Goal: Task Accomplishment & Management: Manage account settings

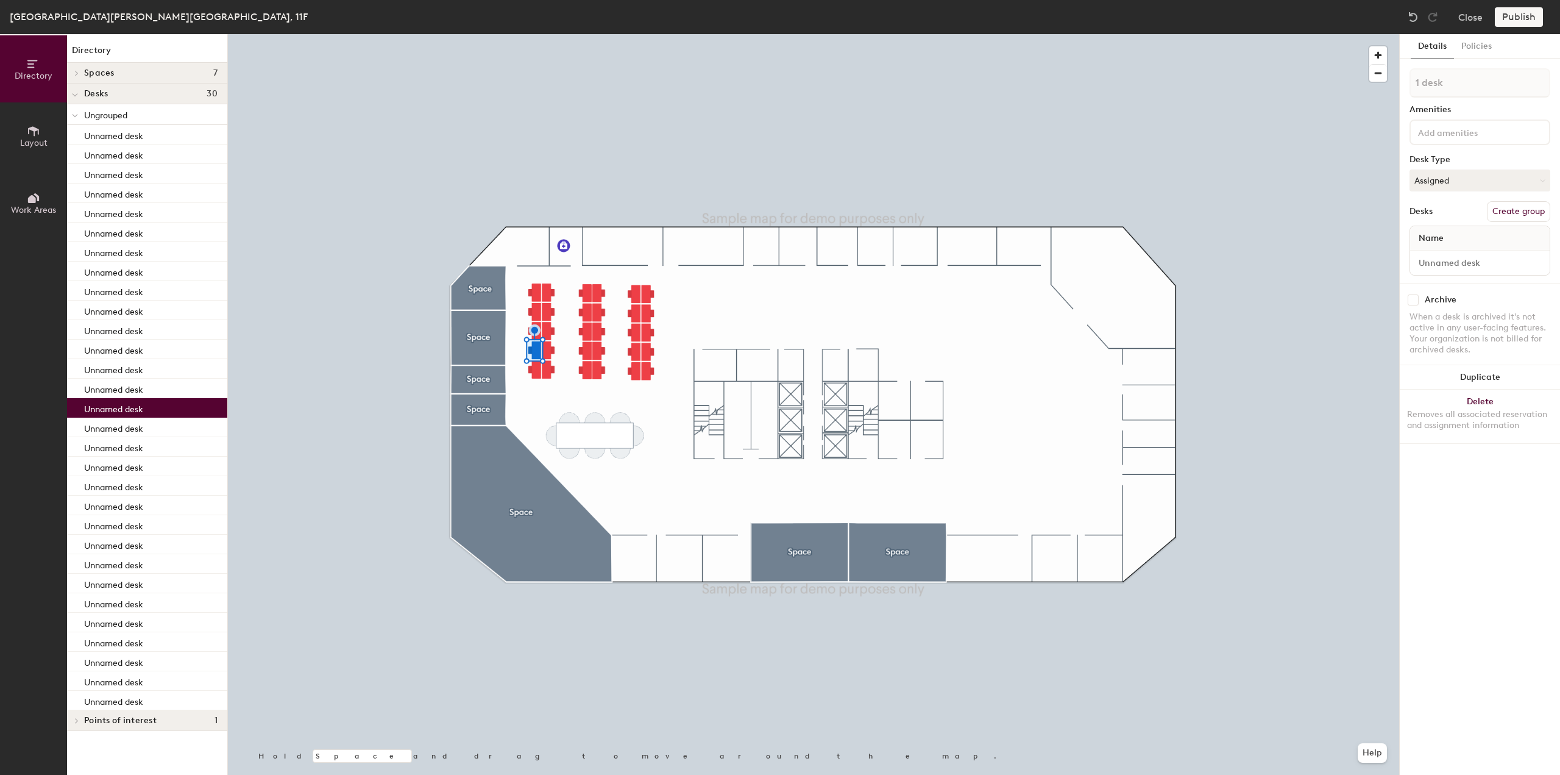
click at [22, 129] on button "Layout" at bounding box center [33, 135] width 67 height 67
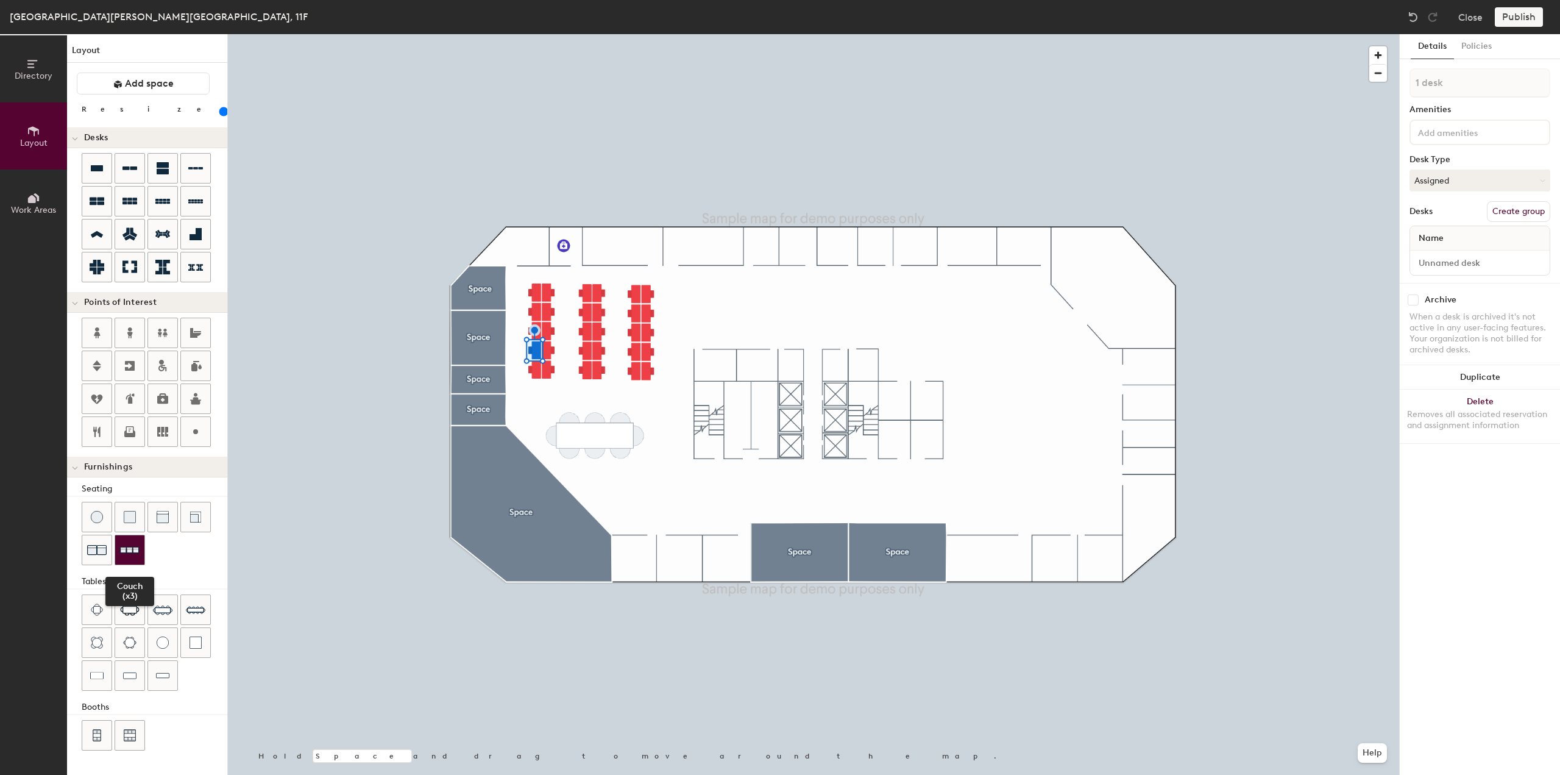
click at [120, 547] on img at bounding box center [130, 550] width 20 height 19
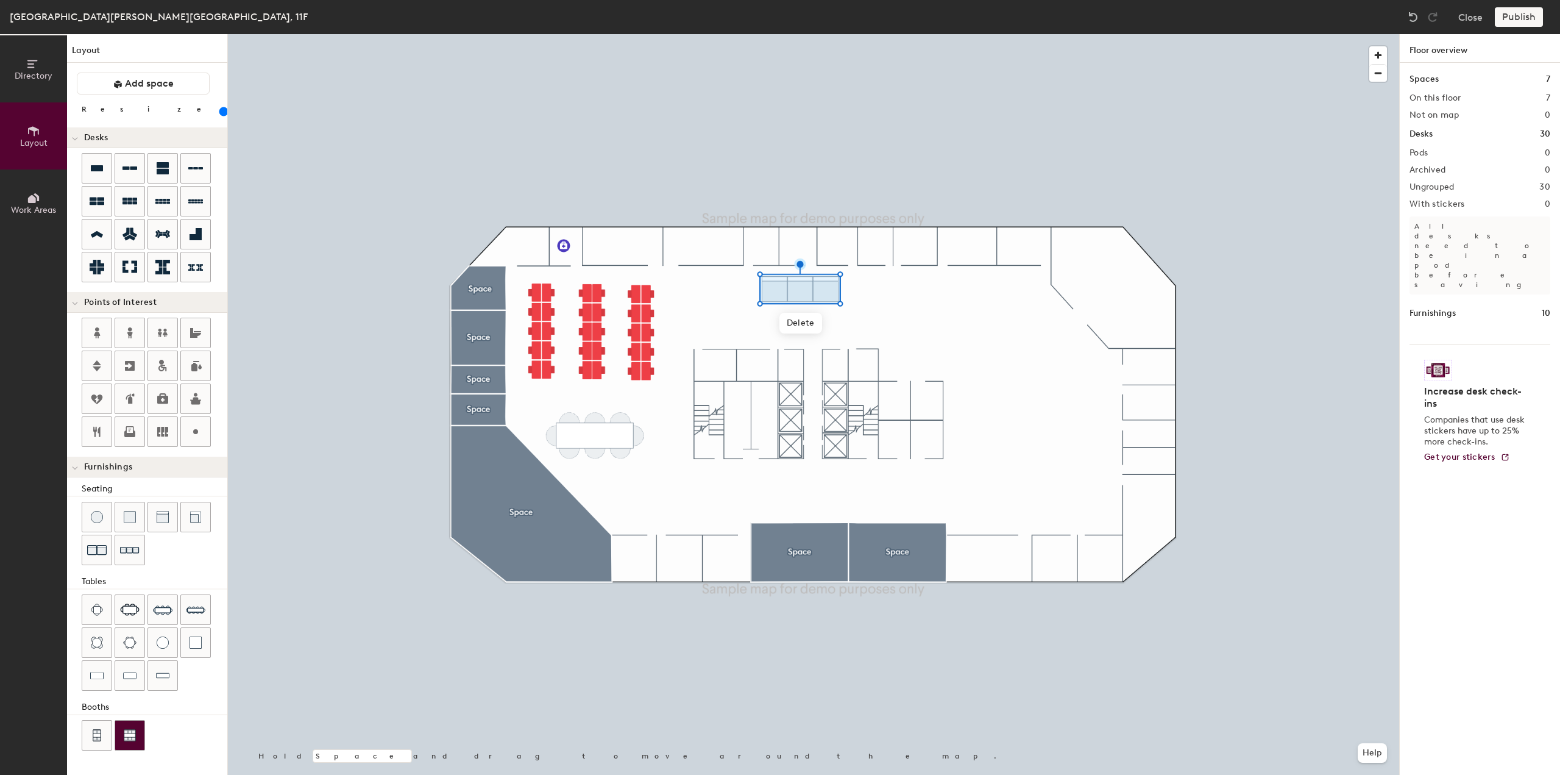
click at [130, 729] on img at bounding box center [130, 735] width 12 height 12
click at [129, 729] on img at bounding box center [130, 735] width 12 height 12
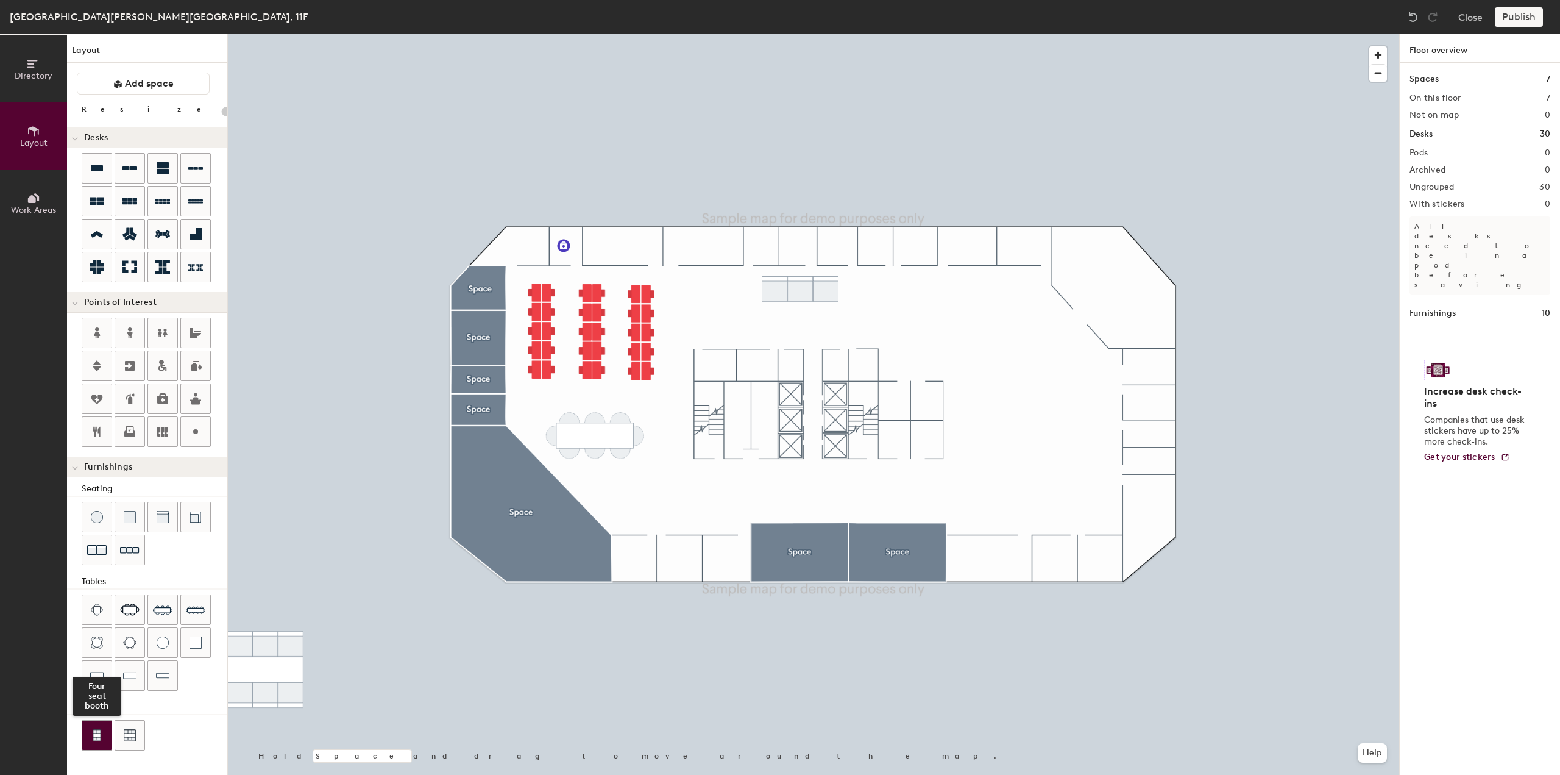
click at [98, 729] on img at bounding box center [96, 735] width 11 height 12
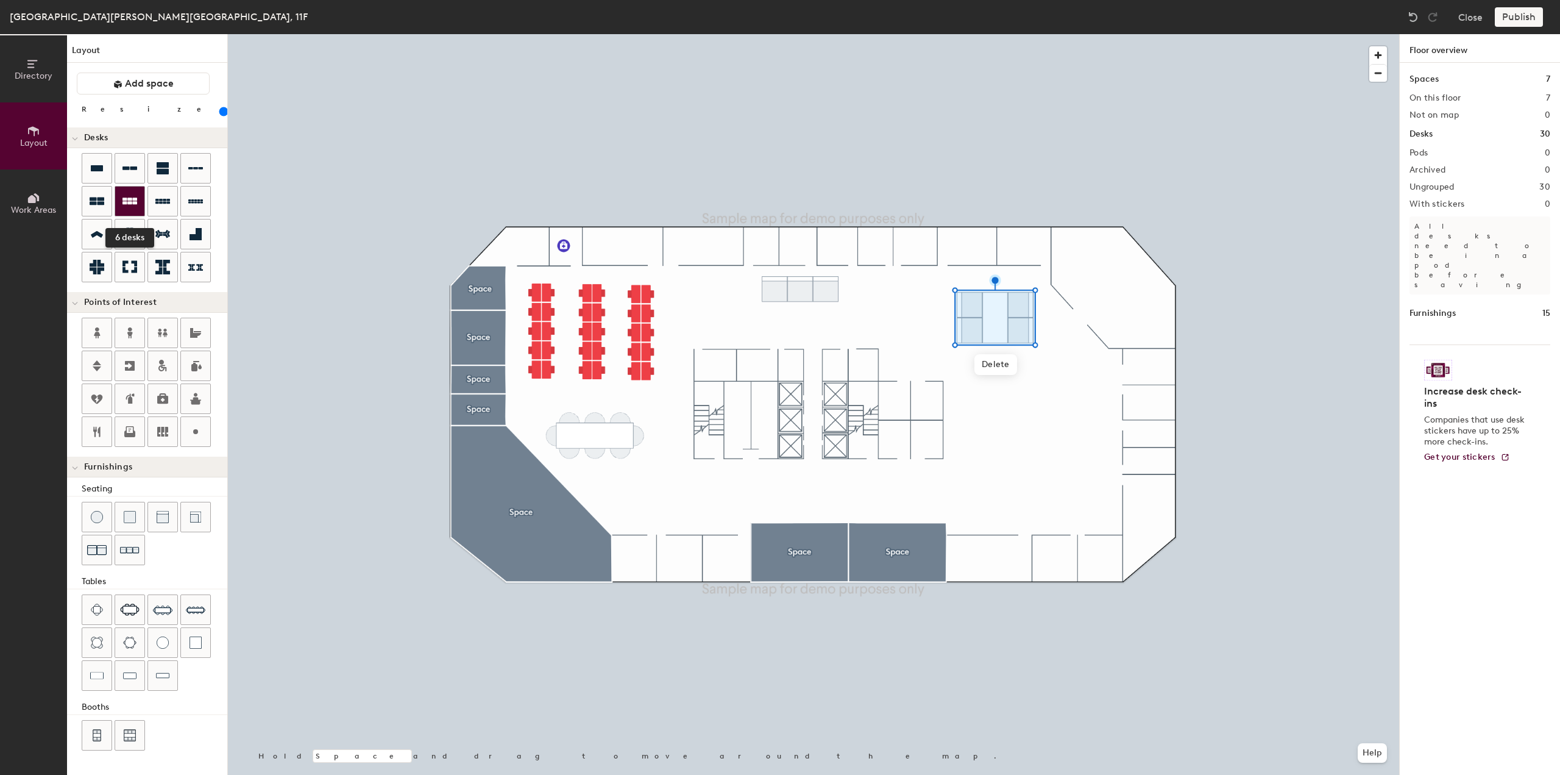
click at [134, 207] on icon at bounding box center [130, 201] width 15 height 15
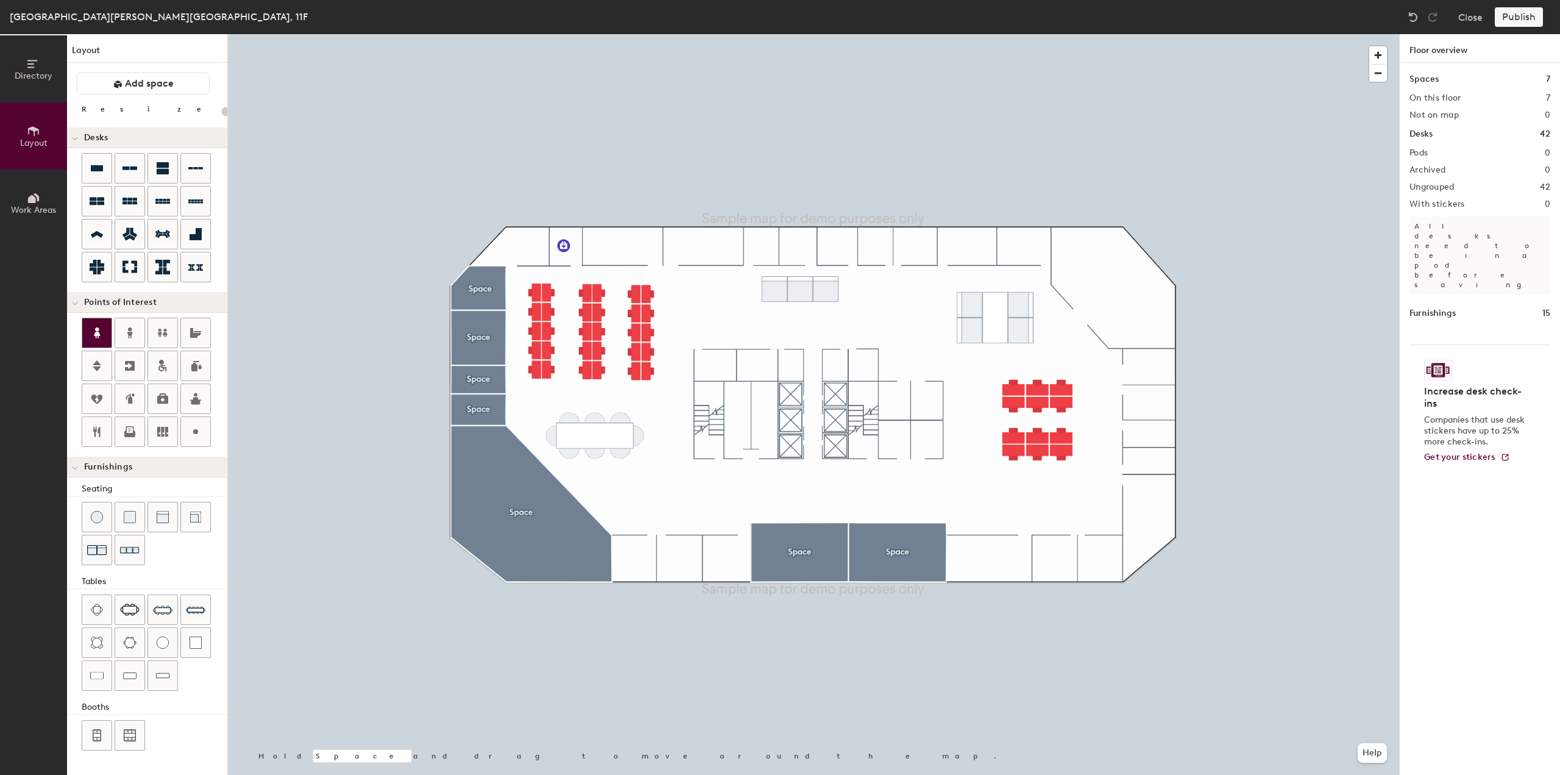
click at [101, 333] on icon at bounding box center [97, 332] width 15 height 15
click at [137, 335] on div at bounding box center [129, 332] width 29 height 29
click at [165, 361] on icon at bounding box center [162, 365] width 15 height 15
click at [158, 397] on icon at bounding box center [162, 398] width 11 height 10
click at [174, 433] on div at bounding box center [162, 431] width 29 height 29
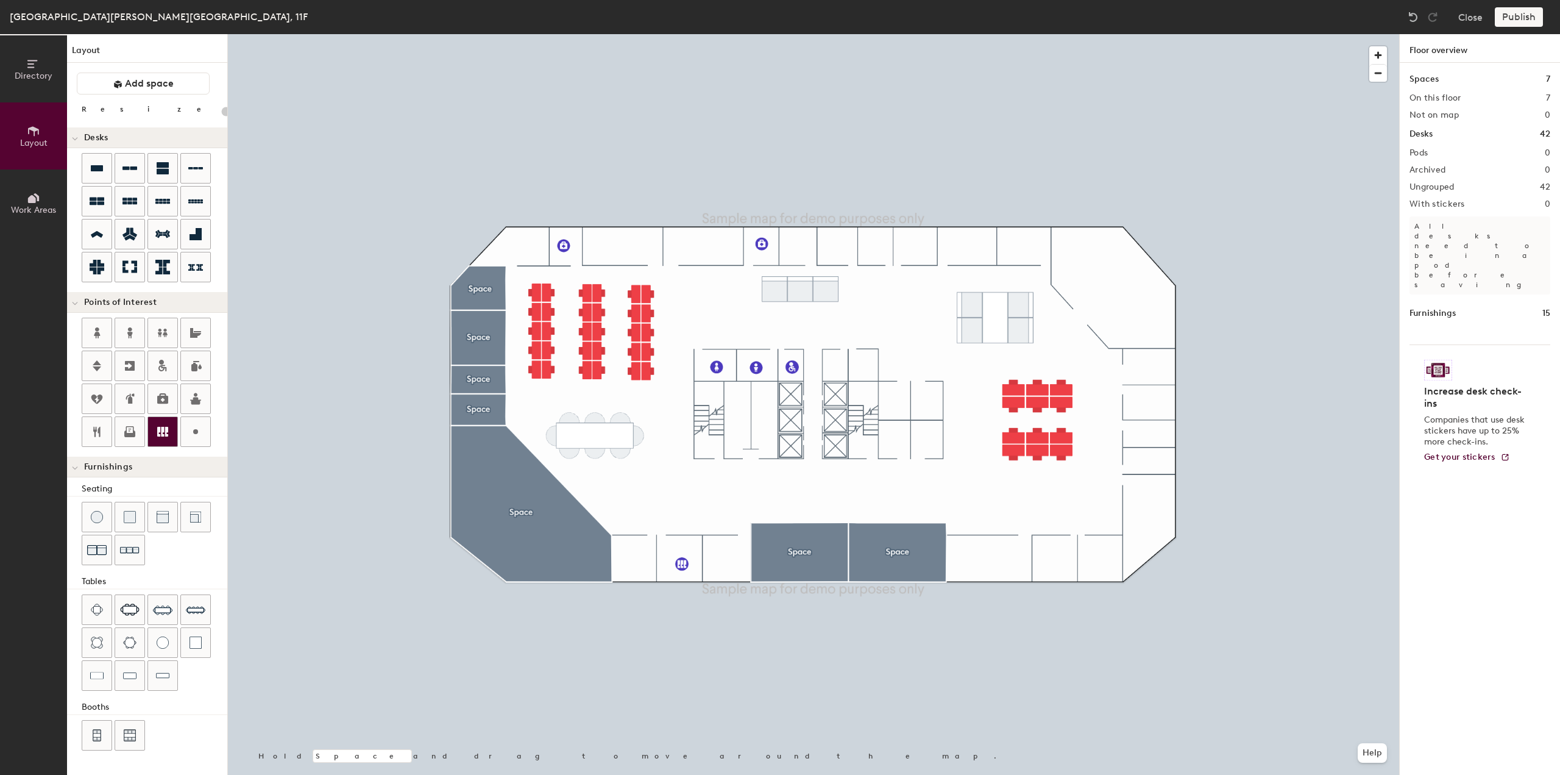
click at [162, 427] on icon at bounding box center [162, 432] width 11 height 10
click at [95, 371] on div at bounding box center [96, 365] width 29 height 29
click at [803, 419] on span "Done" at bounding box center [815, 423] width 36 height 21
click at [128, 372] on div at bounding box center [129, 365] width 29 height 29
click at [914, 478] on span "Done" at bounding box center [911, 481] width 36 height 21
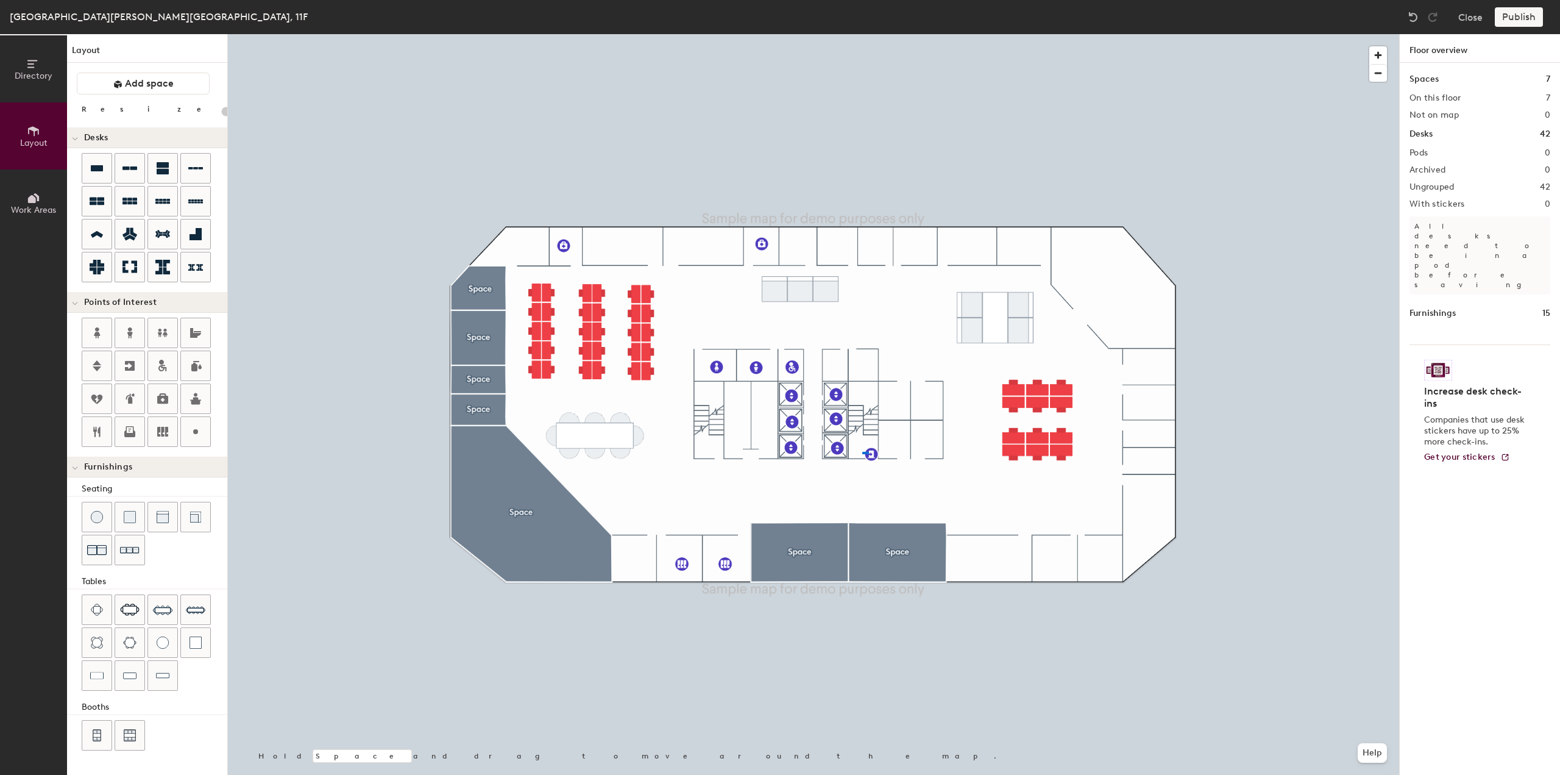
click at [862, 34] on div at bounding box center [814, 34] width 1172 height 0
click at [905, 34] on div at bounding box center [814, 34] width 1172 height 0
type input "20"
click at [174, 671] on div at bounding box center [162, 675] width 29 height 29
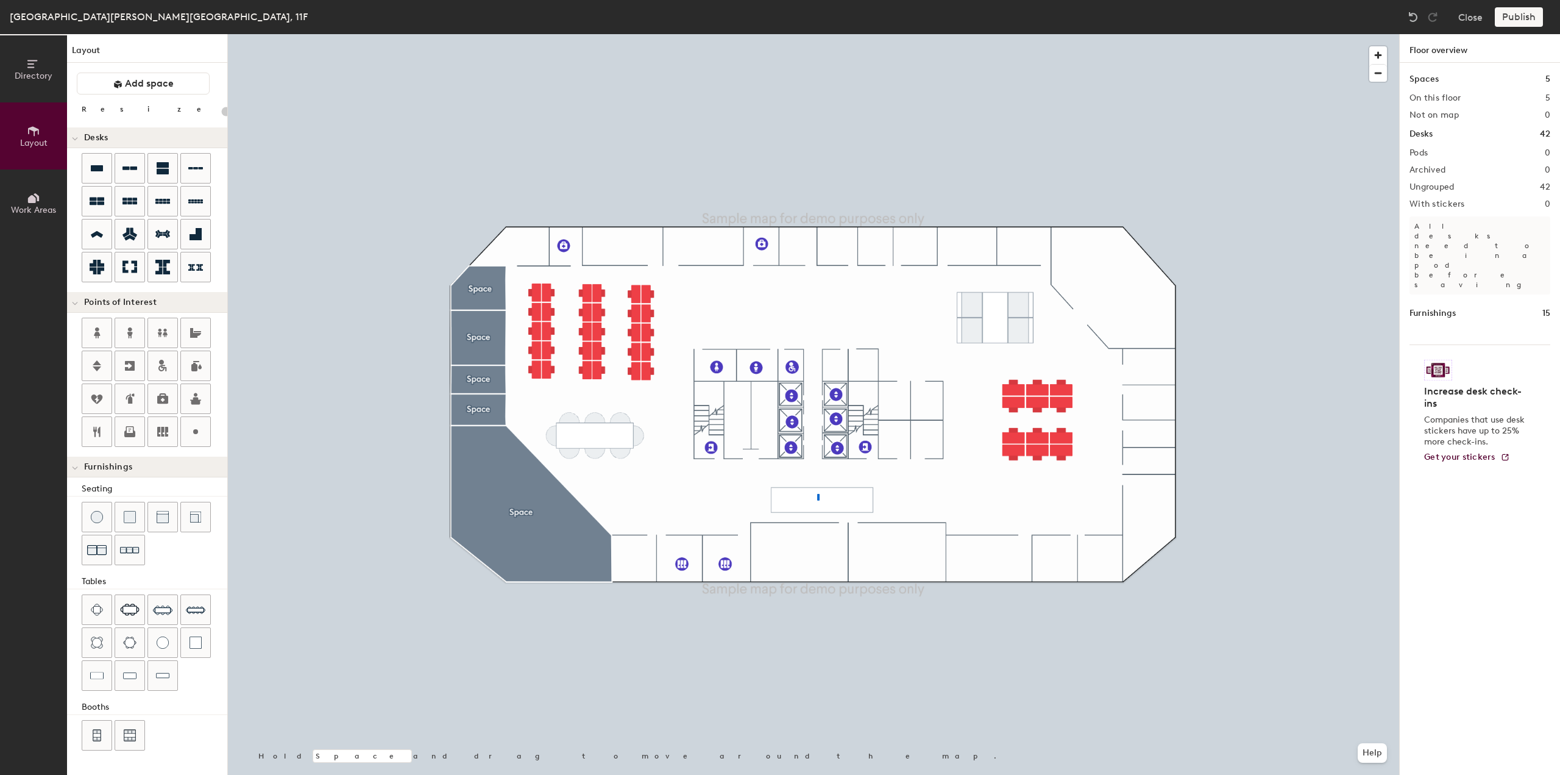
click at [817, 34] on div at bounding box center [814, 34] width 1172 height 0
click at [193, 404] on div at bounding box center [195, 398] width 29 height 29
click at [823, 525] on span "Done" at bounding box center [837, 524] width 36 height 21
click at [137, 678] on div at bounding box center [129, 675] width 29 height 29
click at [719, 34] on div at bounding box center [814, 34] width 1172 height 0
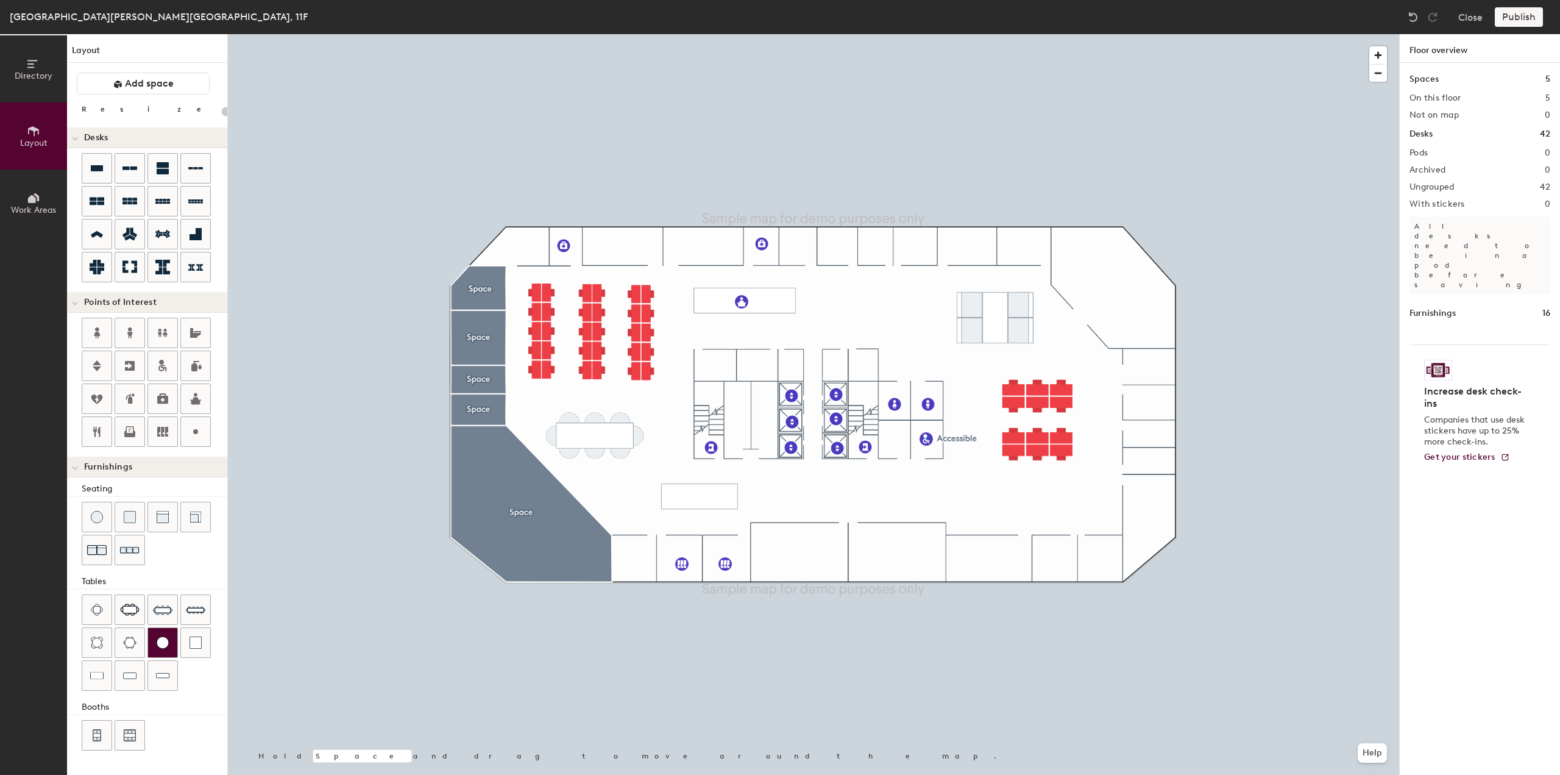
click at [926, 34] on div at bounding box center [814, 34] width 1172 height 0
click at [129, 677] on div at bounding box center [129, 675] width 29 height 29
drag, startPoint x: 130, startPoint y: 663, endPoint x: 126, endPoint y: 492, distance: 170.7
click at [130, 665] on div at bounding box center [129, 675] width 29 height 29
click at [130, 428] on icon at bounding box center [130, 431] width 15 height 15
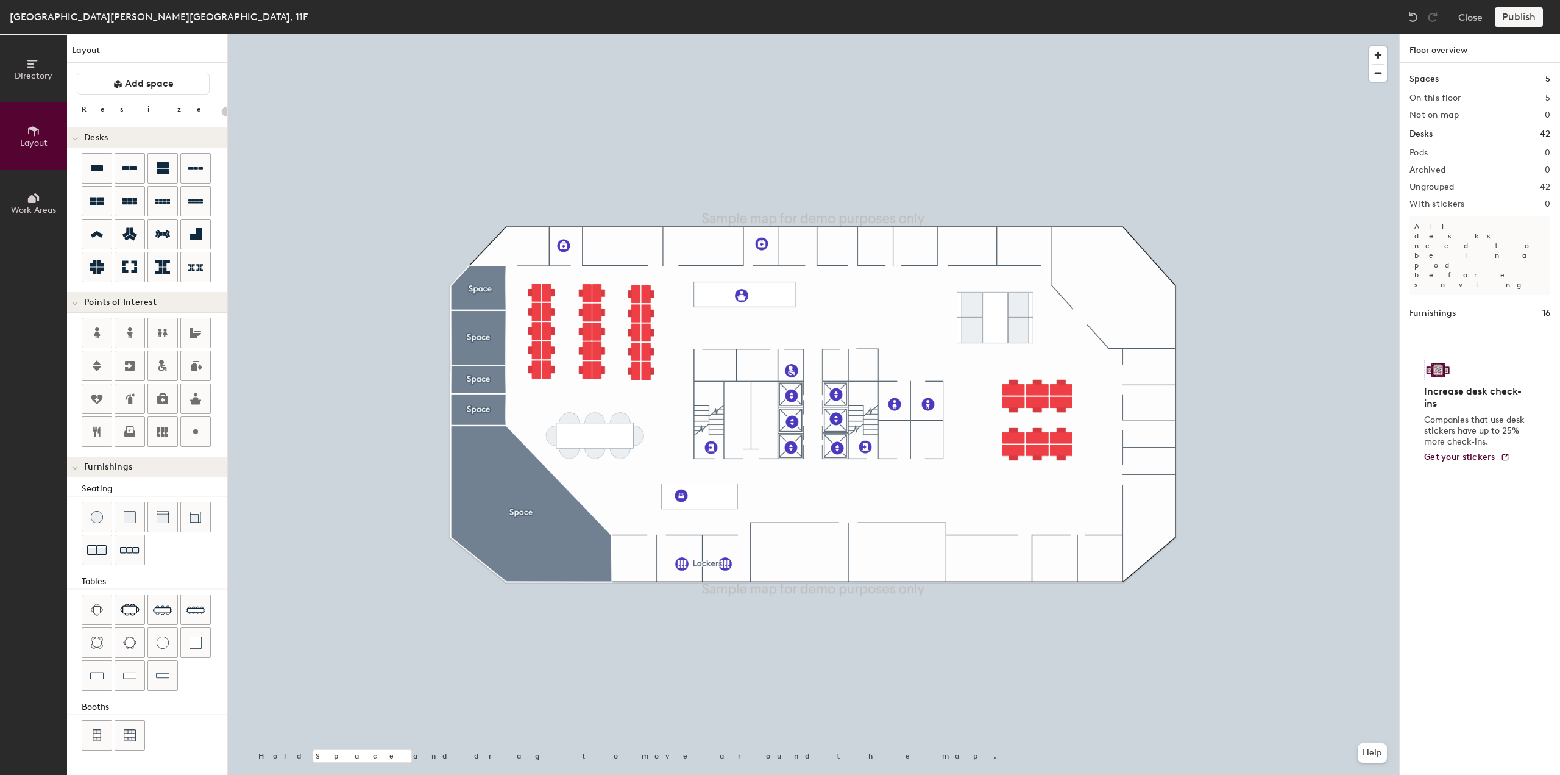
click at [1509, 20] on div "Publish" at bounding box center [1522, 17] width 55 height 20
click at [1476, 20] on button "Close" at bounding box center [1471, 17] width 24 height 20
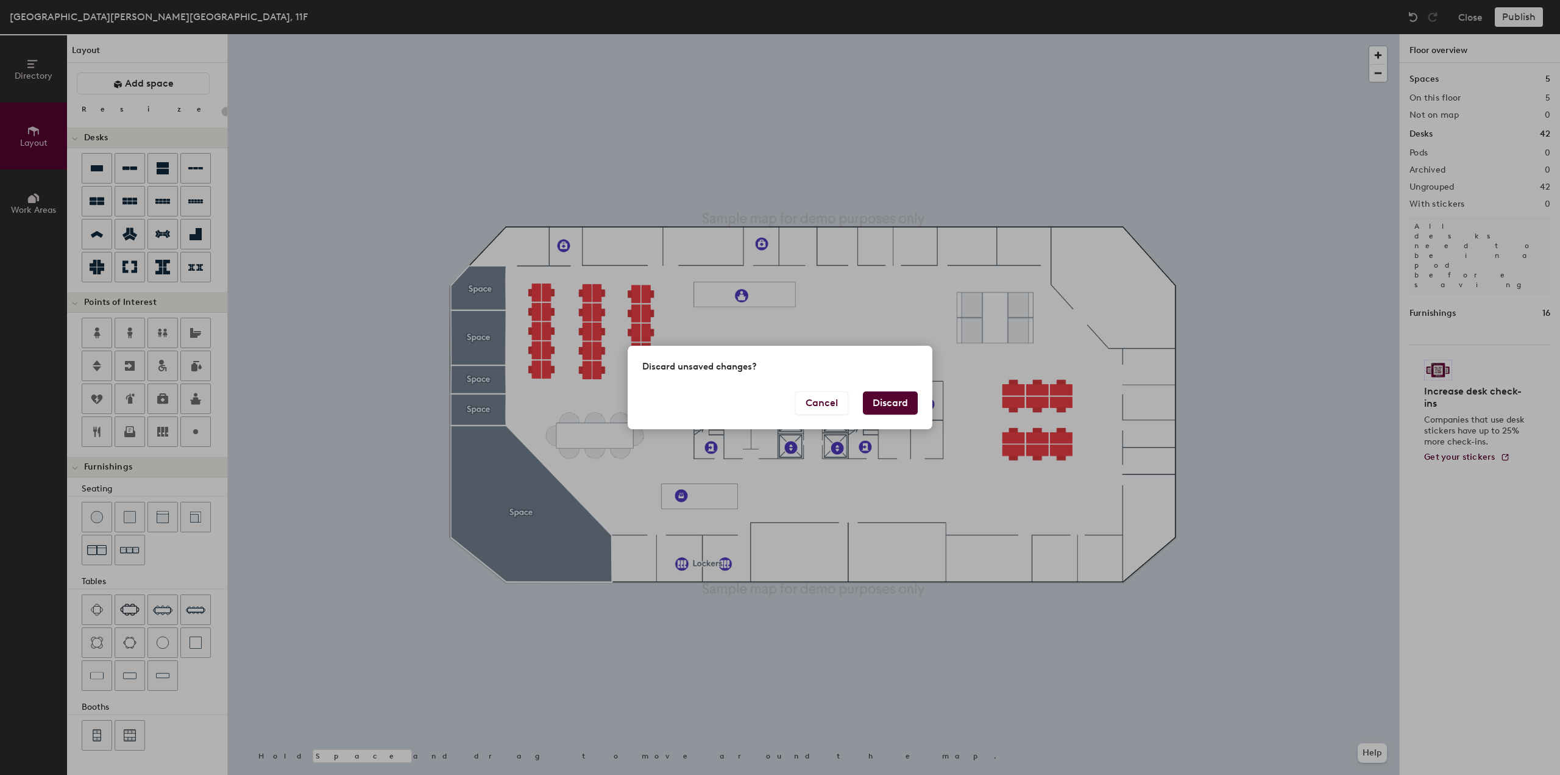
click at [1251, 265] on div "Discard unsaved changes? Cancel Discard" at bounding box center [780, 387] width 1560 height 775
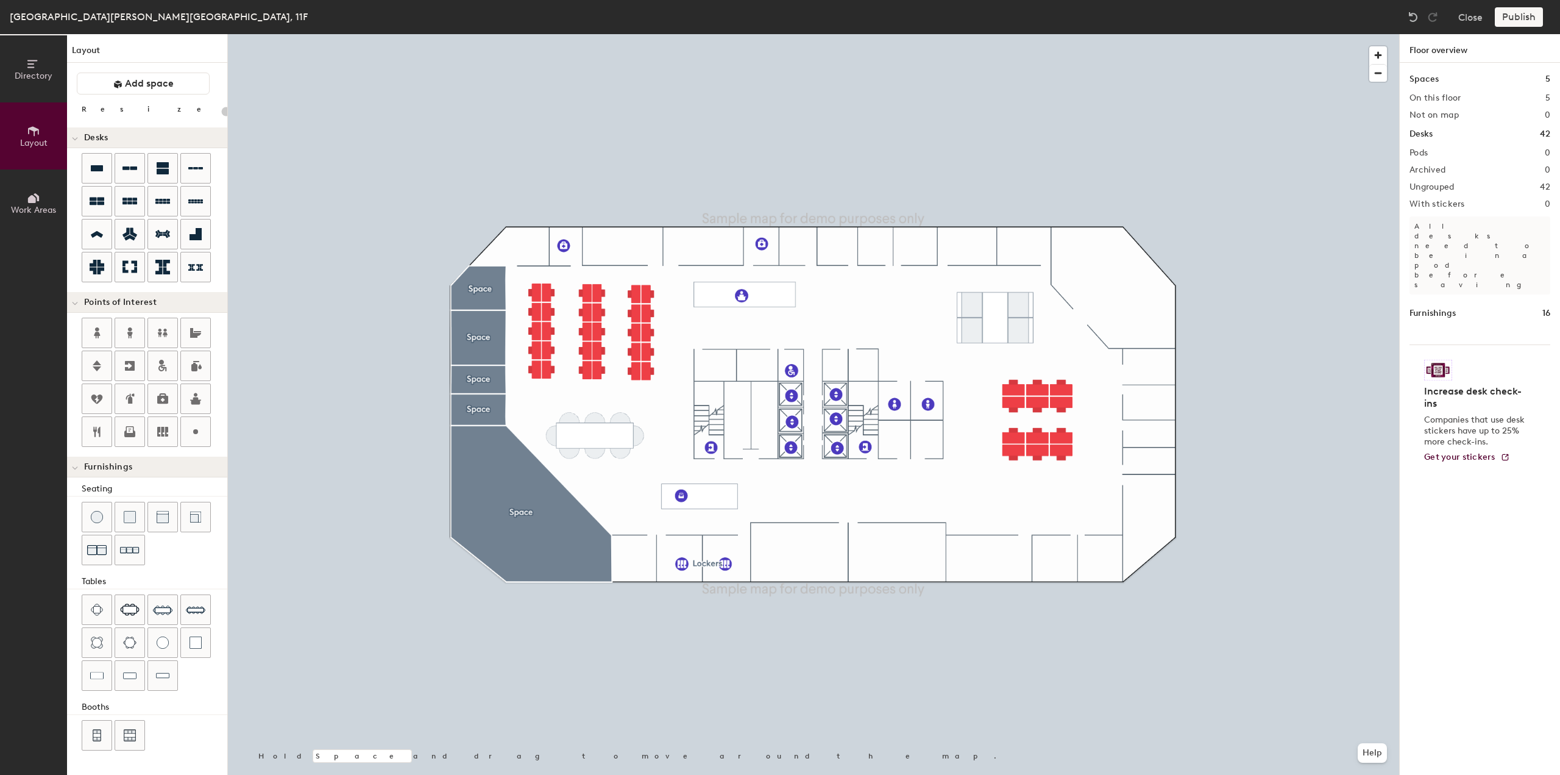
click at [1510, 18] on div "Publish" at bounding box center [1522, 17] width 55 height 20
click at [1474, 22] on button "Close" at bounding box center [1471, 17] width 24 height 20
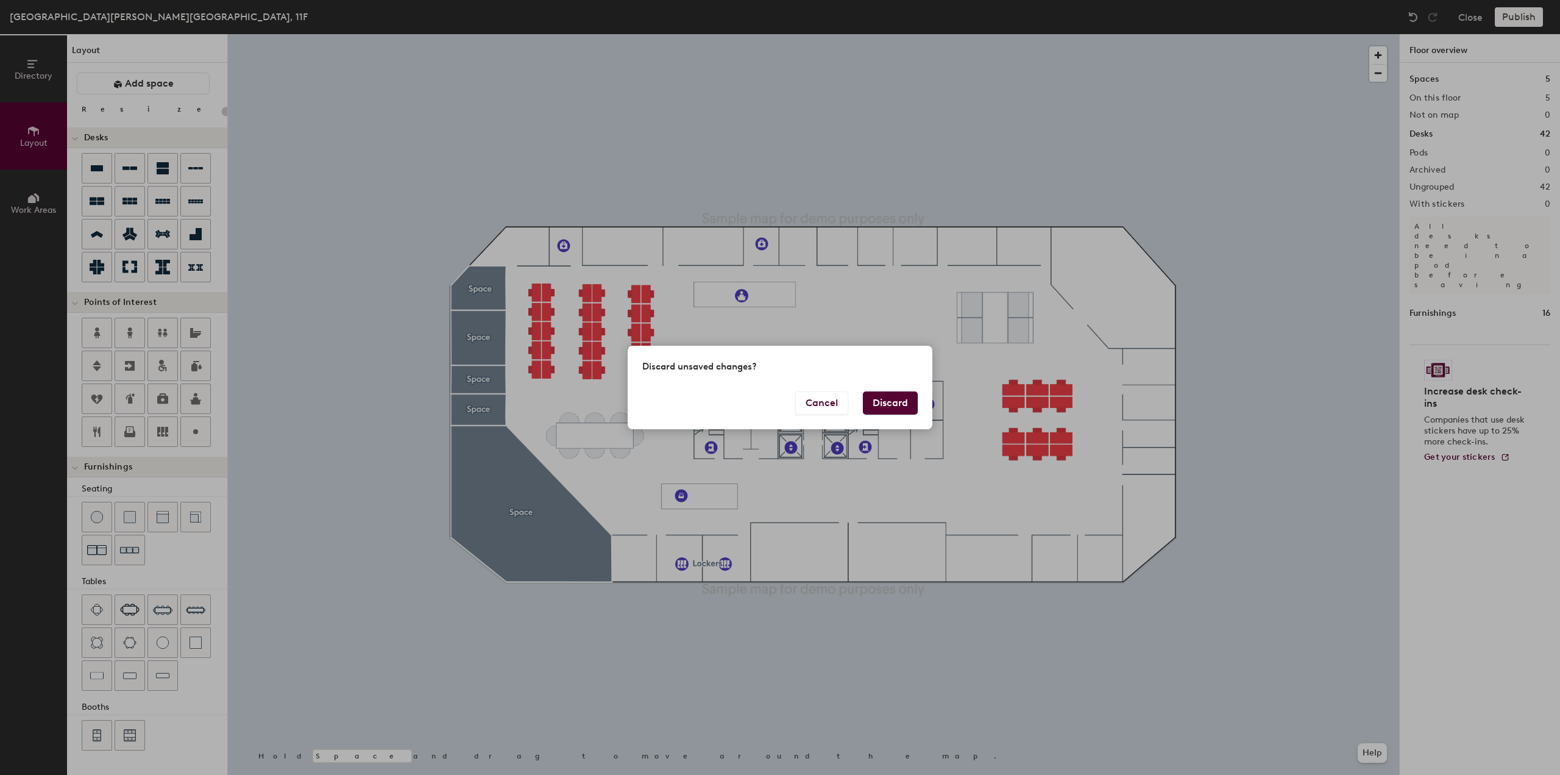
click at [886, 400] on button "Discard" at bounding box center [890, 402] width 55 height 23
type input "20"
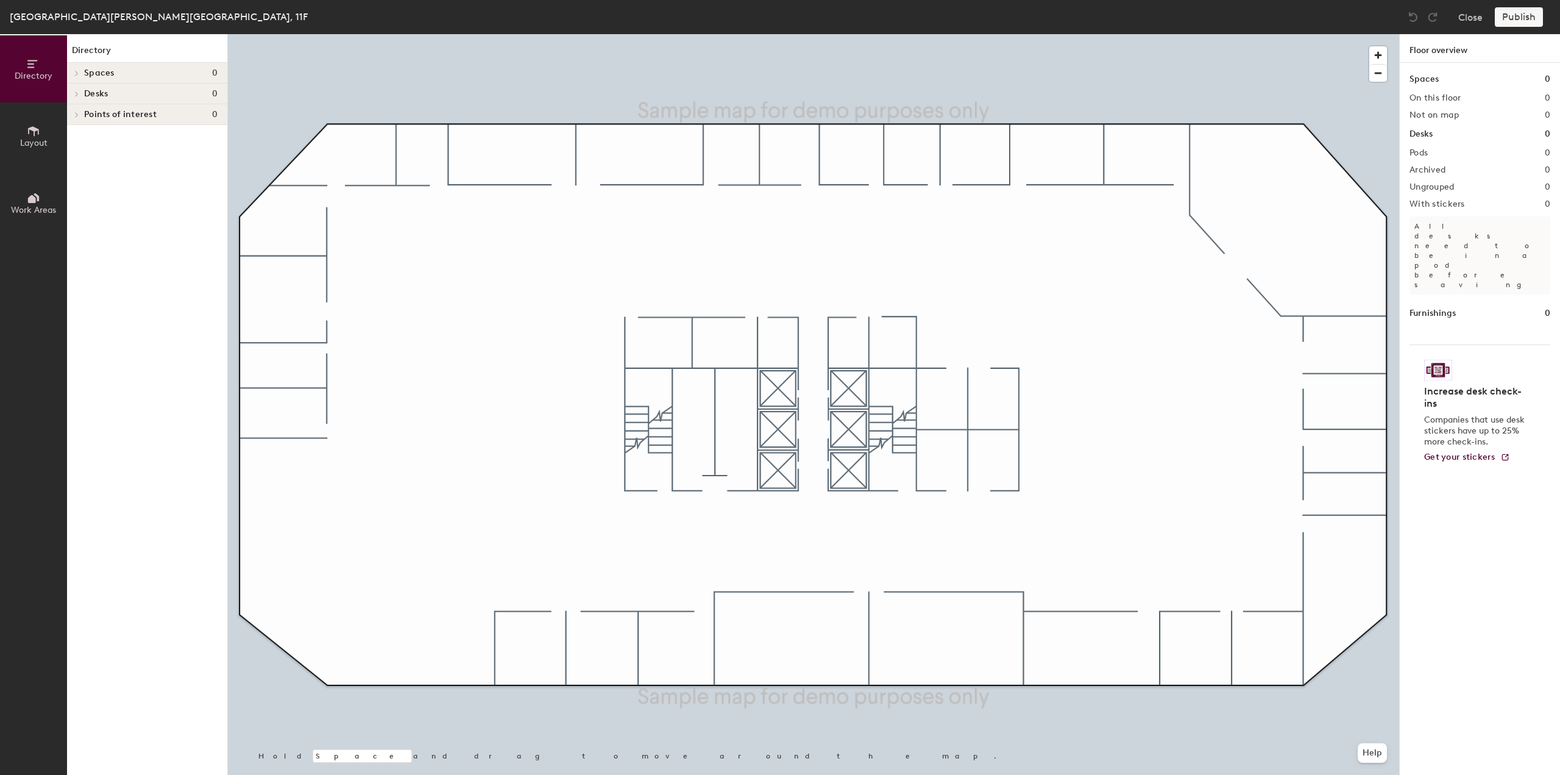
click at [70, 19] on div "[GEOGRAPHIC_DATA][PERSON_NAME][GEOGRAPHIC_DATA], 11F" at bounding box center [159, 16] width 298 height 15
click at [1470, 16] on button "Close" at bounding box center [1471, 17] width 24 height 20
click at [35, 140] on span "Layout" at bounding box center [33, 143] width 27 height 10
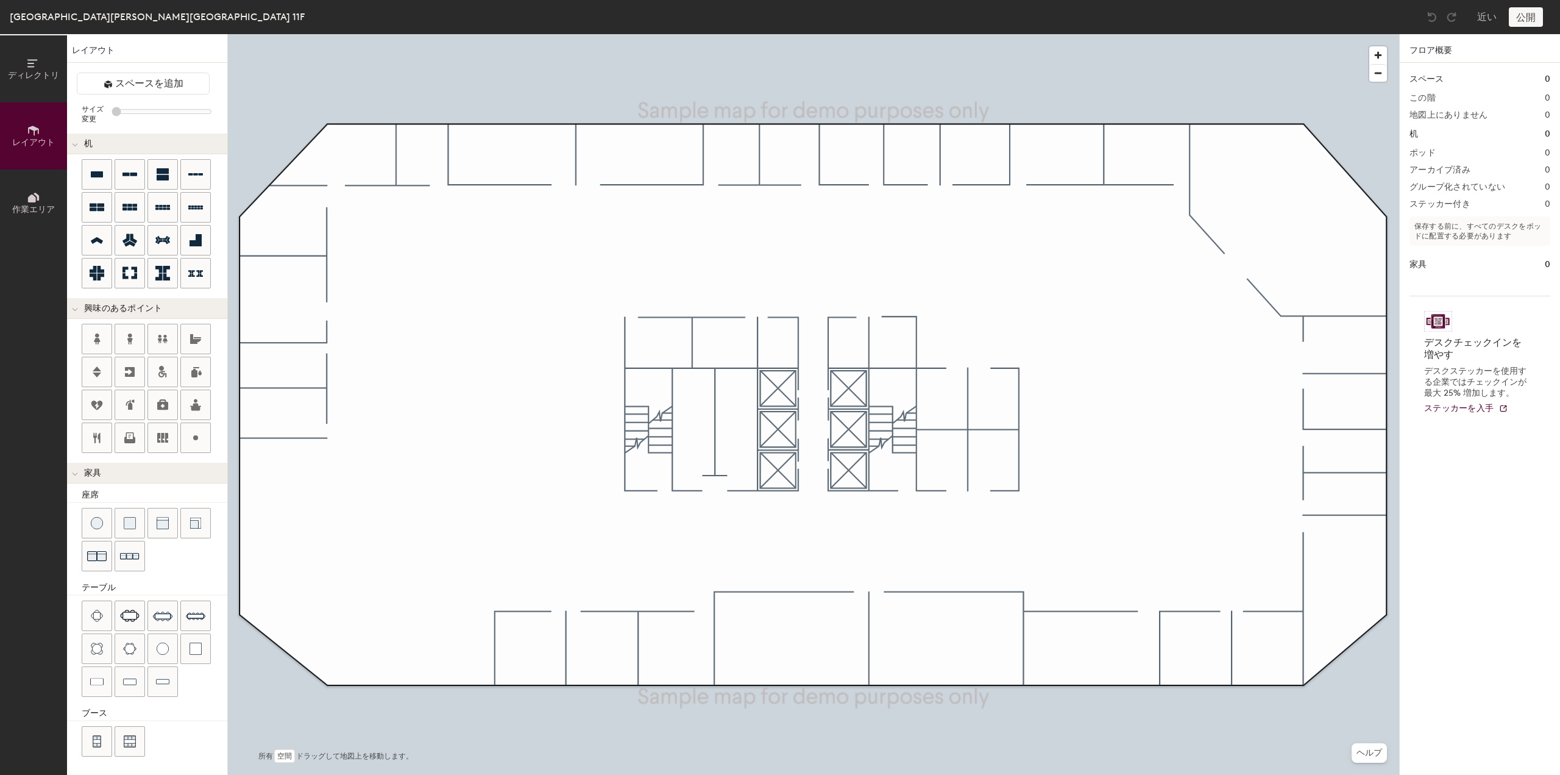
click at [1008, 34] on div at bounding box center [814, 34] width 1172 height 0
click at [1527, 14] on div "公開" at bounding box center [1529, 17] width 41 height 20
click at [1488, 21] on font "近い" at bounding box center [1487, 17] width 20 height 12
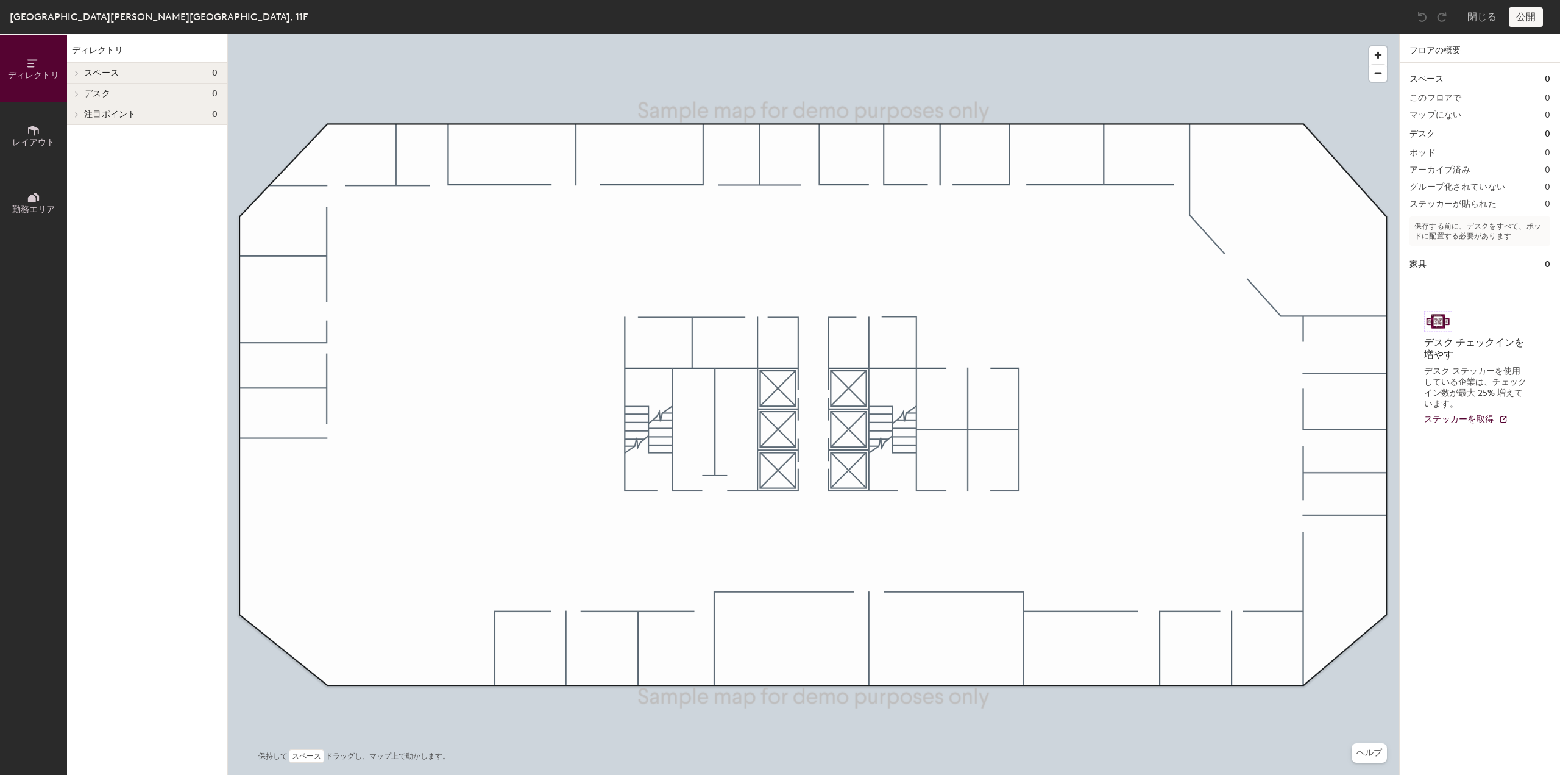
click at [18, 142] on span "レイアウト" at bounding box center [33, 142] width 43 height 10
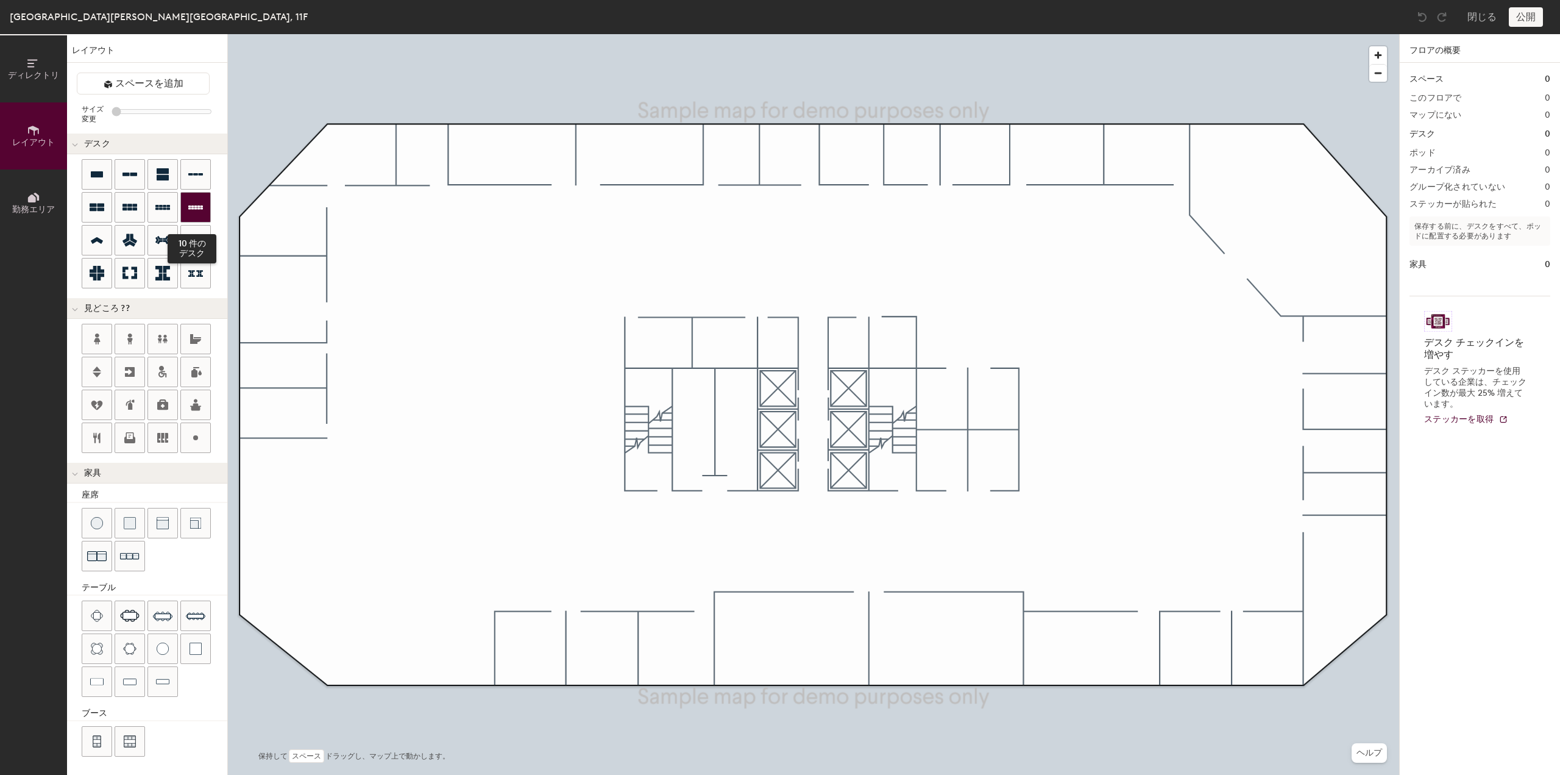
click at [193, 202] on icon at bounding box center [195, 207] width 15 height 15
click at [159, 202] on icon at bounding box center [162, 207] width 15 height 15
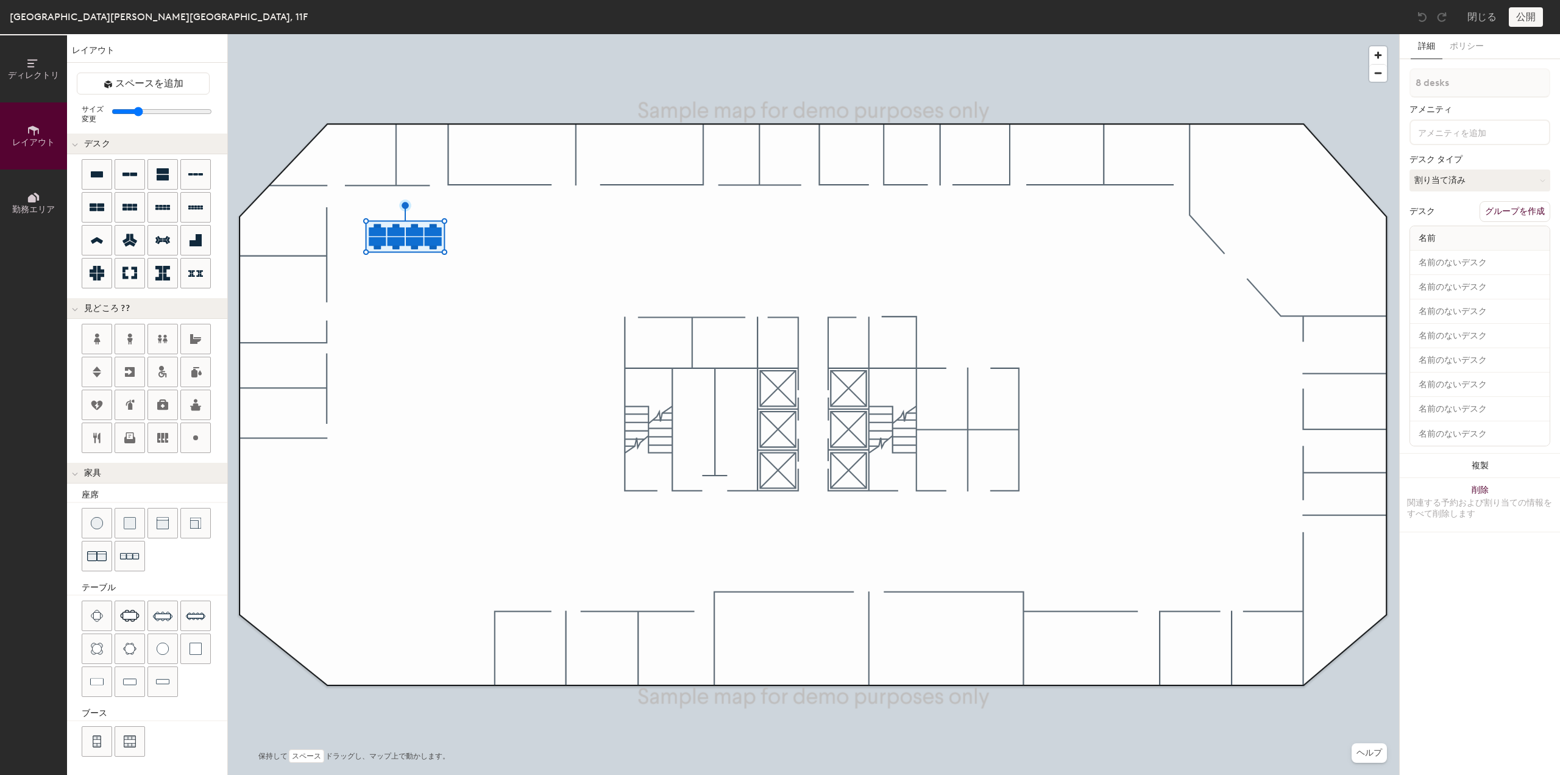
type input "160"
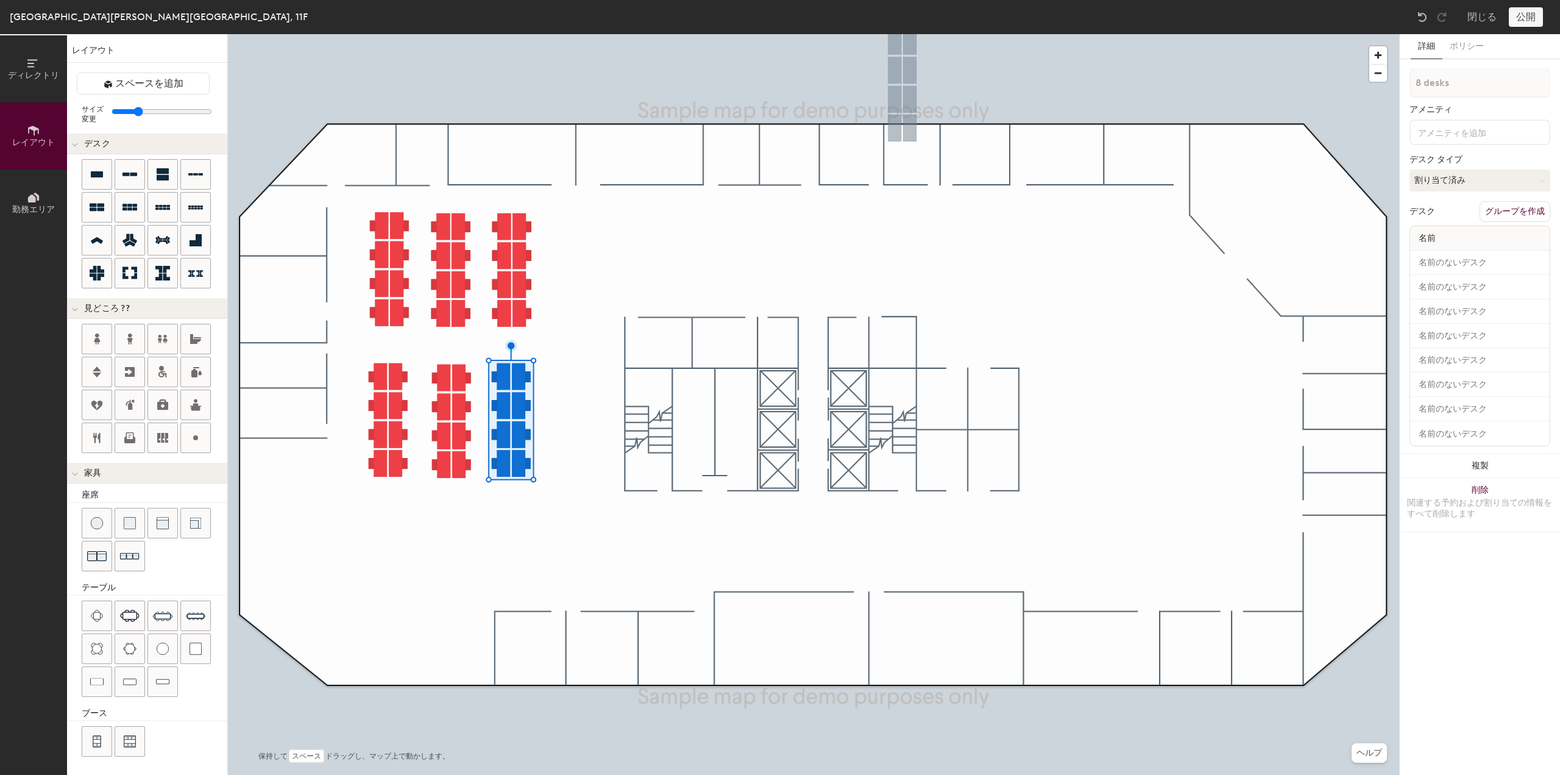
click at [380, 34] on div at bounding box center [814, 34] width 1172 height 0
type input "1 desk"
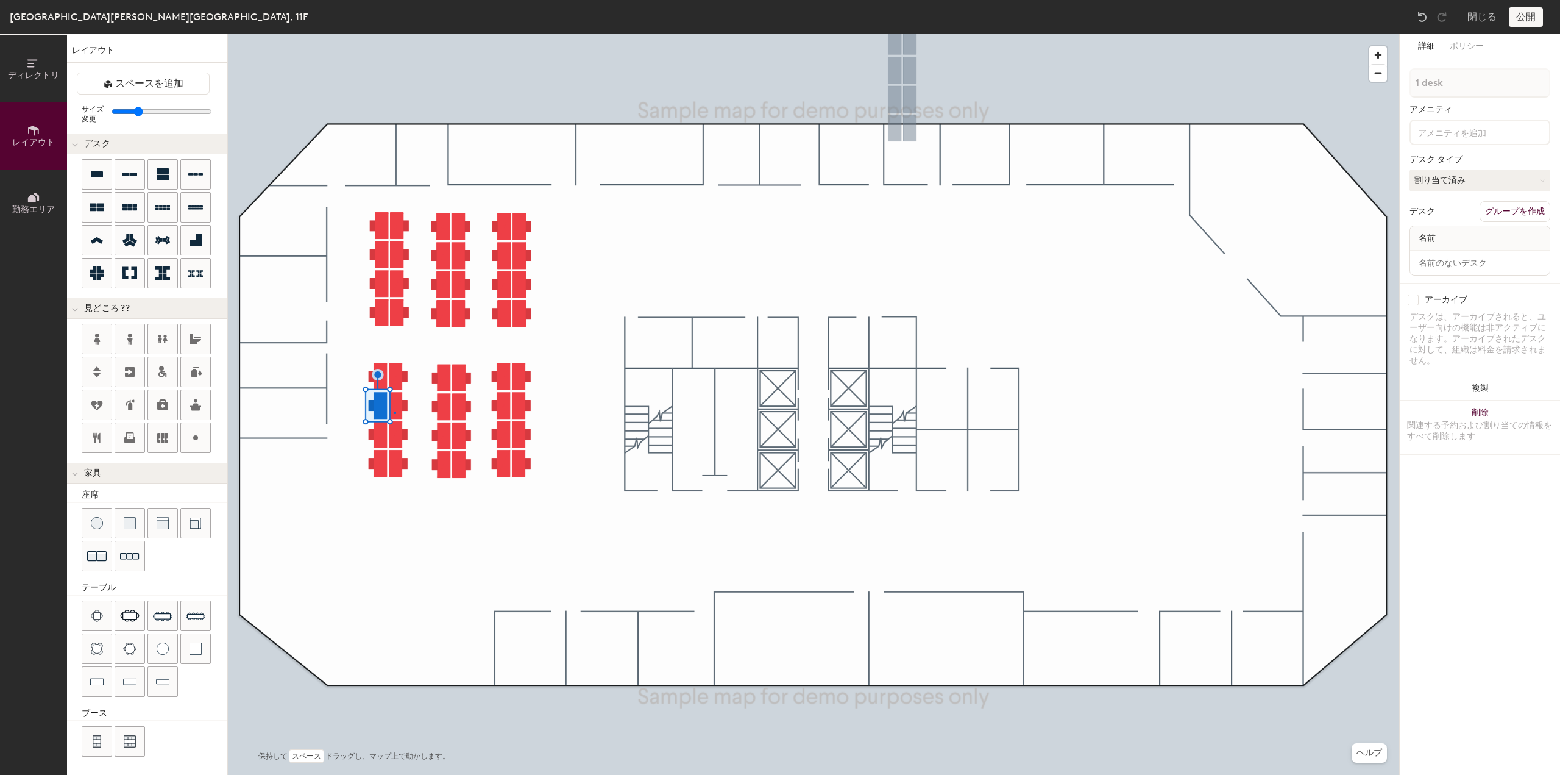
click at [394, 34] on div at bounding box center [814, 34] width 1172 height 0
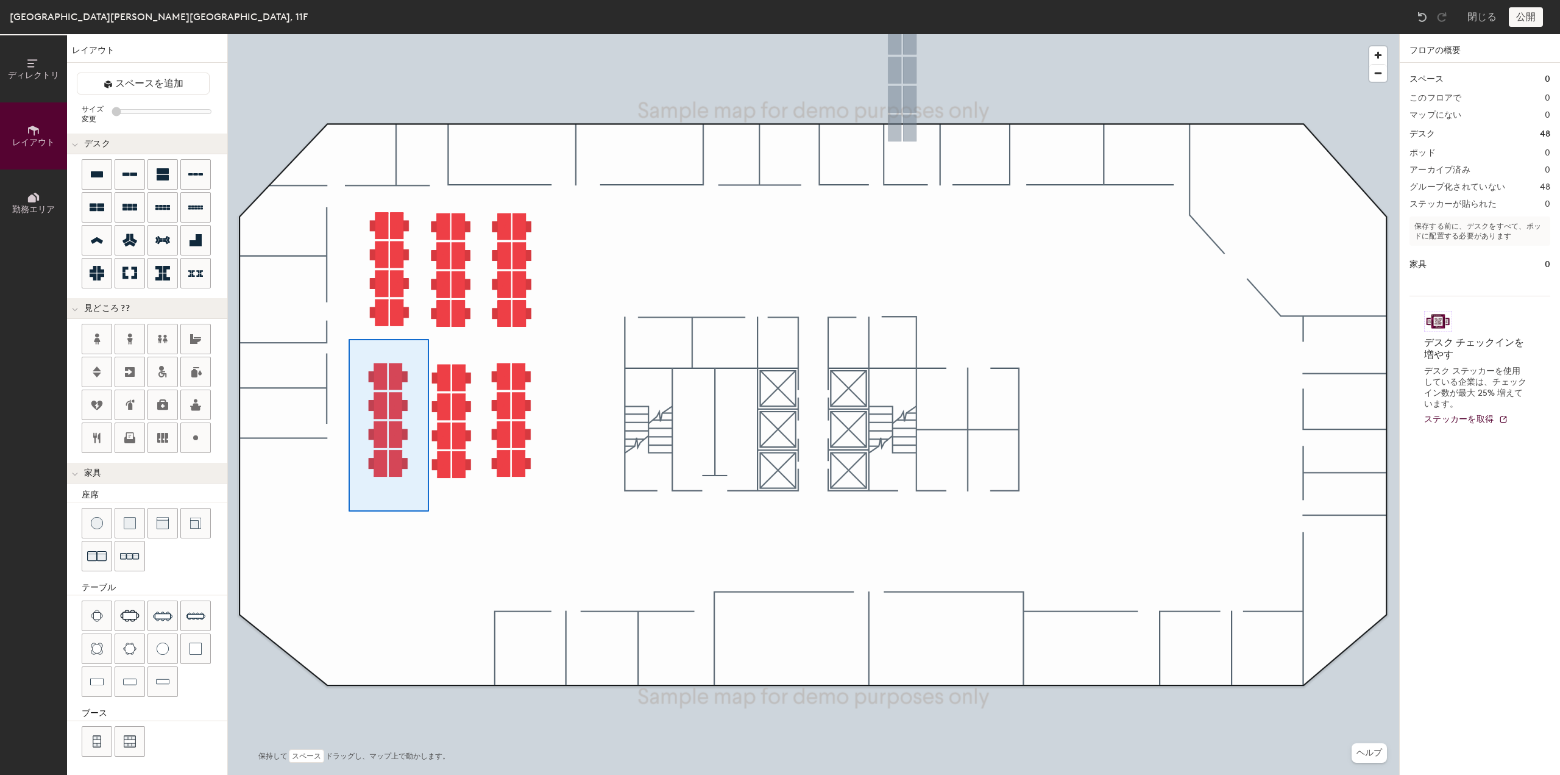
type input "160"
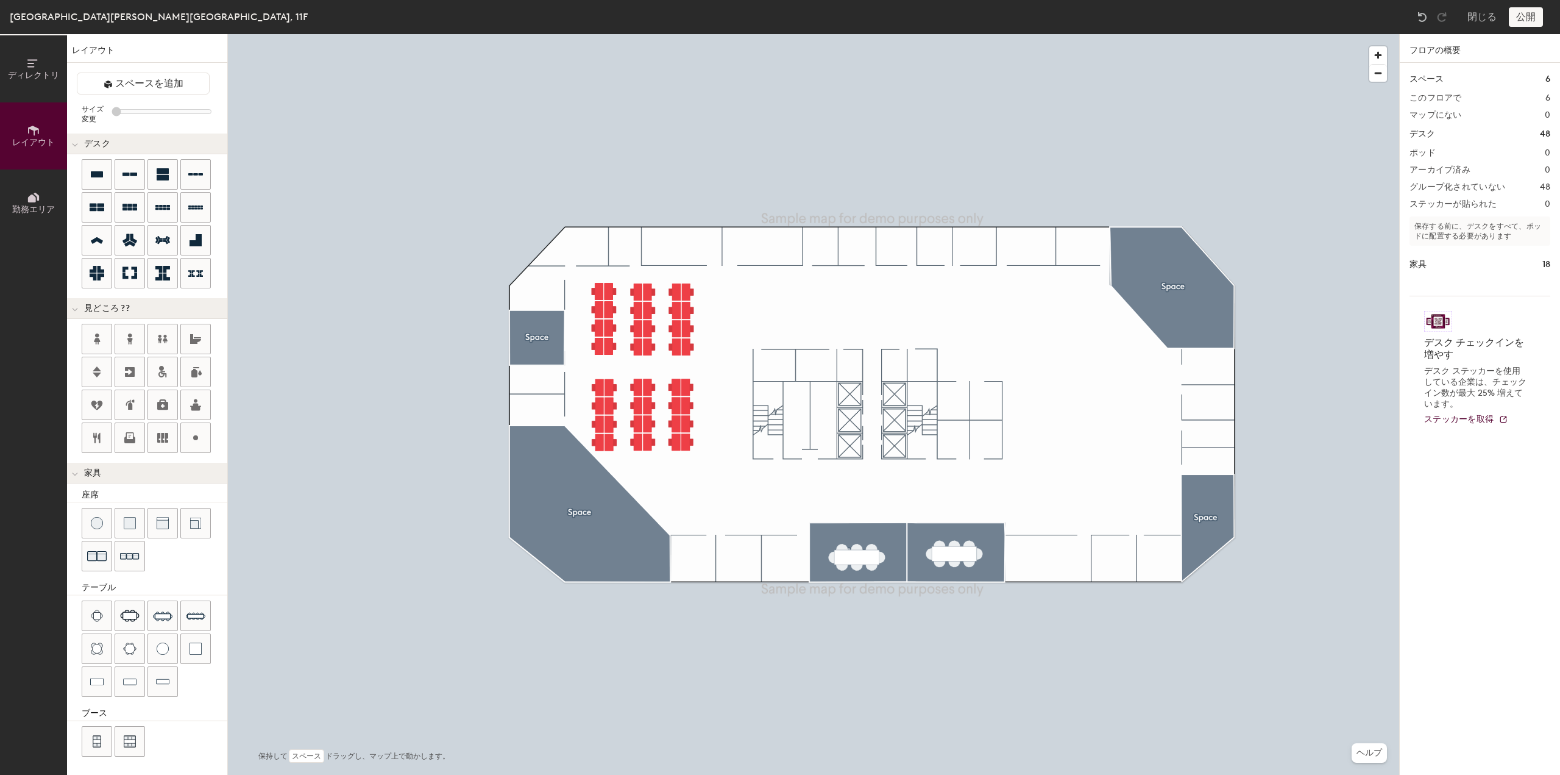
type input "20"
click at [18, 191] on button "勤務エリア" at bounding box center [33, 202] width 67 height 67
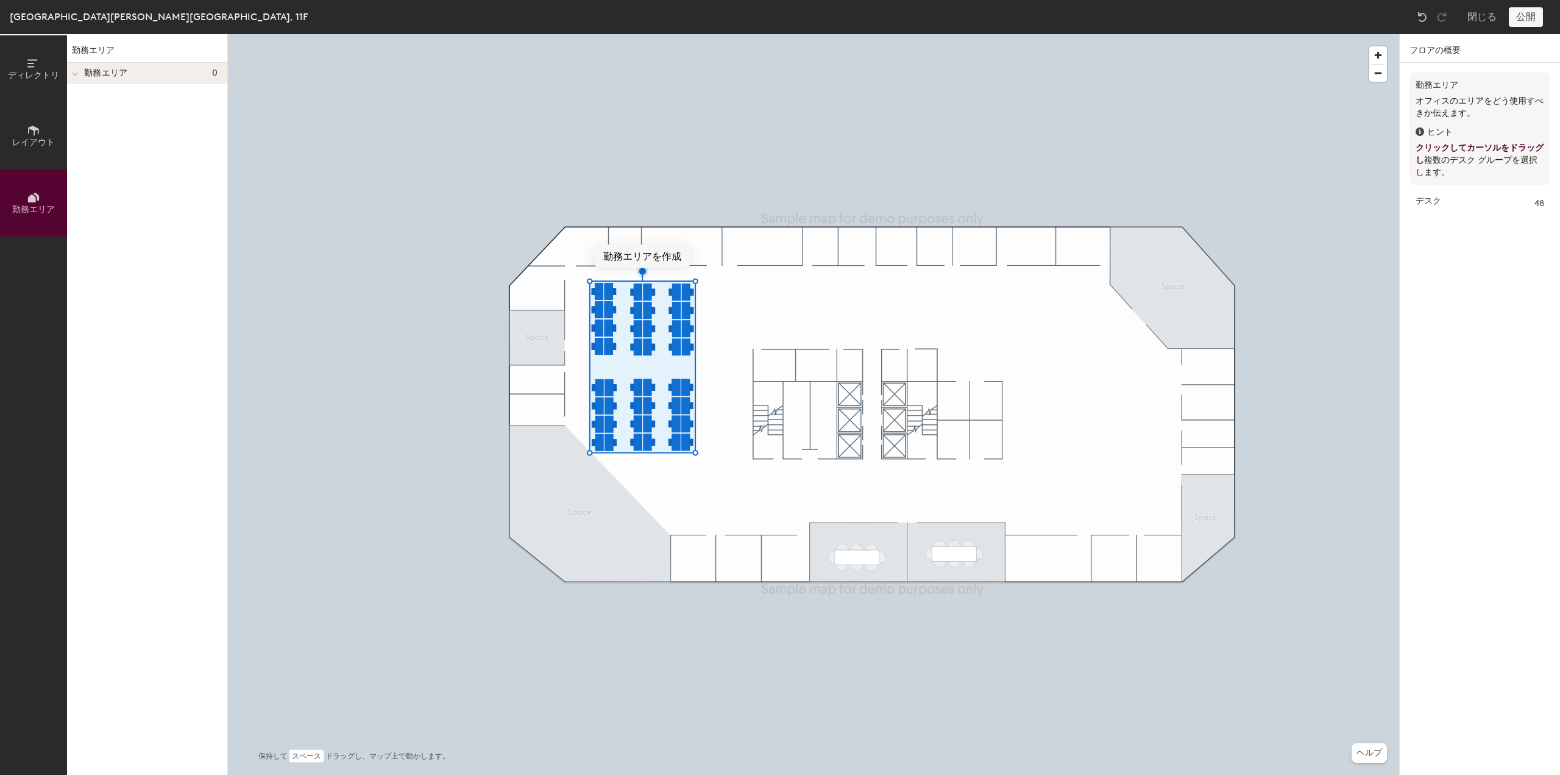
click at [660, 259] on button "勤務エリアを作成" at bounding box center [642, 255] width 96 height 23
type input "h"
type input "フリーアドレスエリア"
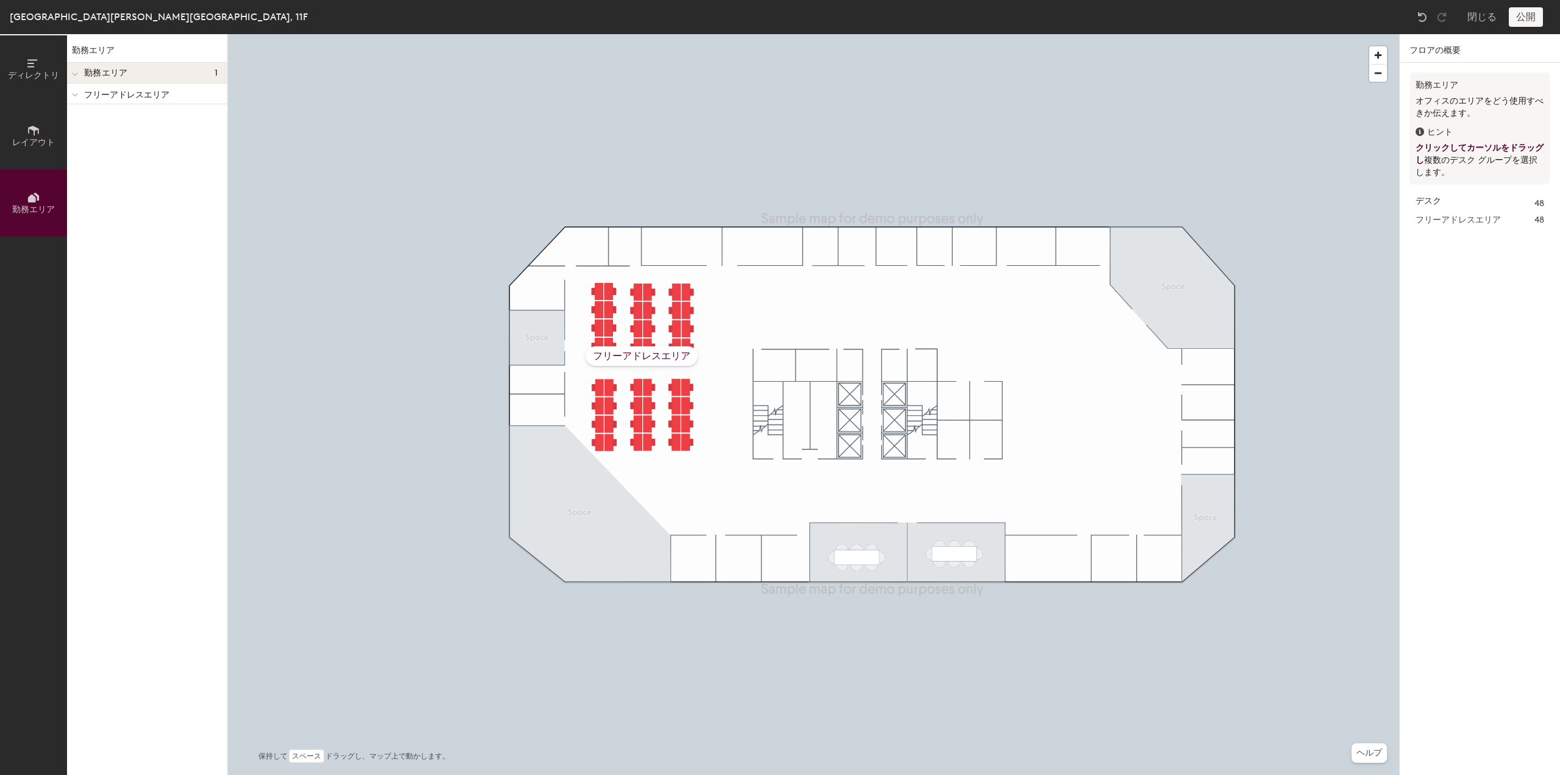
click at [26, 124] on button "レイアウト" at bounding box center [33, 135] width 67 height 67
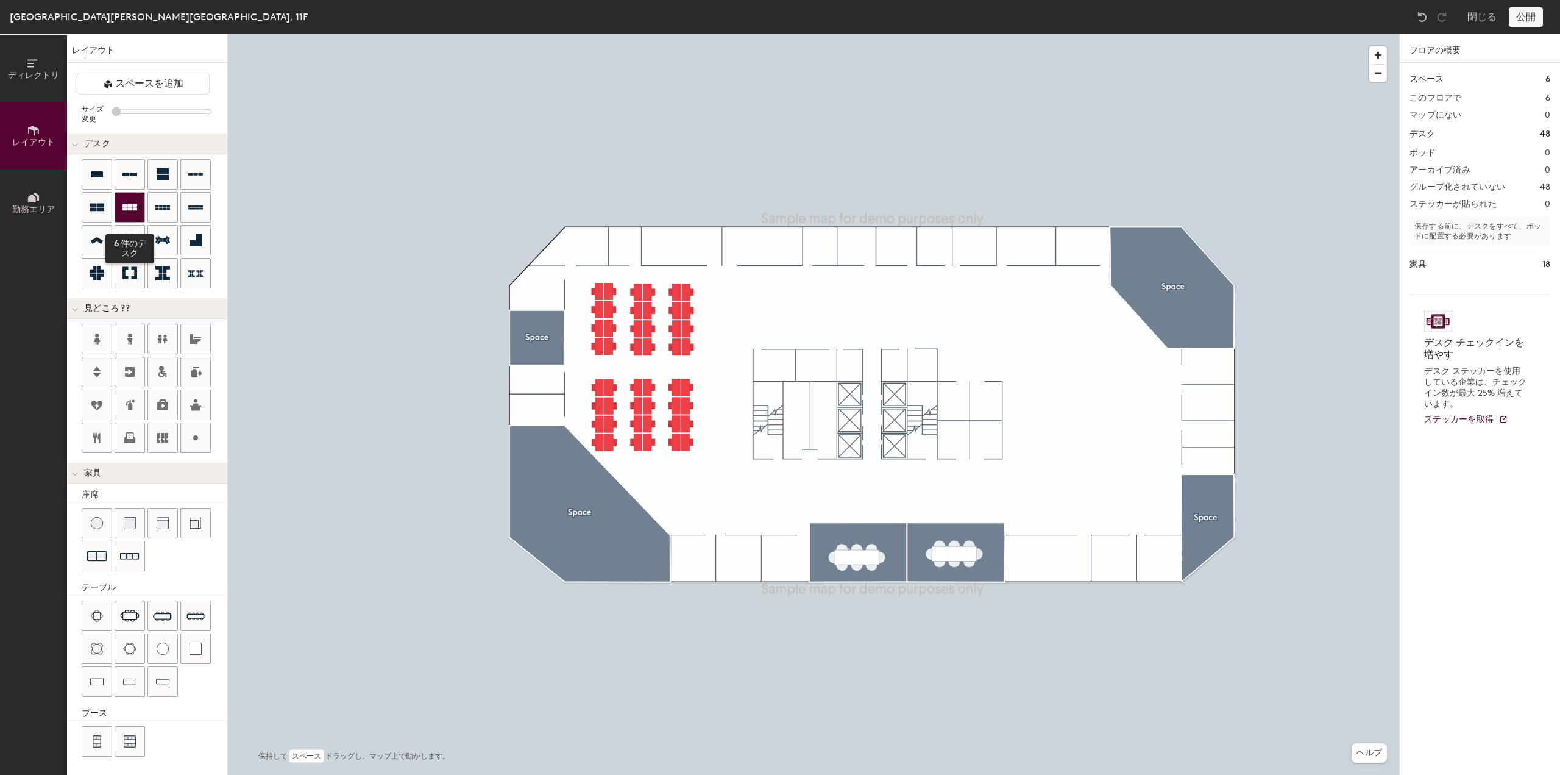
click at [133, 208] on icon at bounding box center [130, 207] width 15 height 7
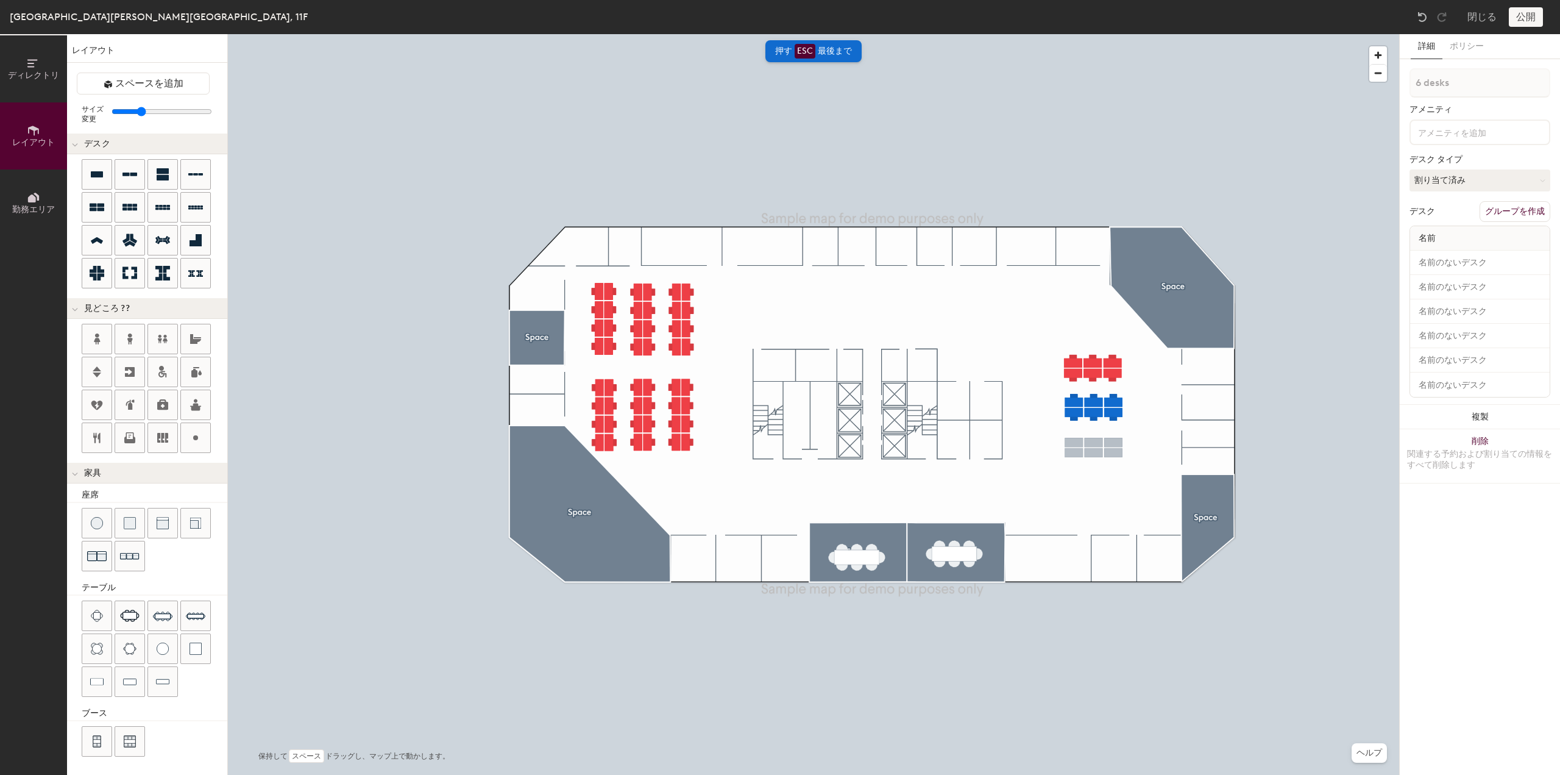
type input "180"
click at [51, 193] on button "勤務エリア" at bounding box center [33, 202] width 67 height 67
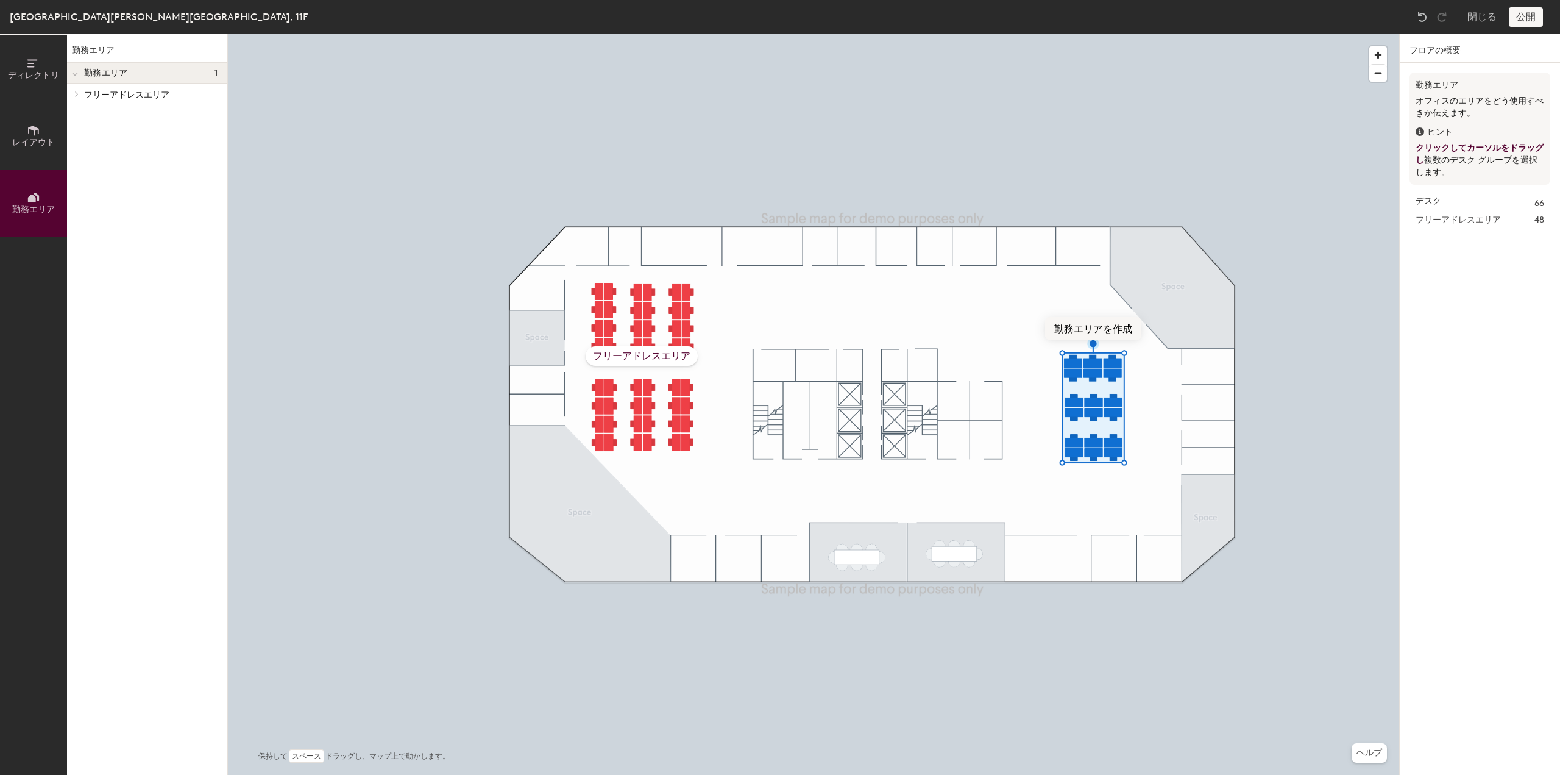
click at [1100, 333] on button "勤務エリアを作成" at bounding box center [1093, 328] width 96 height 23
type input "N"
type input "固定席エリア"
click at [1095, 398] on div "固定席エリア" at bounding box center [1092, 396] width 73 height 20
click at [1112, 333] on button "編集" at bounding box center [1113, 328] width 38 height 23
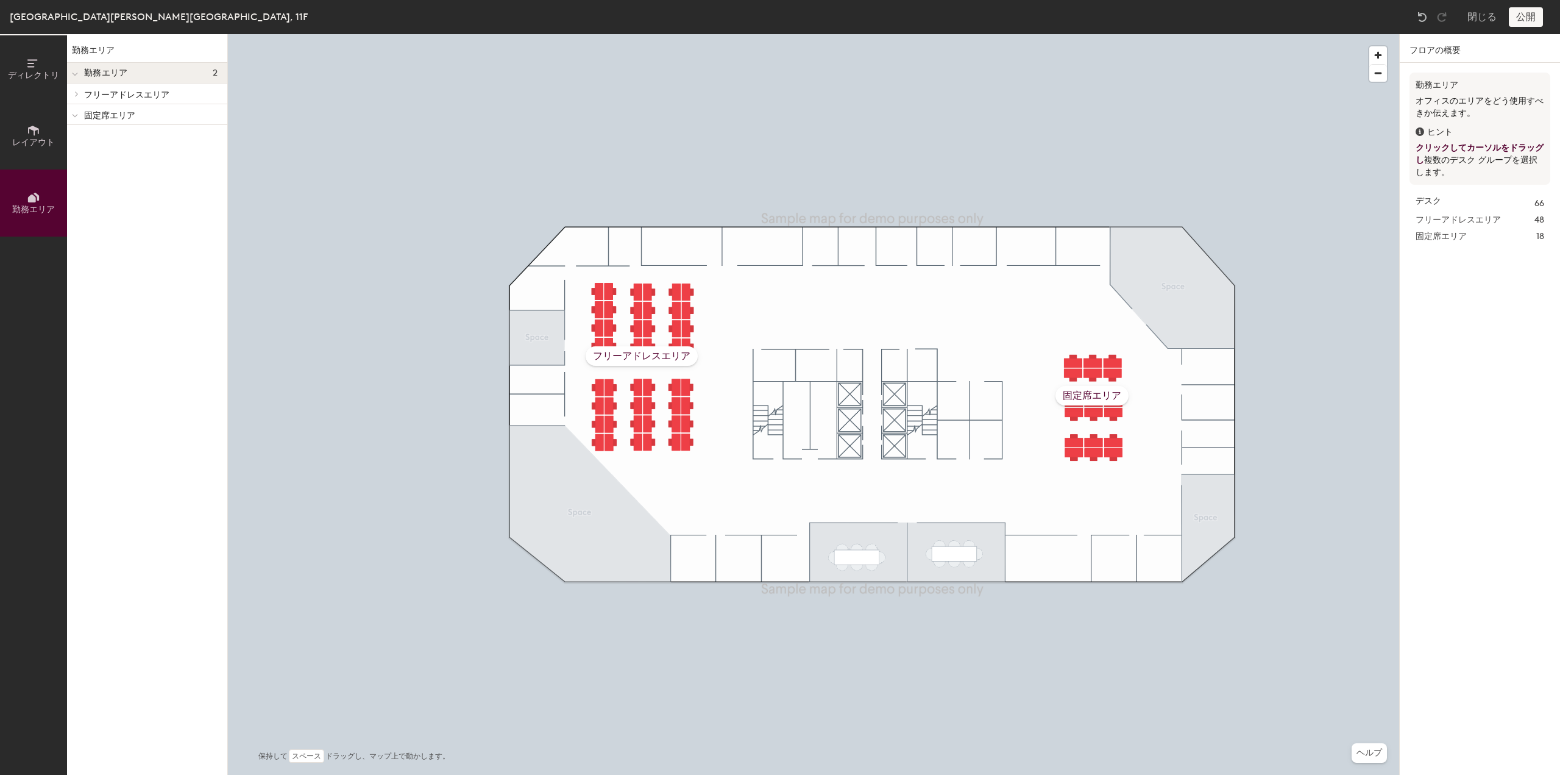
click at [104, 98] on p "フリーアドレスエリア" at bounding box center [150, 94] width 133 height 16
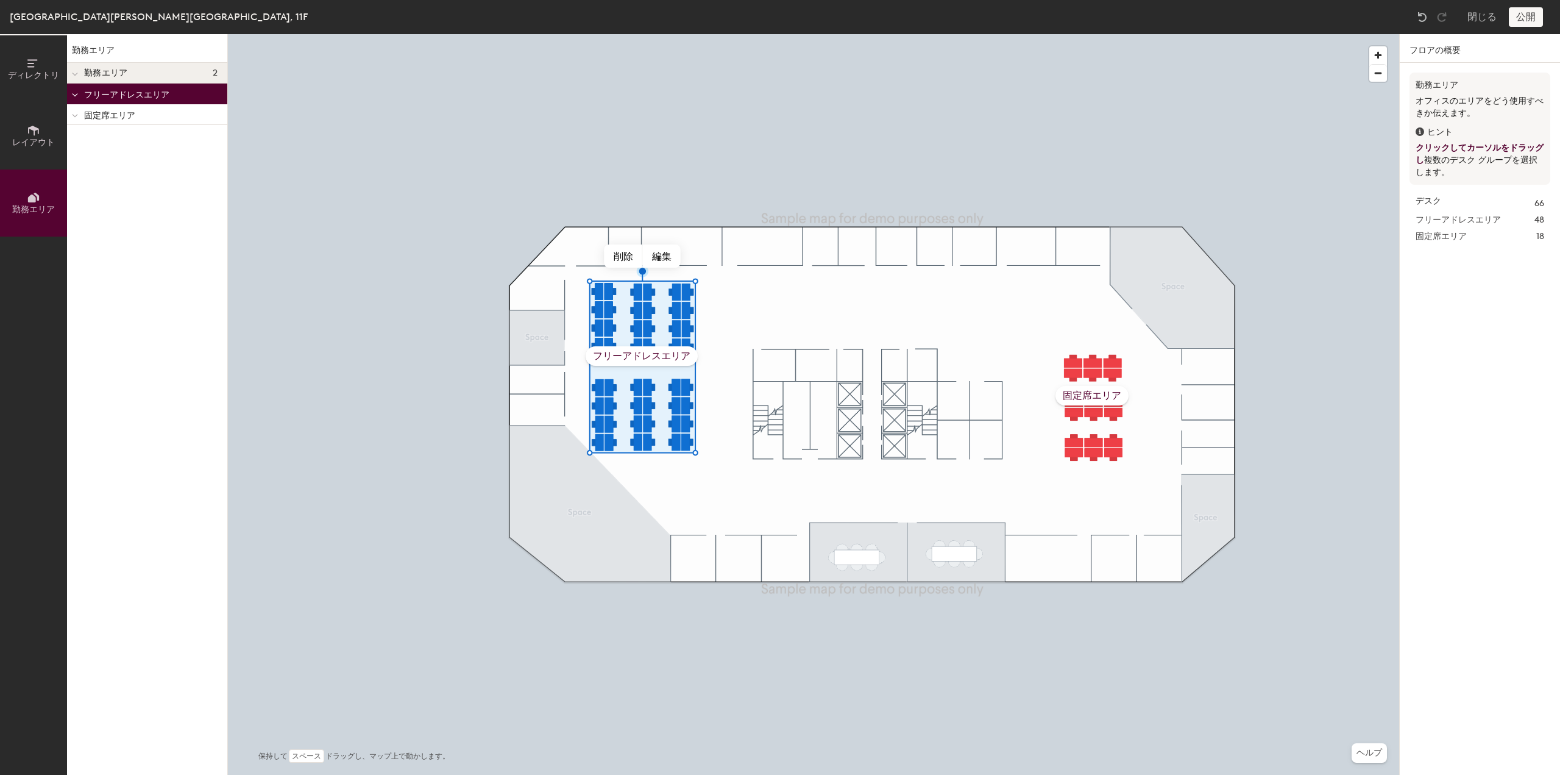
click at [83, 117] on div "固定席エリア" at bounding box center [147, 114] width 160 height 21
click at [79, 120] on div at bounding box center [75, 114] width 16 height 20
click at [92, 119] on p "固定席エリア" at bounding box center [150, 115] width 133 height 16
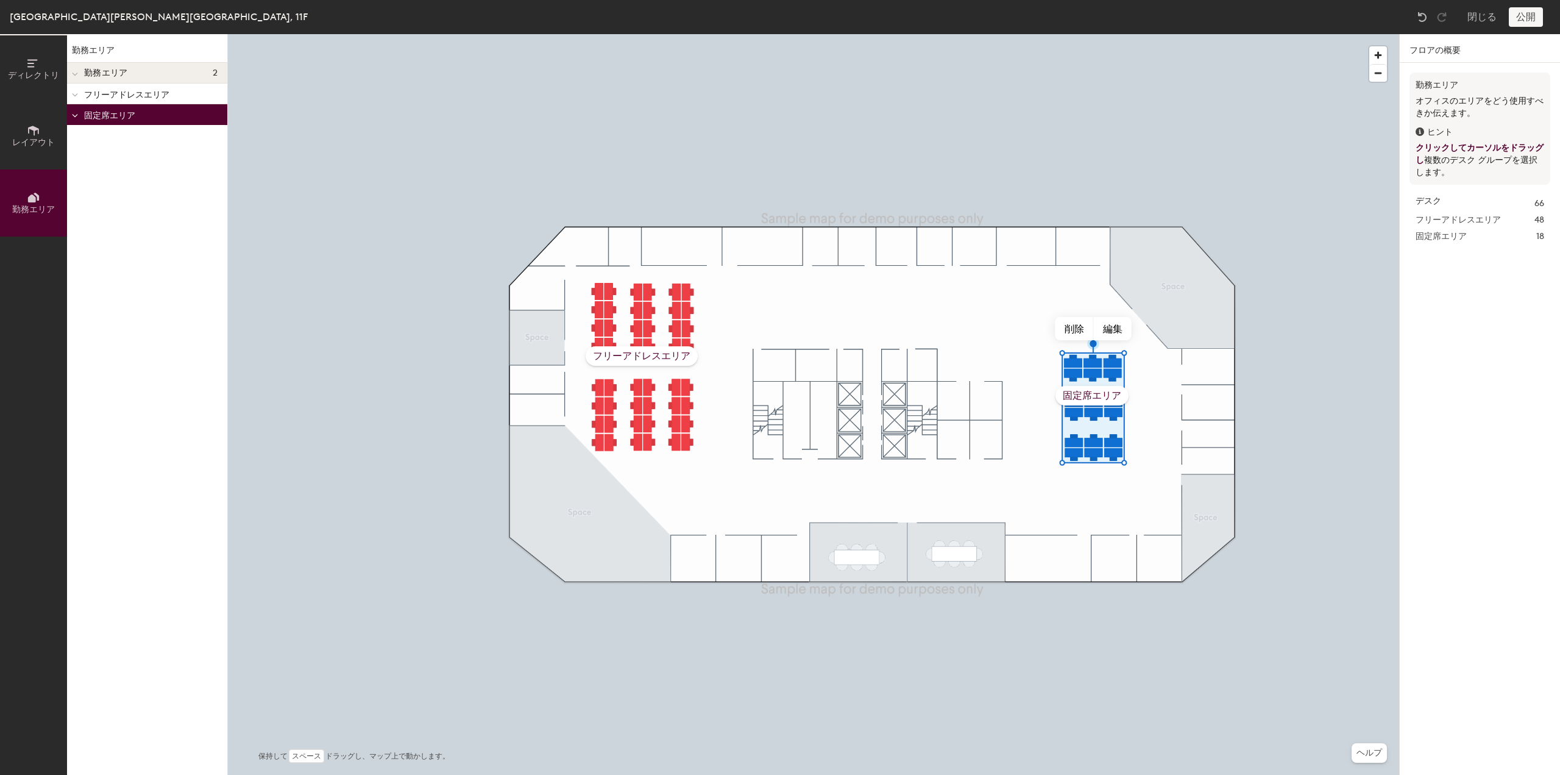
click at [33, 132] on icon at bounding box center [33, 130] width 13 height 13
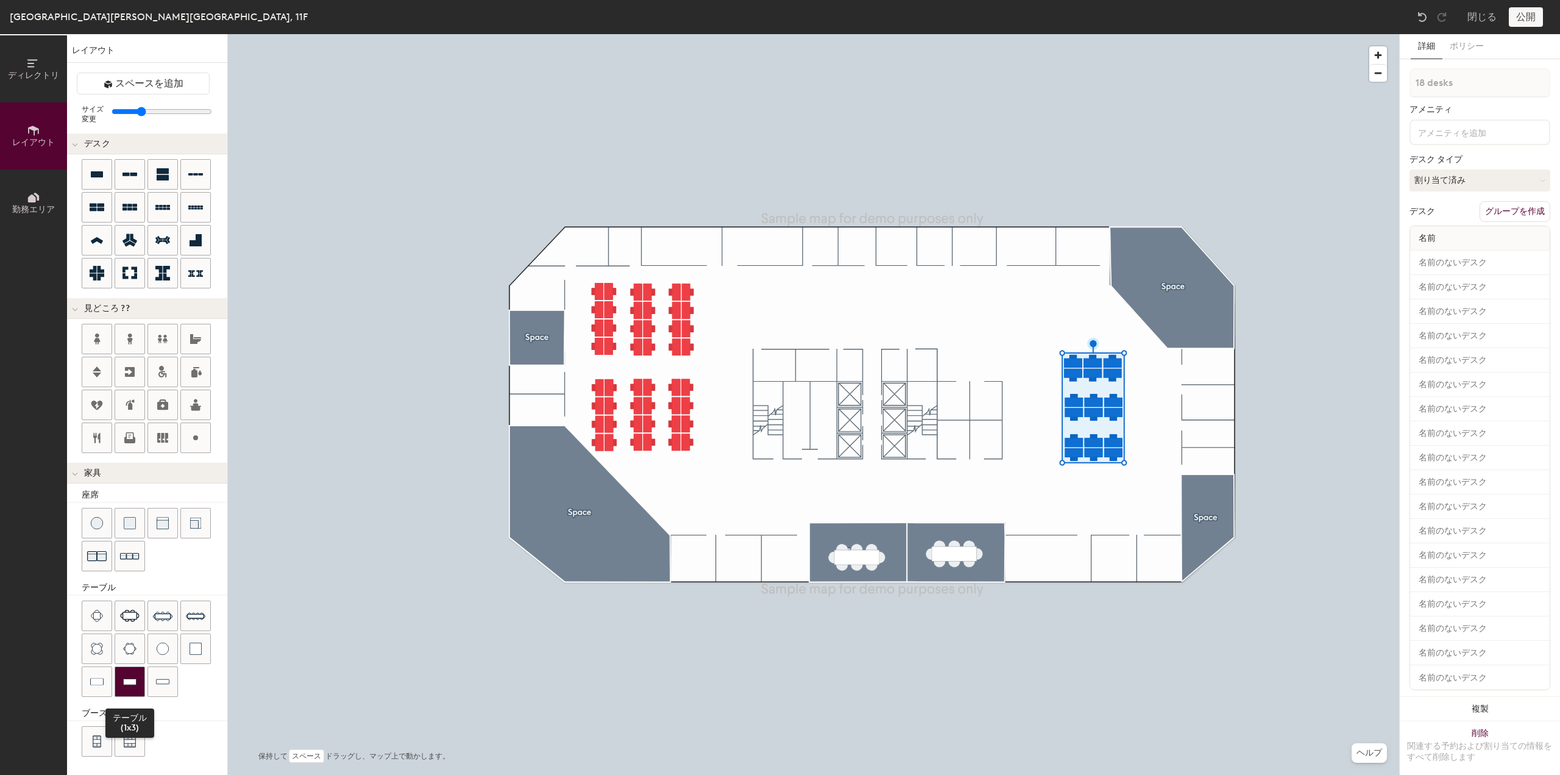
click at [128, 679] on img at bounding box center [129, 681] width 13 height 12
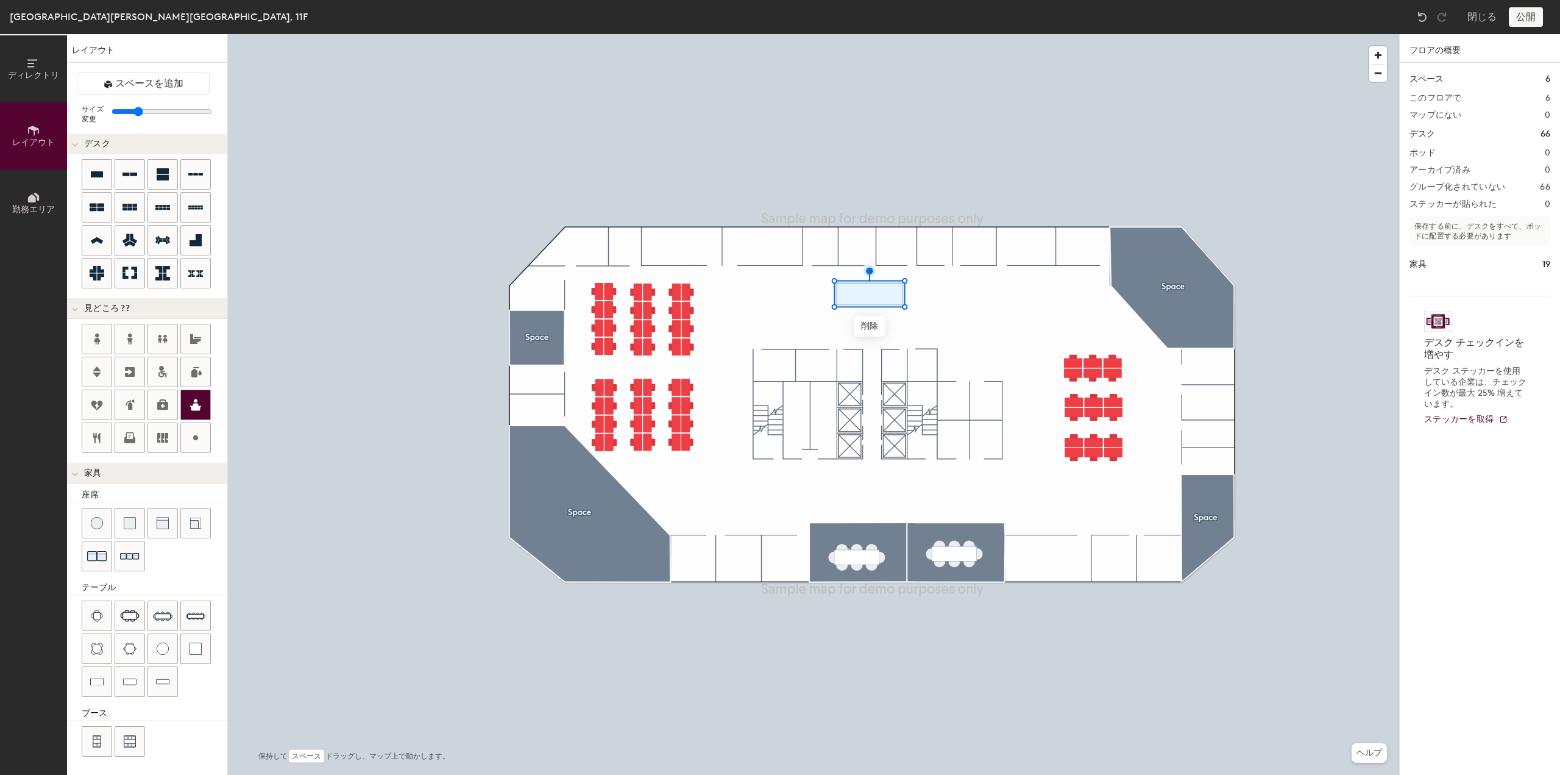
click at [194, 399] on icon at bounding box center [195, 405] width 11 height 12
click at [115, 332] on button at bounding box center [130, 339] width 30 height 30
click at [91, 334] on icon at bounding box center [97, 339] width 15 height 15
click at [190, 334] on icon at bounding box center [195, 339] width 11 height 10
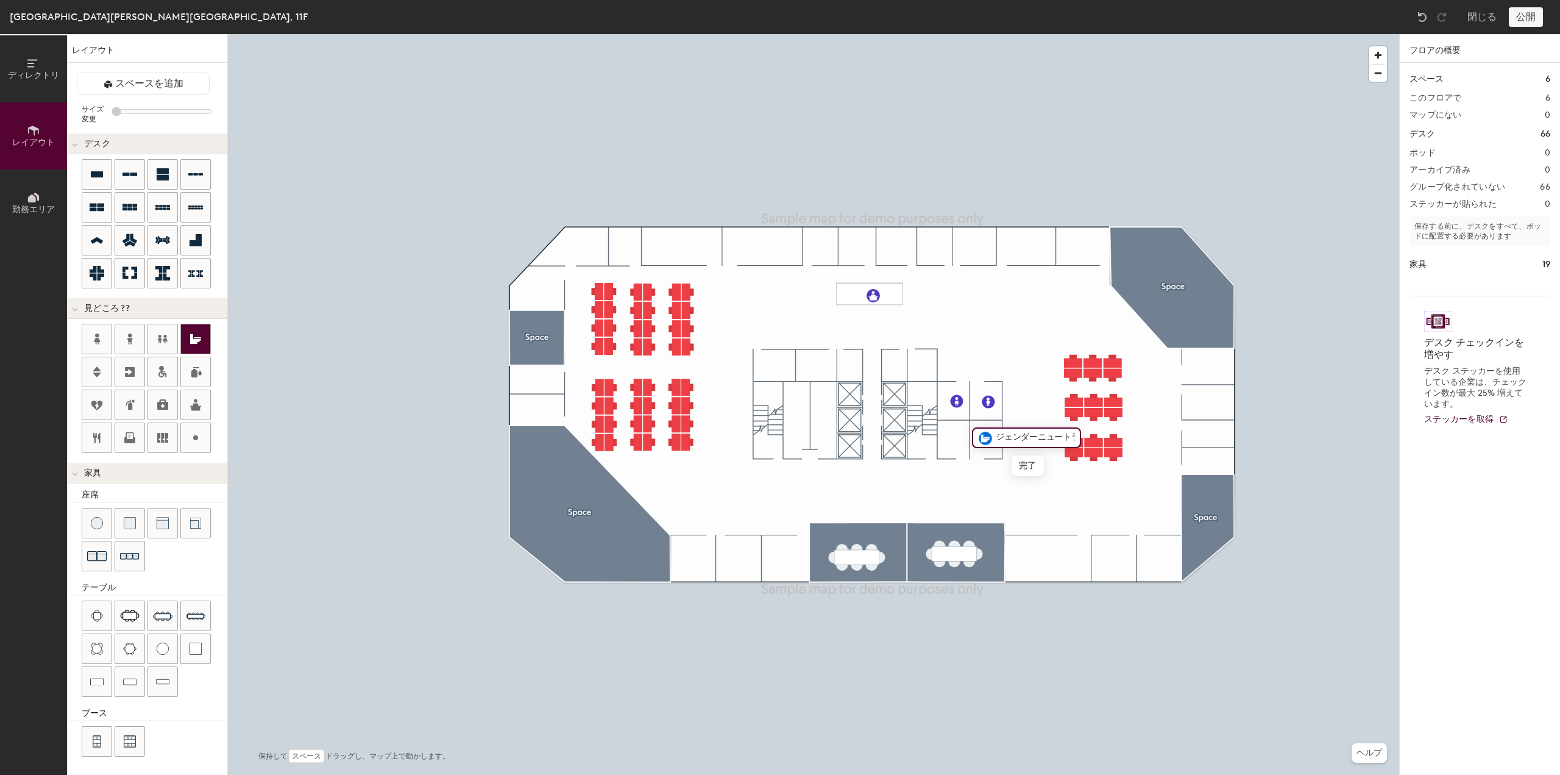
scroll to position [0, 42]
type input "20"
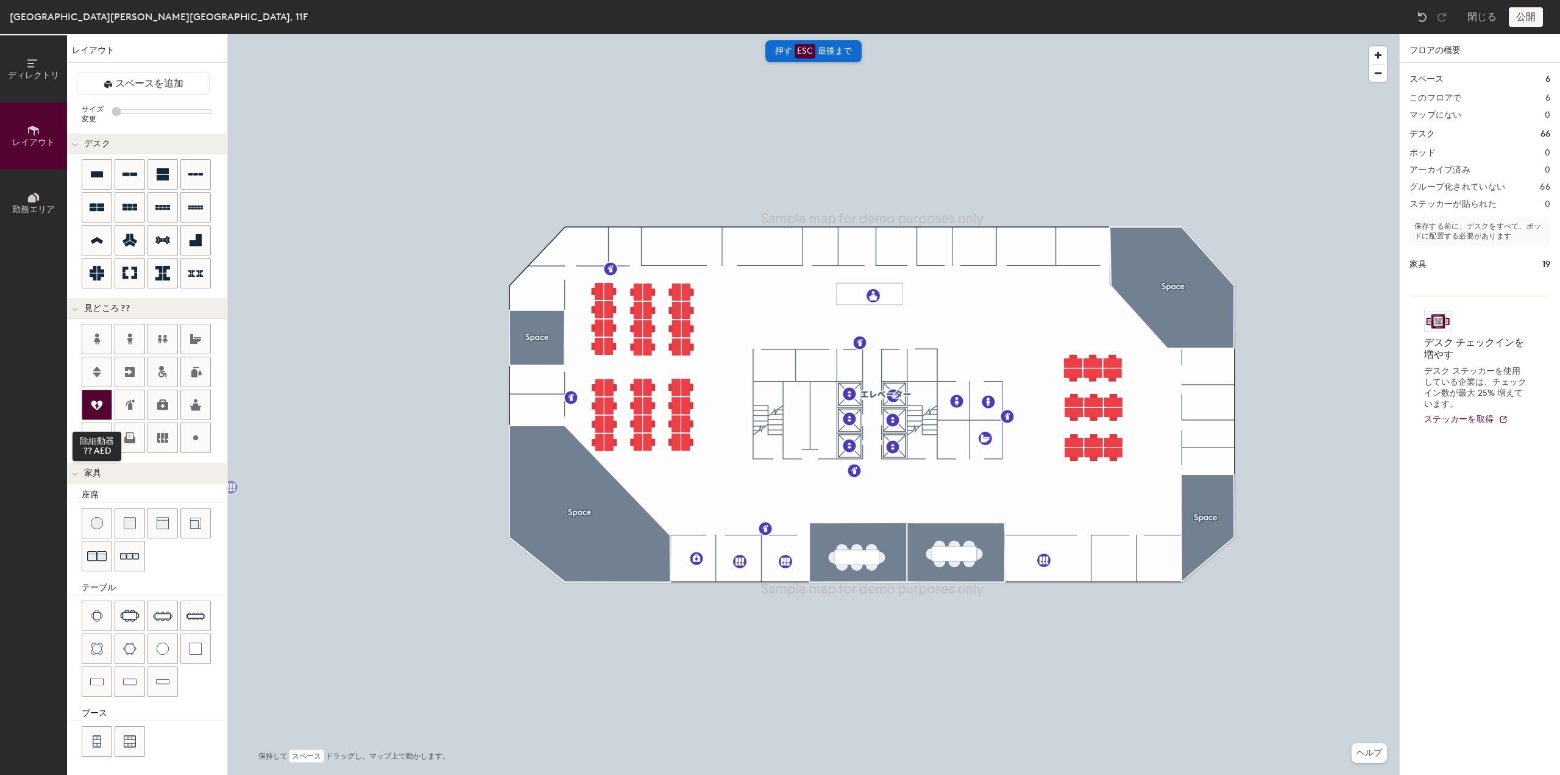
click at [105, 405] on div at bounding box center [96, 404] width 29 height 29
click at [870, 368] on span "完了" at bounding box center [875, 370] width 32 height 21
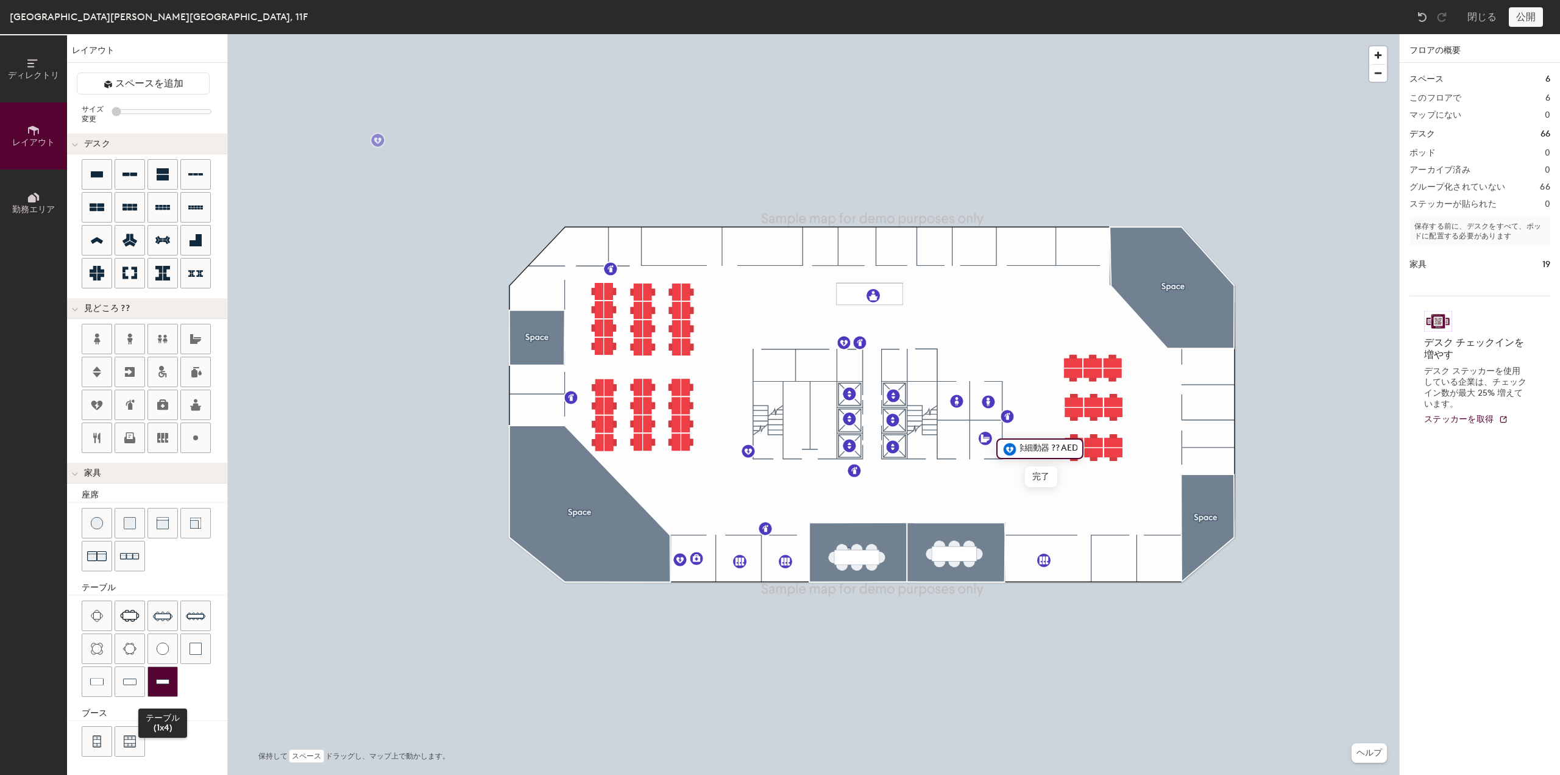
click at [152, 674] on div at bounding box center [162, 681] width 29 height 29
click at [139, 441] on div at bounding box center [129, 437] width 29 height 29
click at [98, 736] on img at bounding box center [96, 741] width 11 height 12
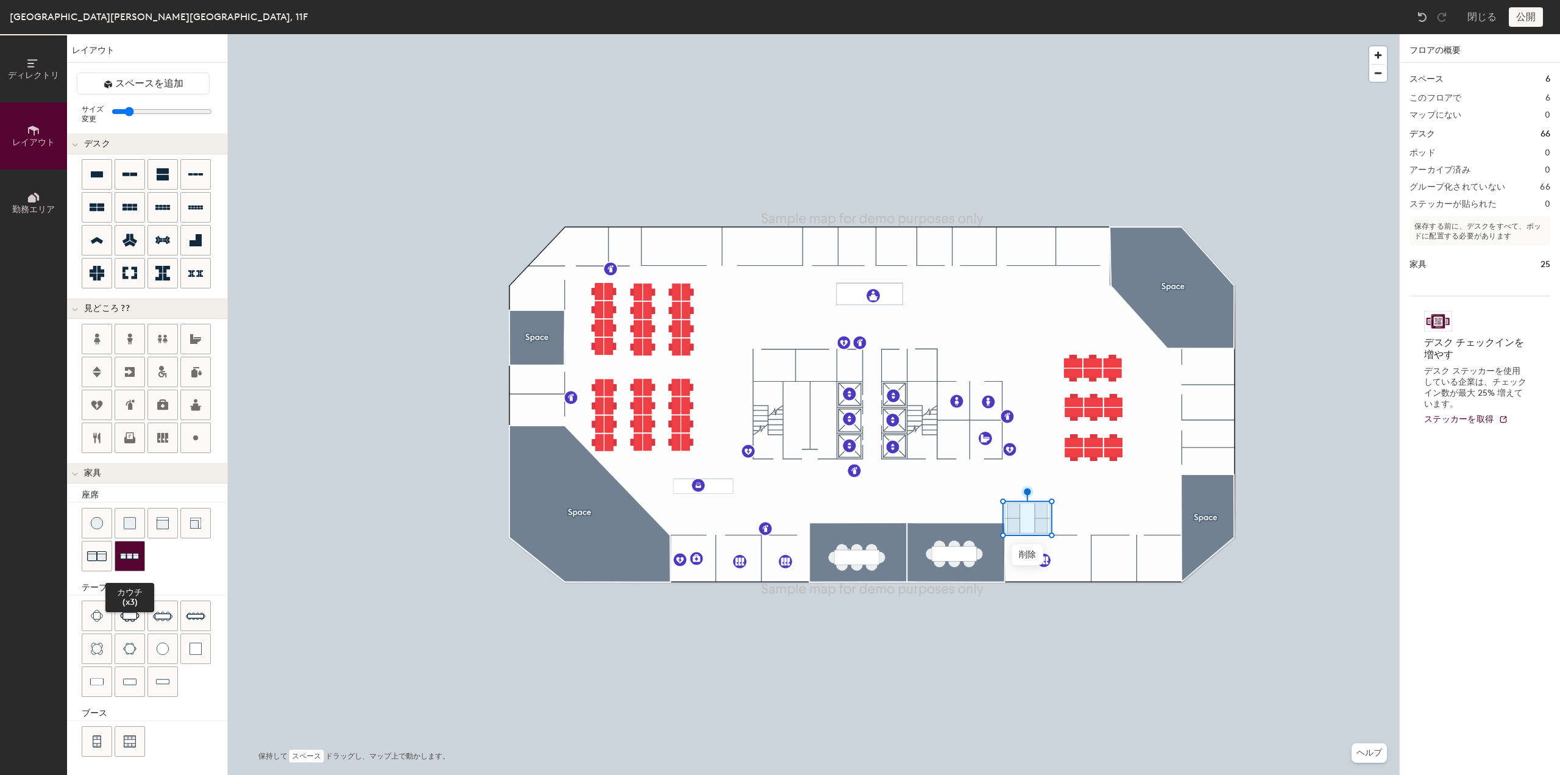
click at [127, 552] on img at bounding box center [130, 556] width 20 height 19
click at [124, 525] on img at bounding box center [130, 523] width 12 height 12
type input "20"
click at [16, 210] on span "勤務エリア" at bounding box center [33, 209] width 43 height 10
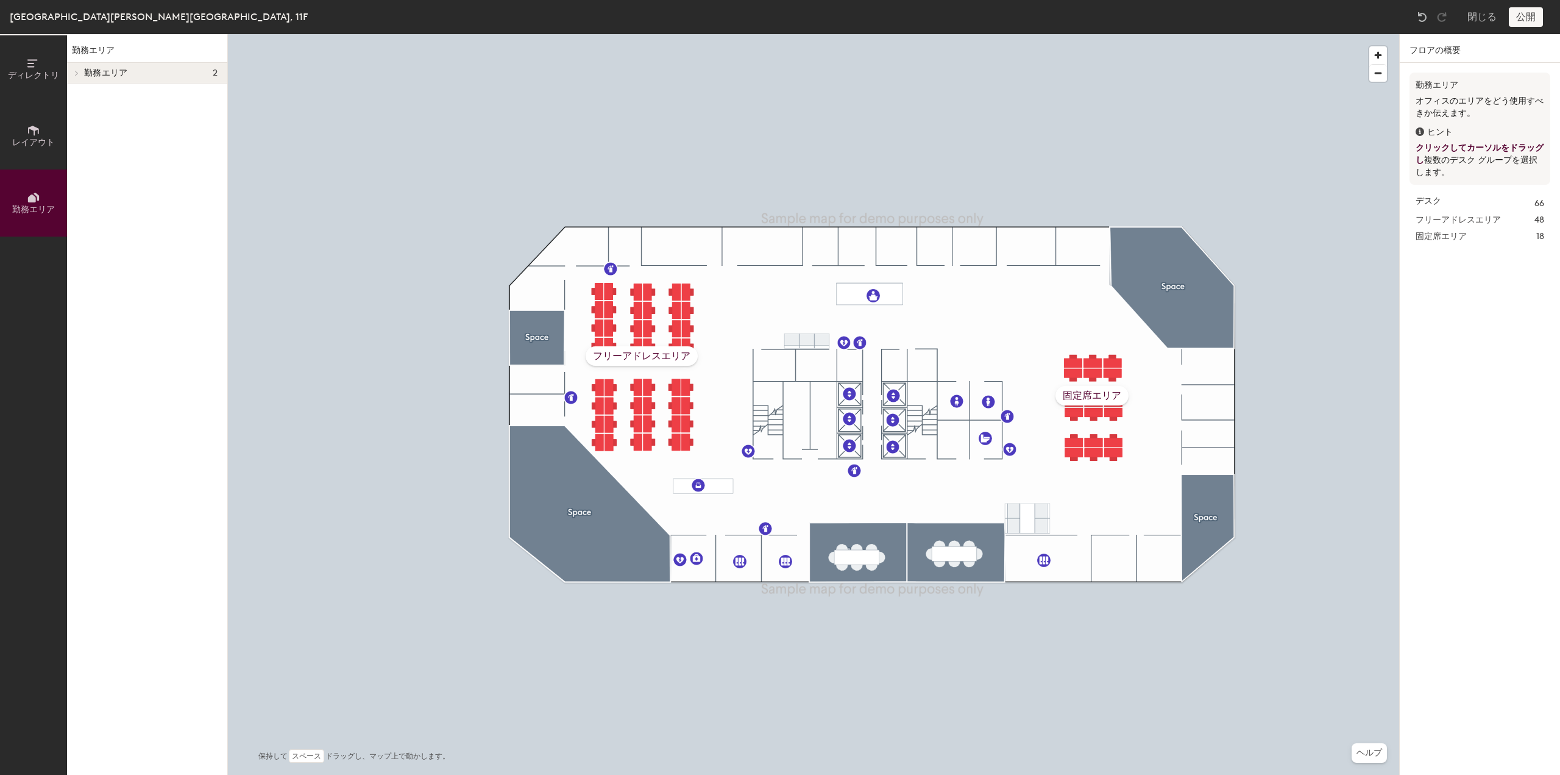
click at [20, 81] on button "ディレクトリ" at bounding box center [33, 68] width 67 height 67
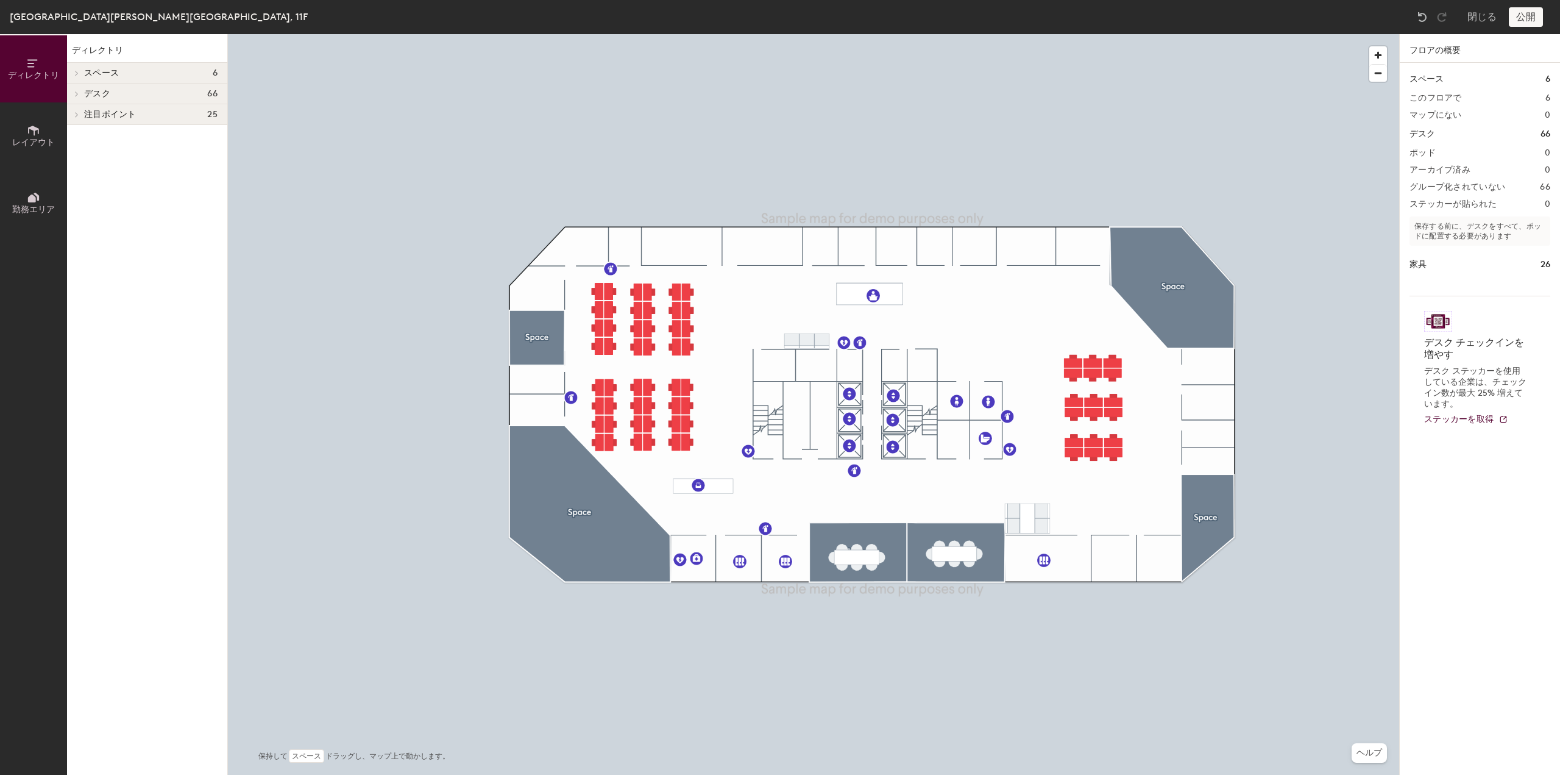
click at [141, 65] on div "スペース 6" at bounding box center [147, 73] width 160 height 21
click at [98, 103] on div "Space" at bounding box center [147, 113] width 160 height 20
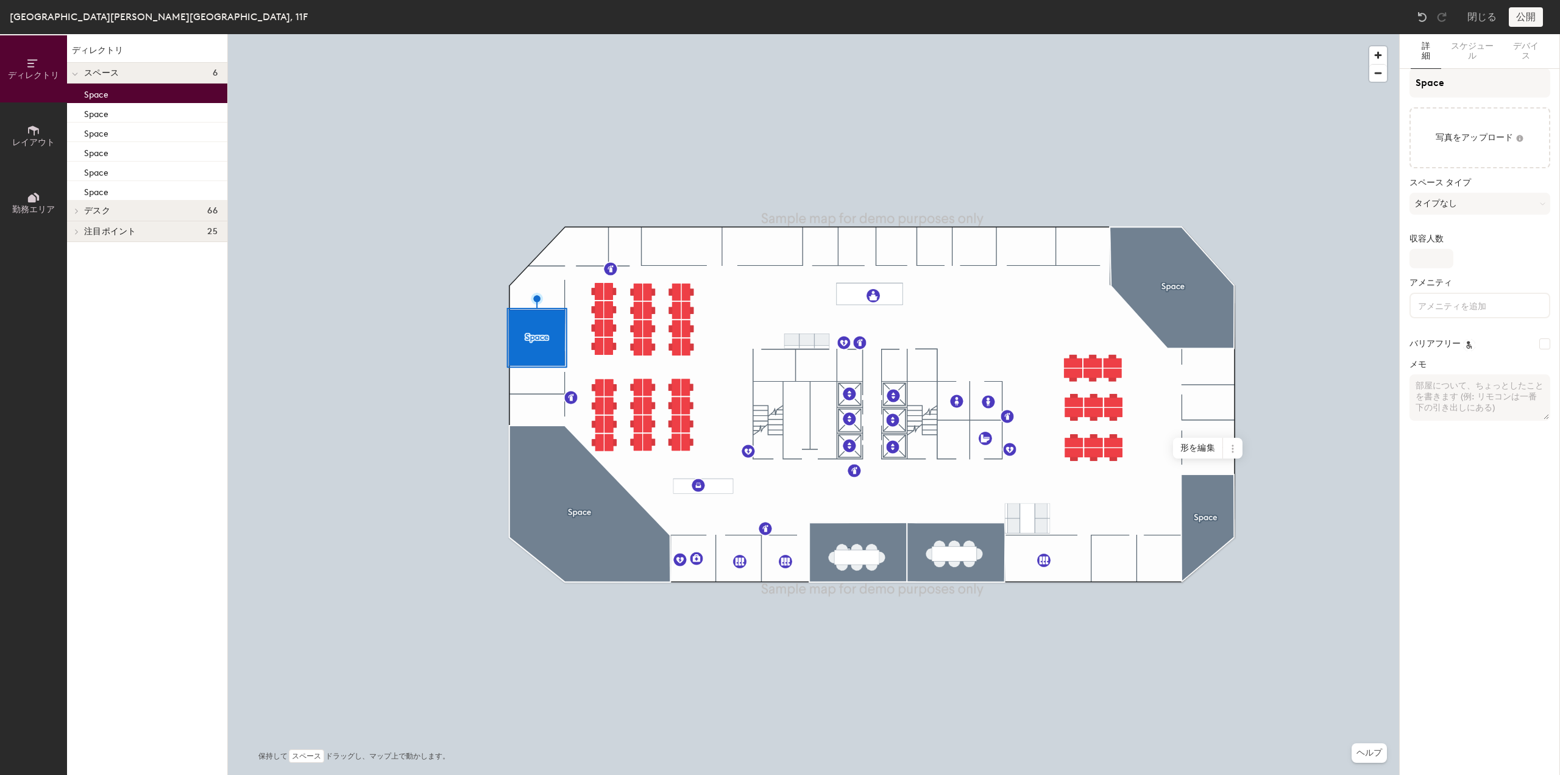
click at [98, 98] on p "Space" at bounding box center [96, 93] width 24 height 14
click at [106, 102] on div "Space" at bounding box center [147, 94] width 160 height 20
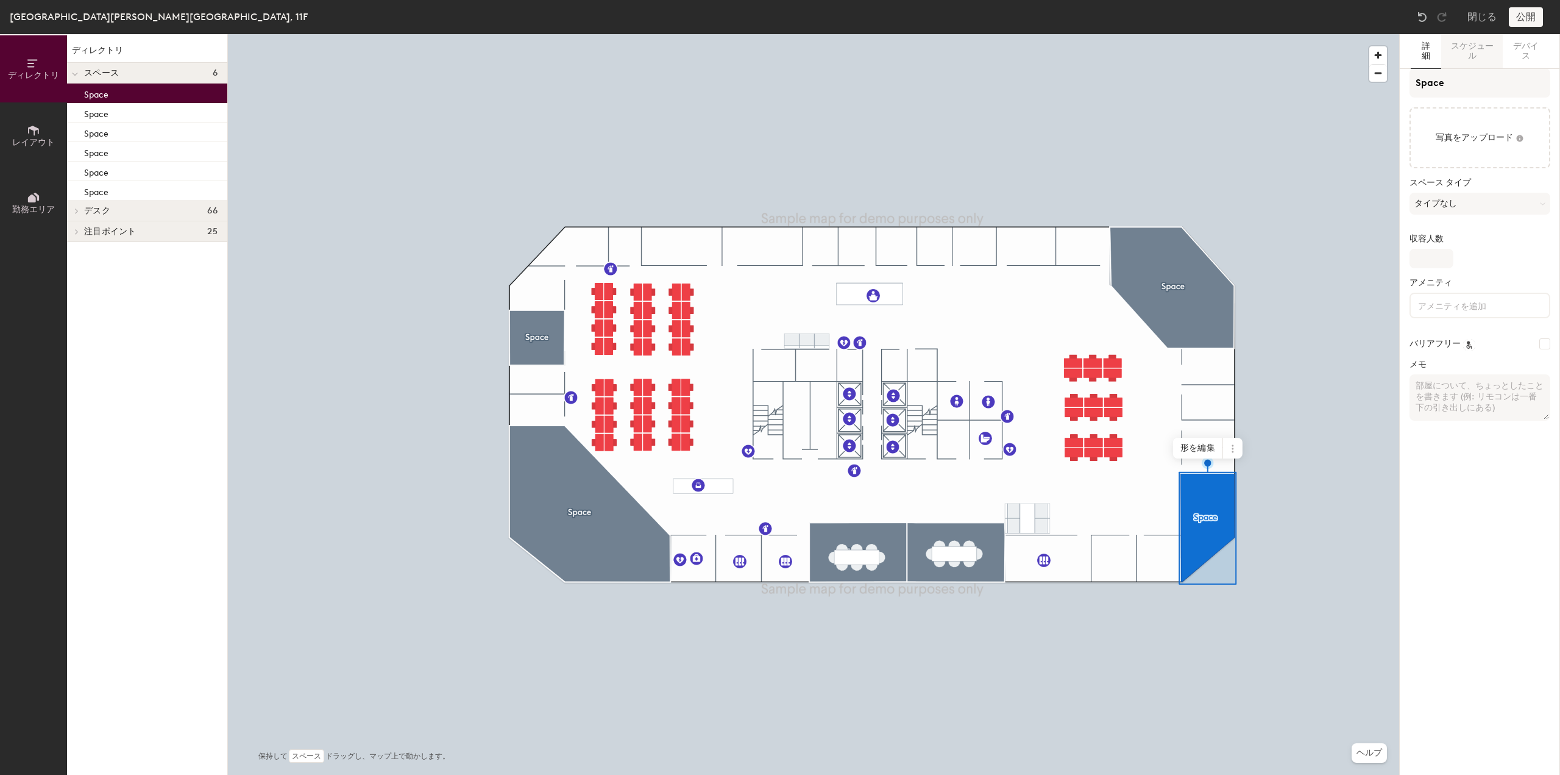
click at [1463, 60] on button "スケジュール" at bounding box center [1473, 51] width 62 height 35
click at [1425, 63] on button "詳細" at bounding box center [1426, 51] width 30 height 35
click at [1463, 82] on input "Space" at bounding box center [1480, 82] width 141 height 29
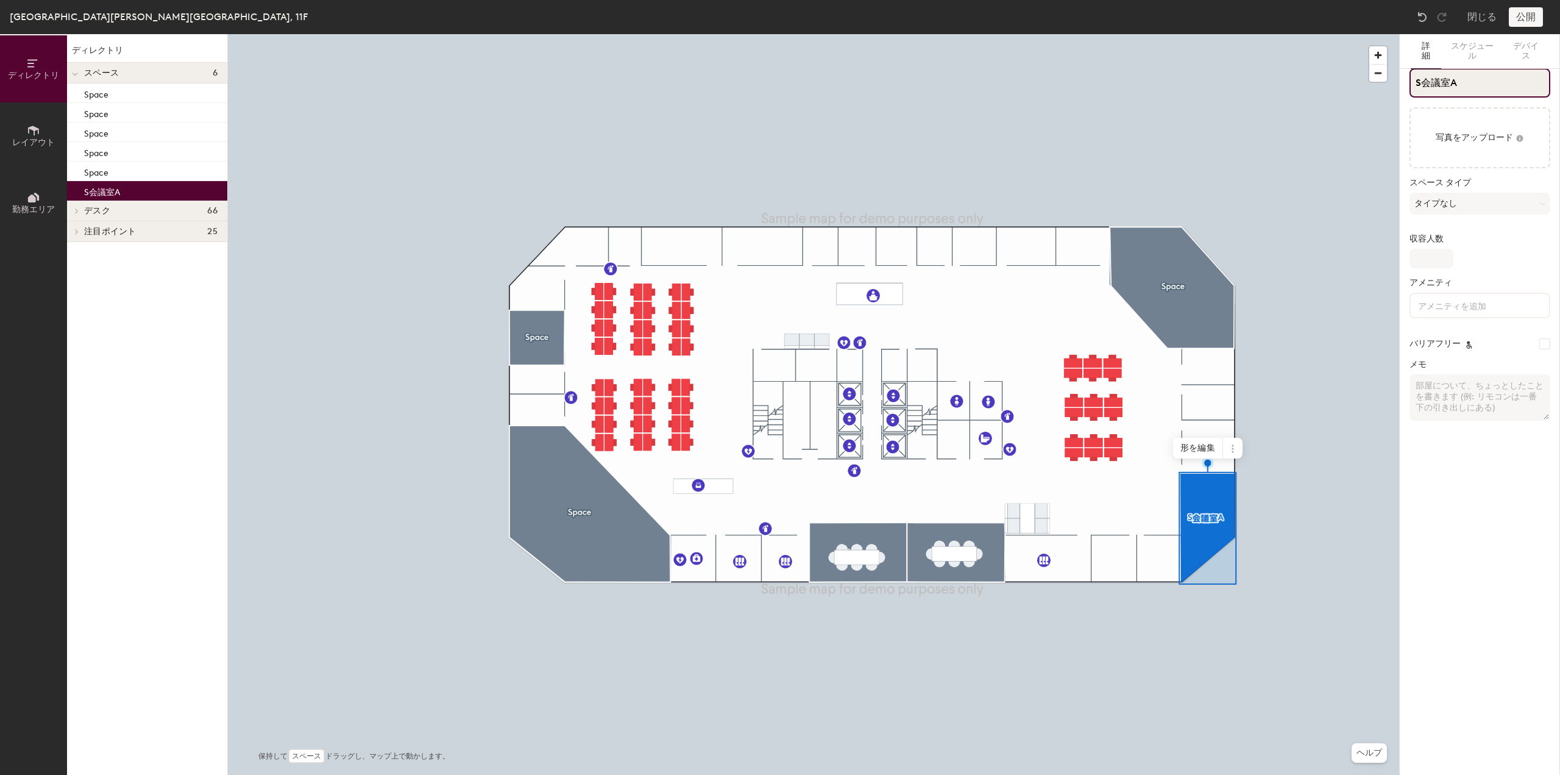
type input "会議室A"
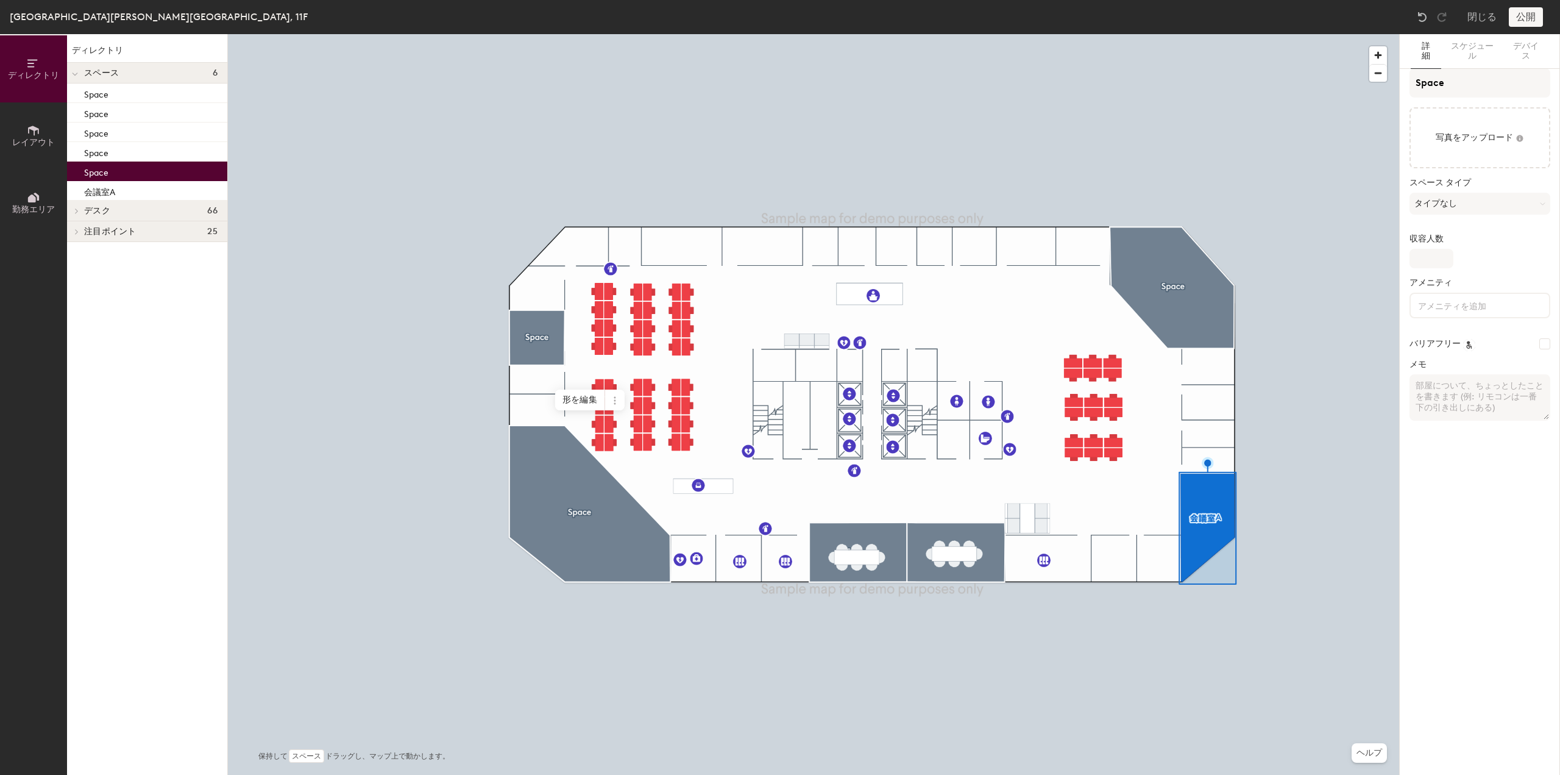
click at [113, 177] on div "Space" at bounding box center [147, 172] width 160 height 20
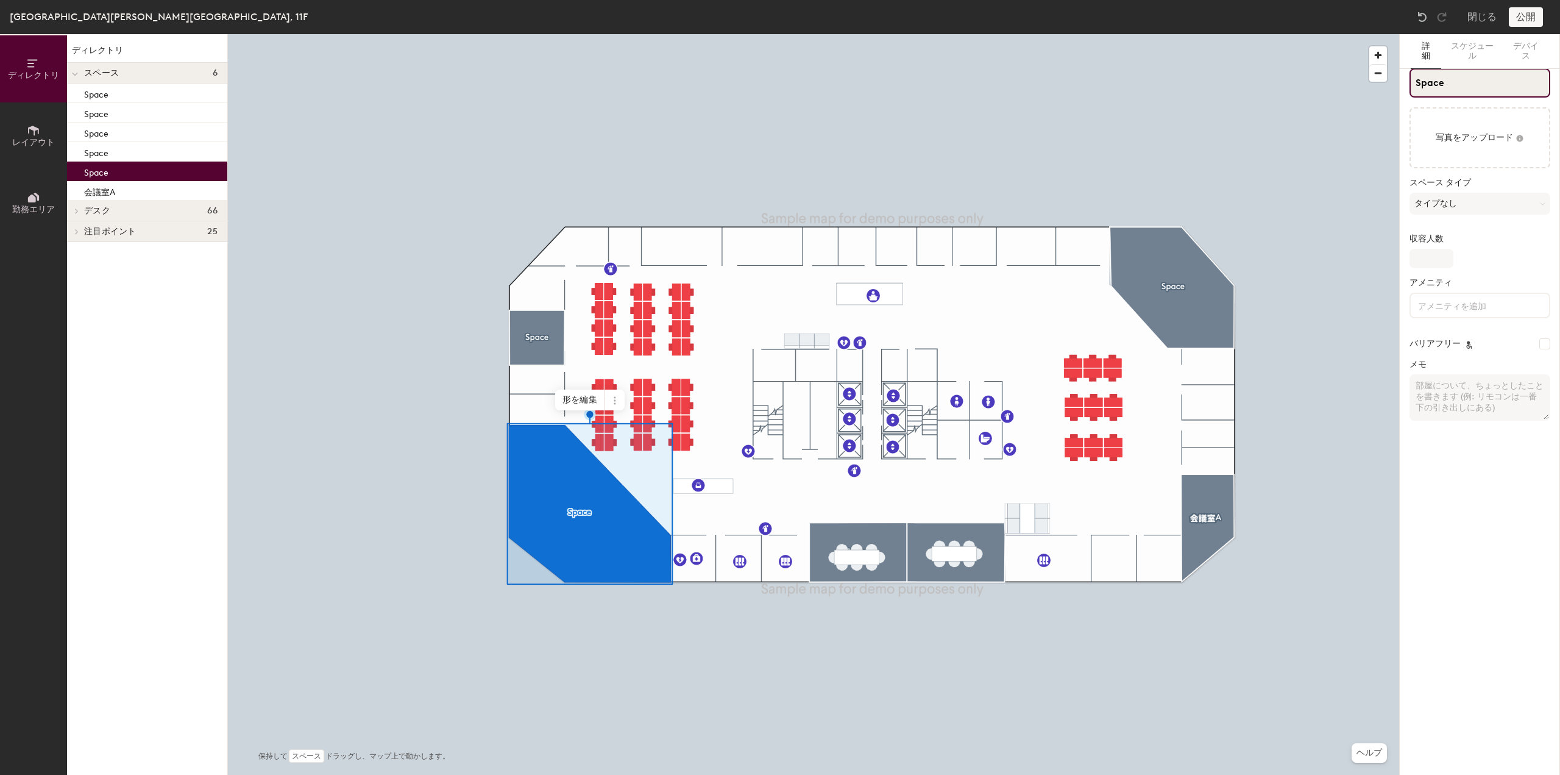
drag, startPoint x: 1474, startPoint y: 91, endPoint x: 1415, endPoint y: 91, distance: 59.1
click at [1415, 91] on input "Space" at bounding box center [1480, 82] width 141 height 29
type input "会議室B"
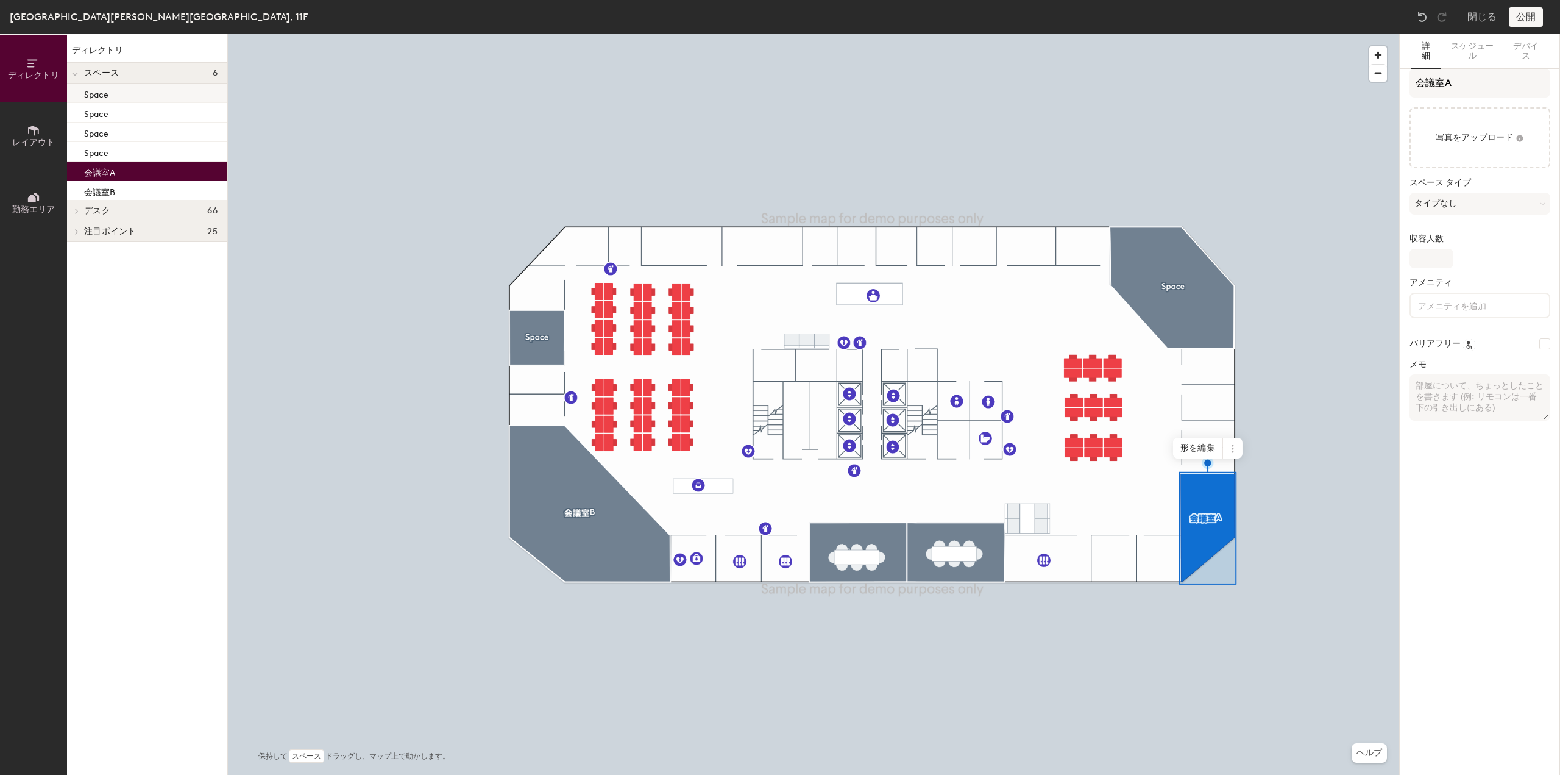
click at [126, 91] on div "Space" at bounding box center [147, 94] width 160 height 20
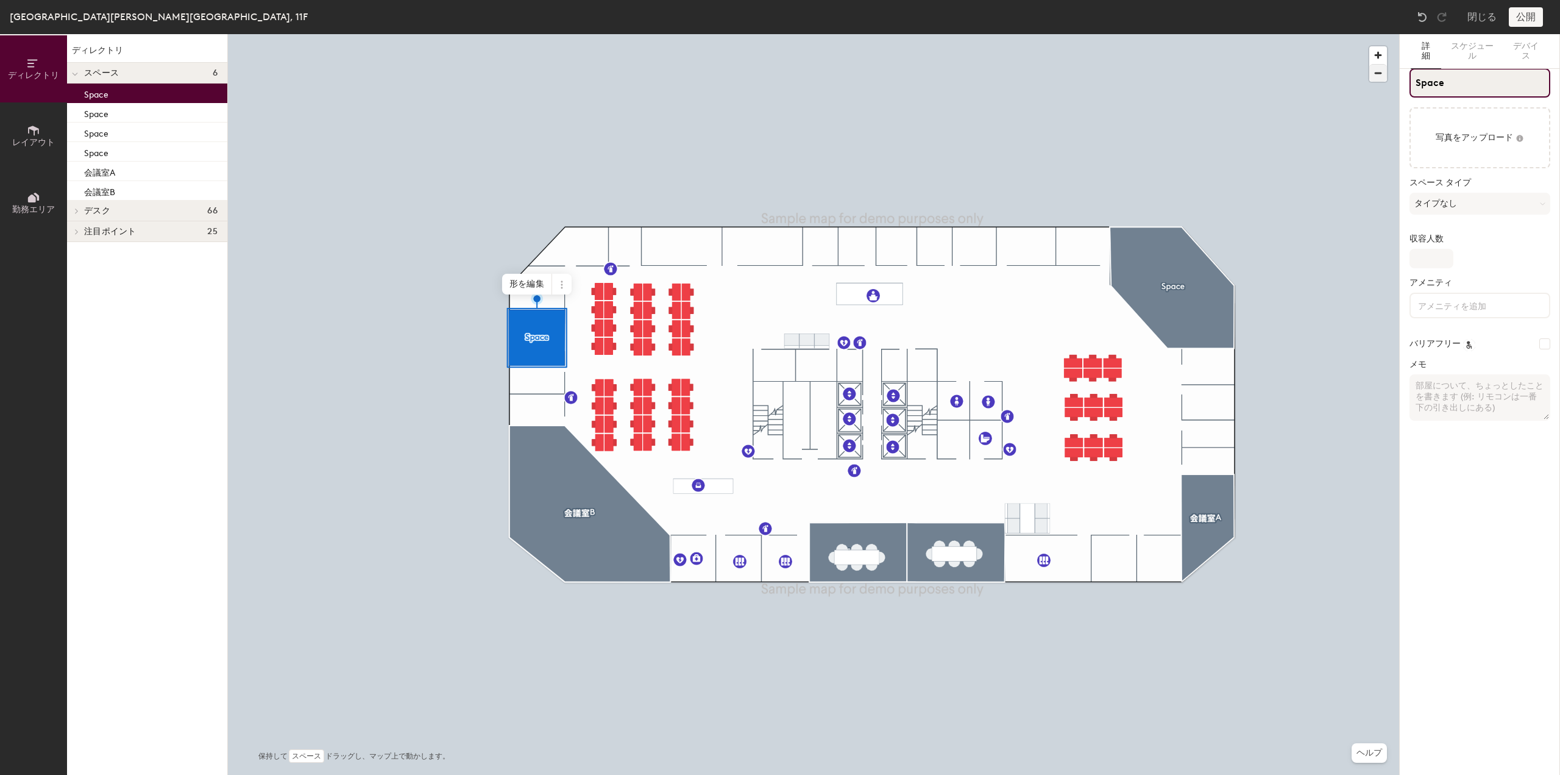
drag, startPoint x: 1470, startPoint y: 77, endPoint x: 1376, endPoint y: 77, distance: 93.3
click at [1376, 77] on div "ディレクトリ レイアウト 勤務エリア ディレクトリ スペース 6 Space Space Space Space 会議室A 会議室B デスク 66 グループ化…" at bounding box center [780, 404] width 1560 height 741
type input "会議室A"
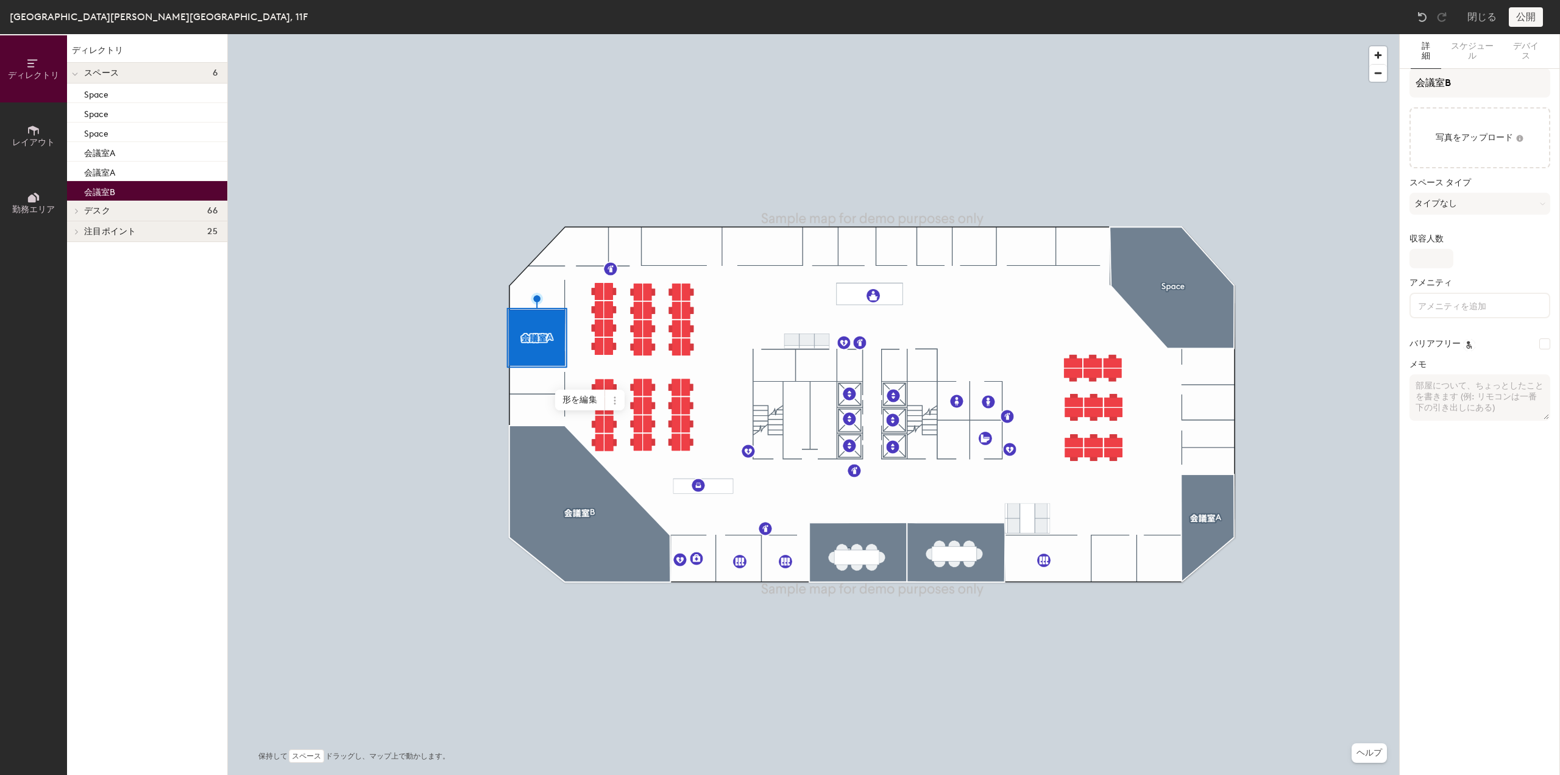
click at [87, 189] on p "会議室B" at bounding box center [99, 190] width 31 height 14
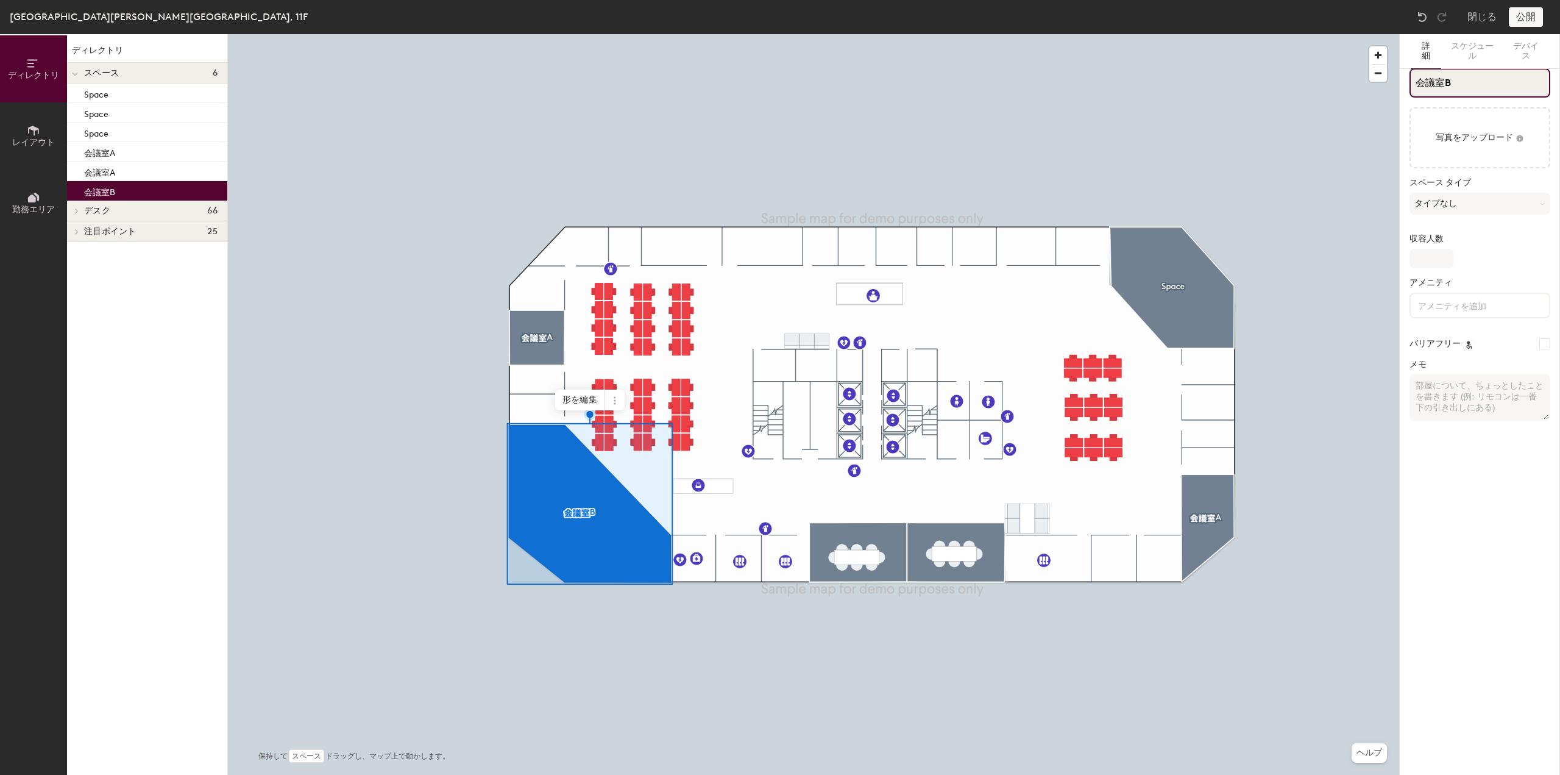
click at [1493, 84] on input "会議室B" at bounding box center [1480, 82] width 141 height 29
click at [1358, 93] on div "ディレクトリ レイアウト 勤務エリア ディレクトリ スペース 6 Space Space Space 会議室A 会議室A 会議室B デスク 66 グループ化さ…" at bounding box center [780, 404] width 1560 height 741
type input "役員会議室"
click at [137, 167] on div "会議室A" at bounding box center [147, 172] width 160 height 20
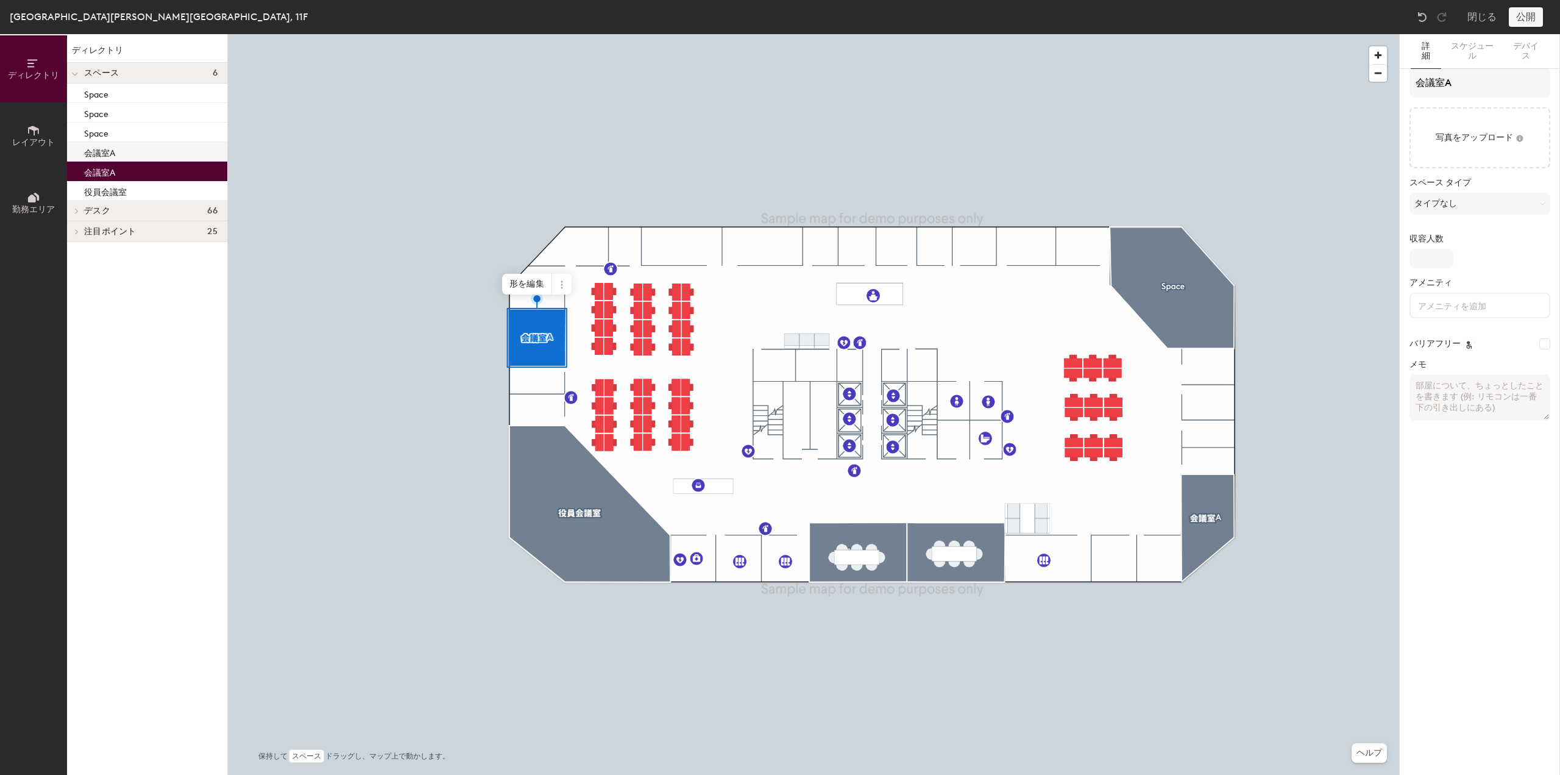
click at [143, 151] on div "会議室A" at bounding box center [147, 152] width 160 height 20
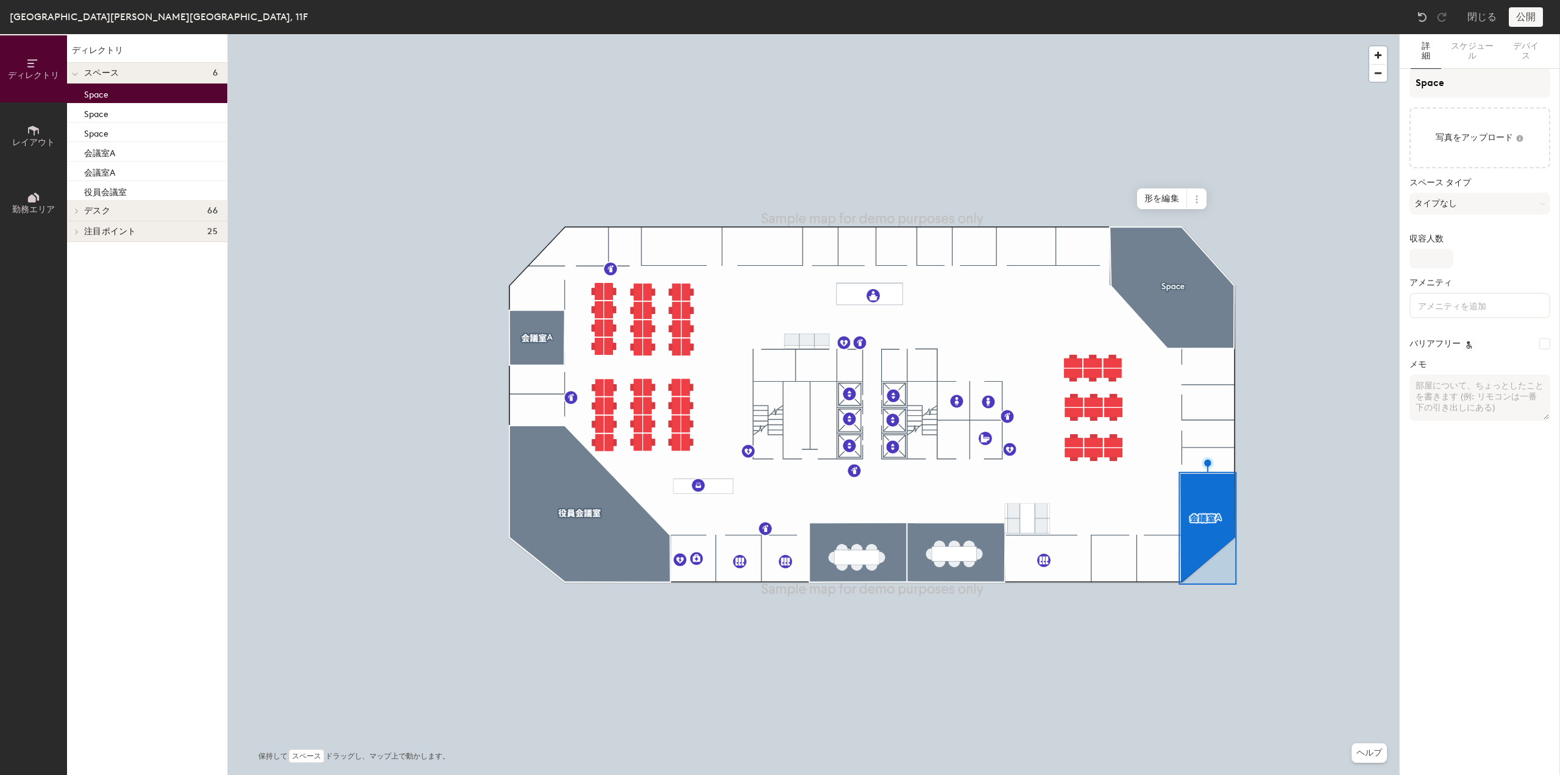
click at [104, 91] on p "Space" at bounding box center [96, 93] width 24 height 14
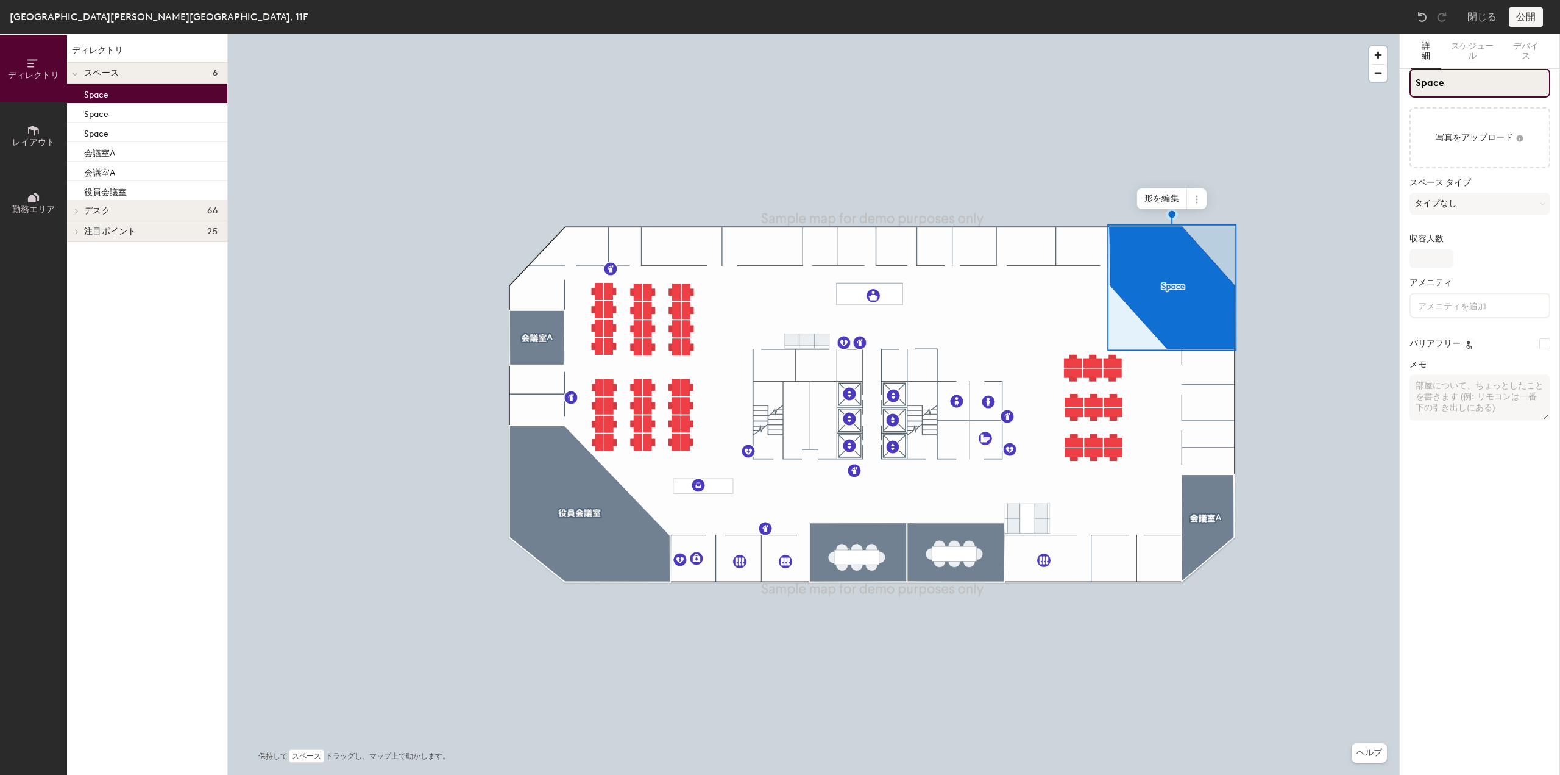
click at [1307, 99] on div "ディレクトリ レイアウト 勤務エリア ディレクトリ スペース 6 Space Space Space 会議室A 会議室A 役員会議室 デスク 66 グループ化…" at bounding box center [780, 404] width 1560 height 741
type input "会議室B"
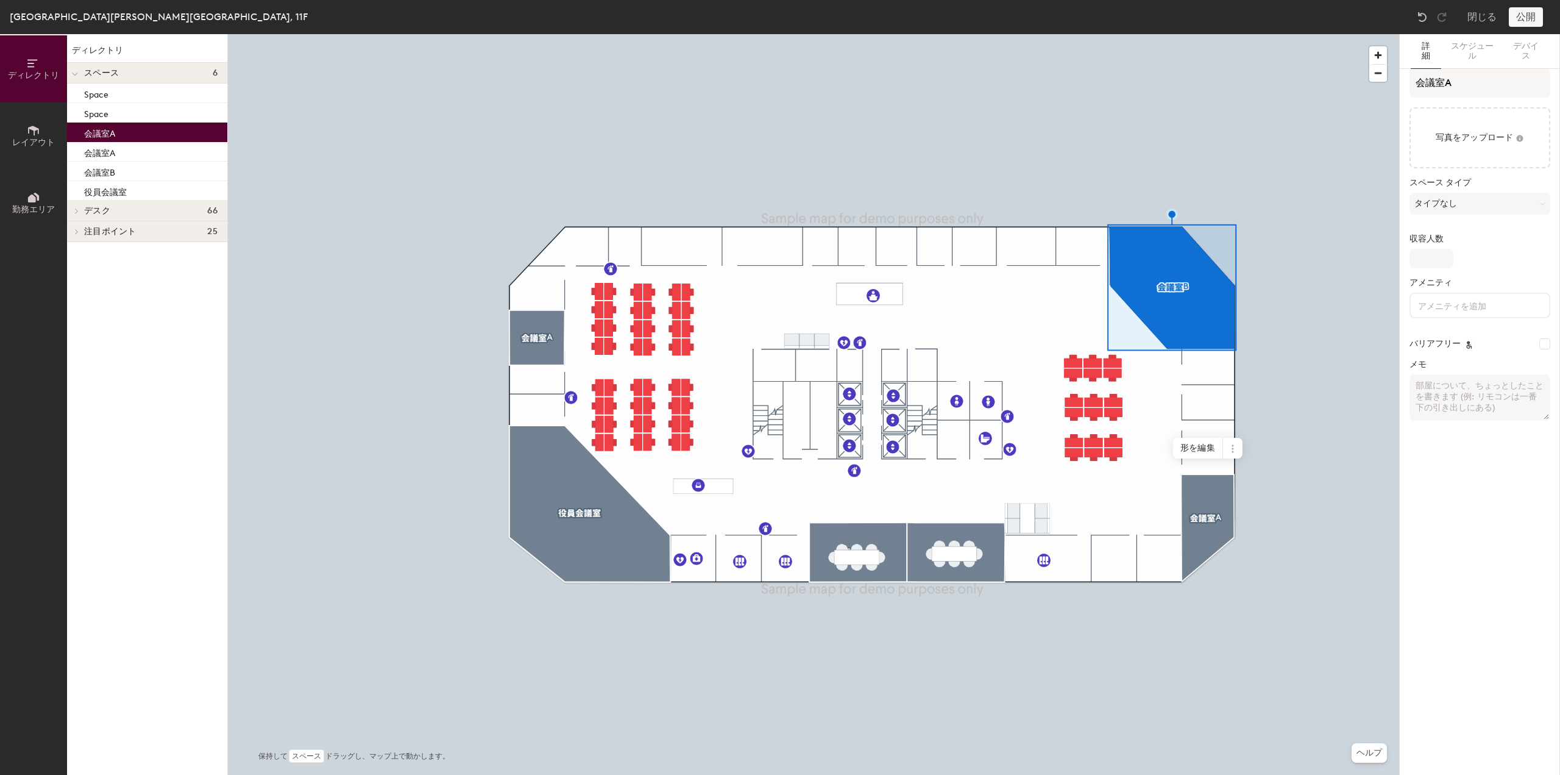
click at [121, 135] on div "会議室A" at bounding box center [147, 133] width 160 height 20
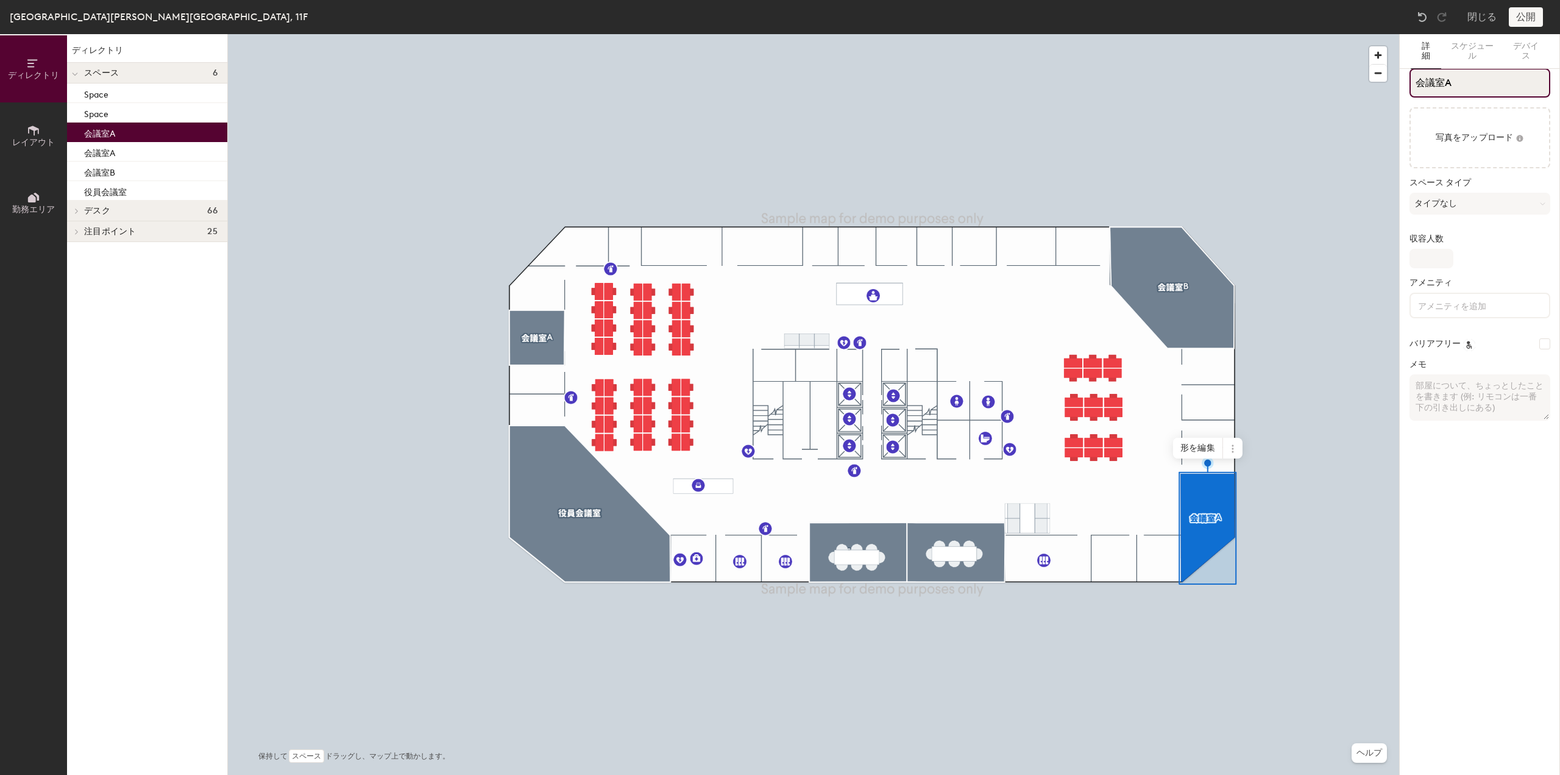
click at [1527, 86] on input "会議室A" at bounding box center [1480, 82] width 141 height 29
type input "会議室C"
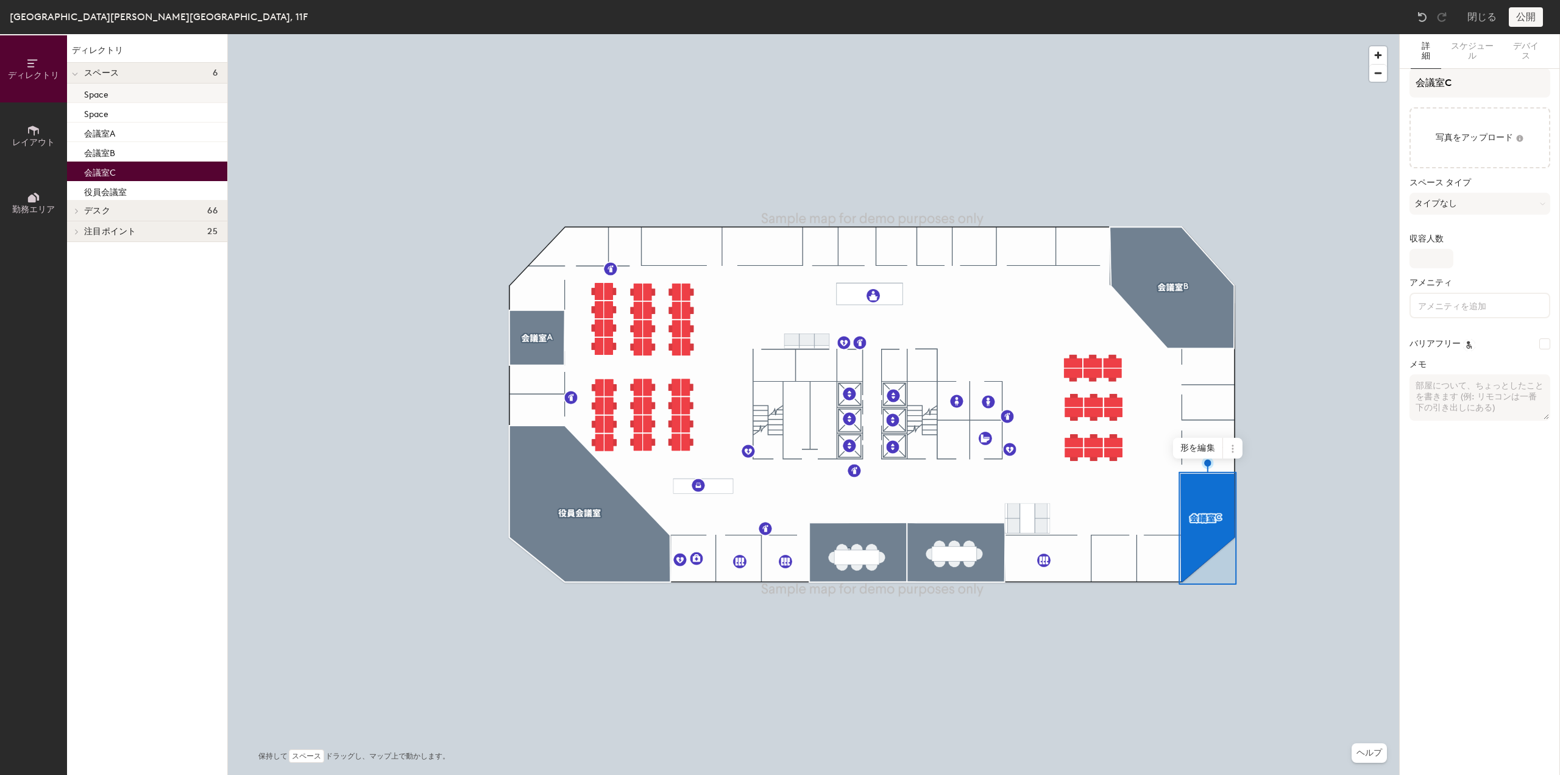
click at [114, 90] on div "Space" at bounding box center [147, 94] width 160 height 20
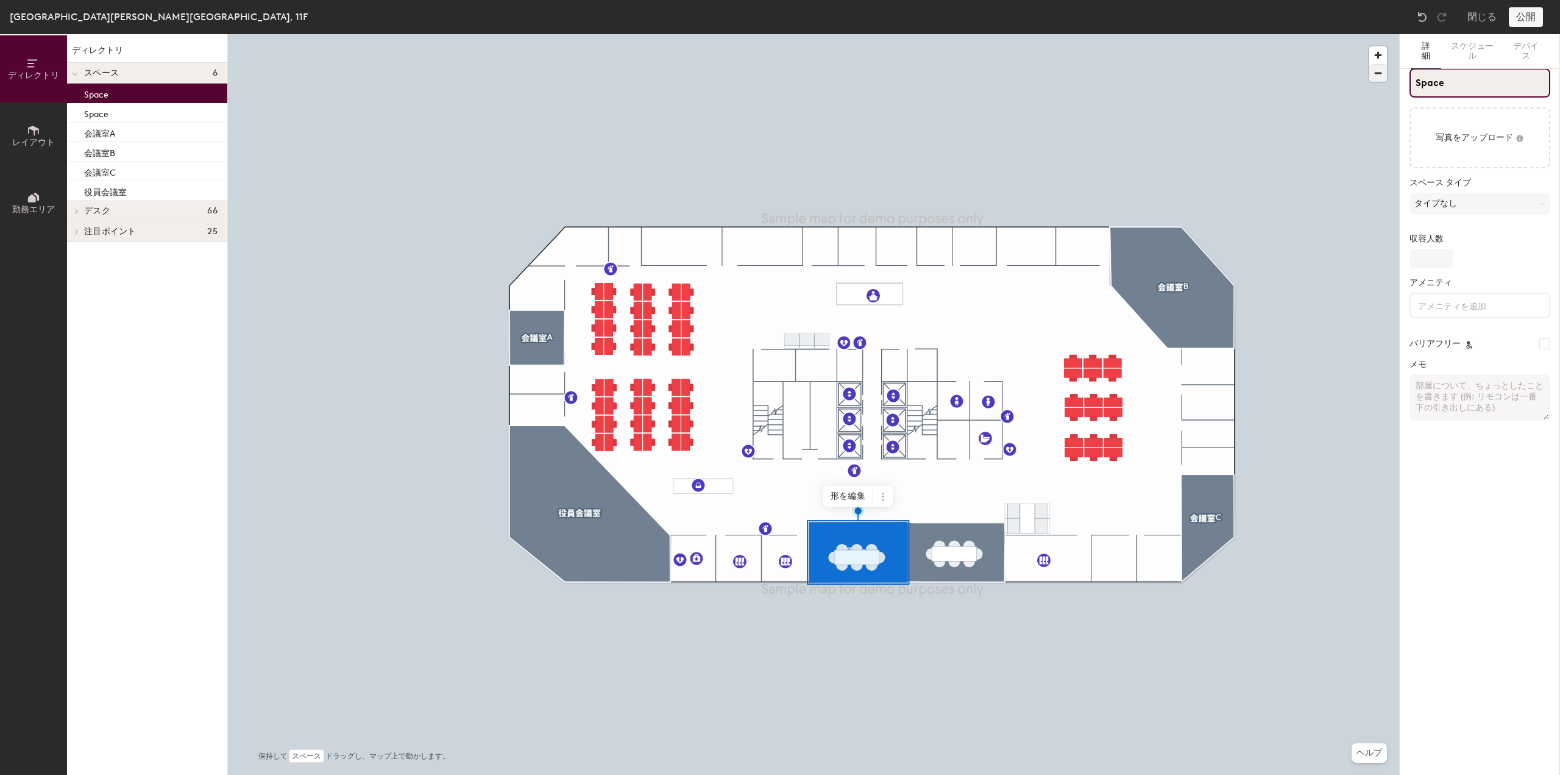
drag, startPoint x: 1506, startPoint y: 81, endPoint x: 1376, endPoint y: 81, distance: 129.2
click at [1379, 81] on div "ディレクトリ レイアウト 勤務エリア ディレクトリ スペース 6 Space Space 会議室A 会議室B 会議室C 役員会議室 デスク 66 グループ化さ…" at bounding box center [780, 404] width 1560 height 741
type input "ゲスト用会議室A"
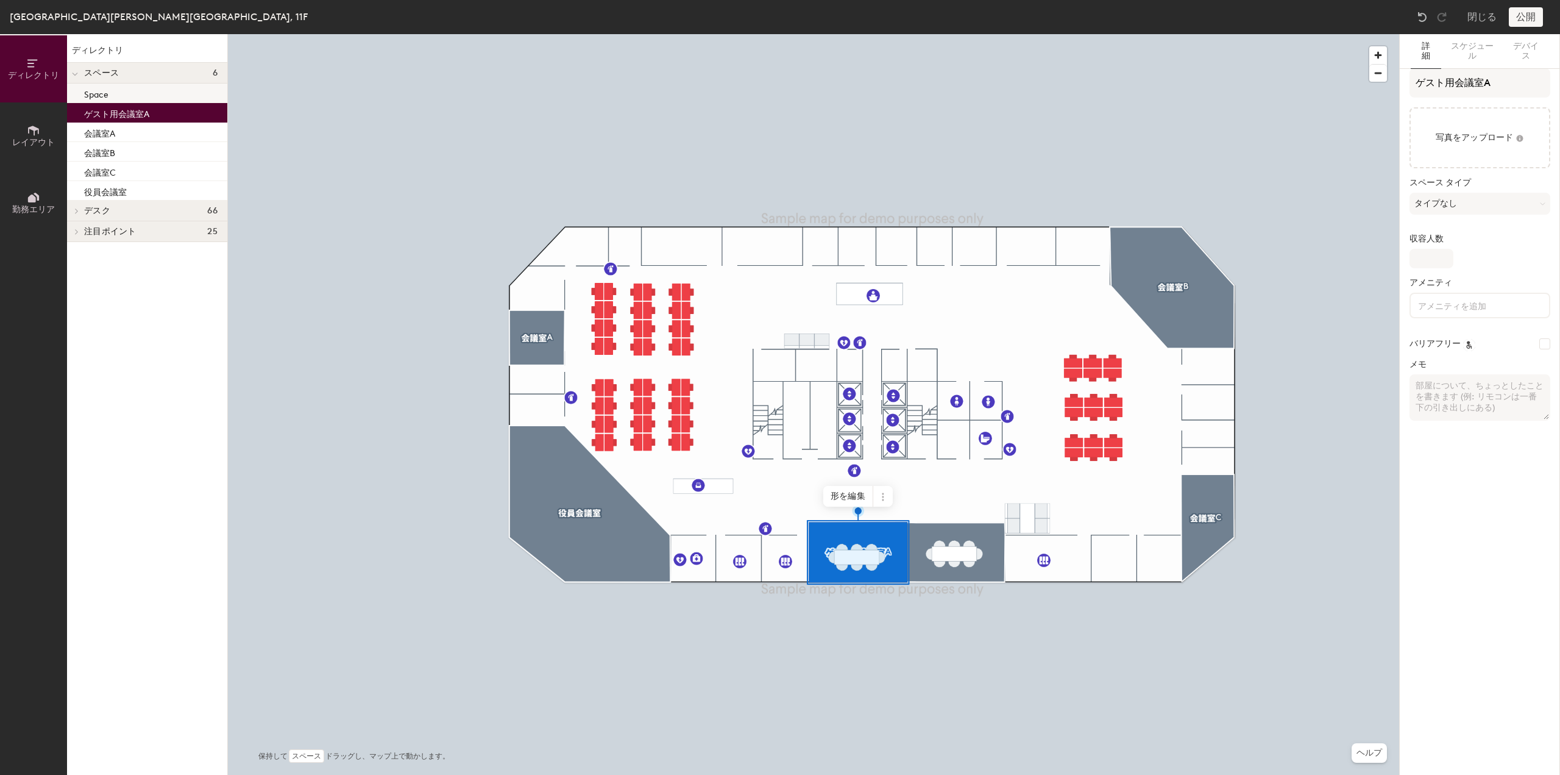
click at [145, 94] on div "Space" at bounding box center [147, 94] width 160 height 20
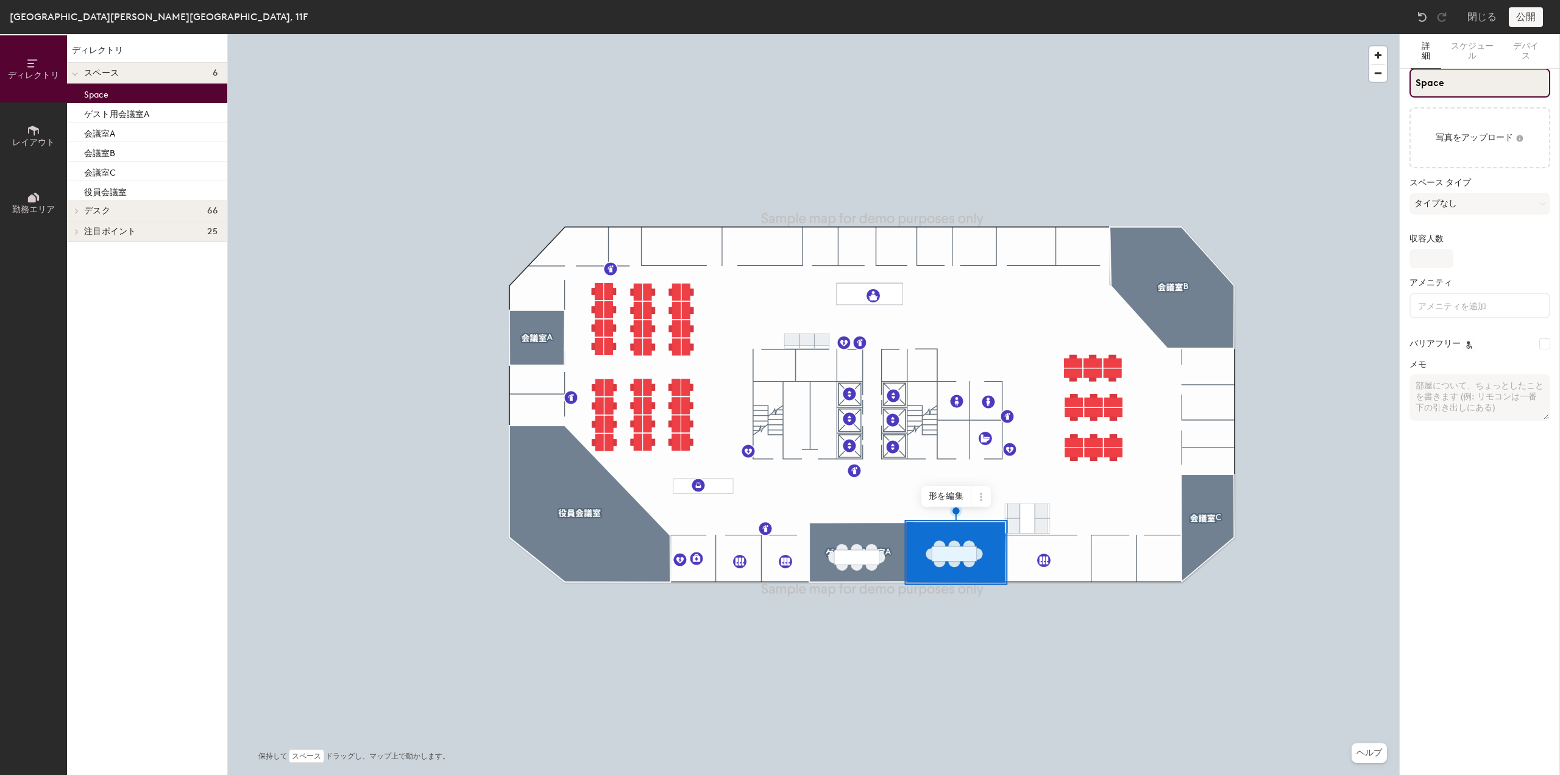
click at [1349, 89] on div "ディレクトリ レイアウト 勤務エリア ディレクトリ スペース 6 Space ゲスト用会議室A 会議室A 会議室B 会議室C 役員会議室 デスク 66 グルー…" at bounding box center [780, 404] width 1560 height 741
type input "ゲスト用会議室B"
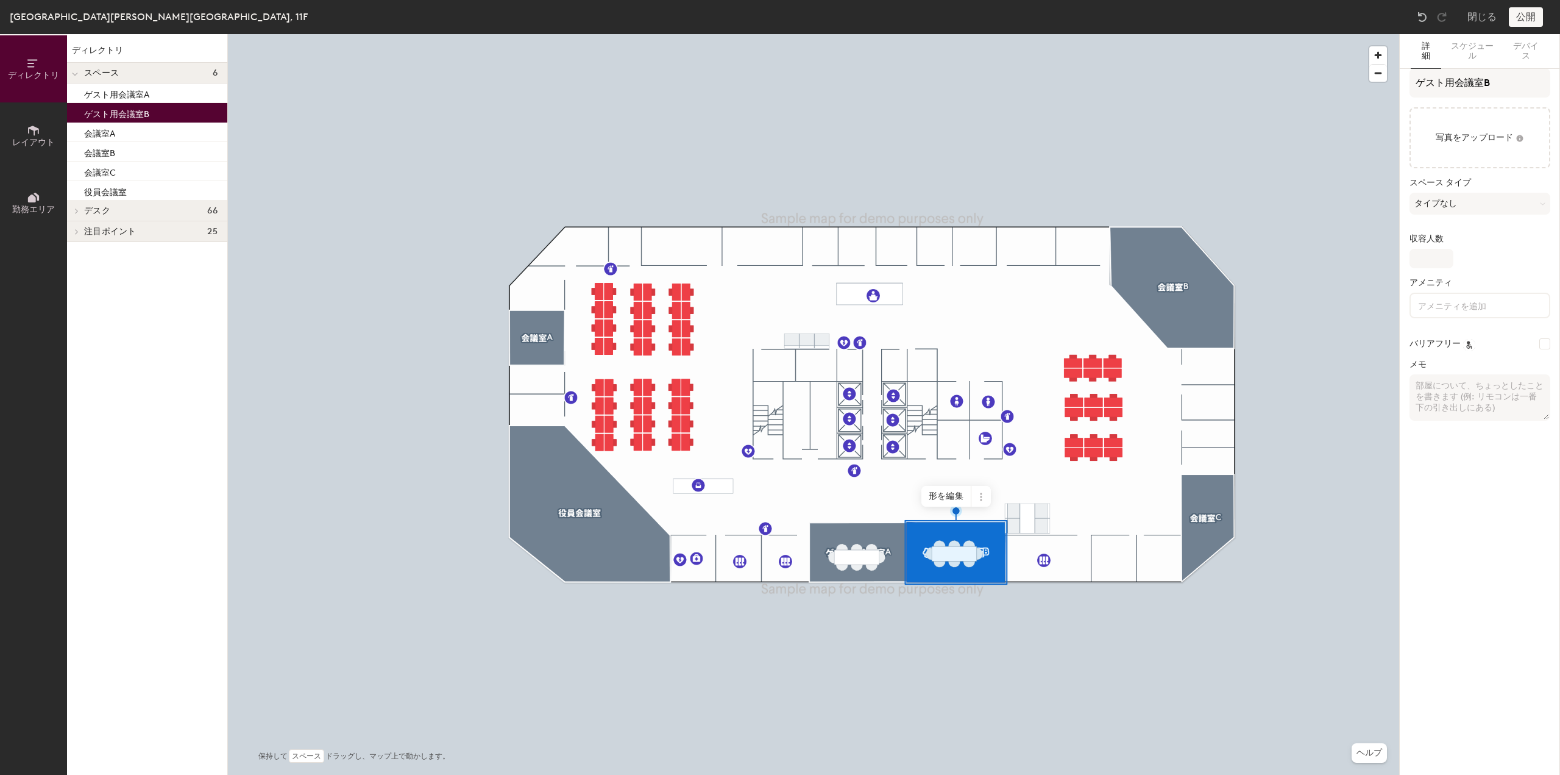
click at [91, 214] on span "デスク" at bounding box center [97, 211] width 26 height 10
click at [87, 236] on span "グループ化されていない" at bounding box center [131, 232] width 94 height 10
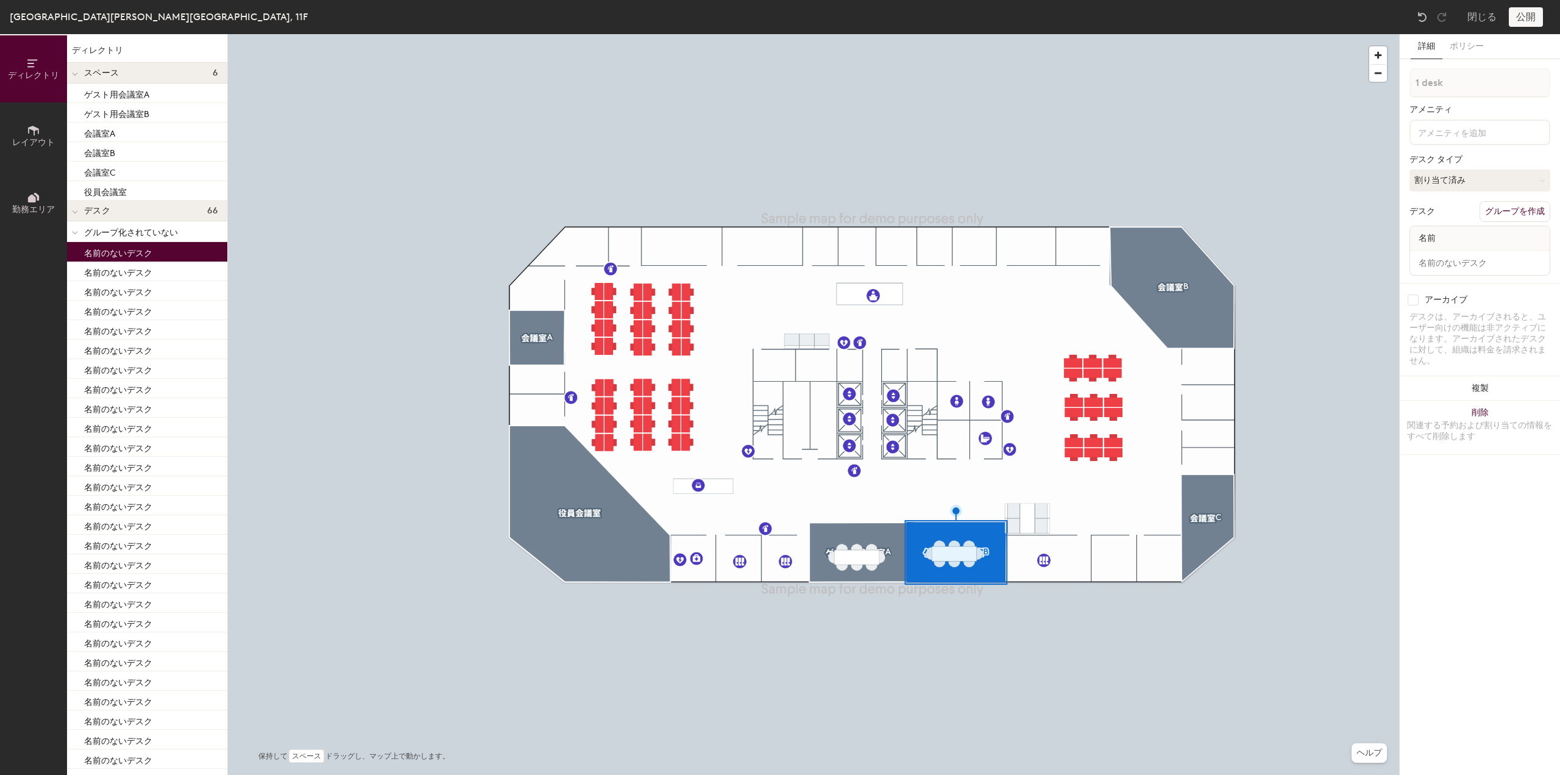
click at [123, 249] on p "名前のないデスク" at bounding box center [118, 251] width 68 height 14
click at [124, 225] on p "グループ化されていない" at bounding box center [150, 232] width 133 height 16
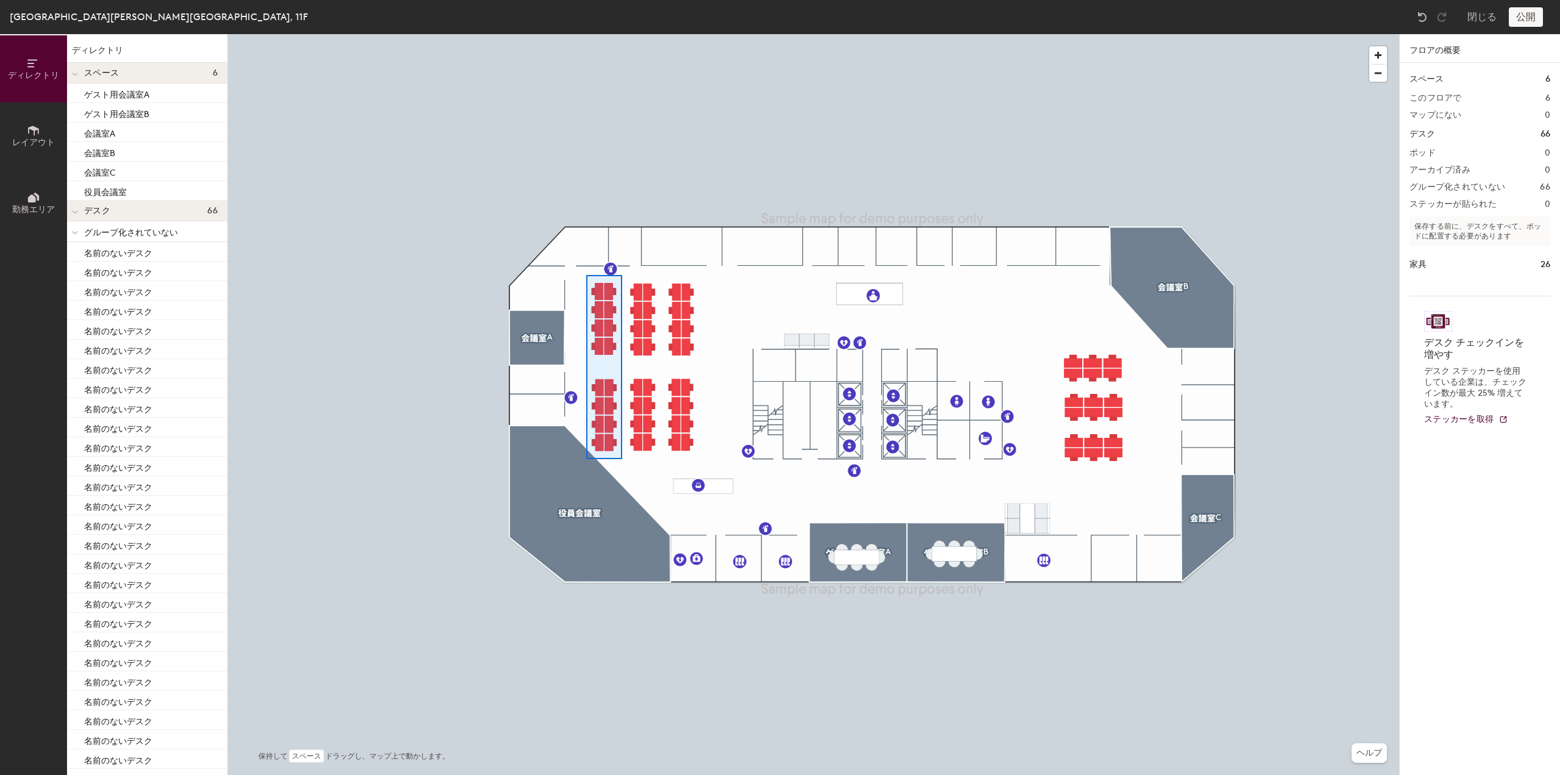
click at [586, 34] on div at bounding box center [814, 34] width 1172 height 0
click at [599, 34] on div at bounding box center [814, 34] width 1172 height 0
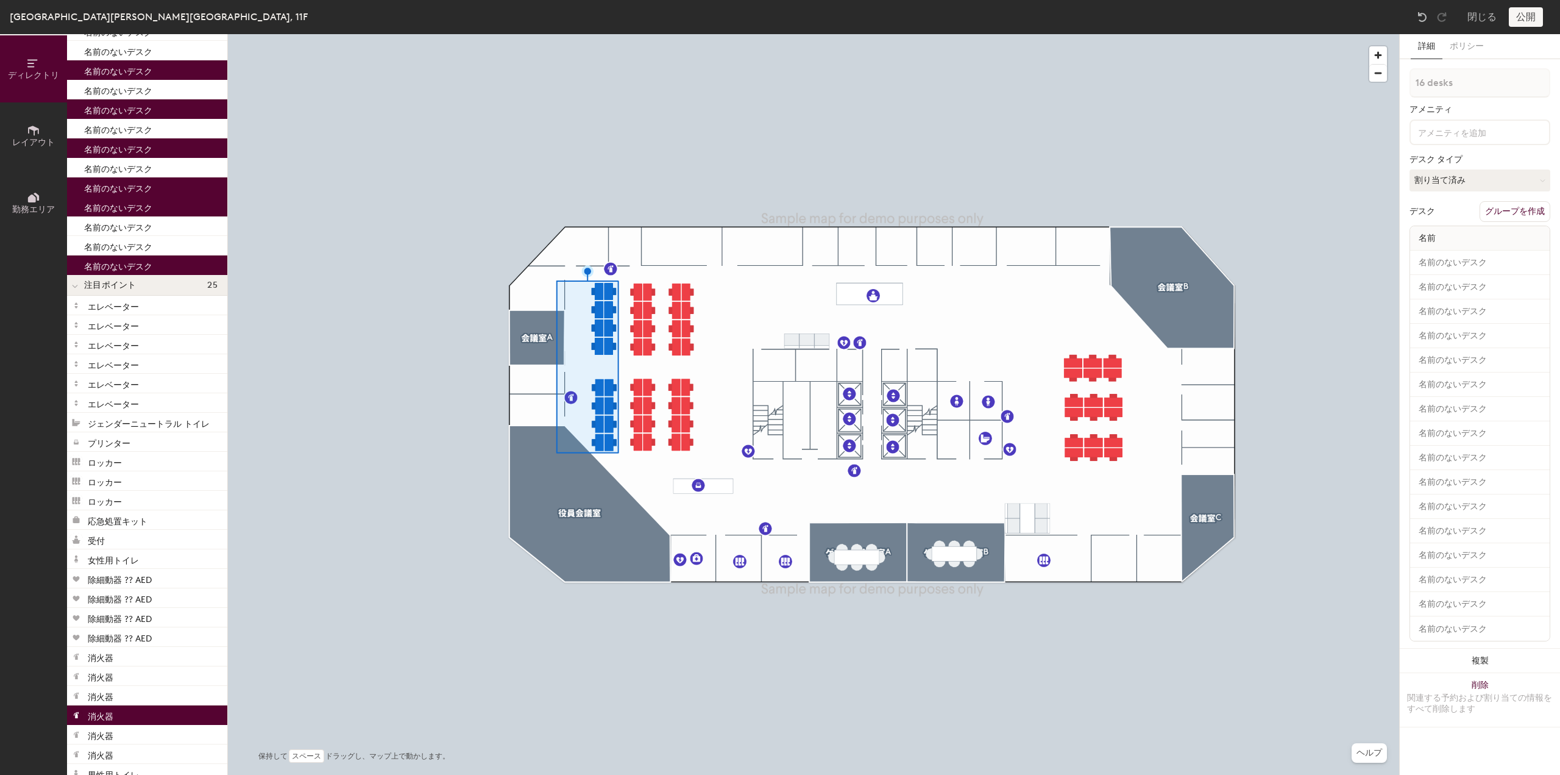
scroll to position [1272, 0]
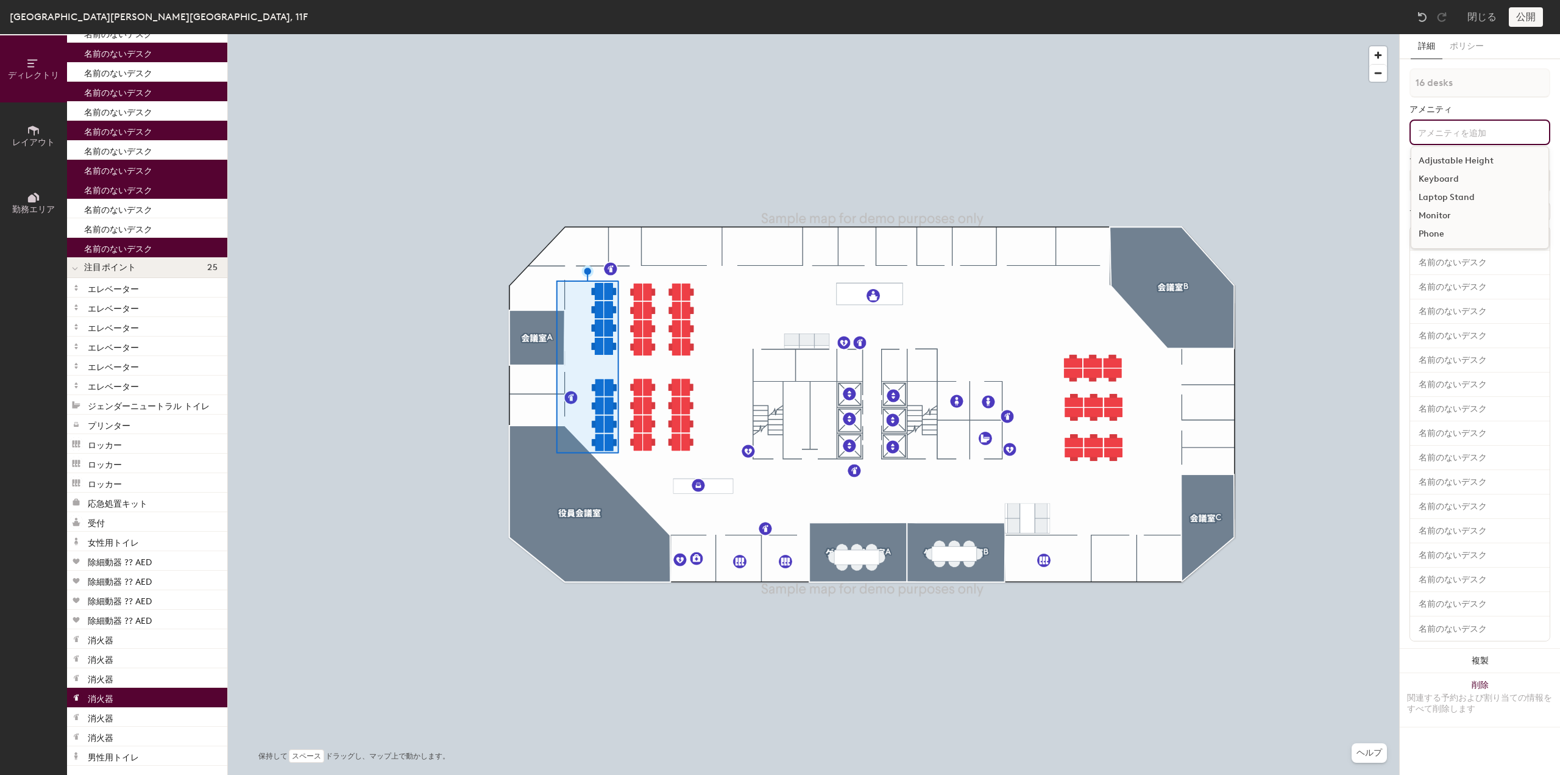
click at [1448, 141] on div "Adjustable Height Keyboard Laptop Stand Monitor Phone" at bounding box center [1480, 132] width 141 height 26
click at [1490, 118] on div "16 desks アメニティ Adjustable Height Keyboard Laptop Stand Monitor Phone デスク タイプ 割り…" at bounding box center [1480, 358] width 141 height 580
click at [1495, 213] on button "グループを作成" at bounding box center [1515, 211] width 71 height 21
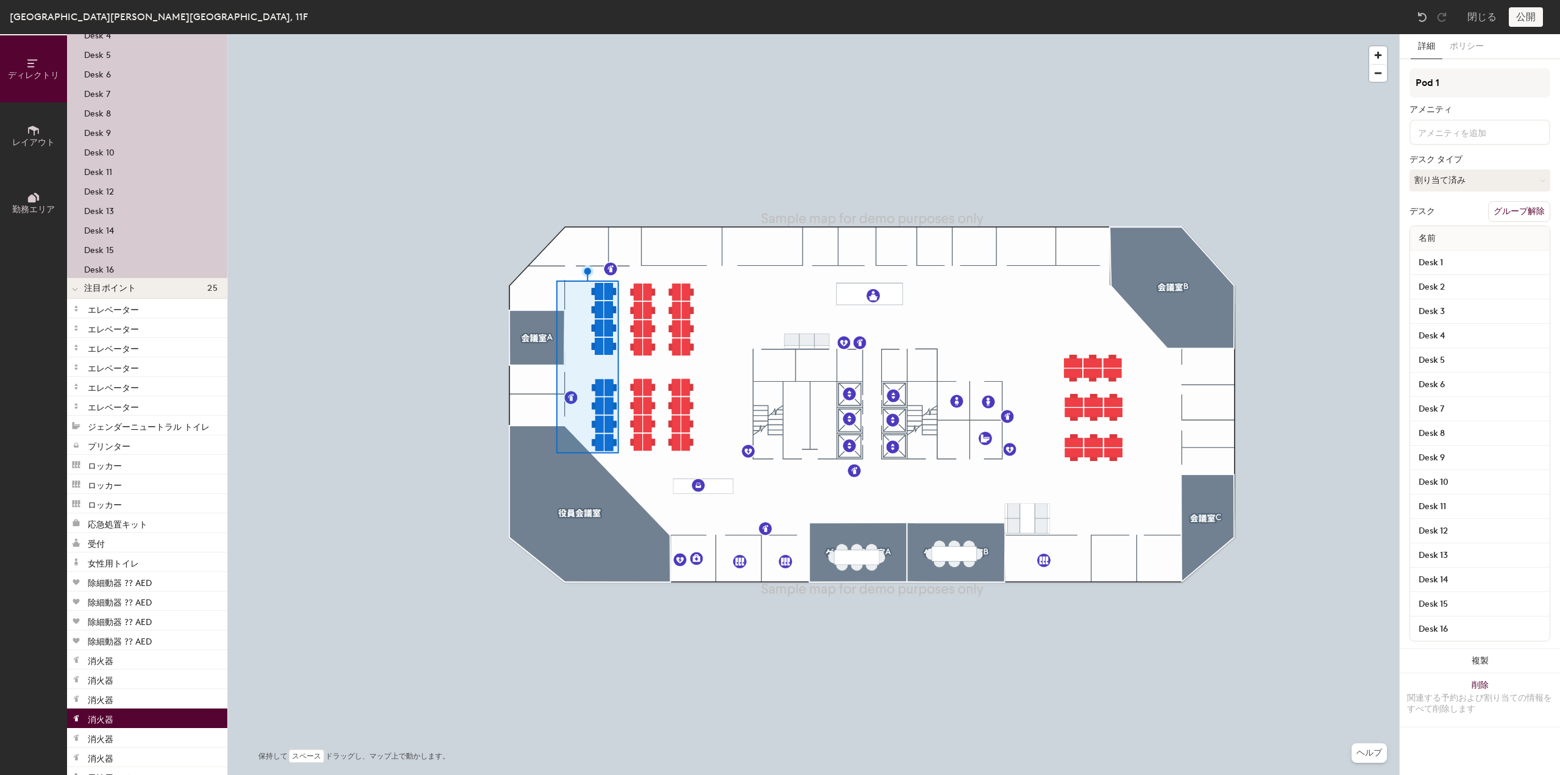
scroll to position [1077, 0]
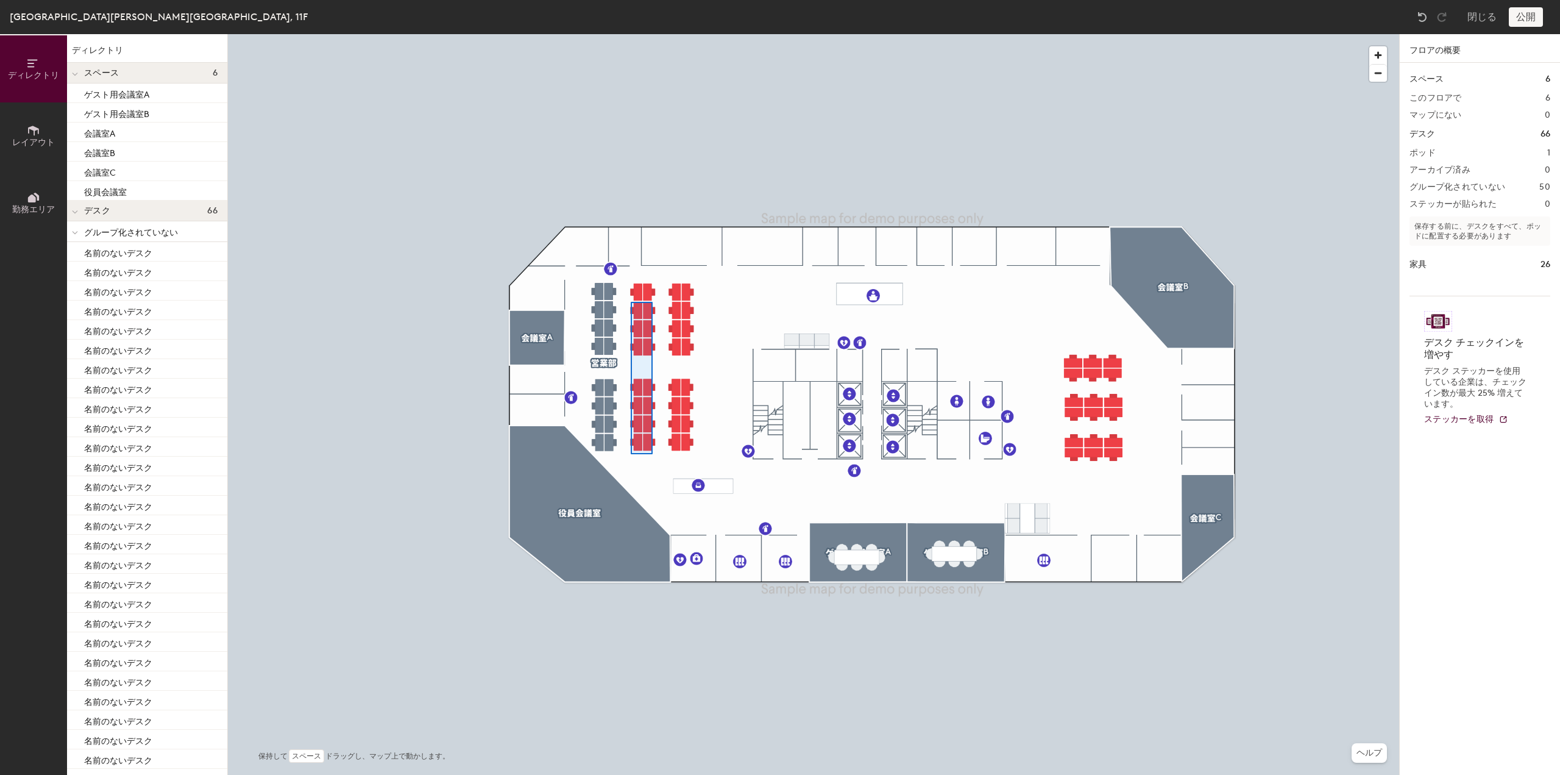
scroll to position [1293, 0]
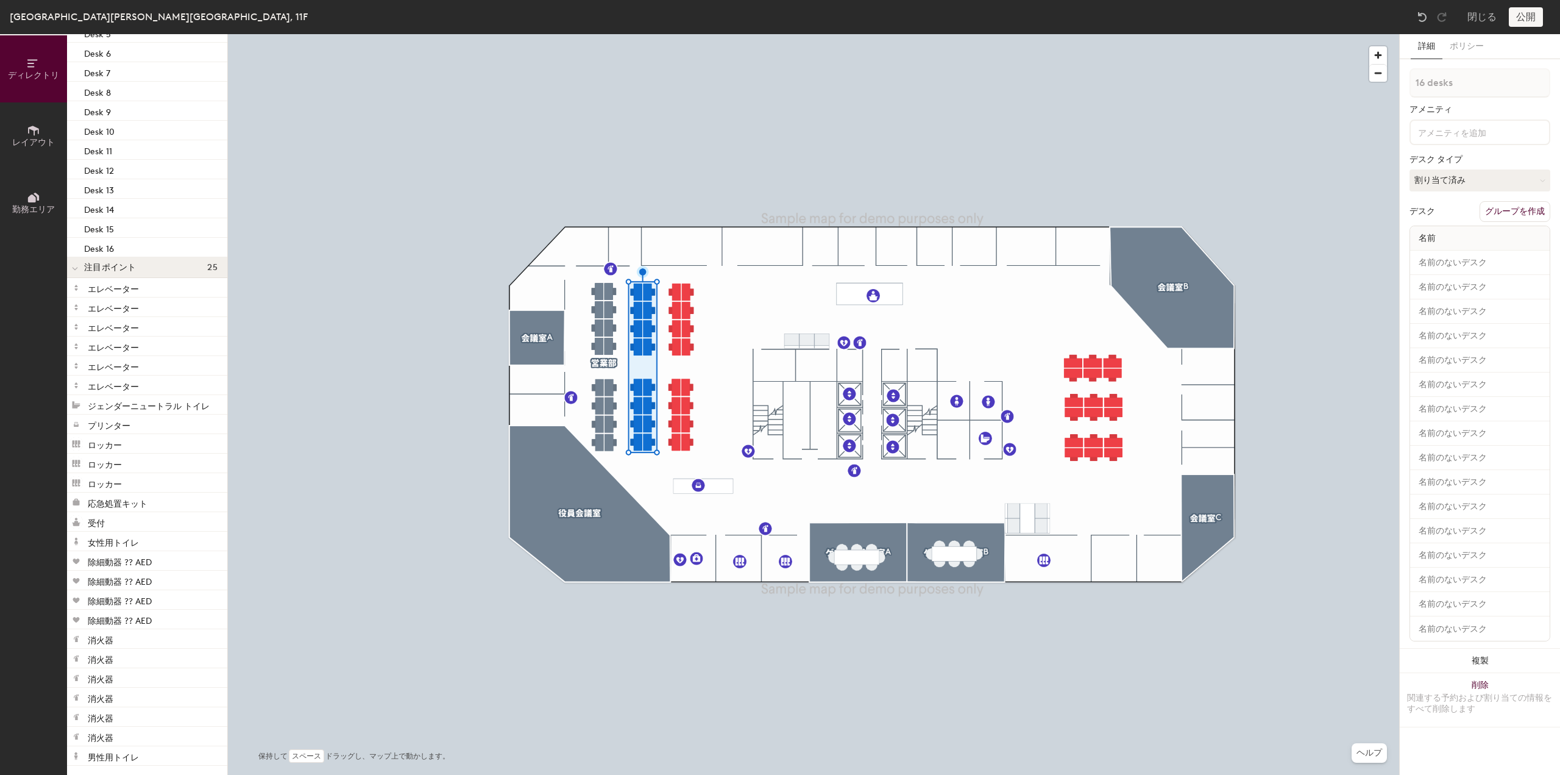
click at [1495, 212] on button "グループを作成" at bounding box center [1515, 211] width 71 height 21
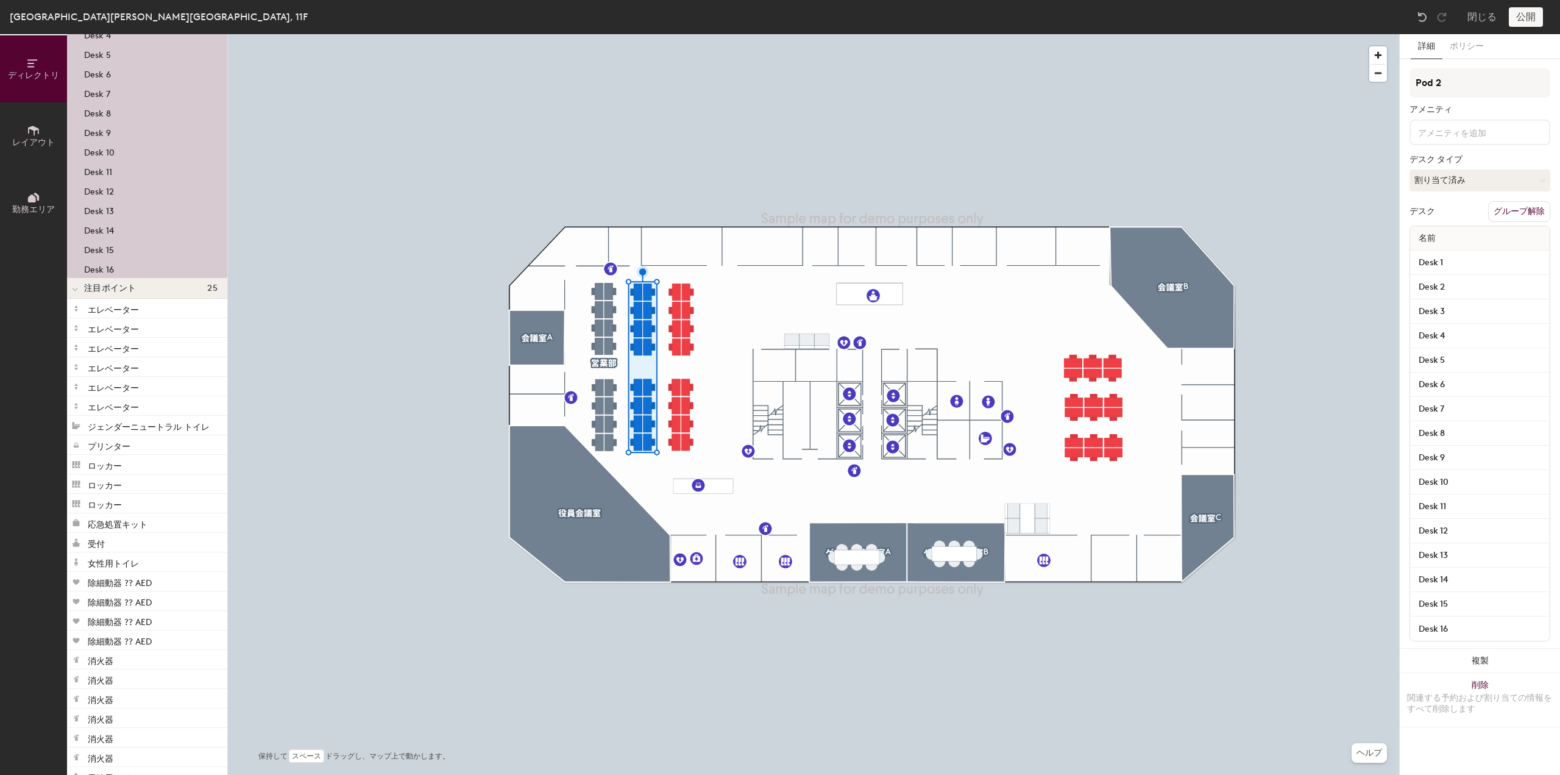
scroll to position [981, 0]
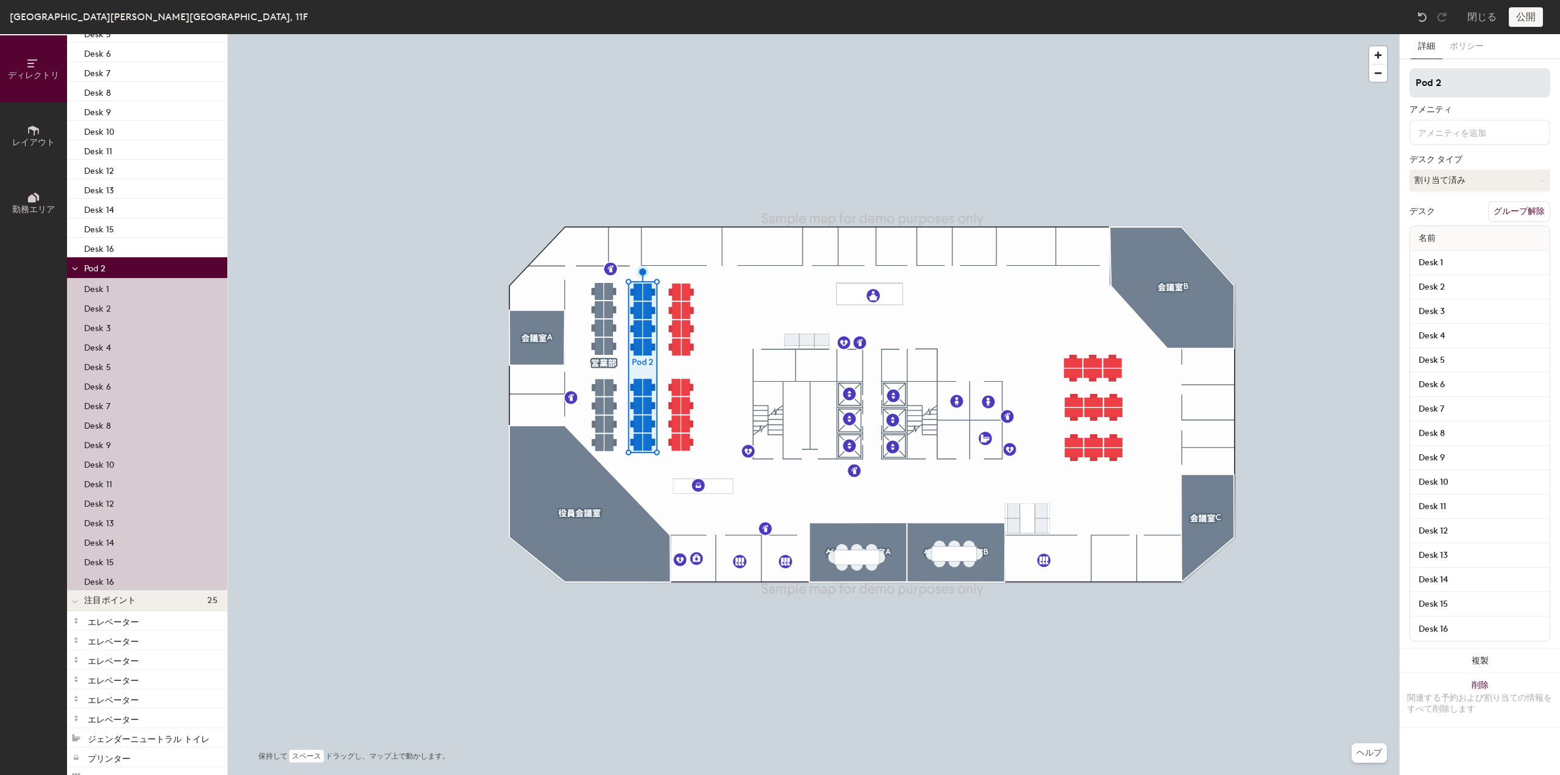
click at [1343, 87] on div "ディレクトリ レイアウト 勤務エリア ディレクトリ スペース 6 ゲスト用会議室A ゲスト用会議室B 会議室A 会議室B 会議室C 役員会議室 デスク 66 …" at bounding box center [780, 404] width 1560 height 741
type input "ｋ"
type input "き"
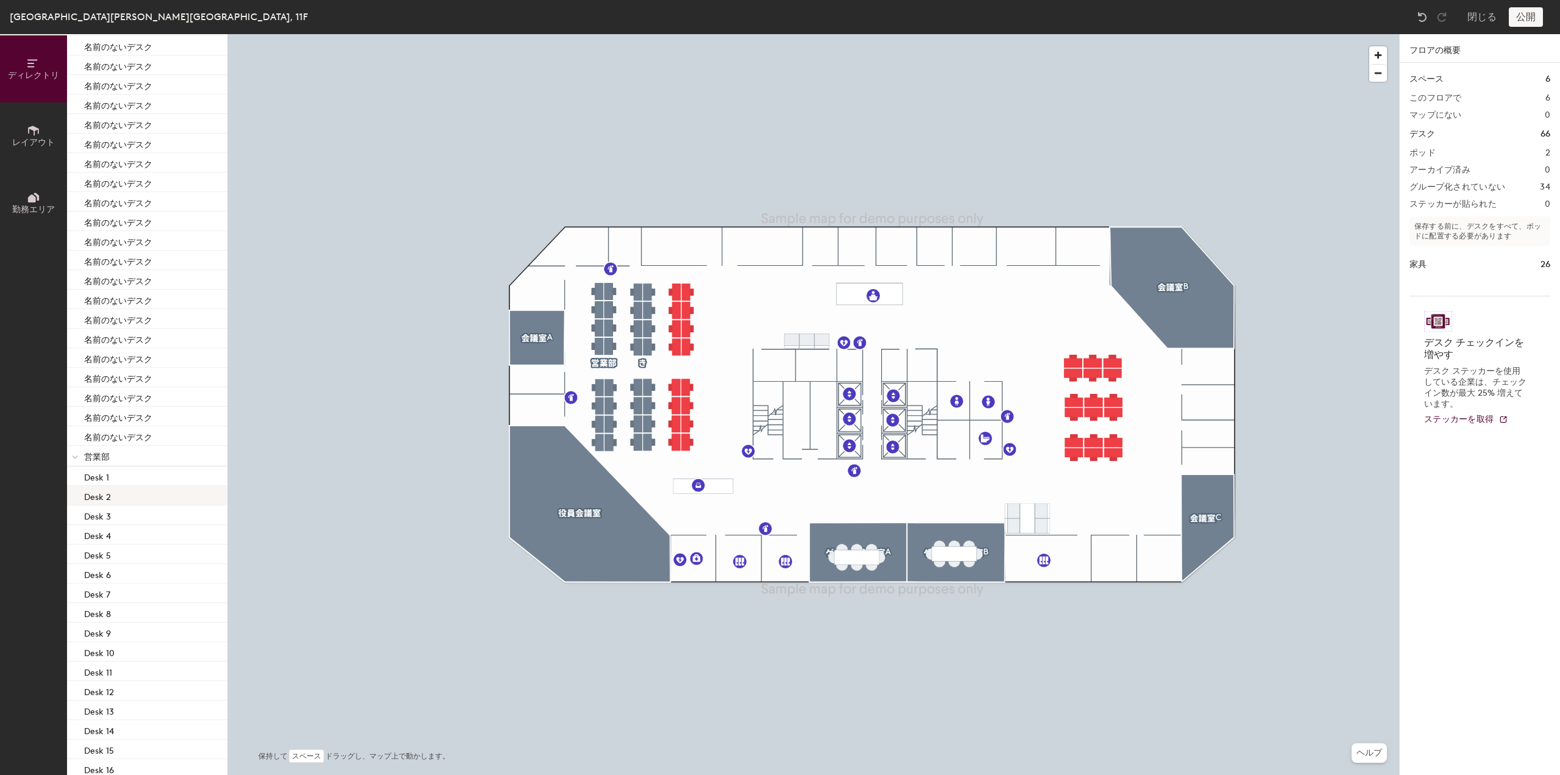
scroll to position [488, 0]
click at [100, 431] on span "営業部" at bounding box center [97, 429] width 26 height 10
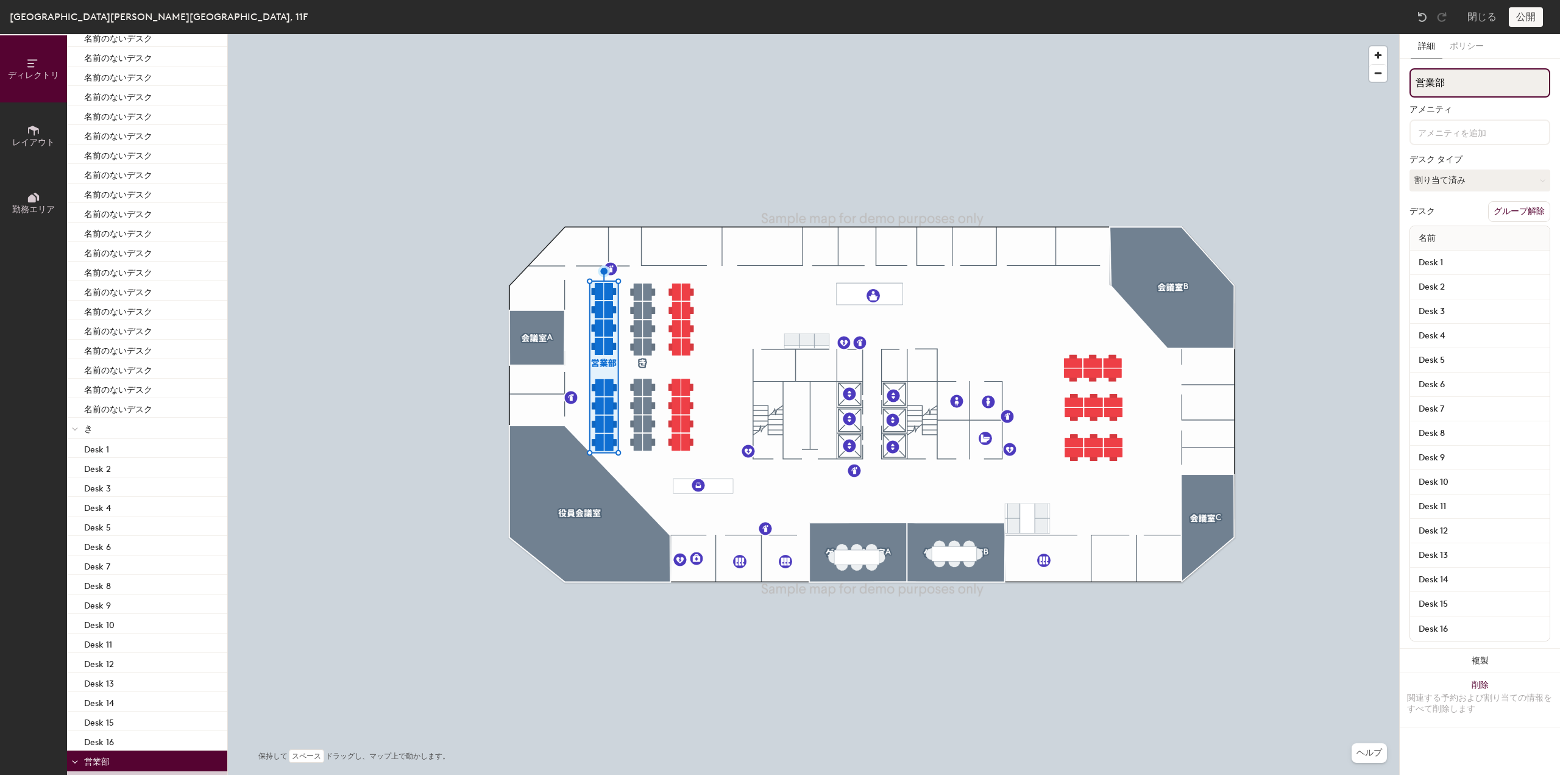
click at [1469, 76] on input "営業部" at bounding box center [1480, 82] width 141 height 29
type input "営"
click at [1504, 210] on button "グループ解除" at bounding box center [1519, 211] width 62 height 21
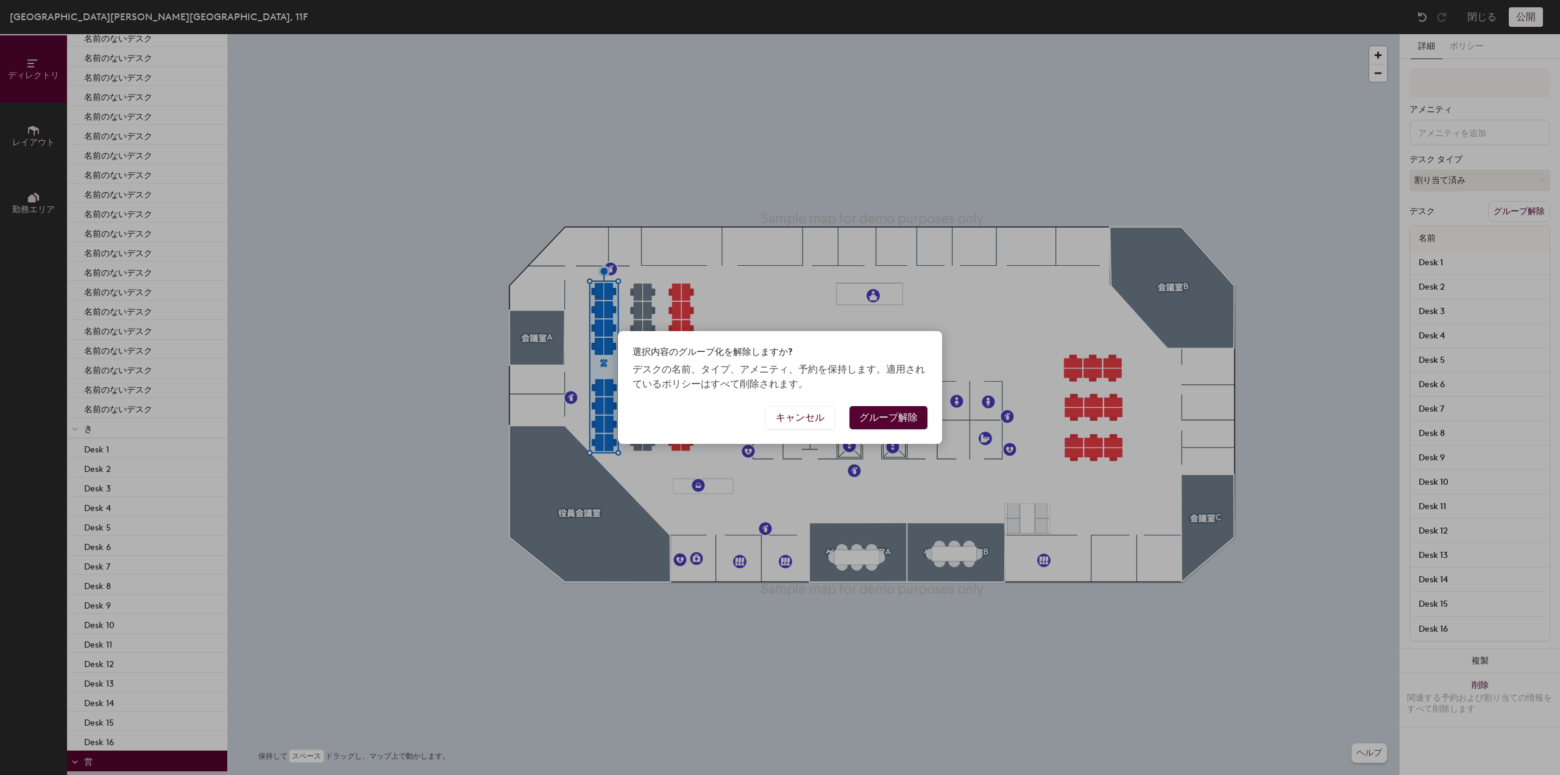
click at [883, 426] on button "グループ解除" at bounding box center [889, 417] width 78 height 23
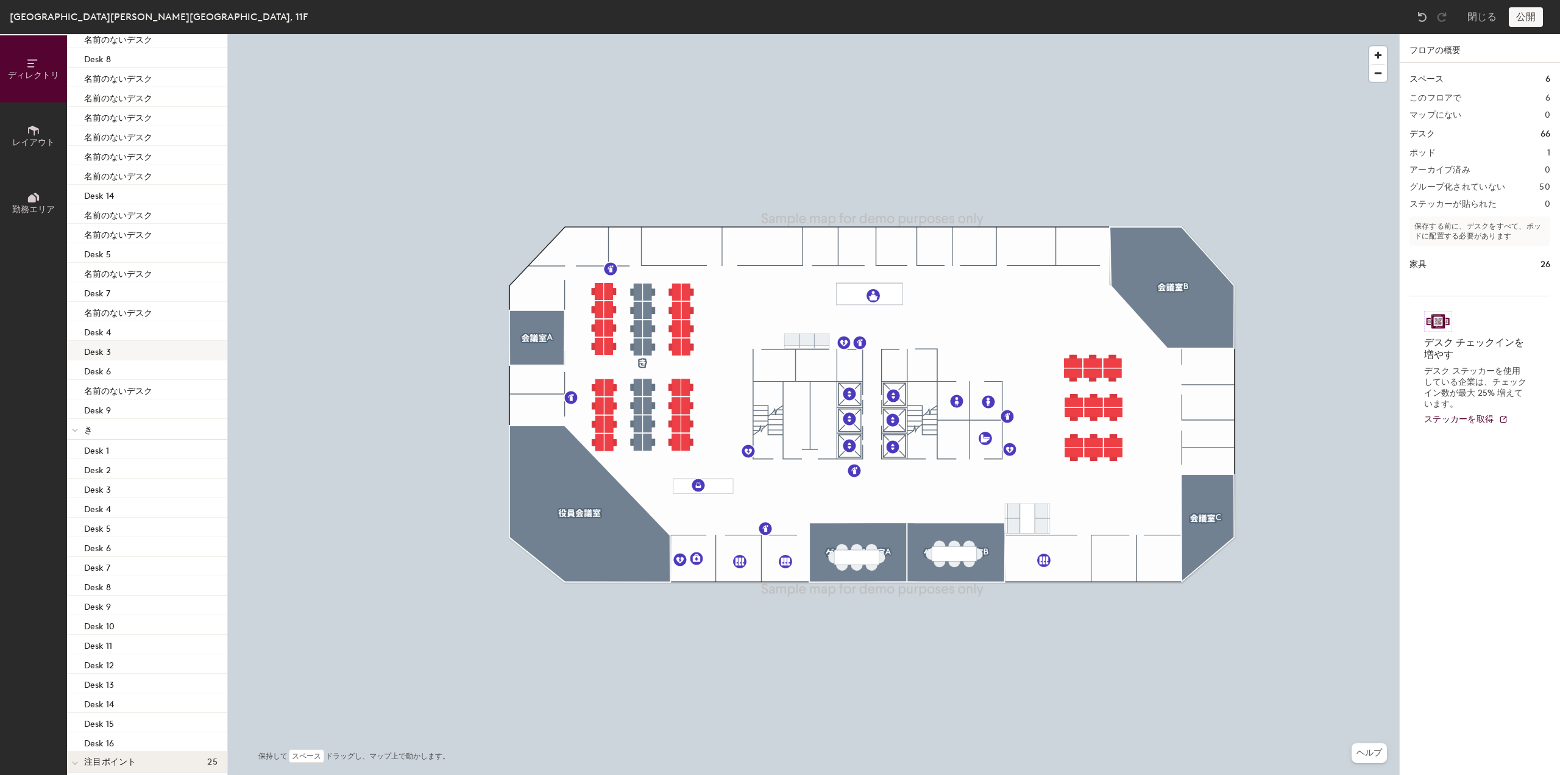
scroll to position [809, 0]
click at [124, 420] on p "き" at bounding box center [150, 418] width 133 height 16
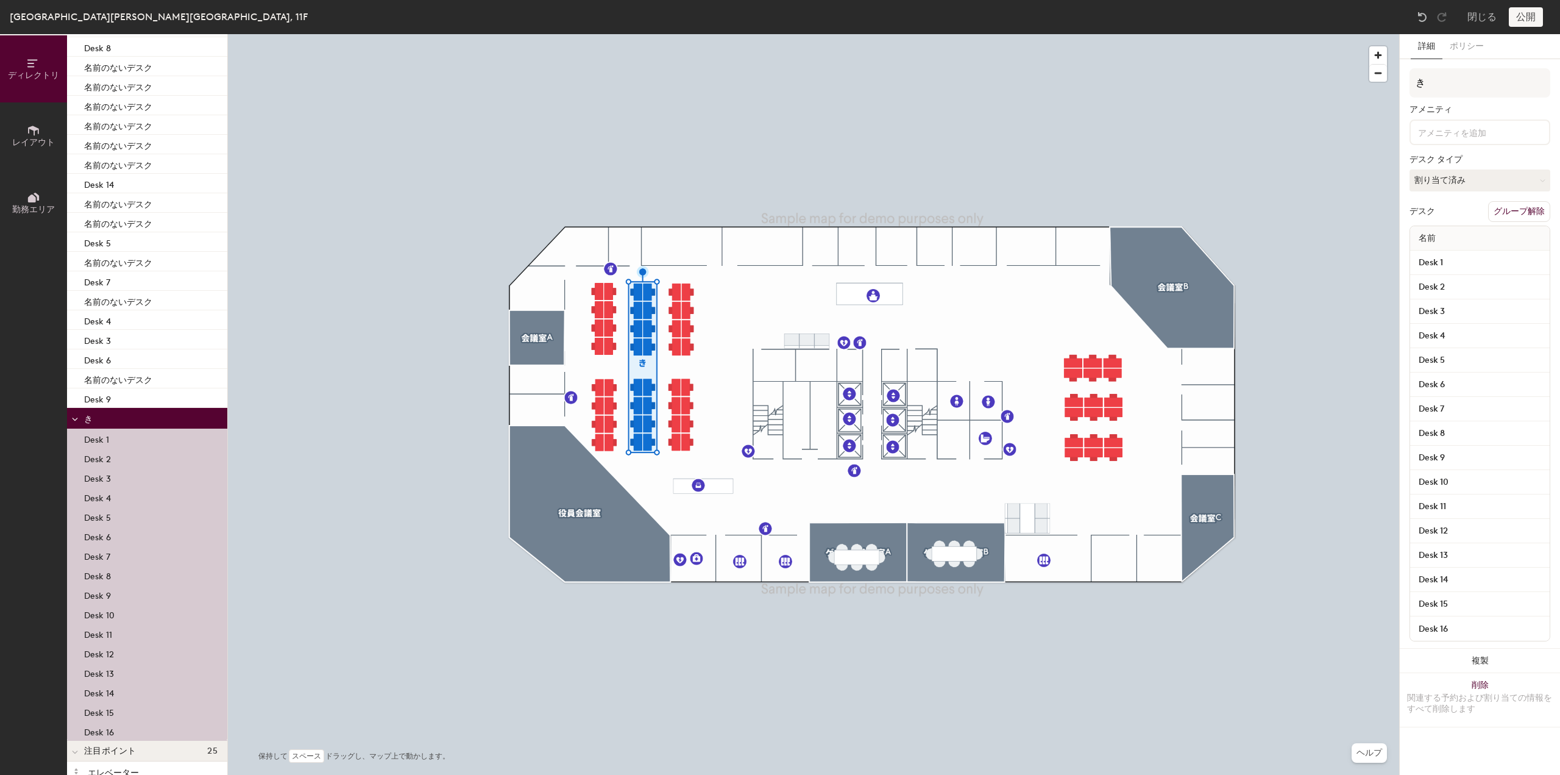
click at [1535, 214] on button "グループ解除" at bounding box center [1519, 211] width 62 height 21
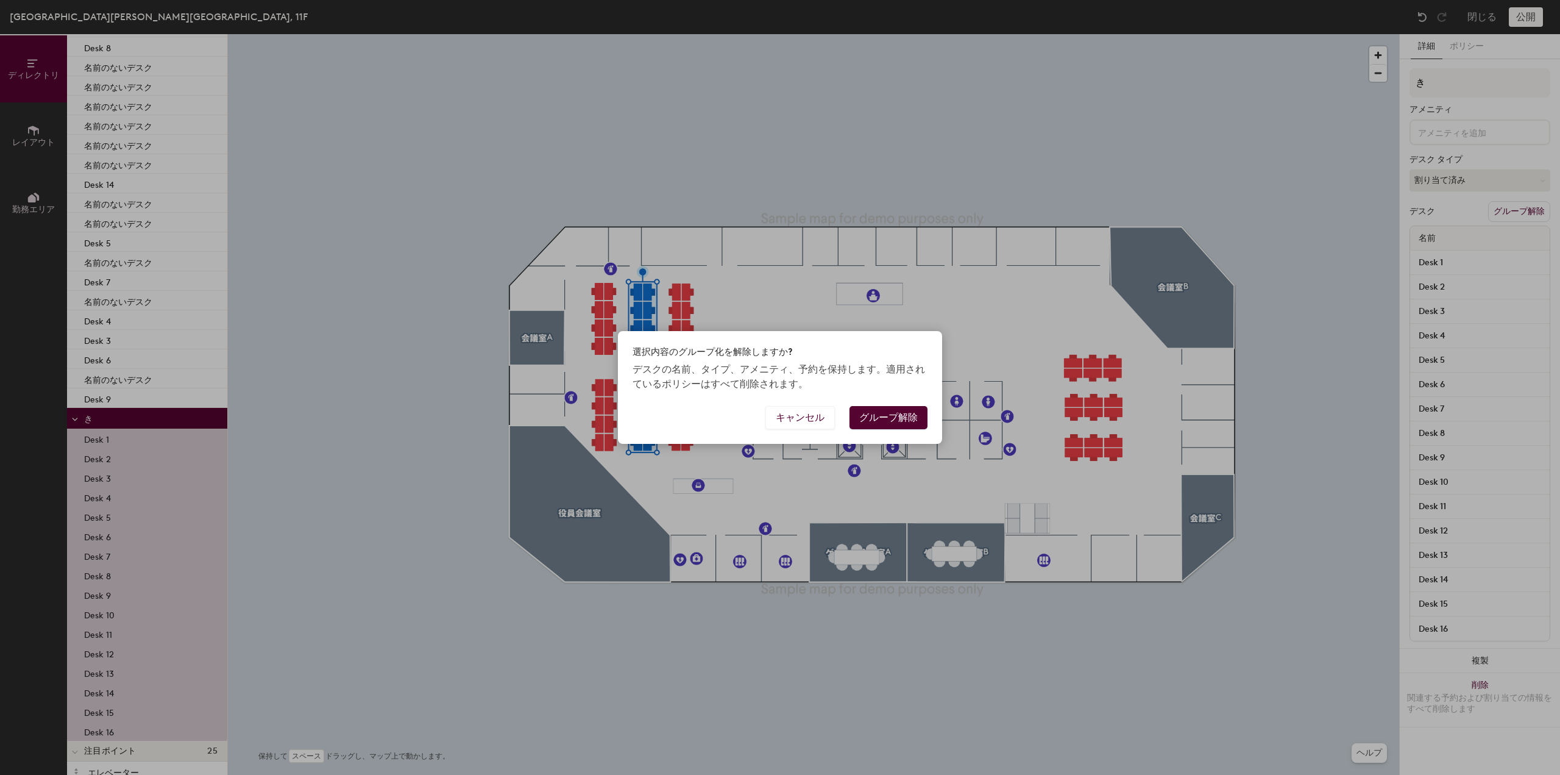
click at [889, 422] on button "グループ解除" at bounding box center [889, 417] width 78 height 23
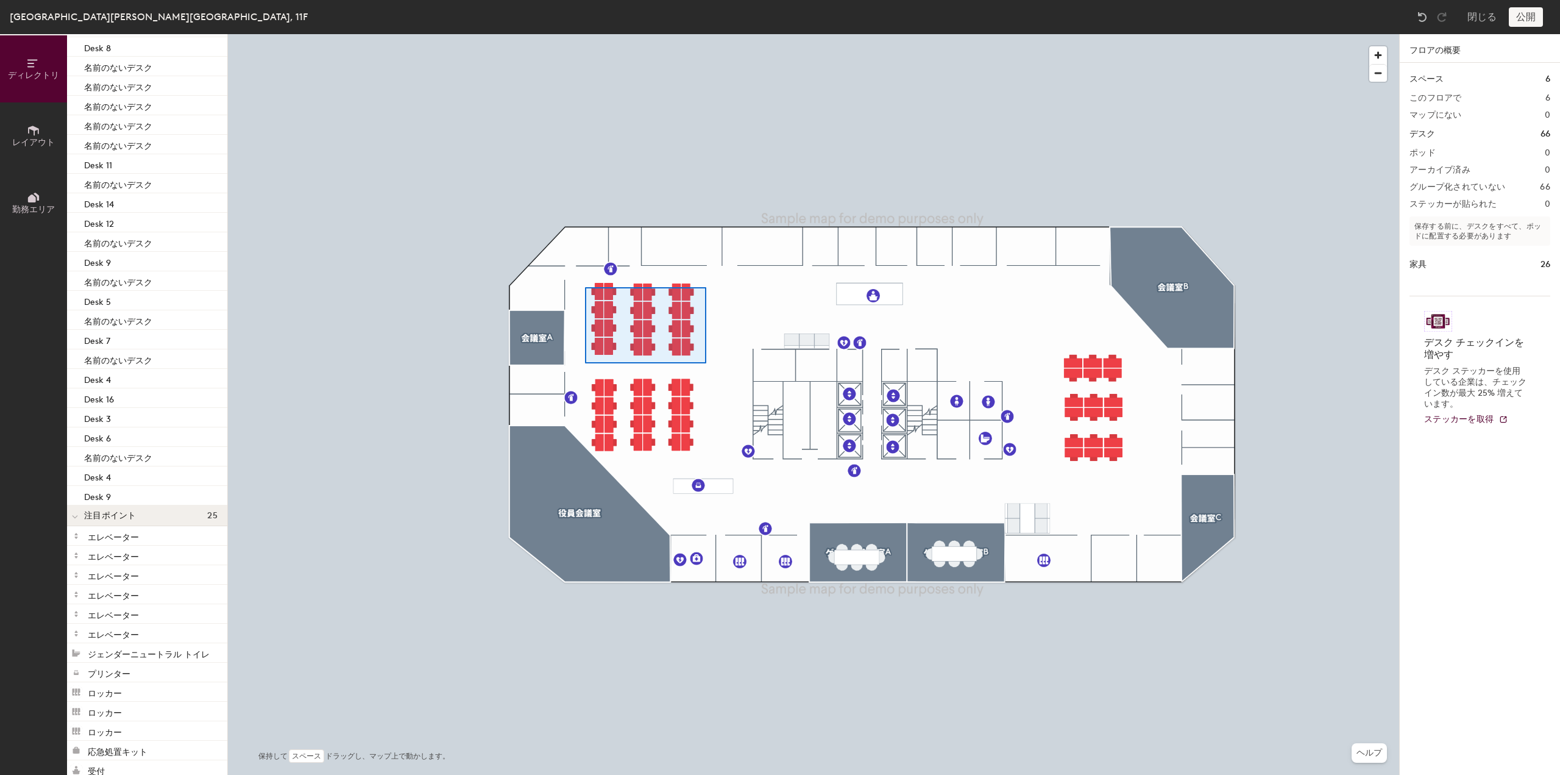
click at [585, 34] on div at bounding box center [814, 34] width 1172 height 0
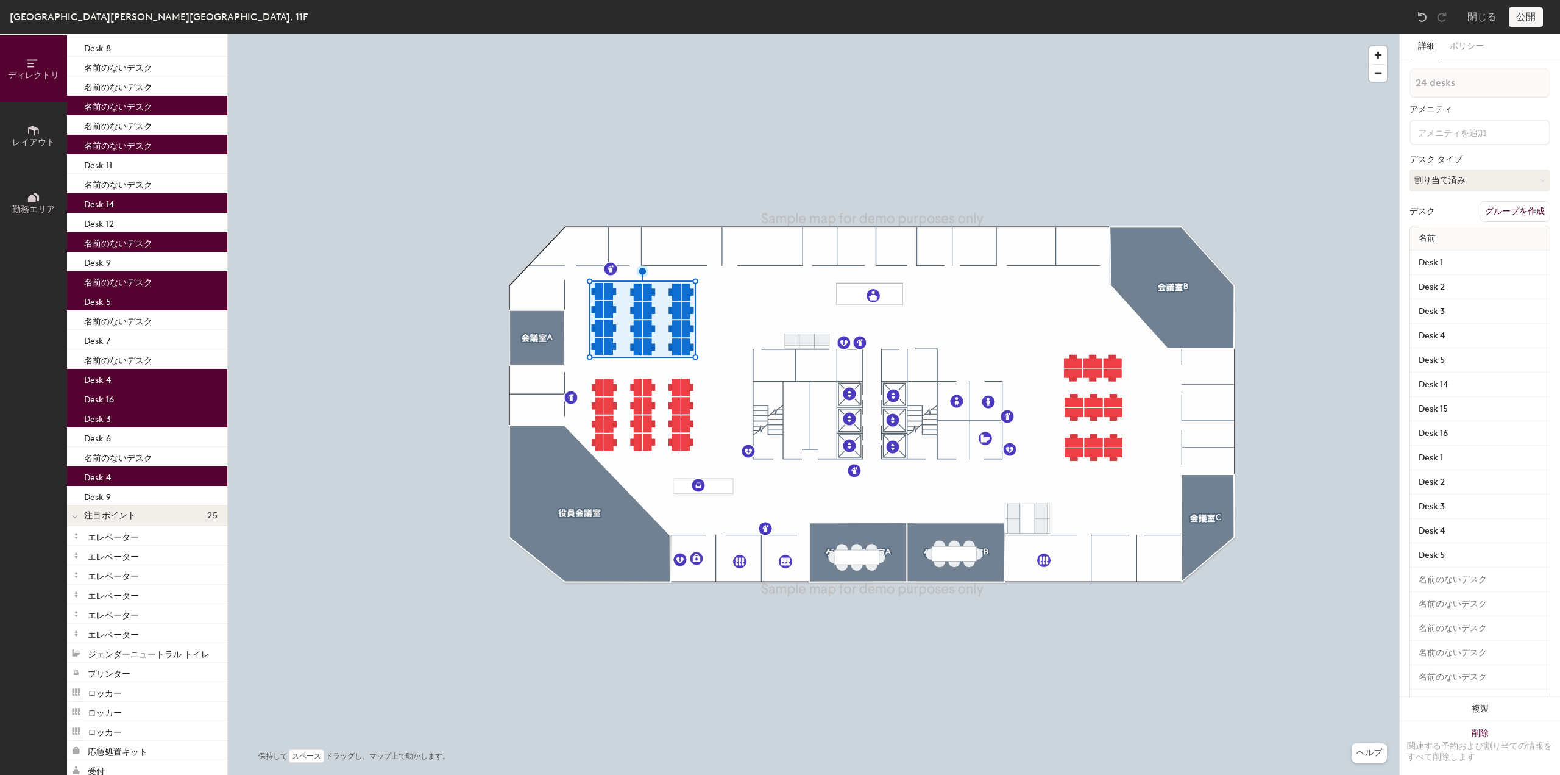
click at [1462, 130] on input at bounding box center [1471, 131] width 110 height 15
click at [1490, 110] on div "アメニティ" at bounding box center [1480, 110] width 141 height 10
click at [1495, 208] on button "グループを作成" at bounding box center [1515, 211] width 71 height 21
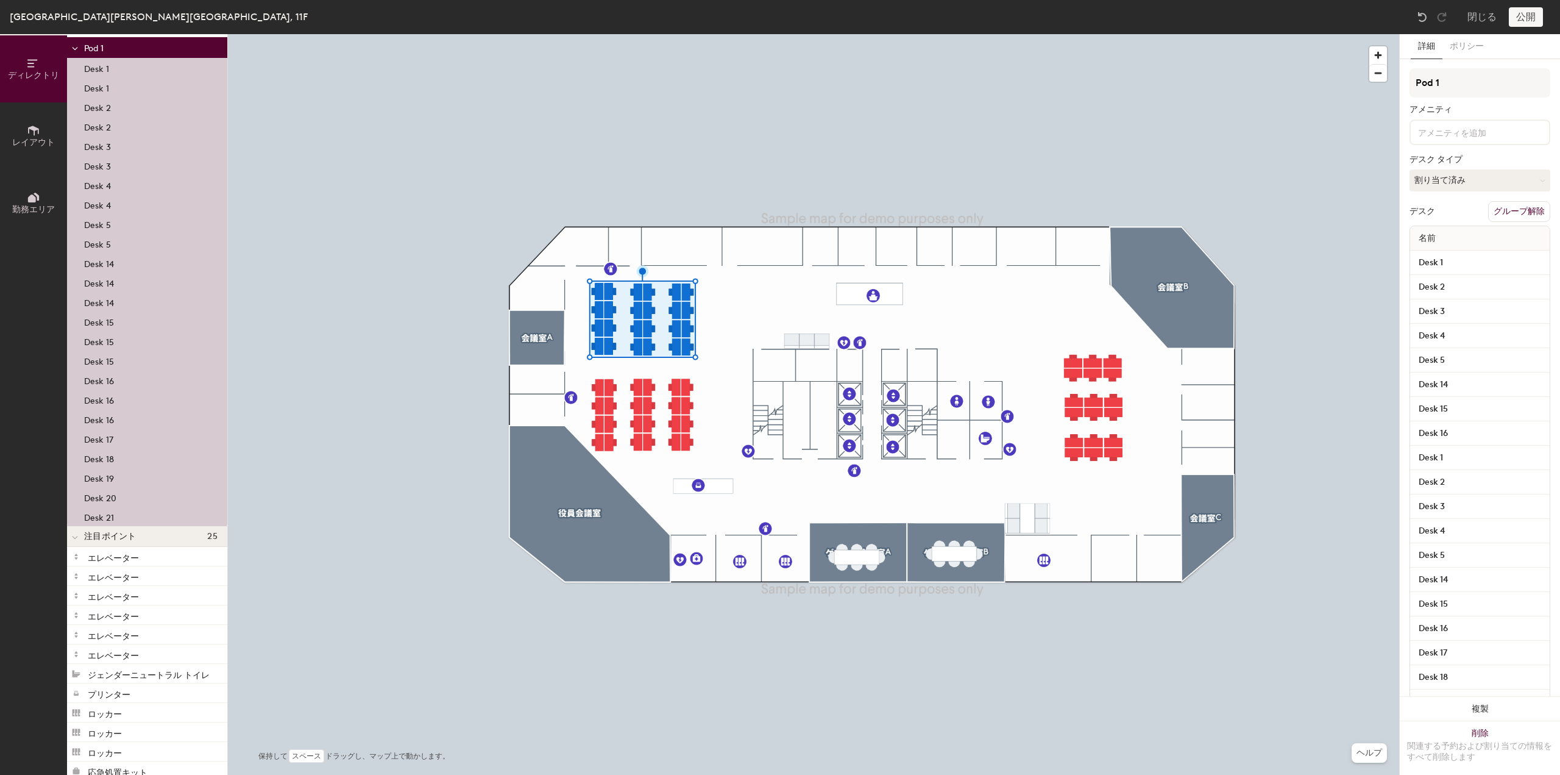
scroll to position [751, 0]
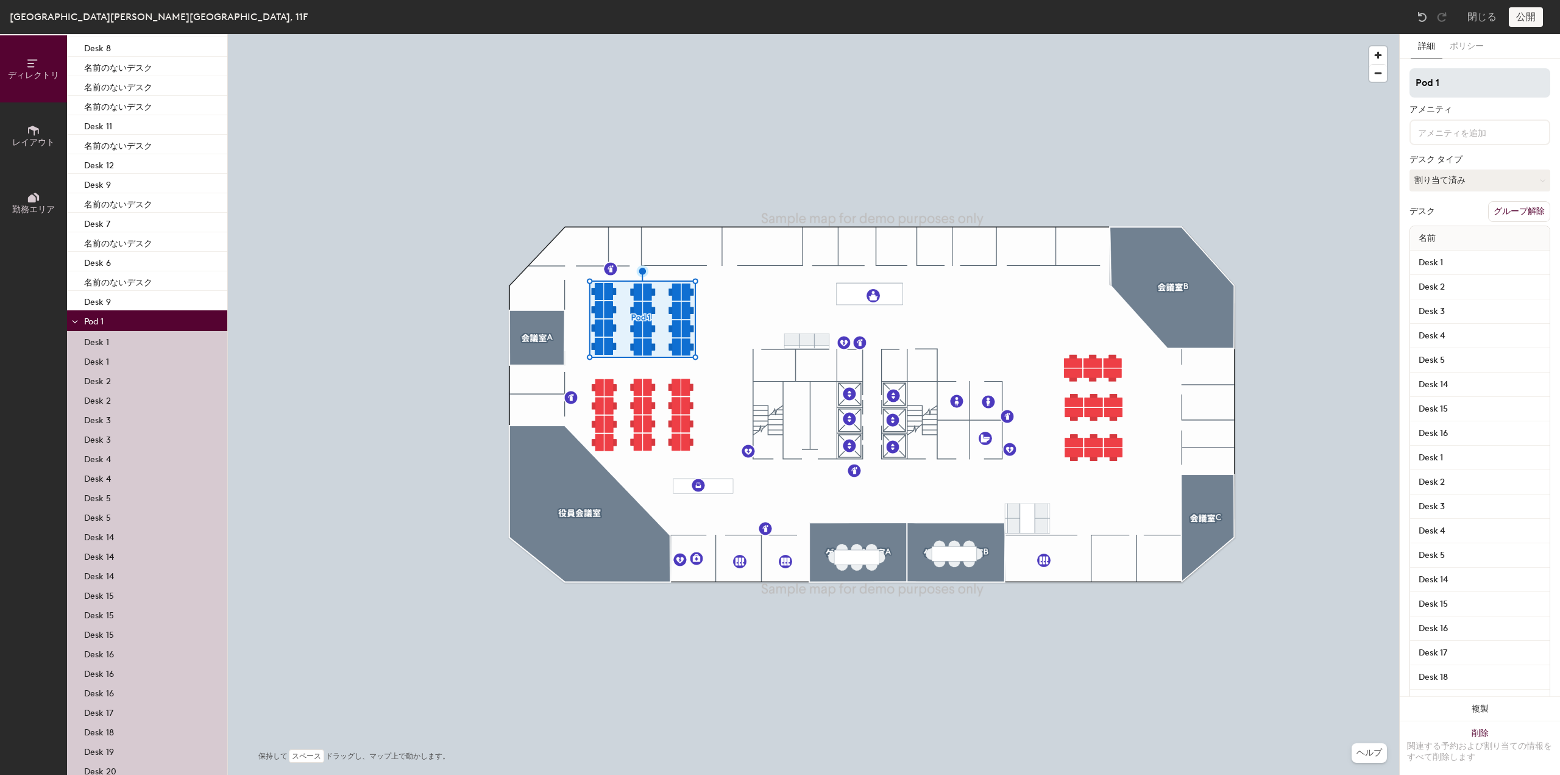
click at [1236, 84] on div "ディレクトリ レイアウト 勤務エリア ディレクトリ スペース 6 ゲスト用会議室A ゲスト用会議室B 会議室A 会議室B 会議室C 役員会議室 デスク 66 …" at bounding box center [780, 404] width 1560 height 741
type input "営業部フリーアドレス"
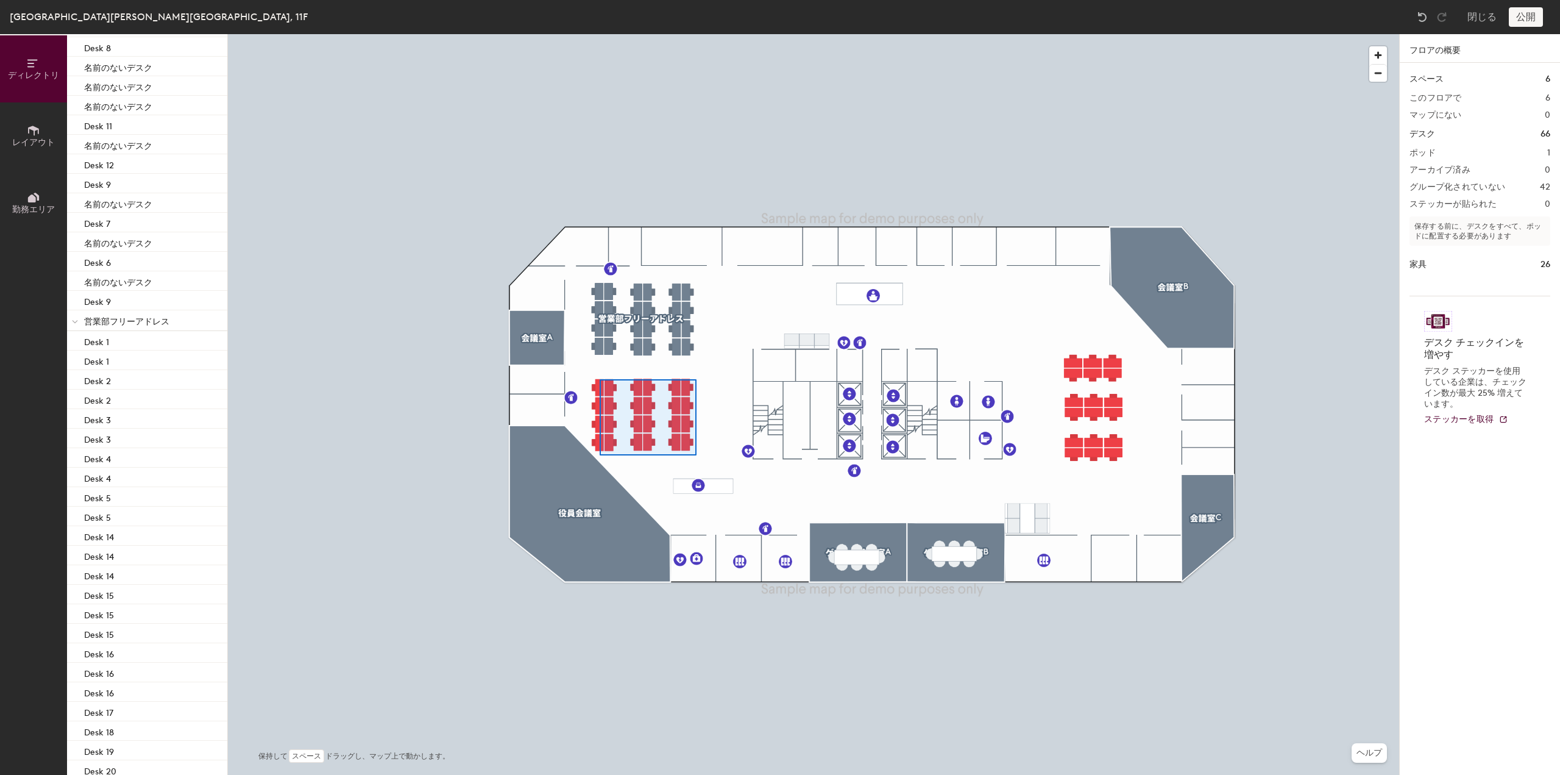
drag, startPoint x: 1467, startPoint y: 78, endPoint x: 600, endPoint y: 380, distance: 918.3
click at [600, 34] on div at bounding box center [814, 34] width 1172 height 0
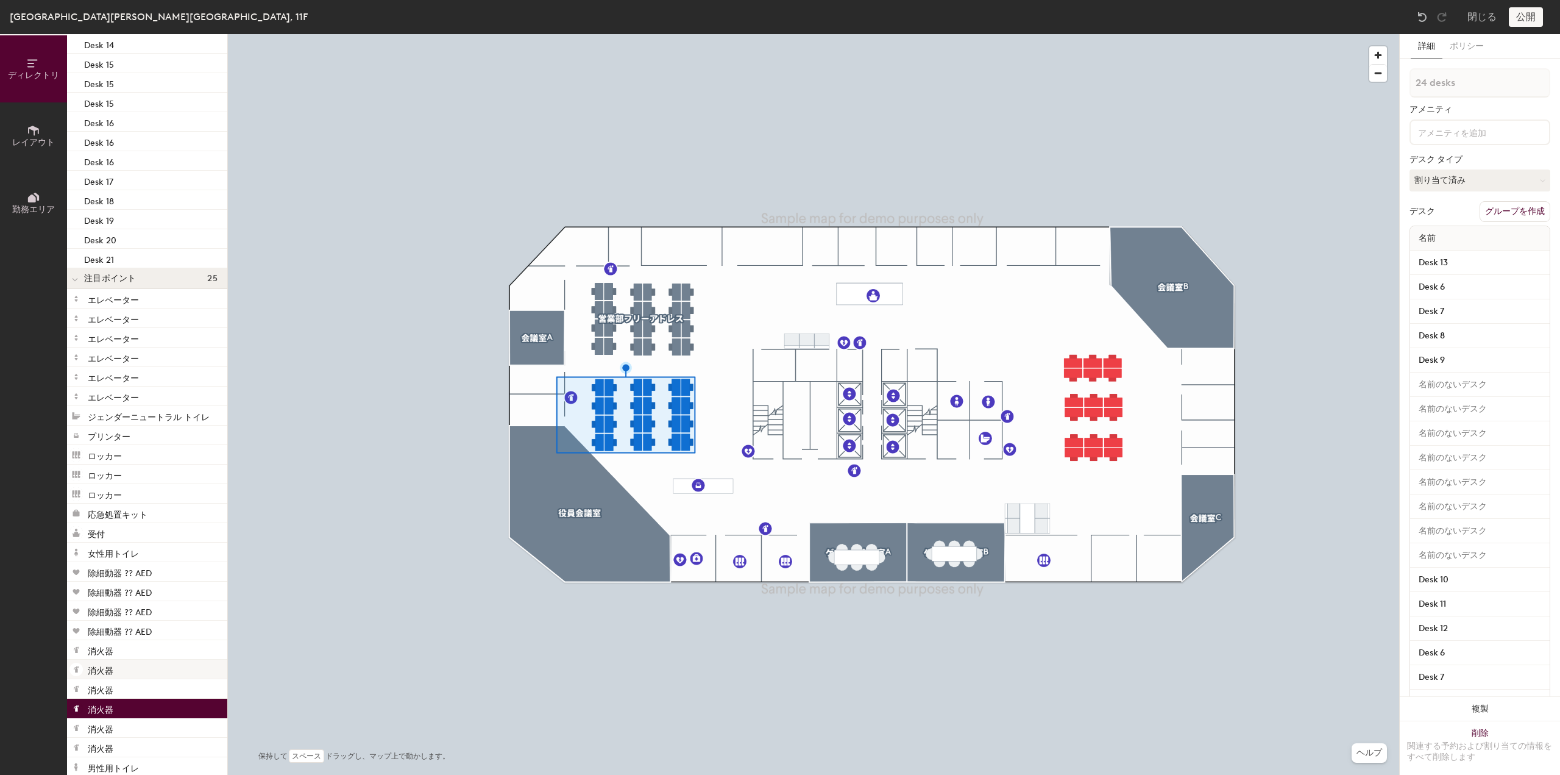
scroll to position [1293, 0]
click at [146, 702] on div "消火器" at bounding box center [147, 698] width 160 height 20
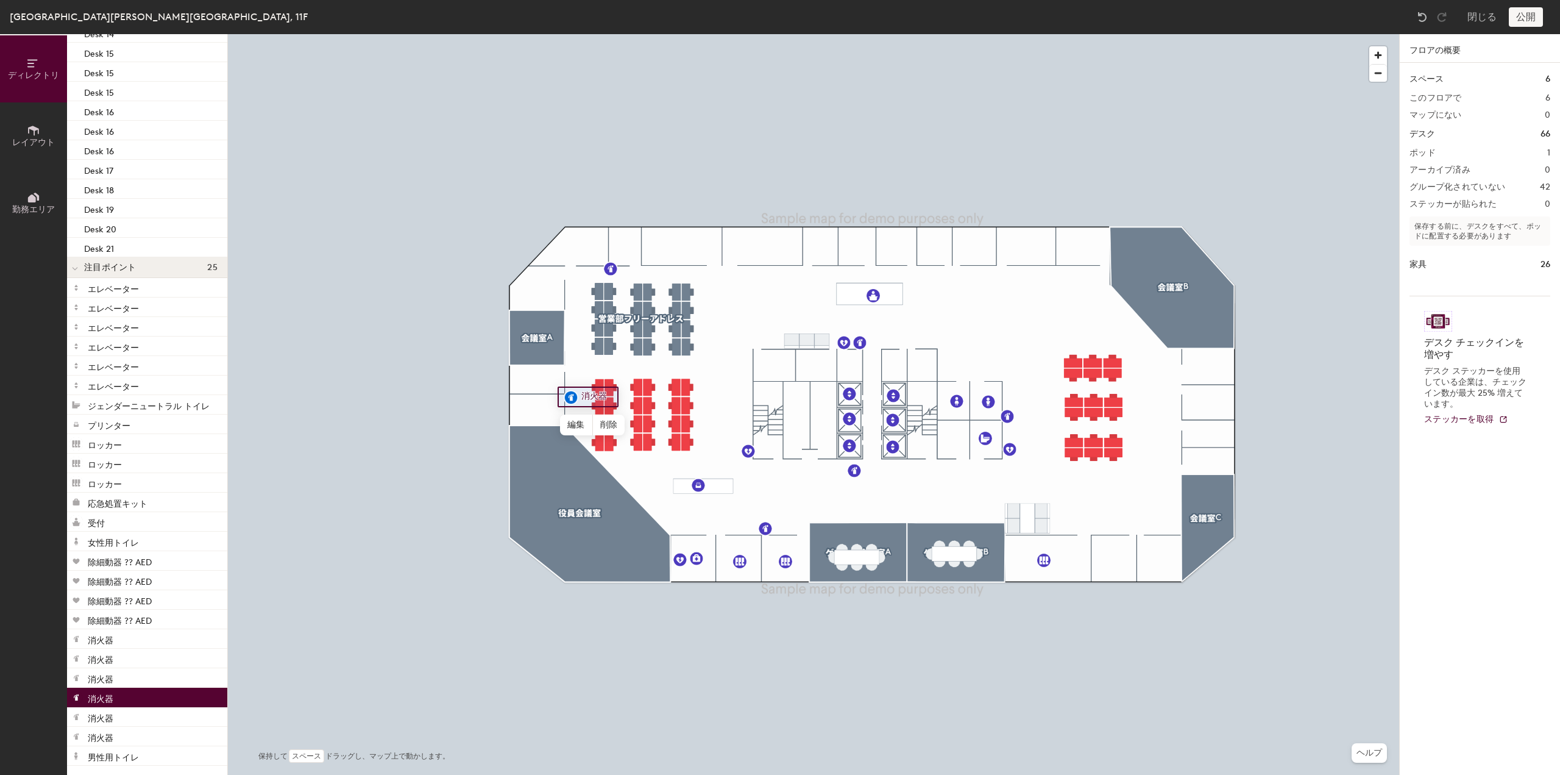
click at [160, 700] on div "消火器" at bounding box center [147, 698] width 160 height 20
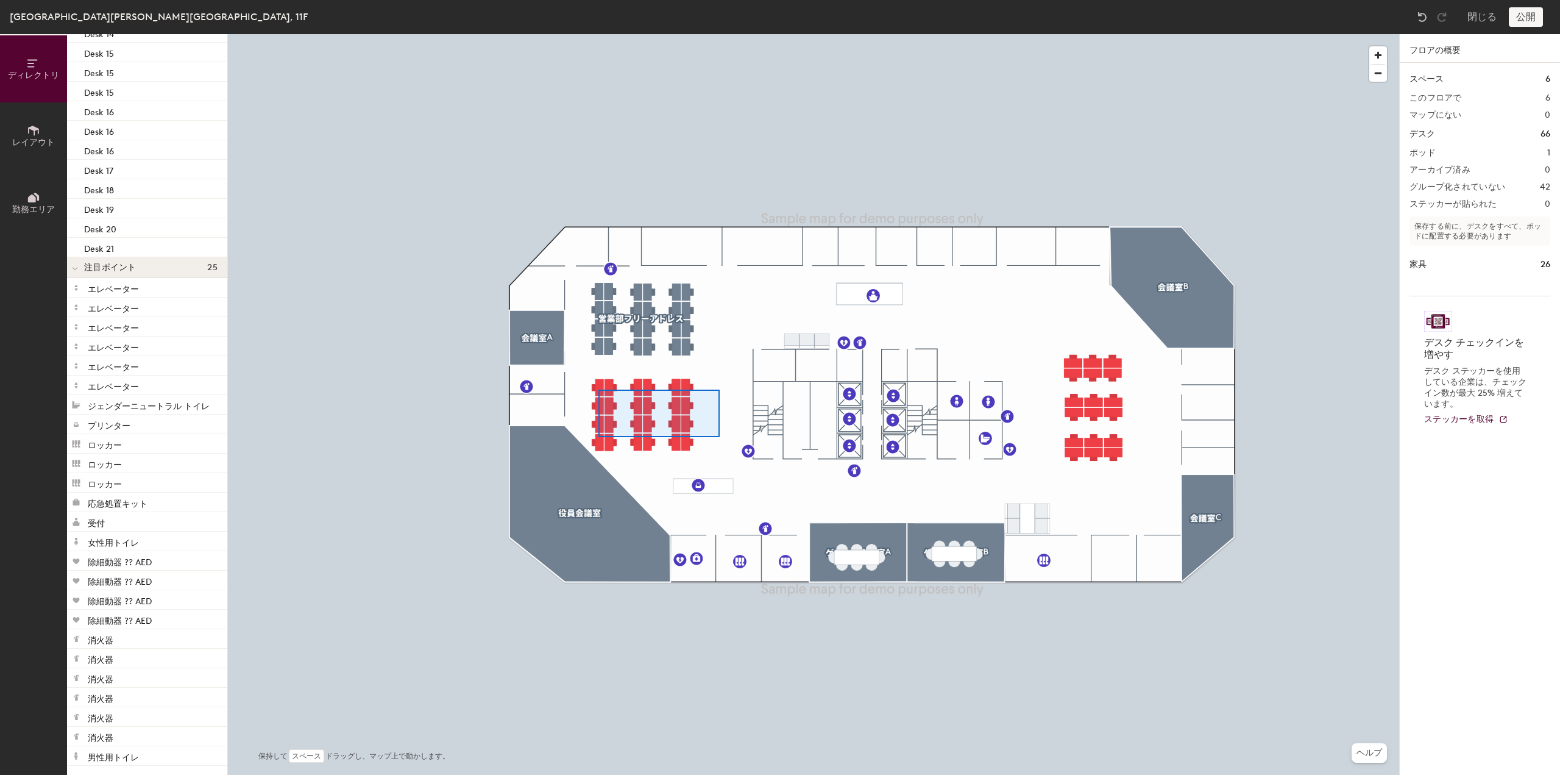
click at [599, 34] on div at bounding box center [814, 34] width 1172 height 0
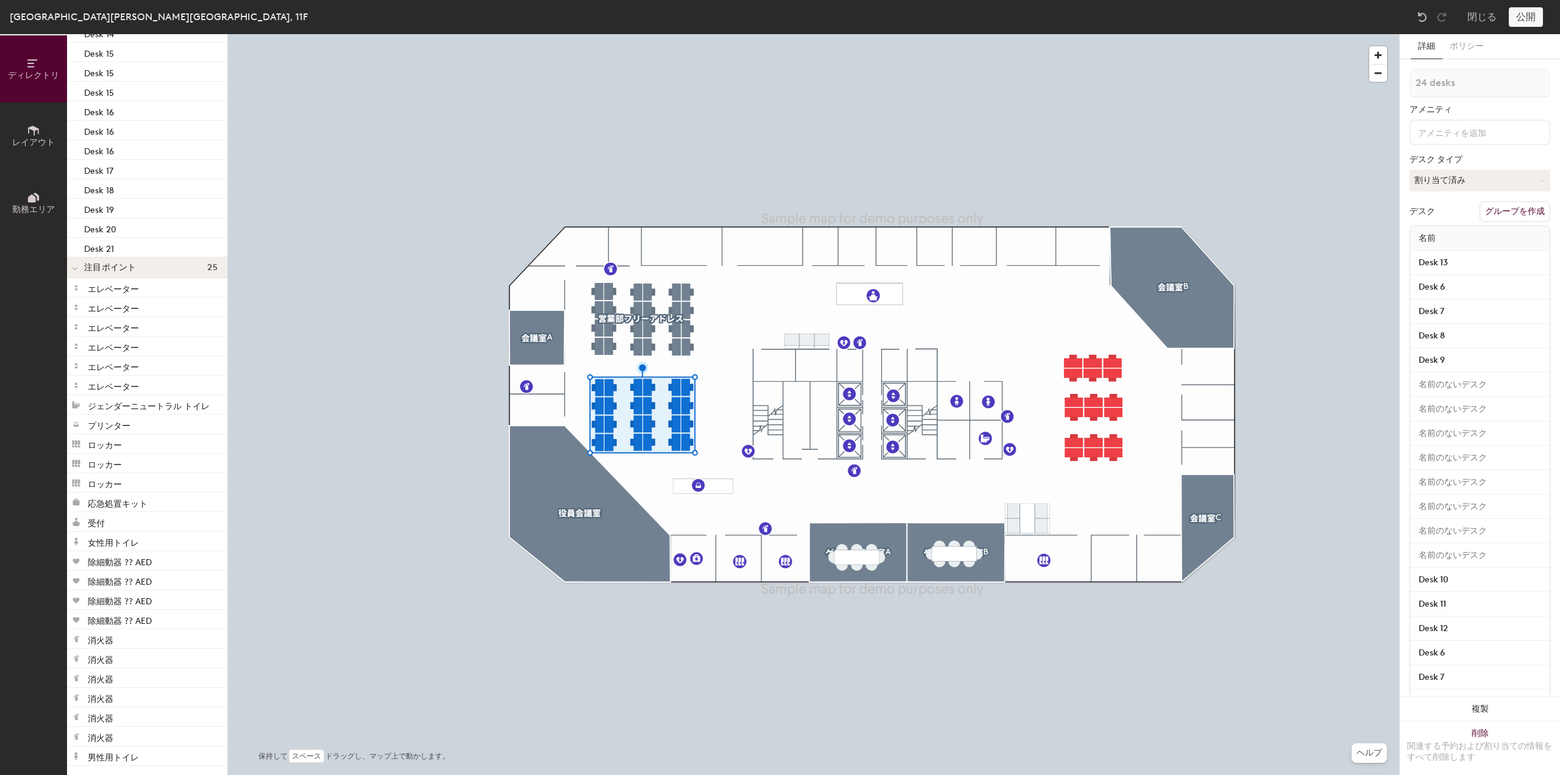
click at [1512, 202] on button "グループを作成" at bounding box center [1515, 211] width 71 height 21
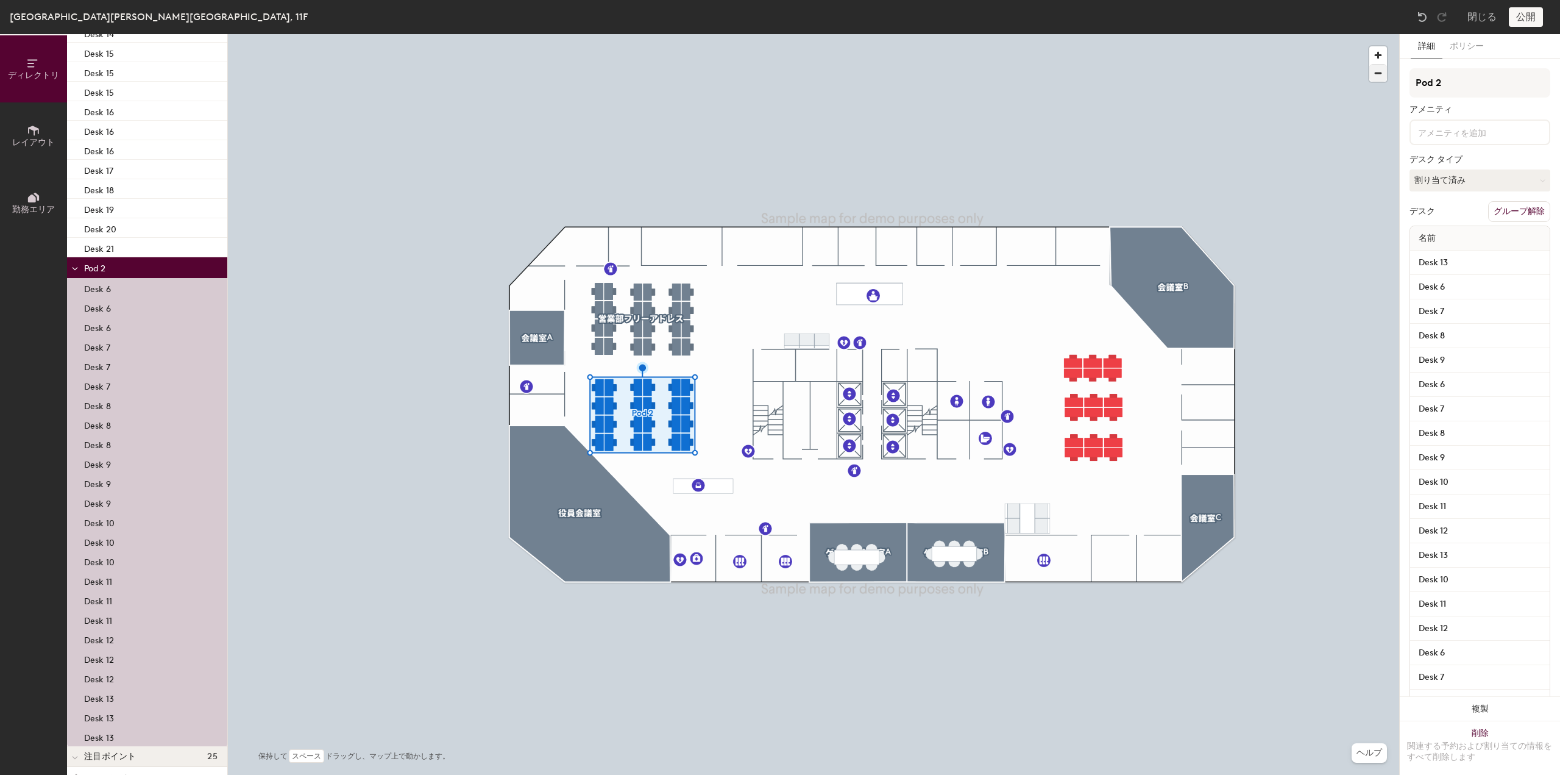
drag, startPoint x: 1454, startPoint y: 80, endPoint x: 1375, endPoint y: 81, distance: 79.2
click at [1375, 81] on div "ディレクトリ レイアウト 勤務エリア ディレクトリ スペース 6 ゲスト用会議室A ゲスト用会議室B 会議室A 会議室B 会議室C 役員会議室 デスク 66 …" at bounding box center [780, 404] width 1560 height 741
type input "ふ"
type input "ｈ"
type input "開発部フリーアドレス"
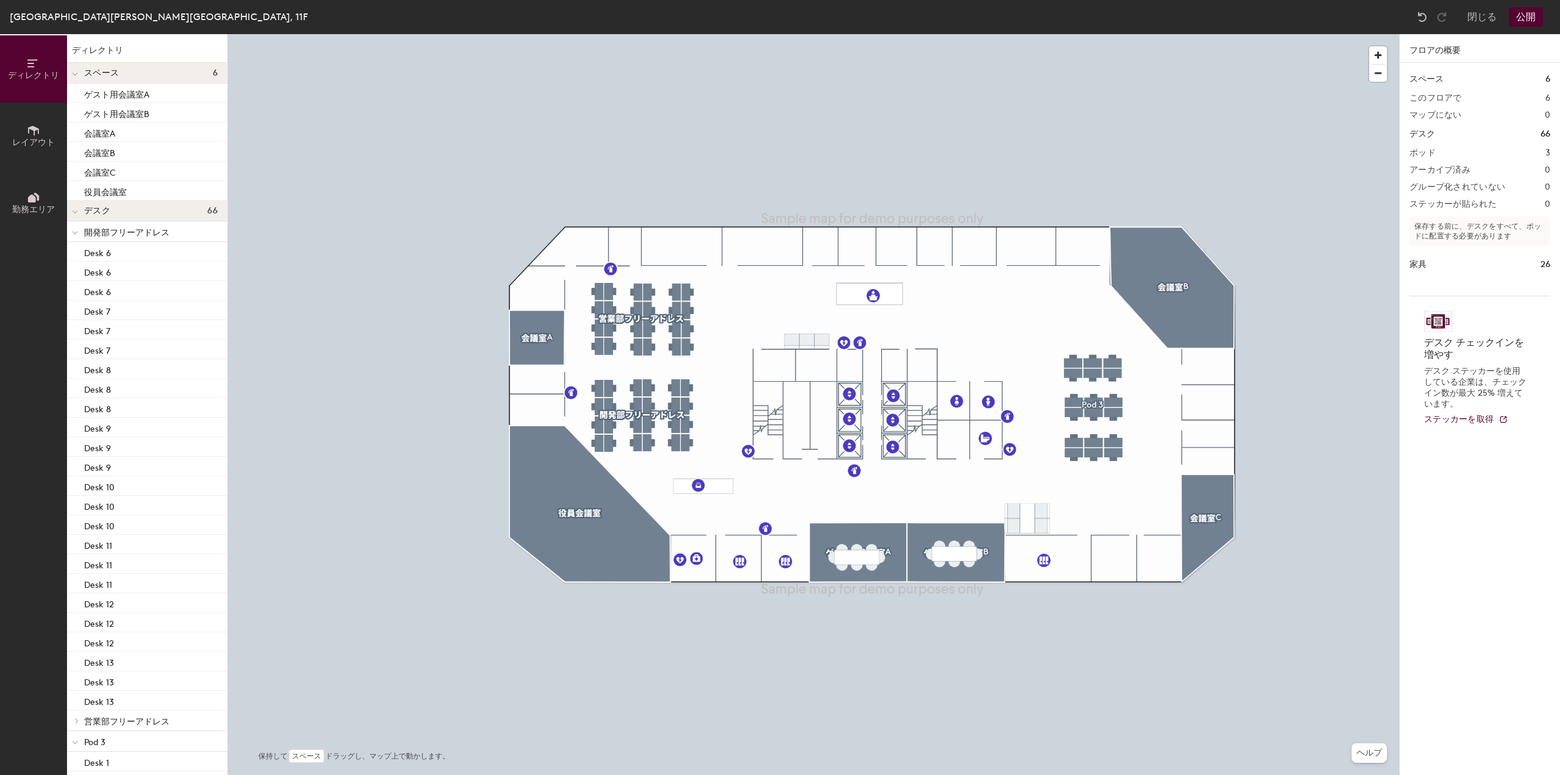
click at [124, 230] on span "開発部フリーアドレス" at bounding box center [126, 232] width 85 height 10
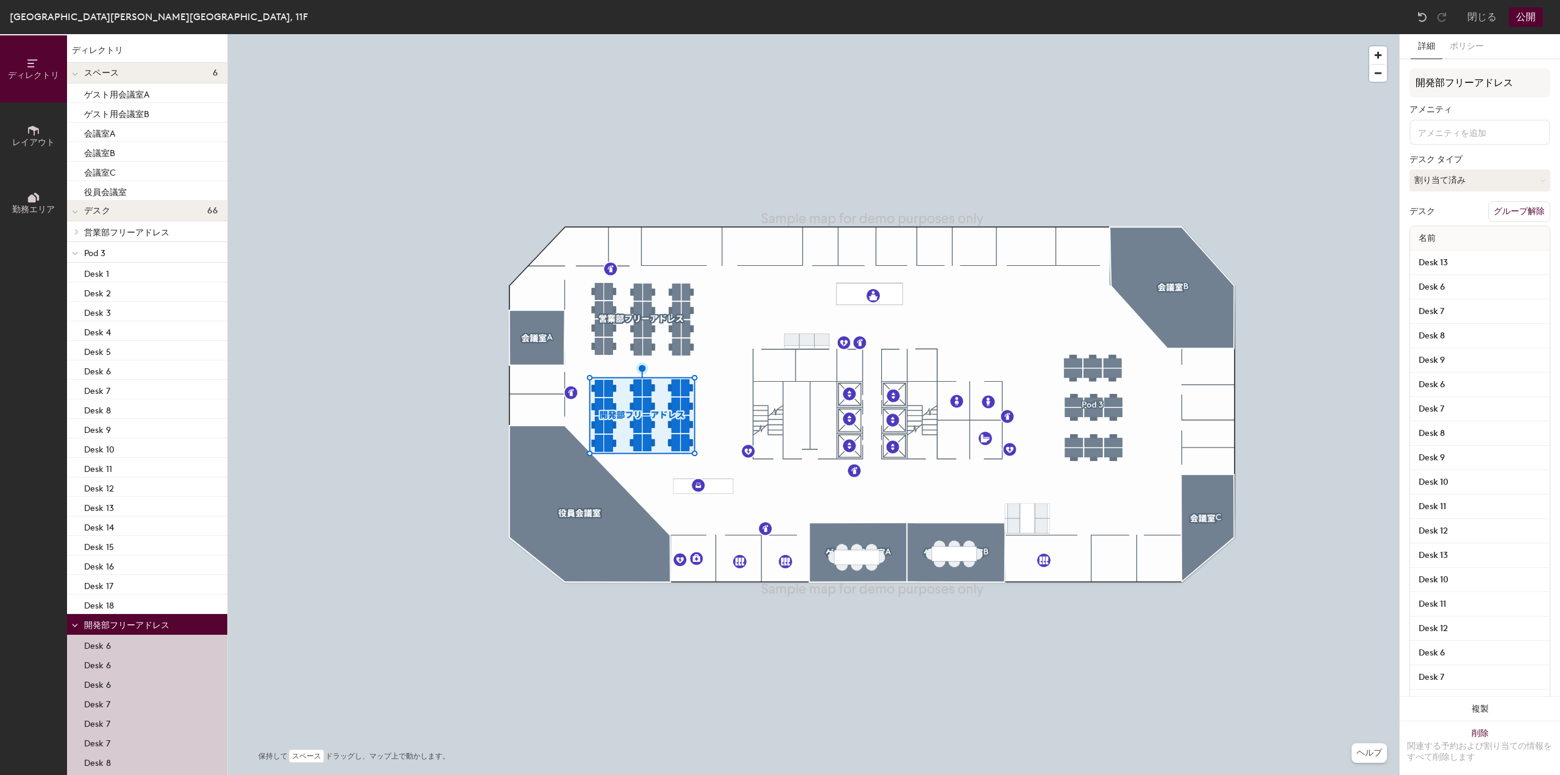
click at [79, 247] on div at bounding box center [75, 252] width 16 height 20
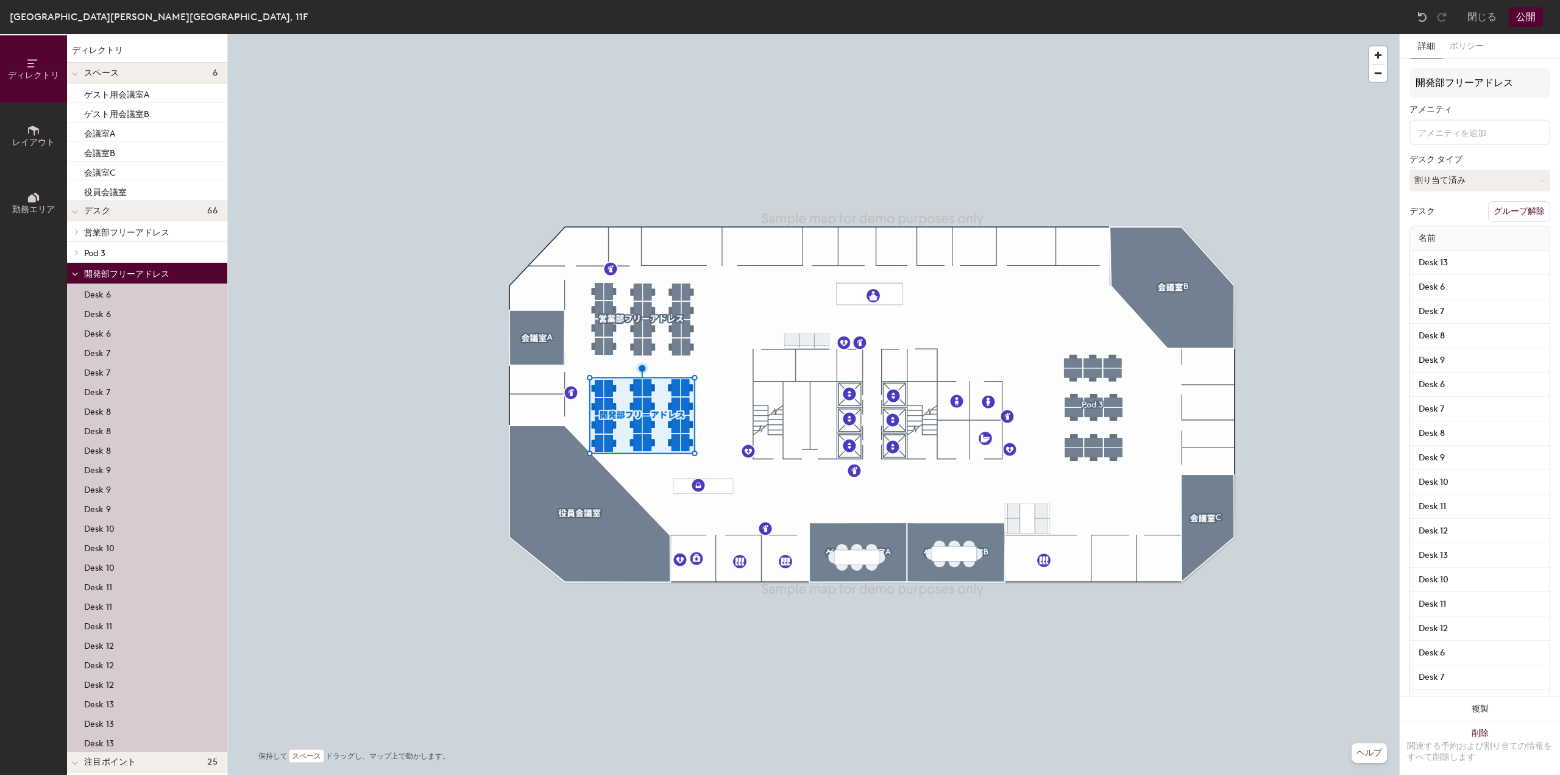
click at [98, 248] on span "Pod 3" at bounding box center [94, 253] width 21 height 10
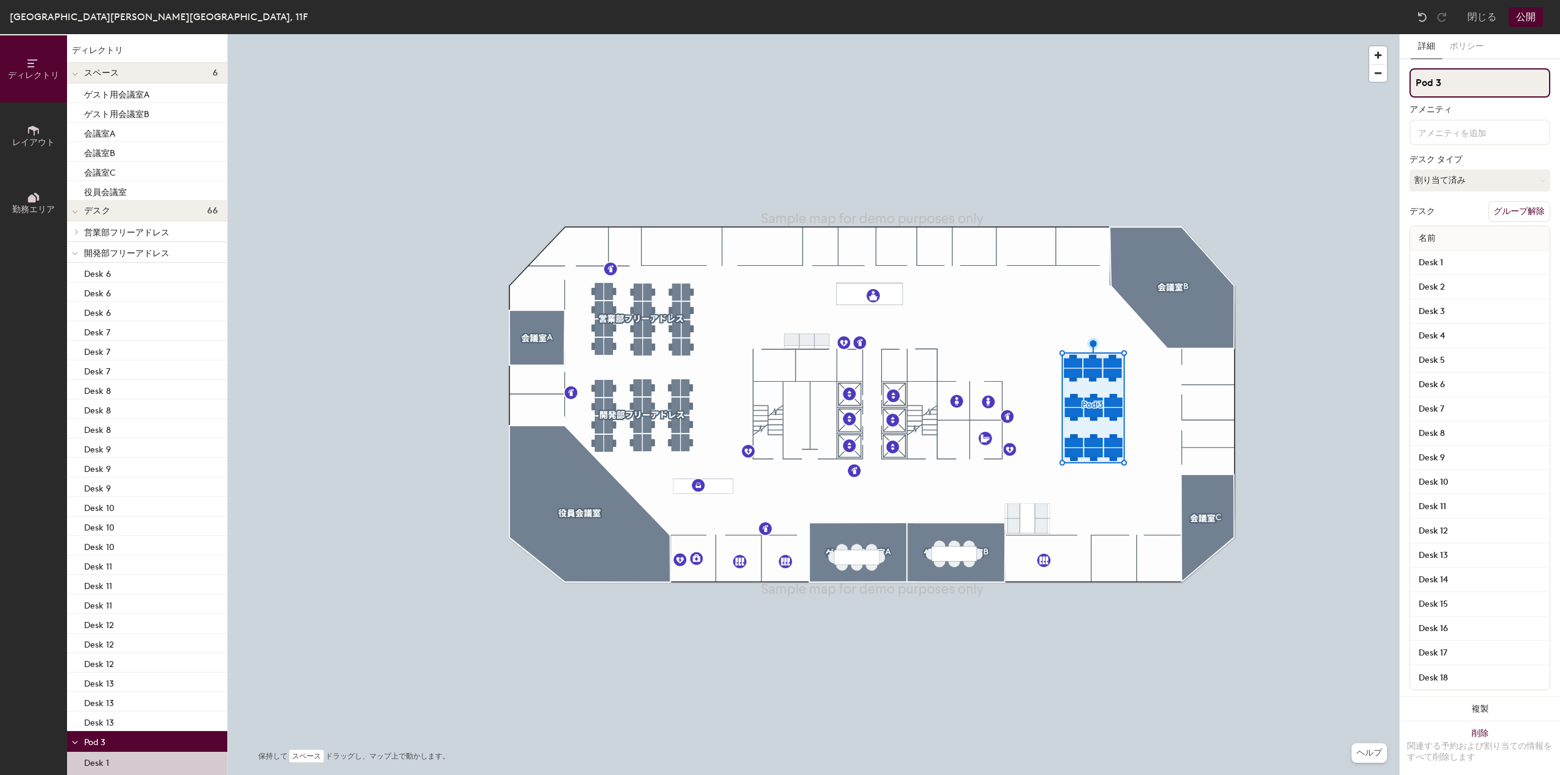
click at [1470, 84] on input "Pod 3" at bounding box center [1480, 82] width 141 height 29
type input "P"
type input "コーポレート固定席"
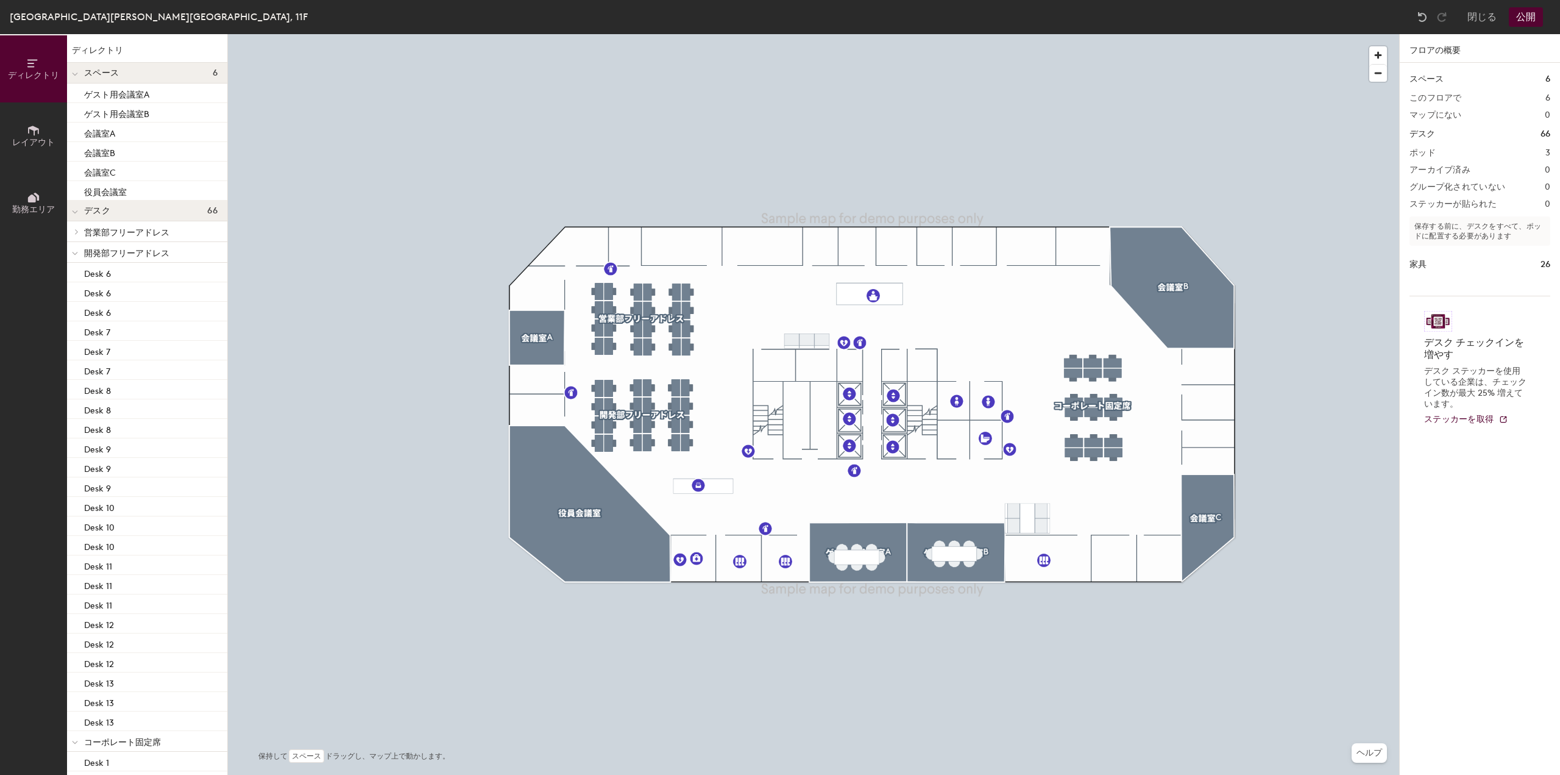
click at [76, 233] on icon at bounding box center [77, 231] width 2 height 5
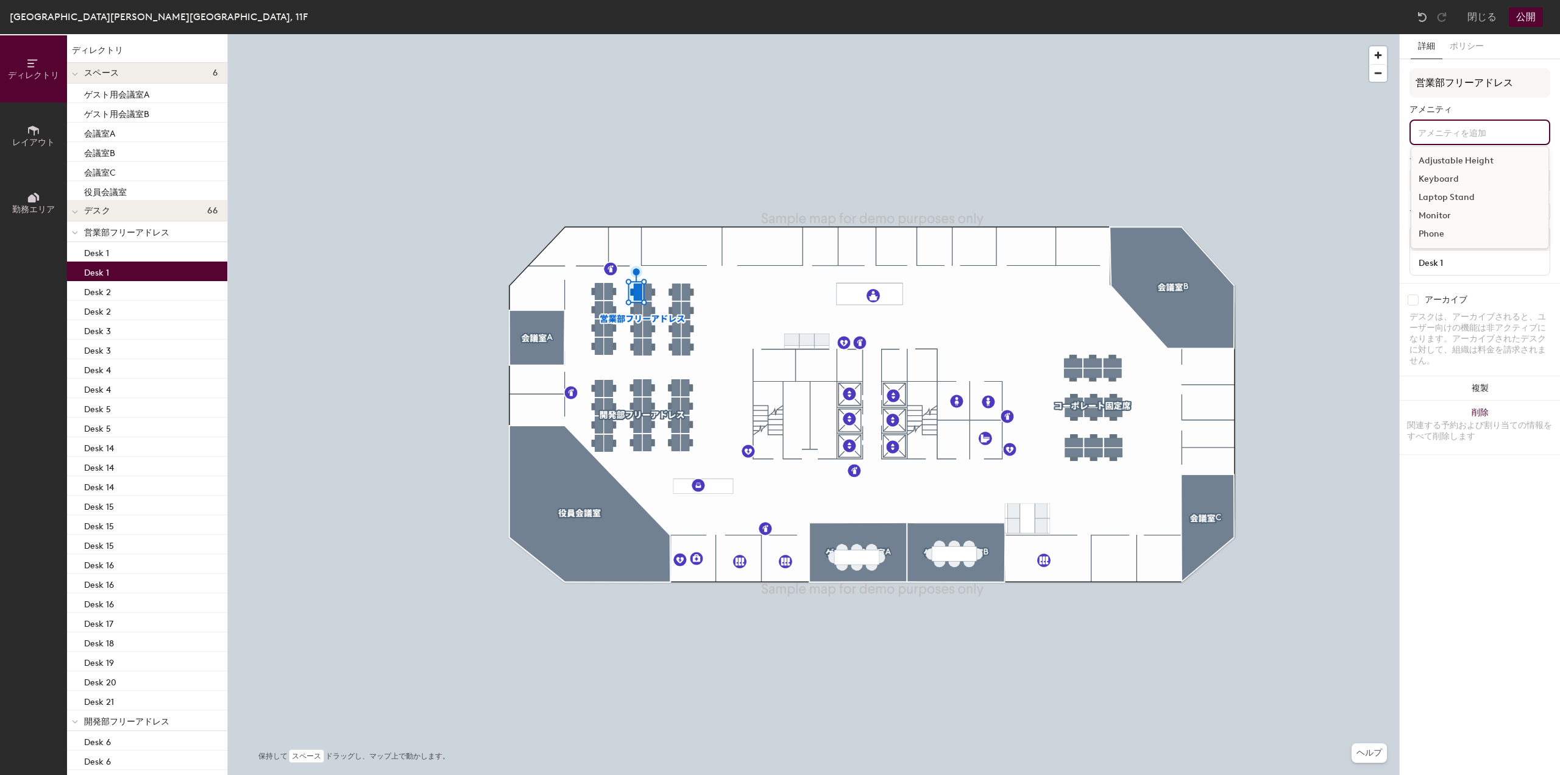
click at [1491, 126] on input at bounding box center [1471, 131] width 110 height 15
click at [1436, 101] on div "営業部フリーアドレス アメニティ デスク タイプ 割り当て済み デスク グループ解除 名前 Desk 1" at bounding box center [1480, 175] width 141 height 215
click at [1452, 248] on div "名前" at bounding box center [1480, 238] width 140 height 24
click at [1451, 260] on input "Desk 1" at bounding box center [1480, 262] width 135 height 17
click at [1471, 260] on input "Desk 1" at bounding box center [1480, 262] width 135 height 17
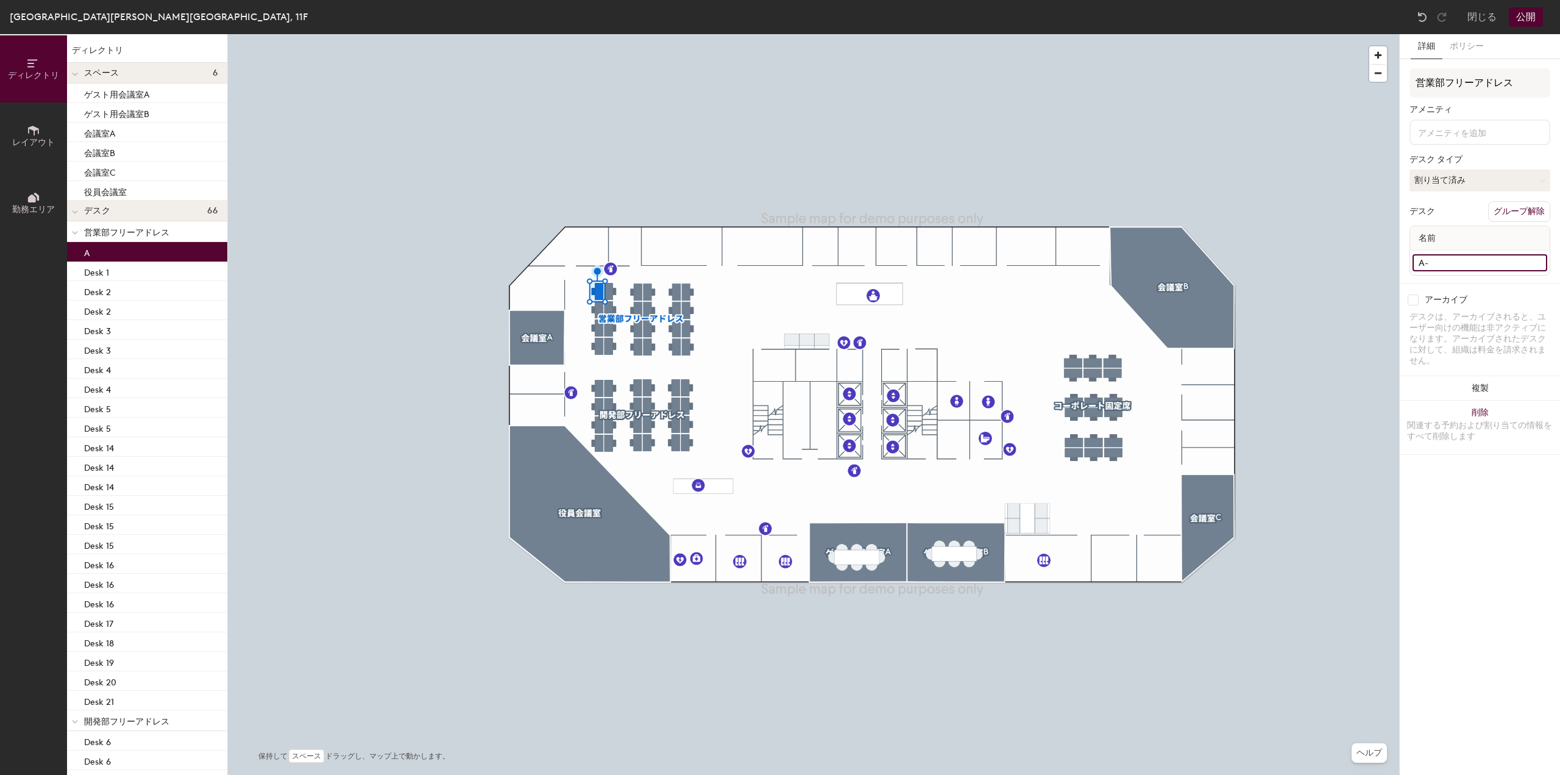
type input "A-1"
click at [99, 274] on p "Desk 1" at bounding box center [96, 271] width 25 height 14
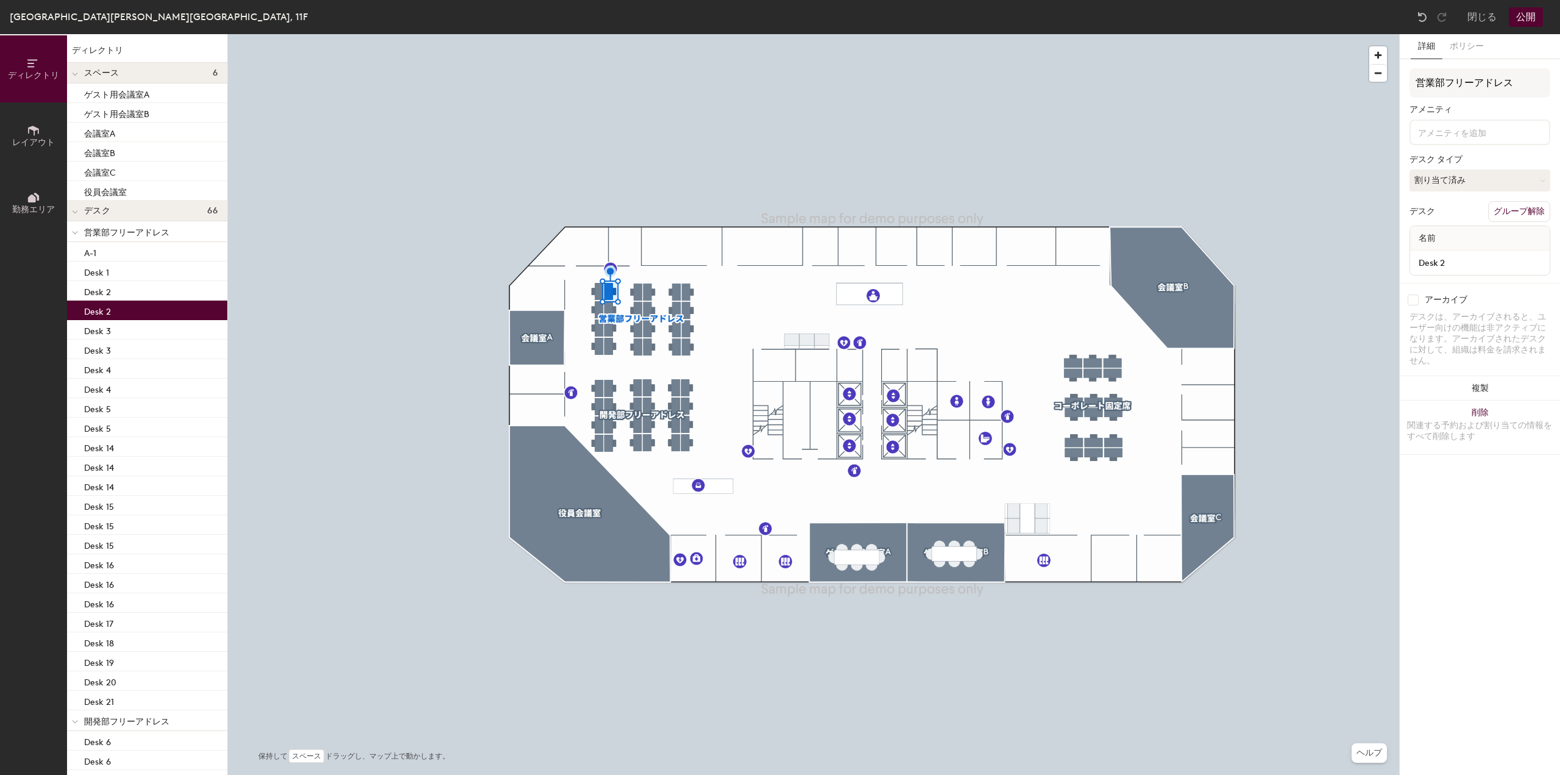
drag, startPoint x: 1454, startPoint y: 227, endPoint x: 1456, endPoint y: 236, distance: 8.6
click at [1454, 230] on div "名前" at bounding box center [1480, 238] width 140 height 24
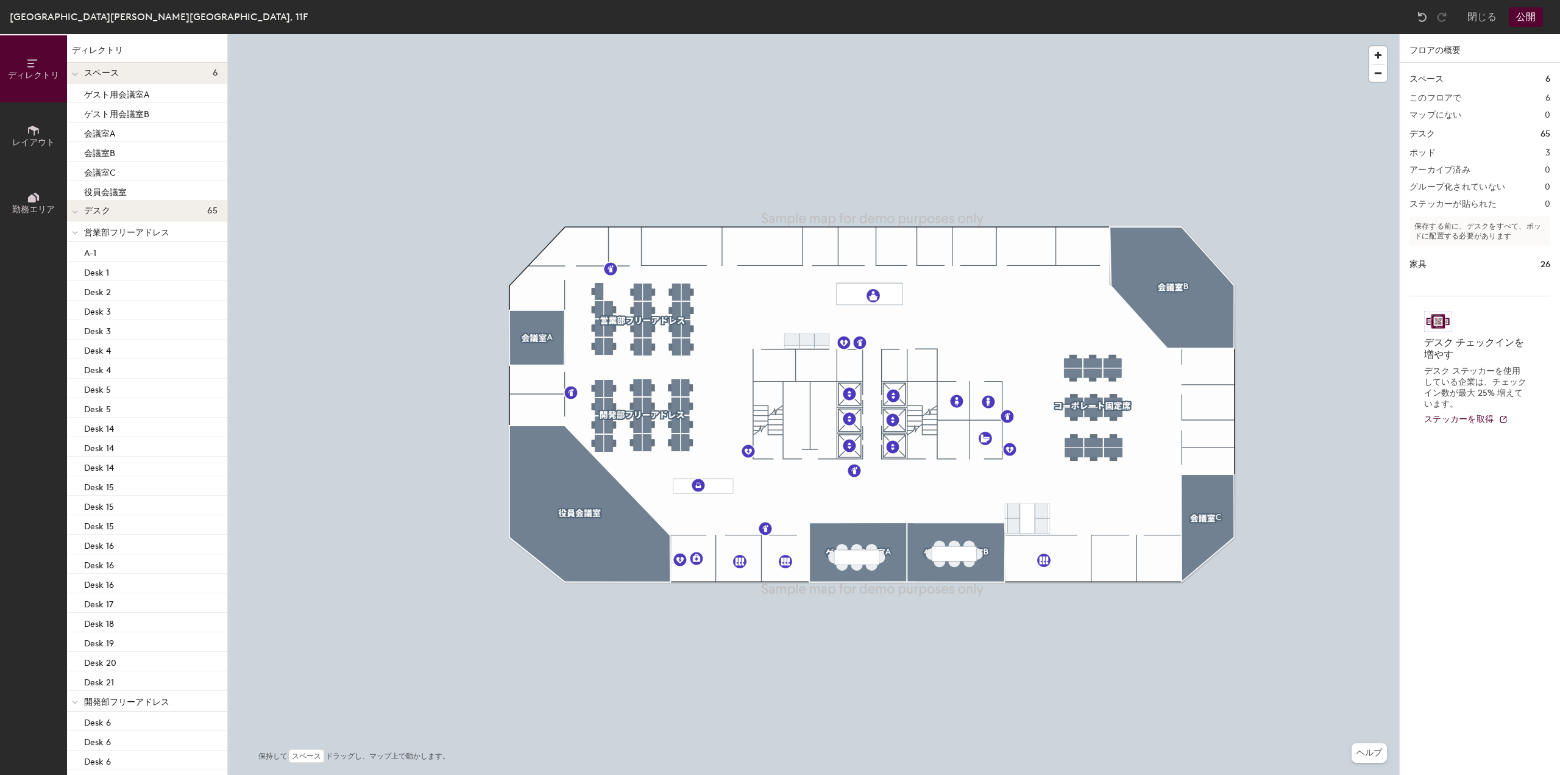
click at [492, 34] on div at bounding box center [814, 34] width 1172 height 0
click at [338, 34] on div at bounding box center [814, 34] width 1172 height 0
click at [1423, 13] on img at bounding box center [1423, 17] width 12 height 12
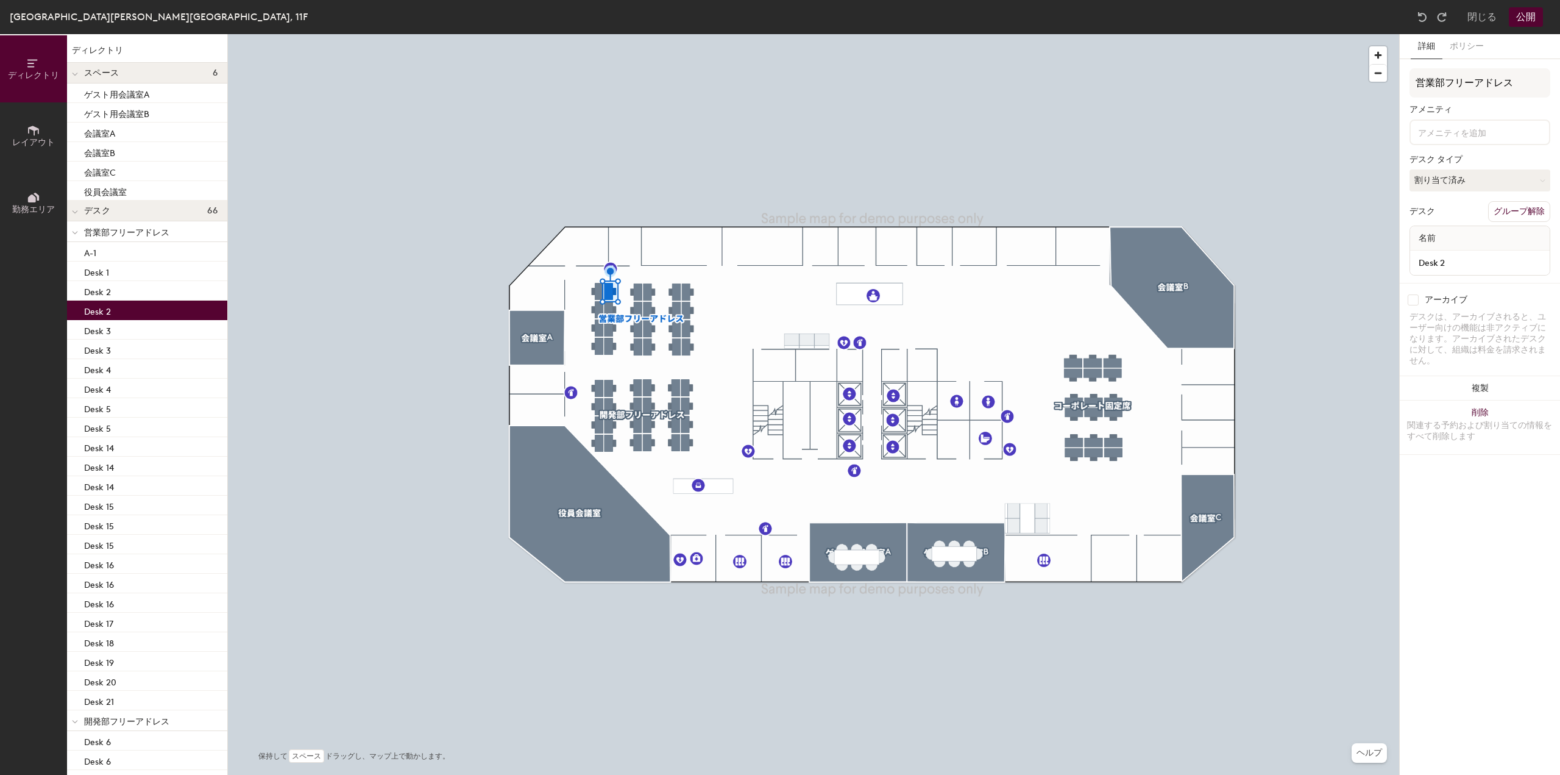
click at [1467, 238] on div "名前" at bounding box center [1480, 238] width 140 height 24
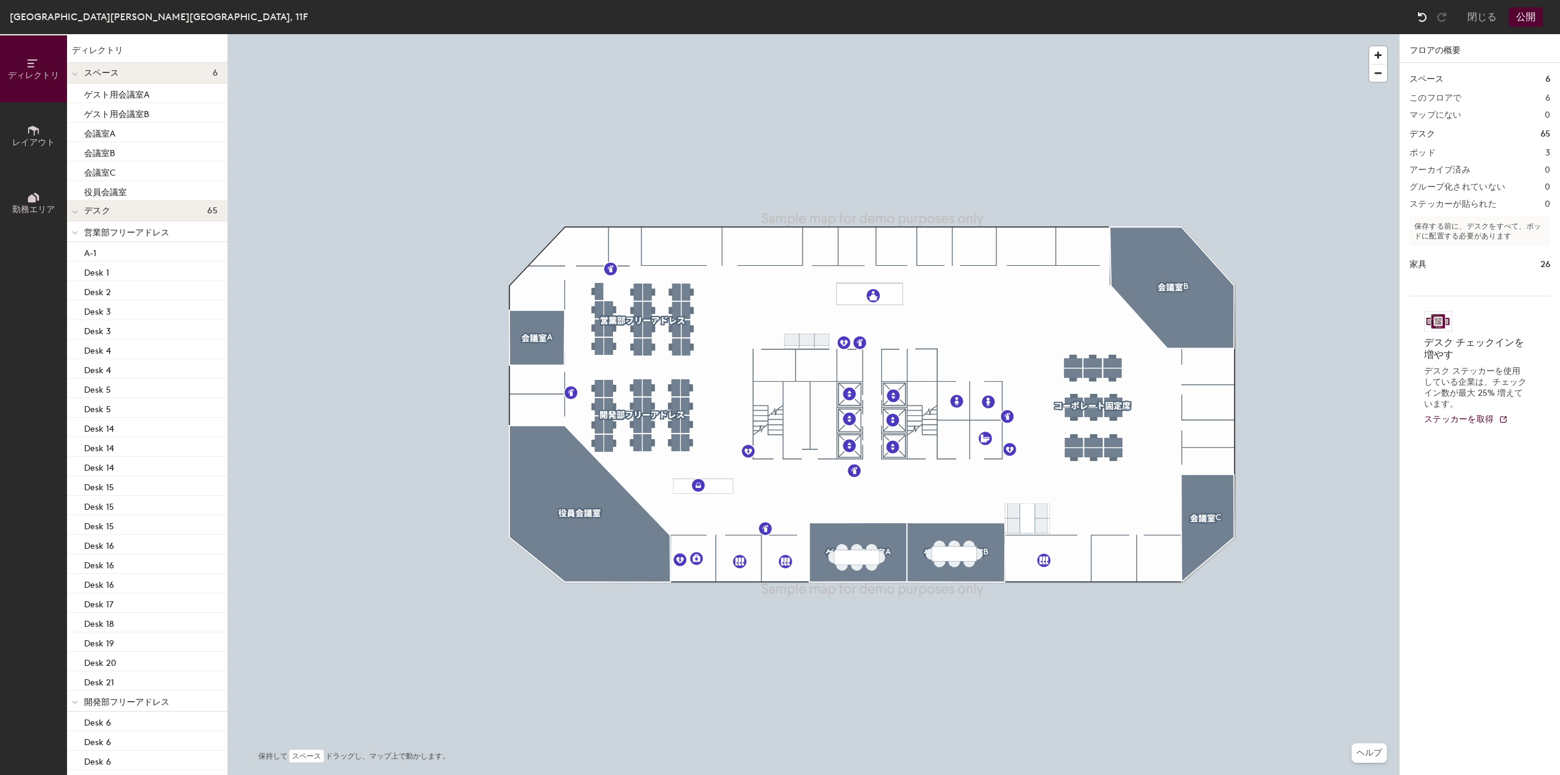
click at [1422, 15] on img at bounding box center [1423, 17] width 12 height 12
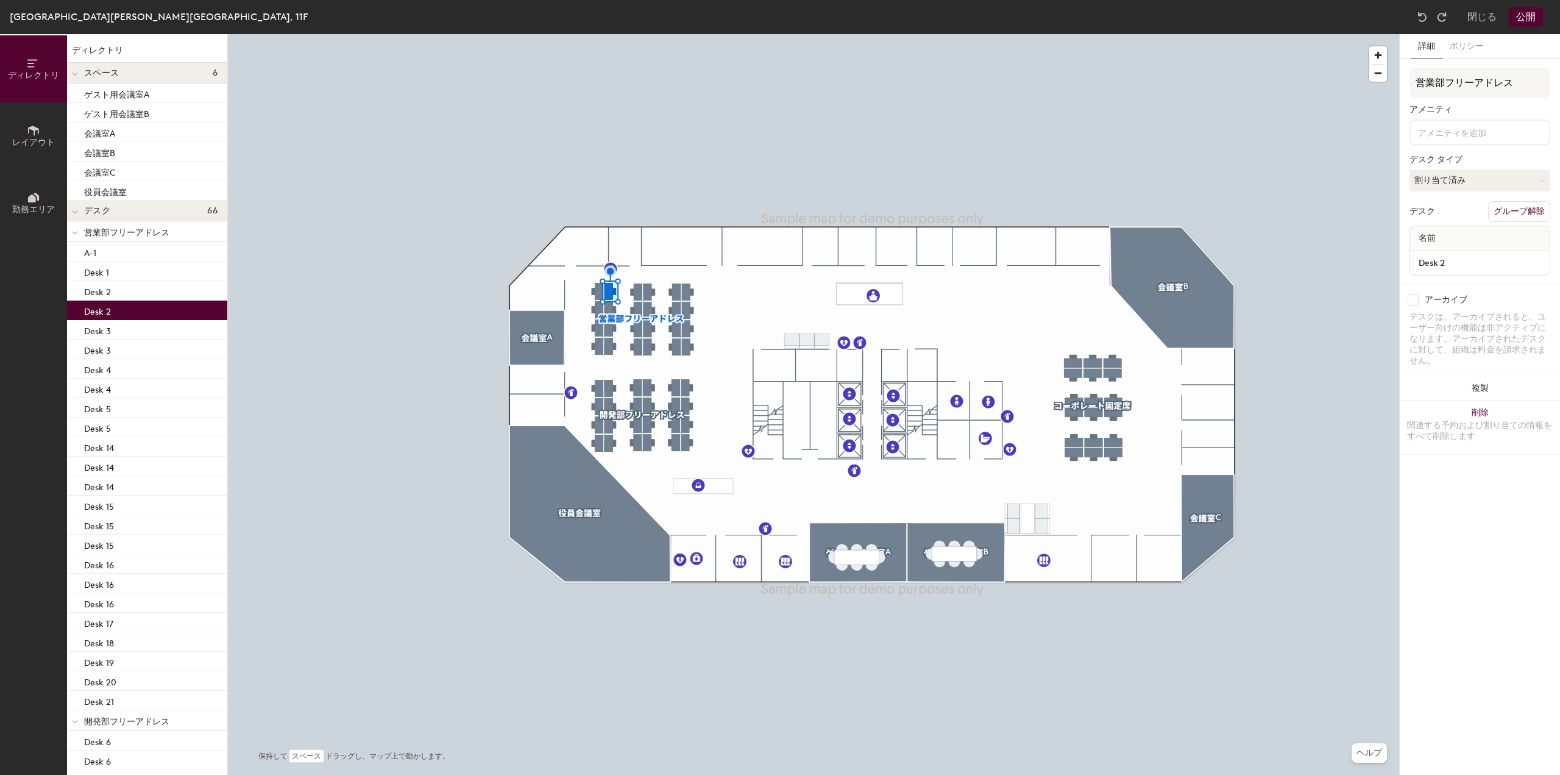
click at [1447, 271] on div "Desk 2" at bounding box center [1480, 263] width 140 height 24
click at [1476, 265] on input "Desk 2" at bounding box center [1480, 262] width 135 height 17
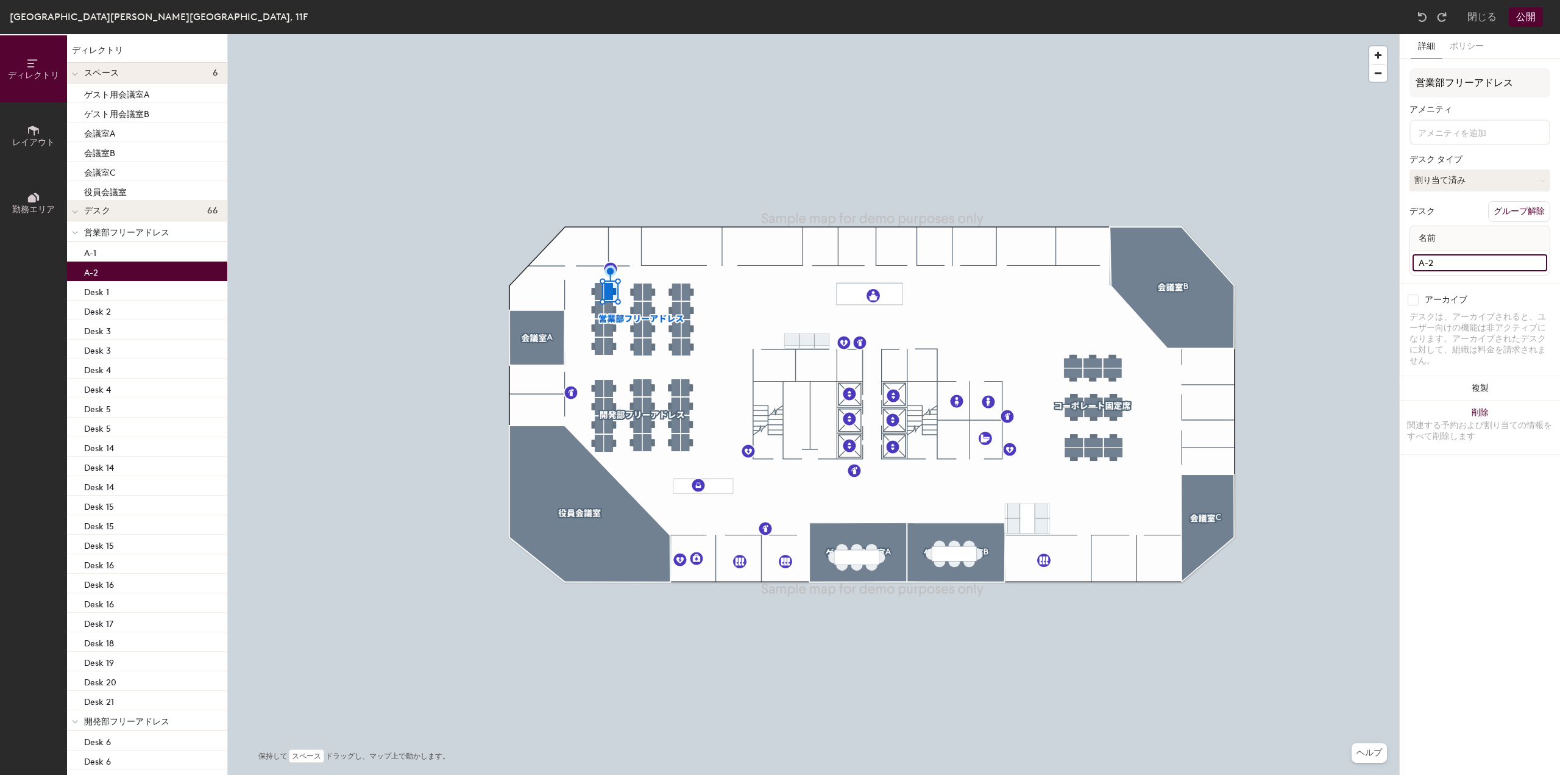
type input "A-2"
click at [102, 291] on p "Desk 1" at bounding box center [96, 290] width 25 height 14
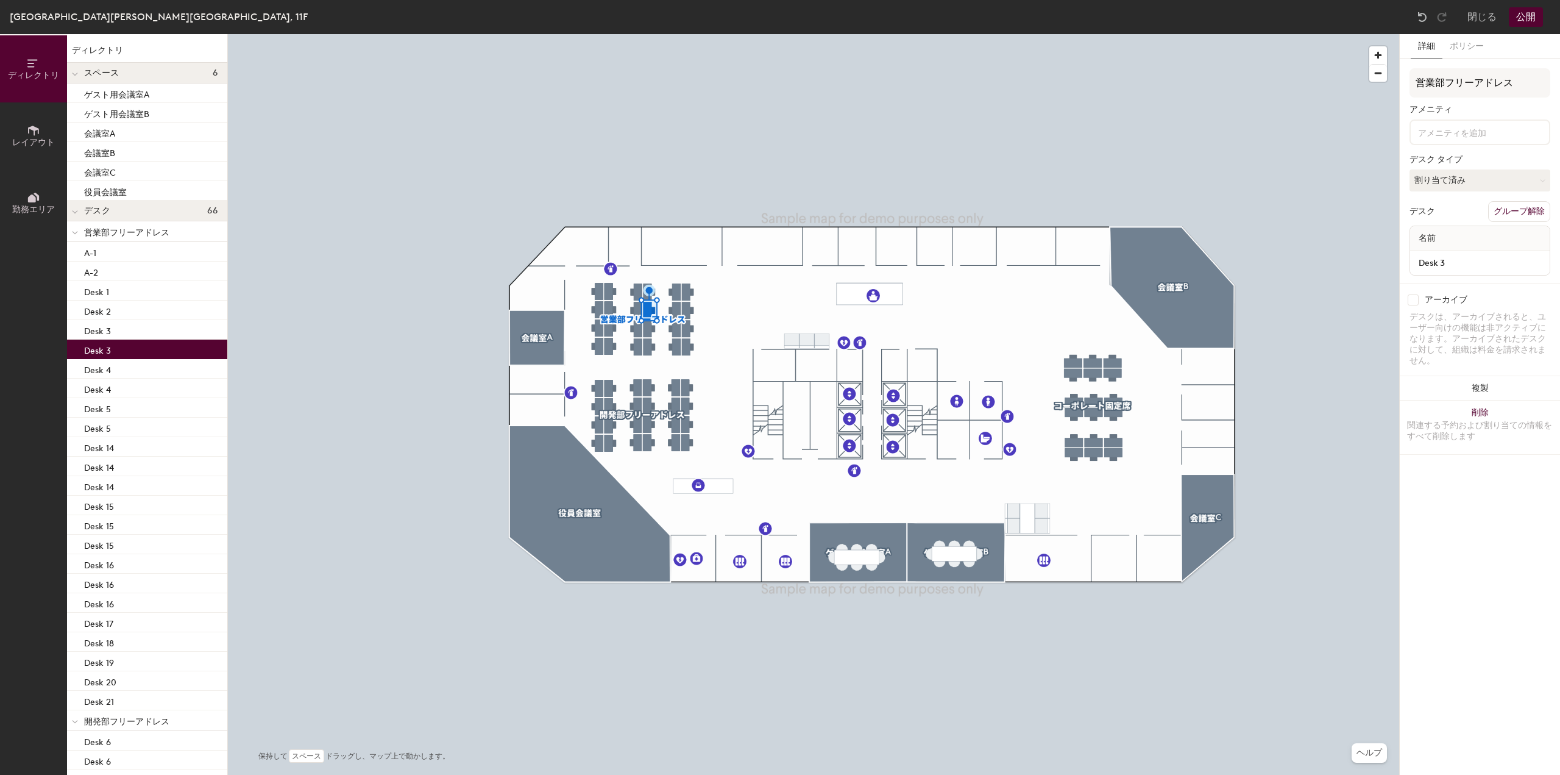
click at [94, 355] on p "Desk 3" at bounding box center [97, 349] width 27 height 14
click at [1470, 268] on input "Desk 16" at bounding box center [1480, 262] width 135 height 17
type input "あ"
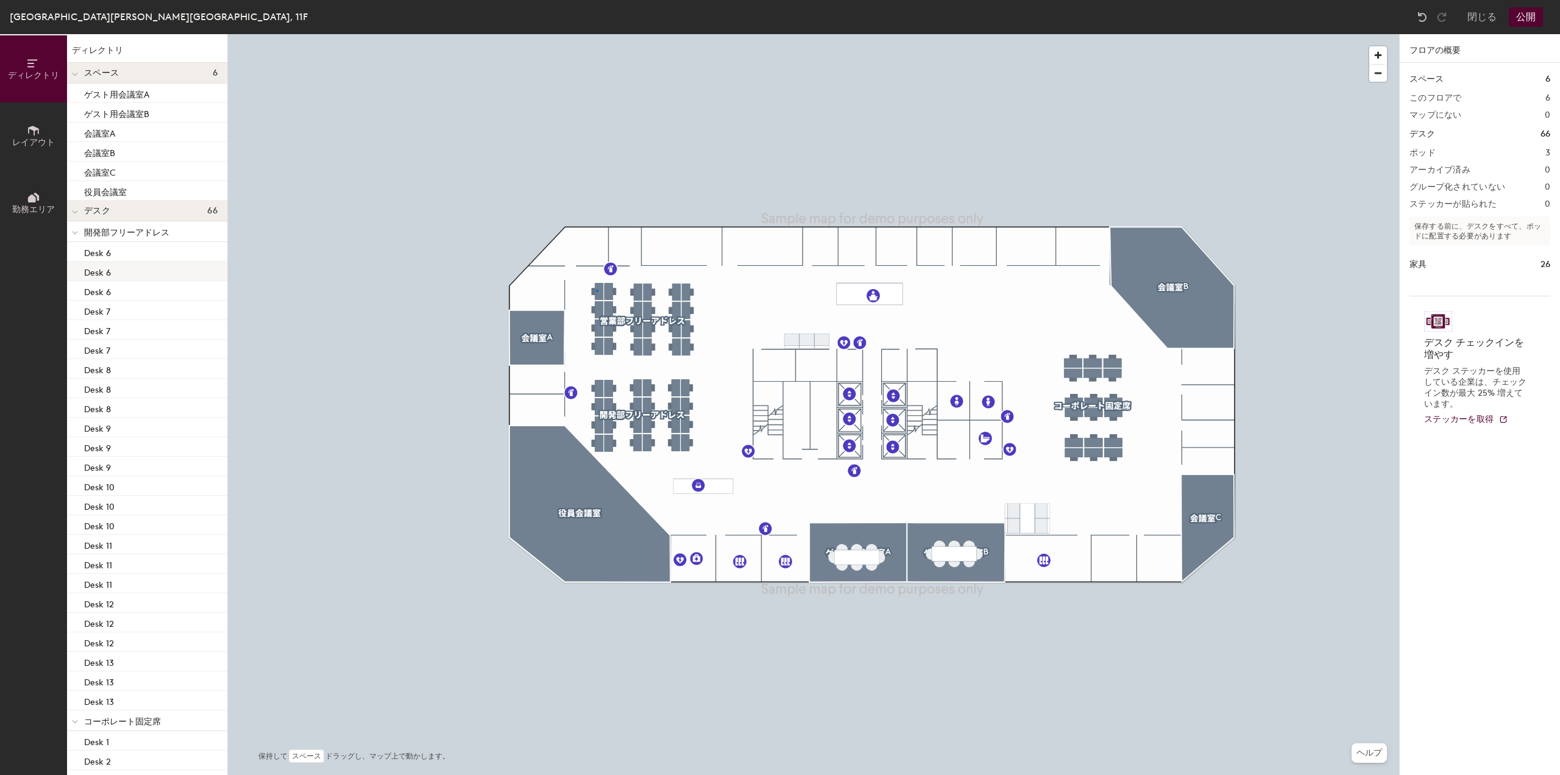
click at [596, 34] on div at bounding box center [814, 34] width 1172 height 0
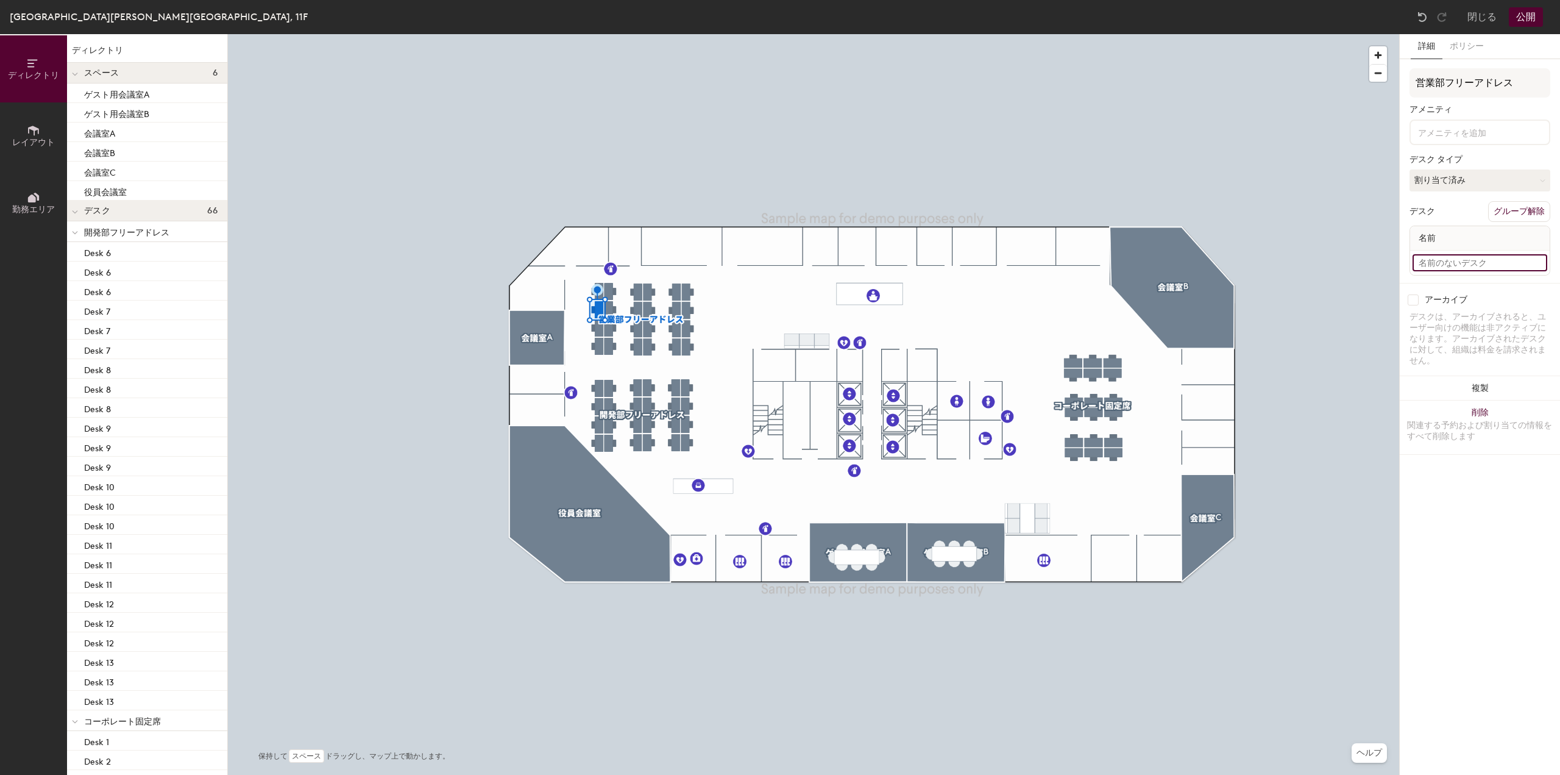
click at [1501, 260] on input at bounding box center [1480, 262] width 135 height 17
drag, startPoint x: 1519, startPoint y: 260, endPoint x: 1401, endPoint y: 269, distance: 118.6
click at [1401, 269] on div "詳細 ポリシー 営業部フリーアドレス アメニティ デスク タイプ 割り当て済み デスク グループ解除 名前 アーカイブ デスクは、アーカイブされると、ユーザー…" at bounding box center [1480, 404] width 160 height 741
type input "A-2"
click at [1442, 263] on input "Desk 16" at bounding box center [1480, 262] width 135 height 17
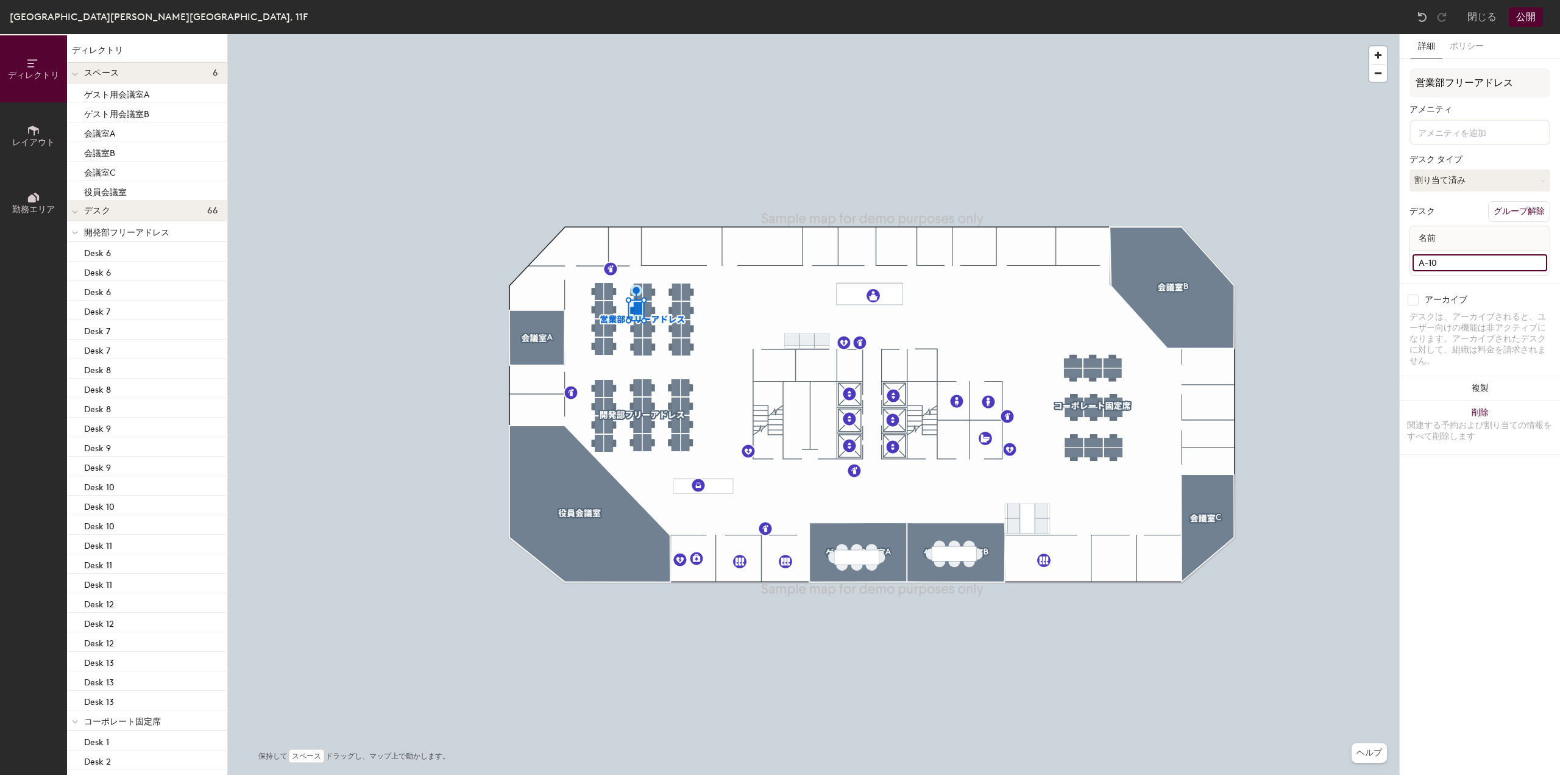
type input "A-10"
click at [1470, 262] on input "Desk 15" at bounding box center [1480, 262] width 135 height 17
click at [1470, 261] on input "a-11" at bounding box center [1480, 262] width 135 height 17
type input "A-11"
click at [1460, 264] on input "Desk 14" at bounding box center [1480, 262] width 135 height 17
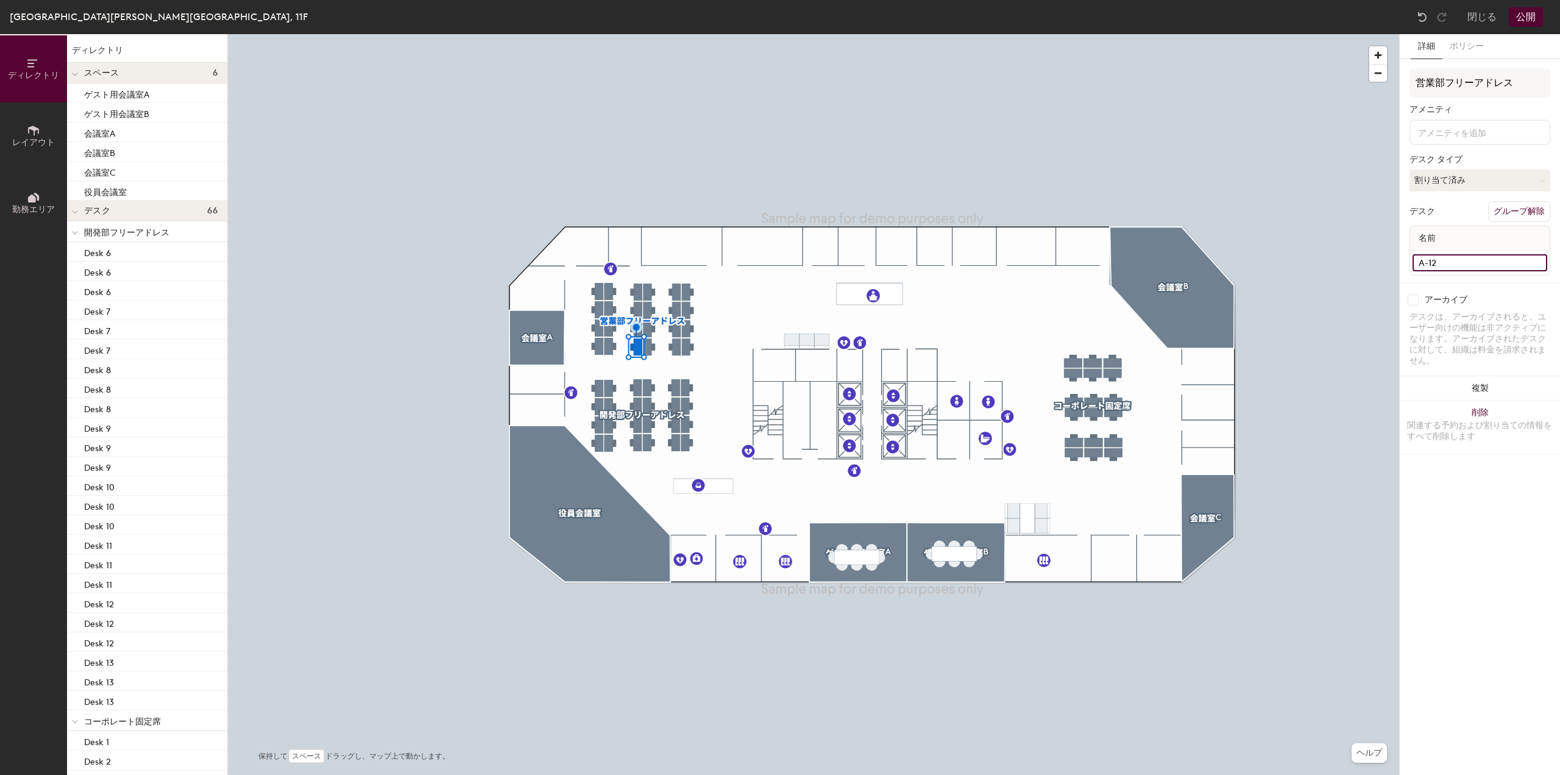
type input "A-12"
click at [1467, 265] on input "Desk 2" at bounding box center [1480, 262] width 135 height 17
type input "A-13"
click at [1484, 270] on input "Desk 3" at bounding box center [1480, 262] width 135 height 17
type input "a"
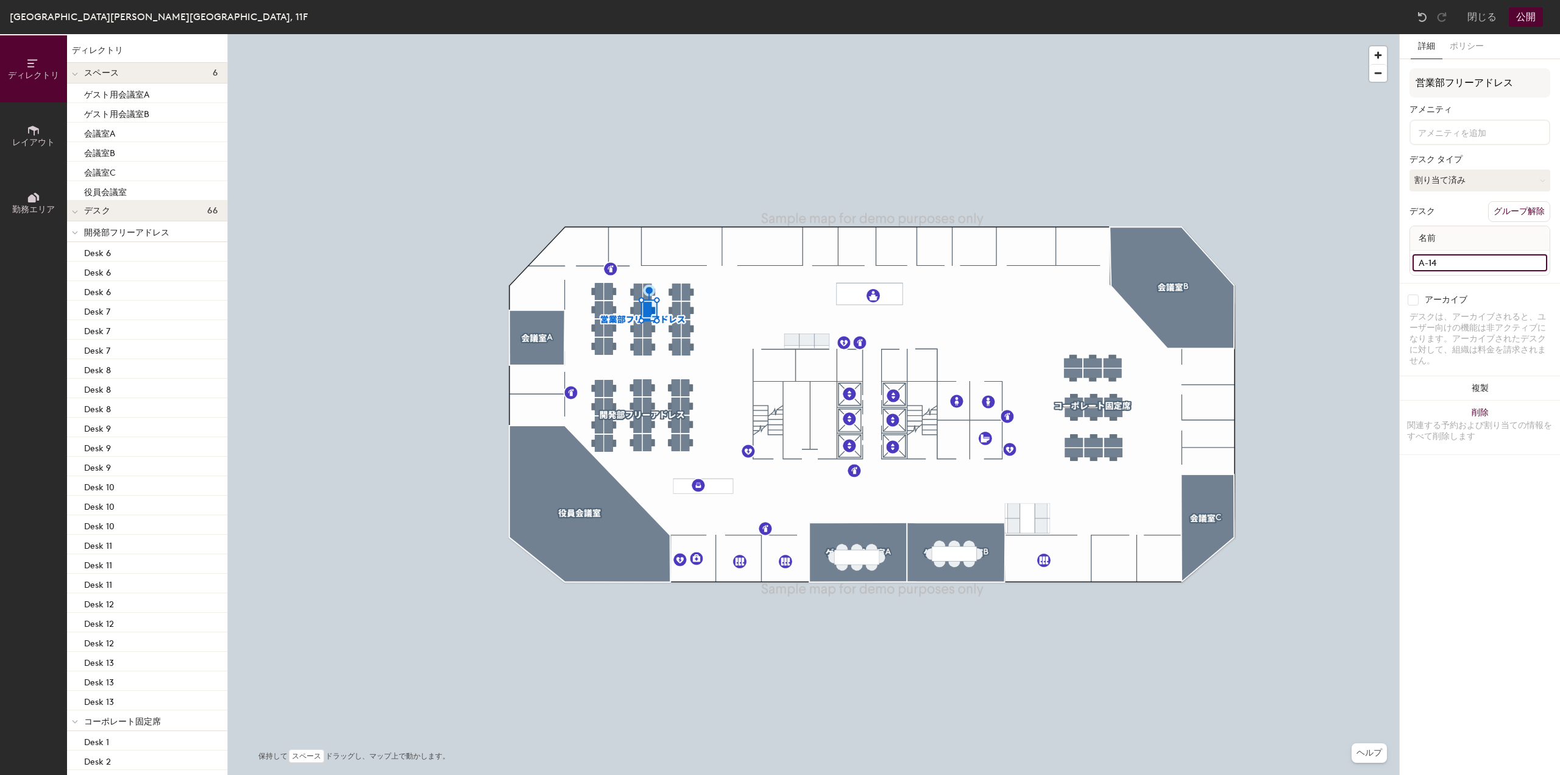
type input "A-14"
click at [1474, 268] on input "Desk 4" at bounding box center [1480, 262] width 135 height 17
type input "A-15"
click at [1463, 263] on input "Desk 5" at bounding box center [1480, 262] width 135 height 17
type input "A-16"
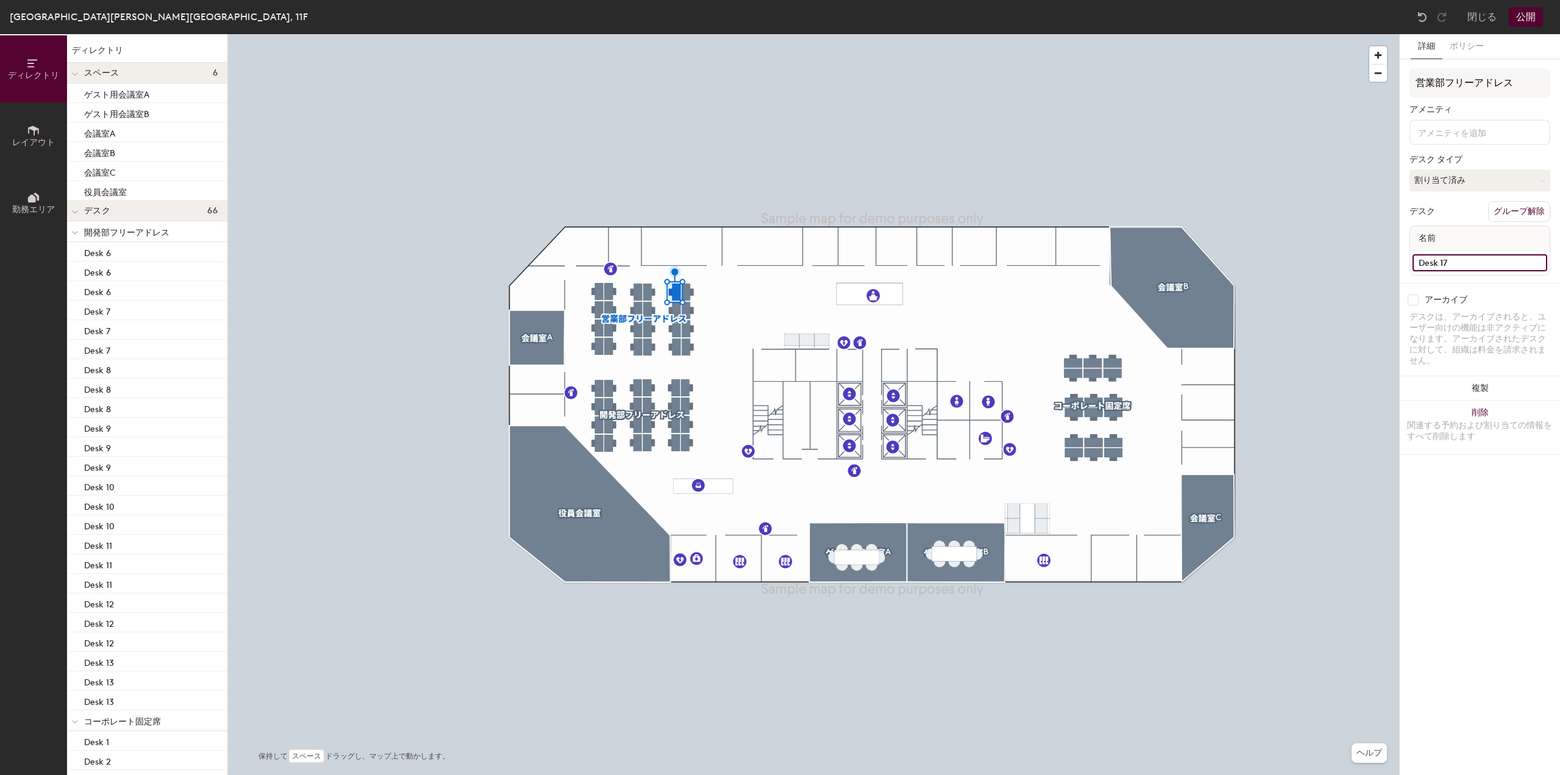
click at [1465, 261] on input "Desk 17" at bounding box center [1480, 262] width 135 height 17
type input "A-17"
click at [1486, 260] on input "Desk 16" at bounding box center [1480, 262] width 135 height 17
type input "A-18"
click at [1465, 264] on input "Desk 15" at bounding box center [1480, 262] width 135 height 17
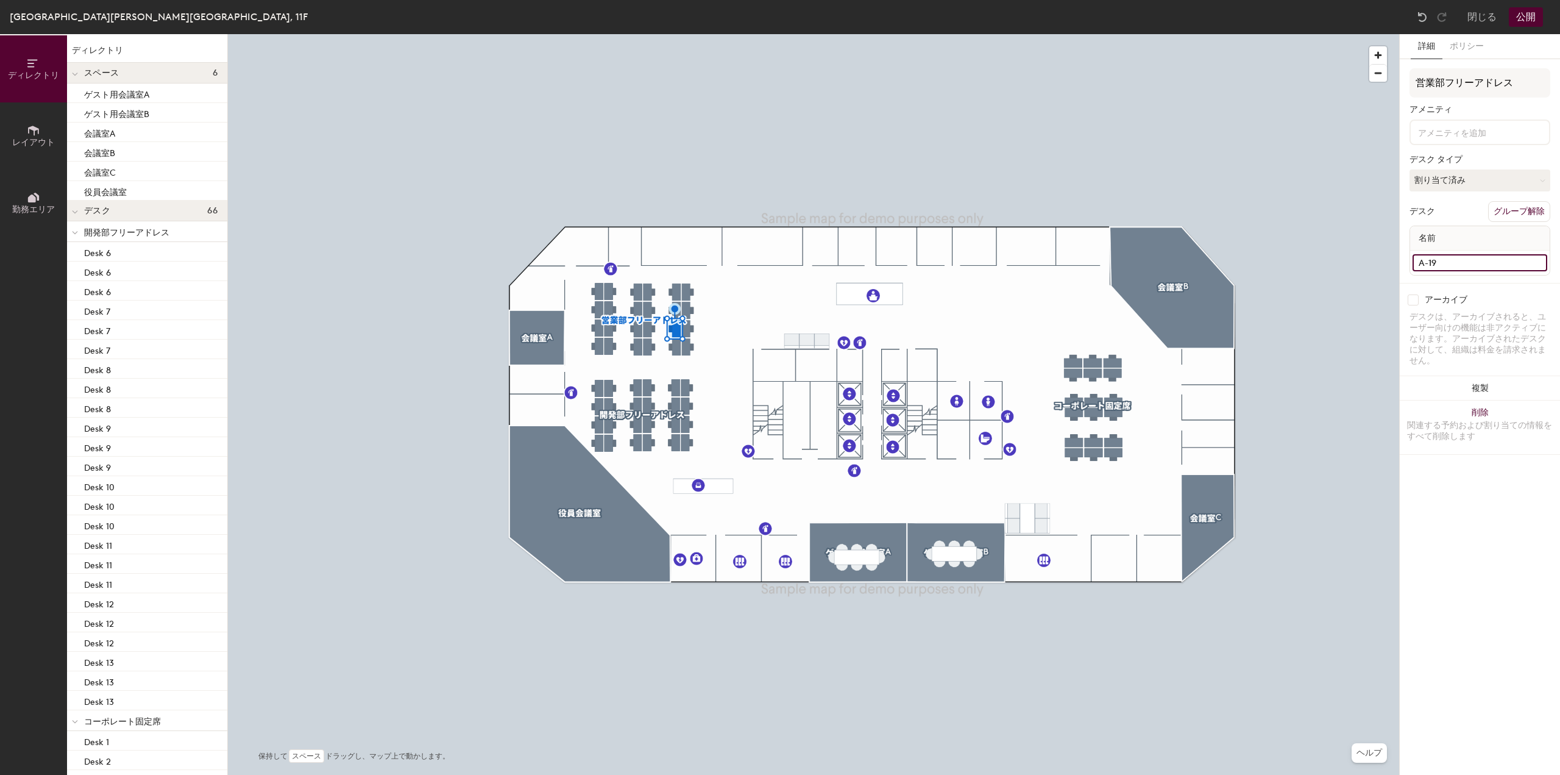
type input "A-19"
click at [1473, 259] on input "Desk 14" at bounding box center [1480, 262] width 135 height 17
type input "A-20"
click at [1463, 263] on input "Desk 18" at bounding box center [1480, 262] width 135 height 17
type input "A-21"
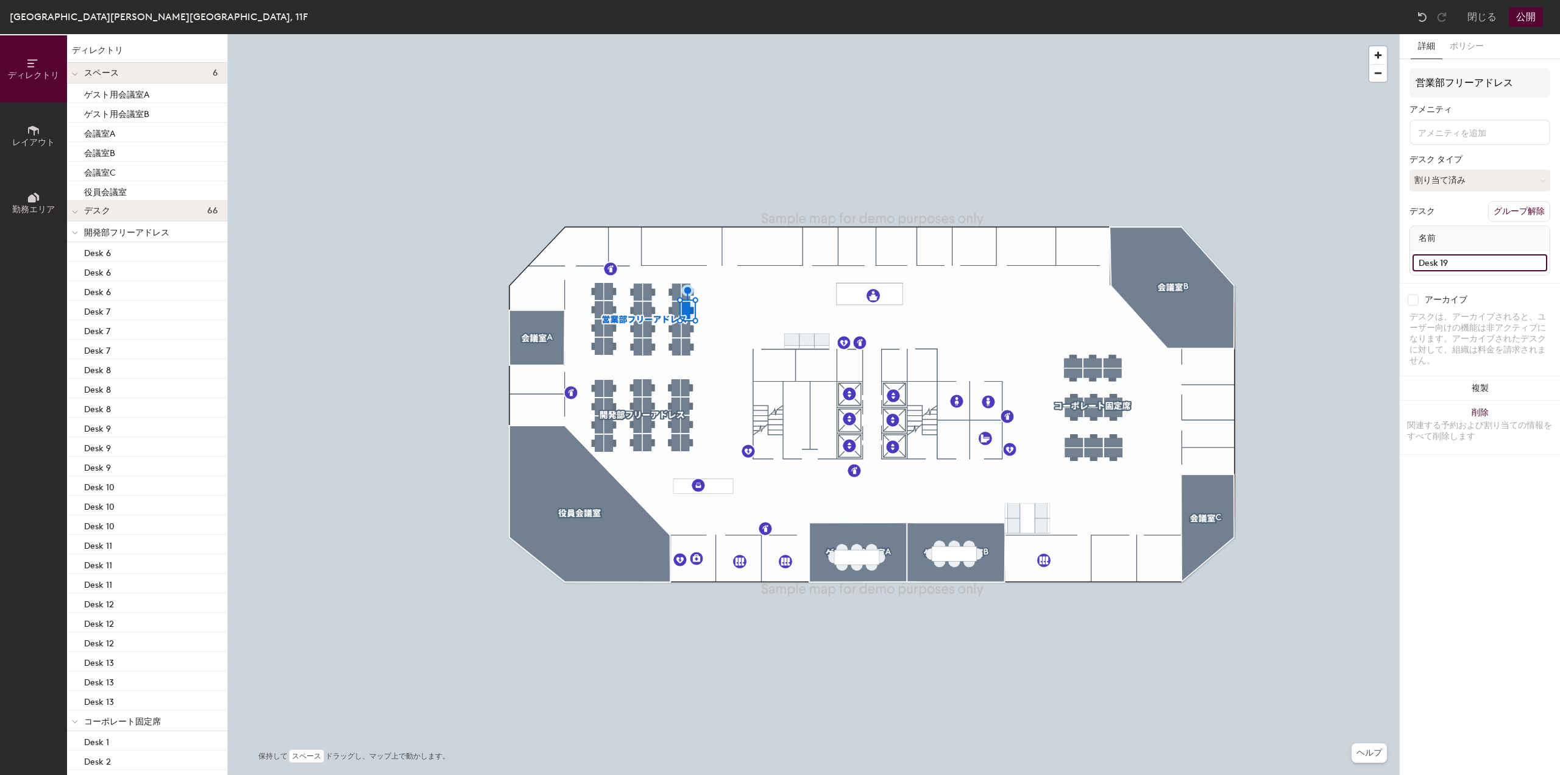
click at [1484, 265] on input "Desk 19" at bounding box center [1480, 262] width 135 height 17
type input "A-22"
click at [1479, 271] on div "Desk 20" at bounding box center [1480, 263] width 140 height 24
click at [1474, 264] on input "Desk 20" at bounding box center [1480, 262] width 135 height 17
type input "A-23"
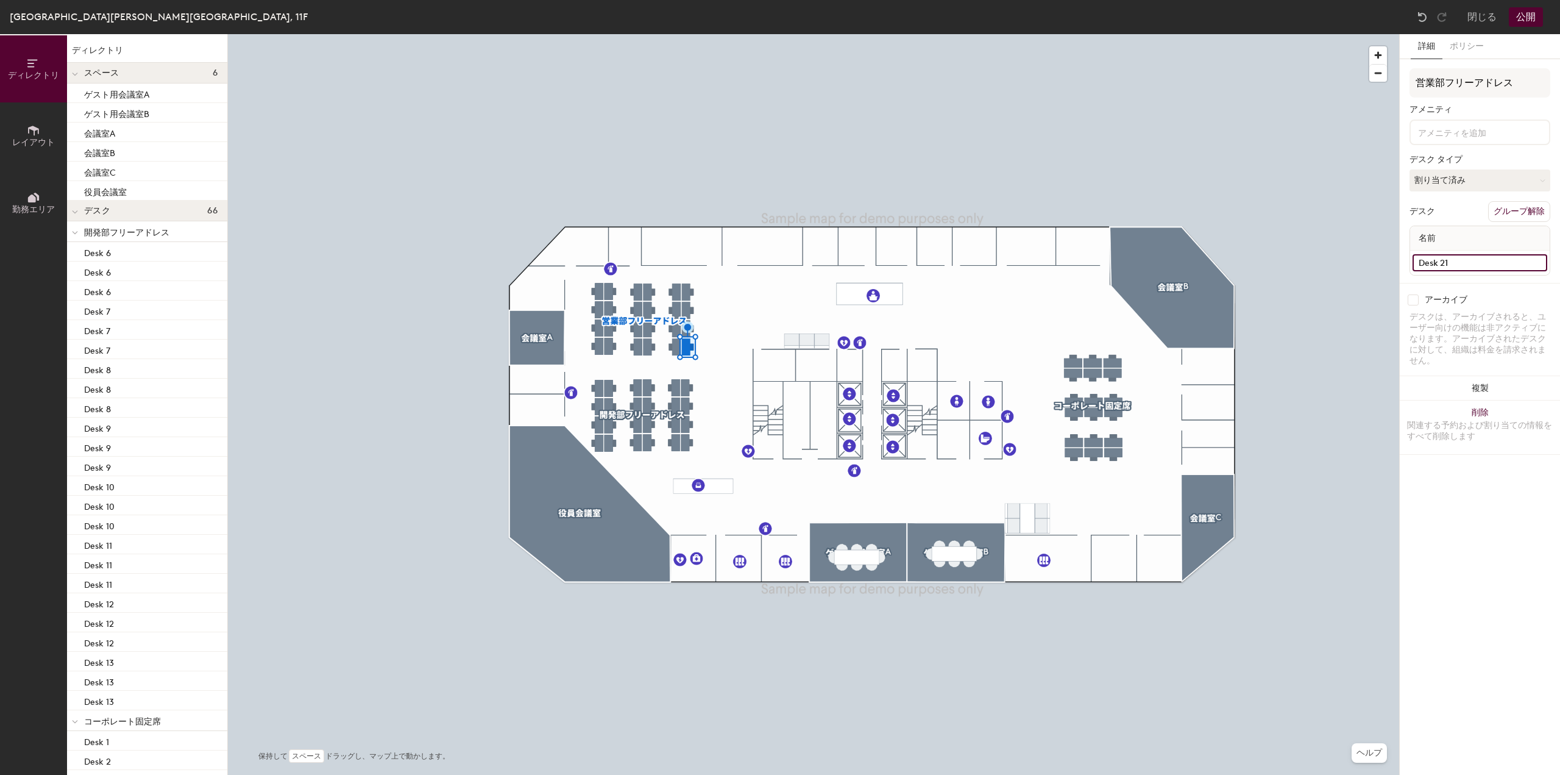
click at [1460, 260] on input "Desk 21" at bounding box center [1480, 262] width 135 height 17
type input "A-24"
click at [87, 236] on span "開発部フリーアドレス" at bounding box center [126, 232] width 85 height 10
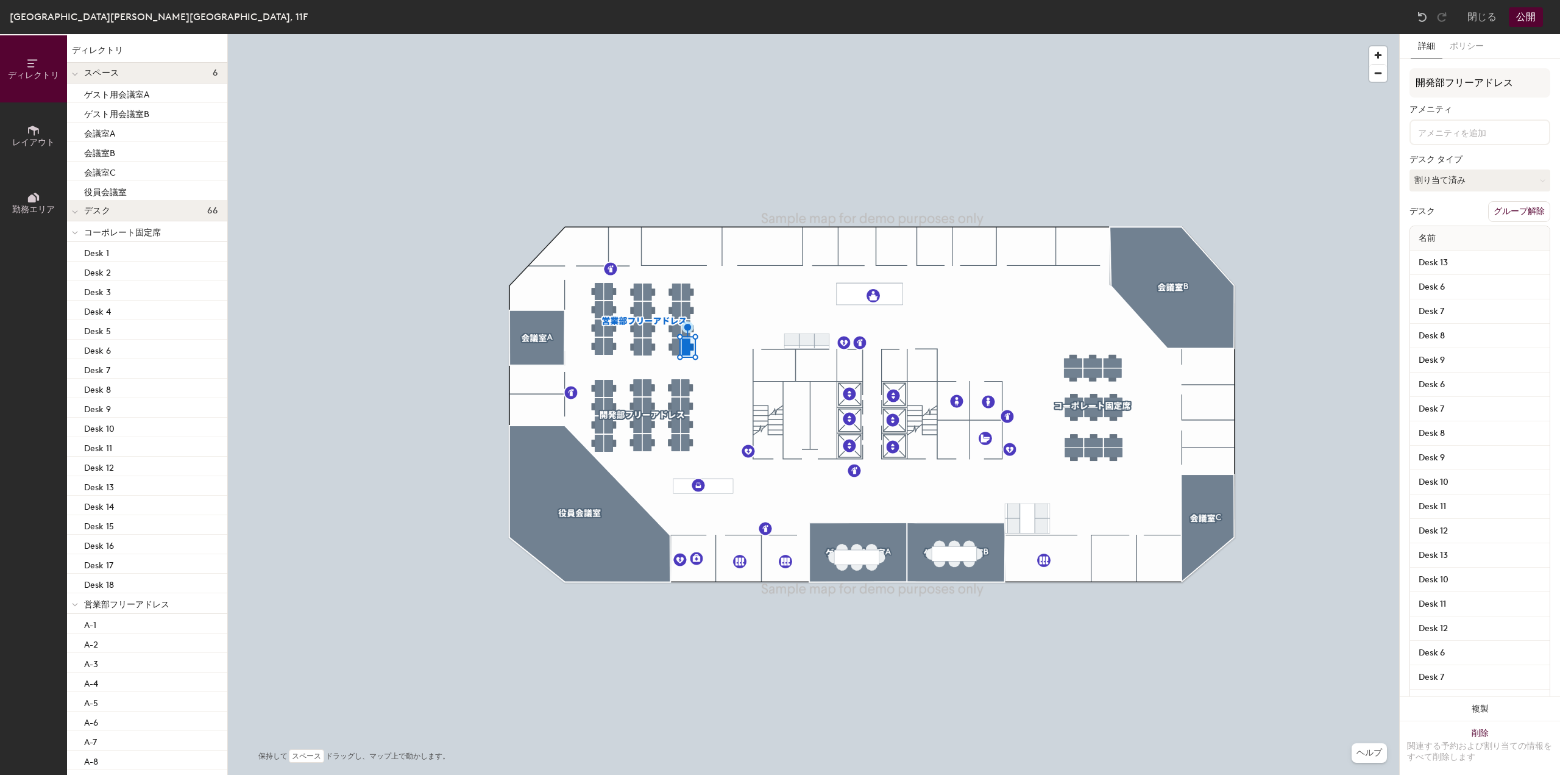
click at [78, 236] on div at bounding box center [75, 231] width 16 height 20
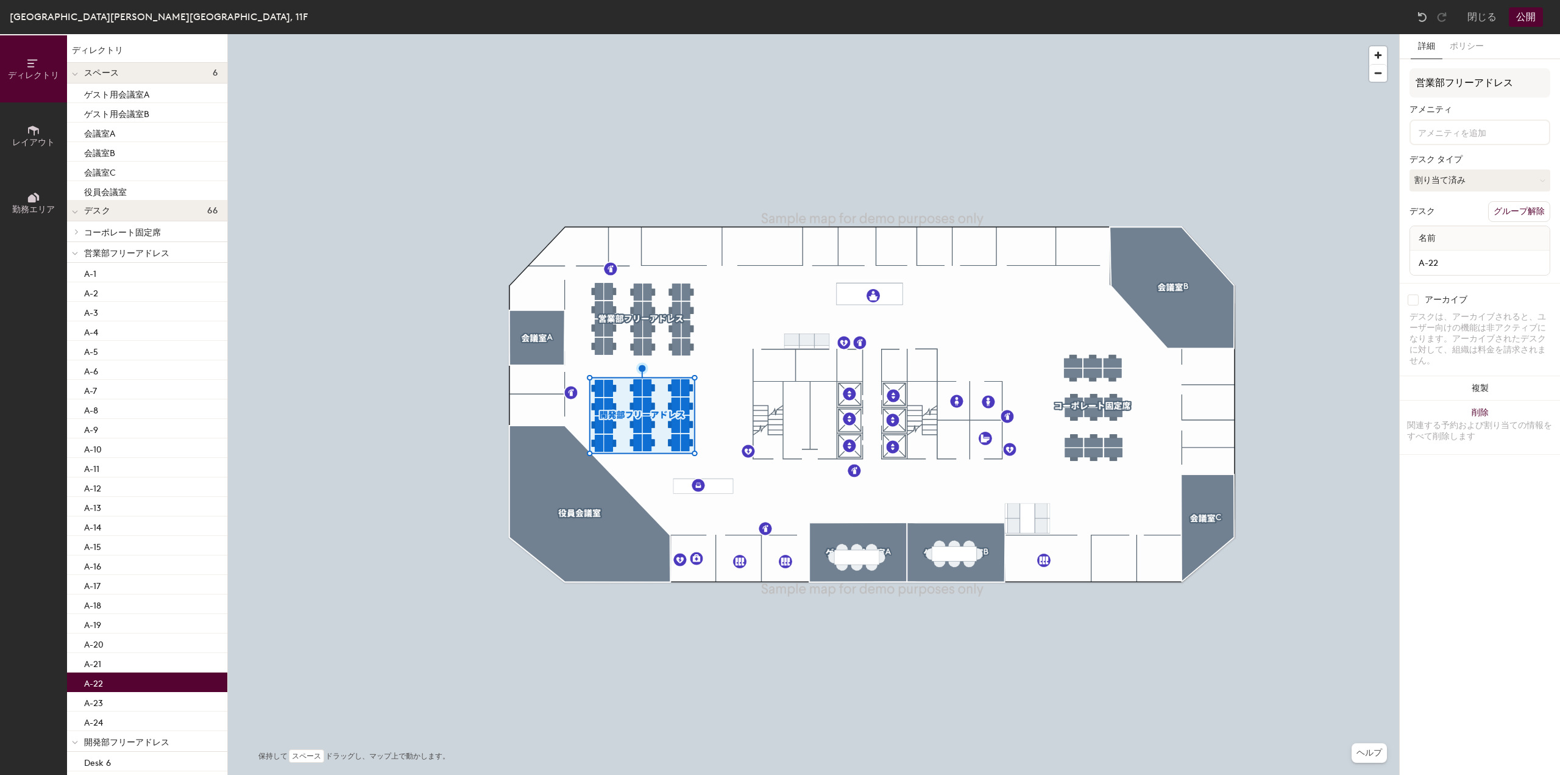
click at [106, 676] on div "A-22" at bounding box center [147, 682] width 160 height 20
click at [116, 567] on div "A-16" at bounding box center [147, 565] width 160 height 20
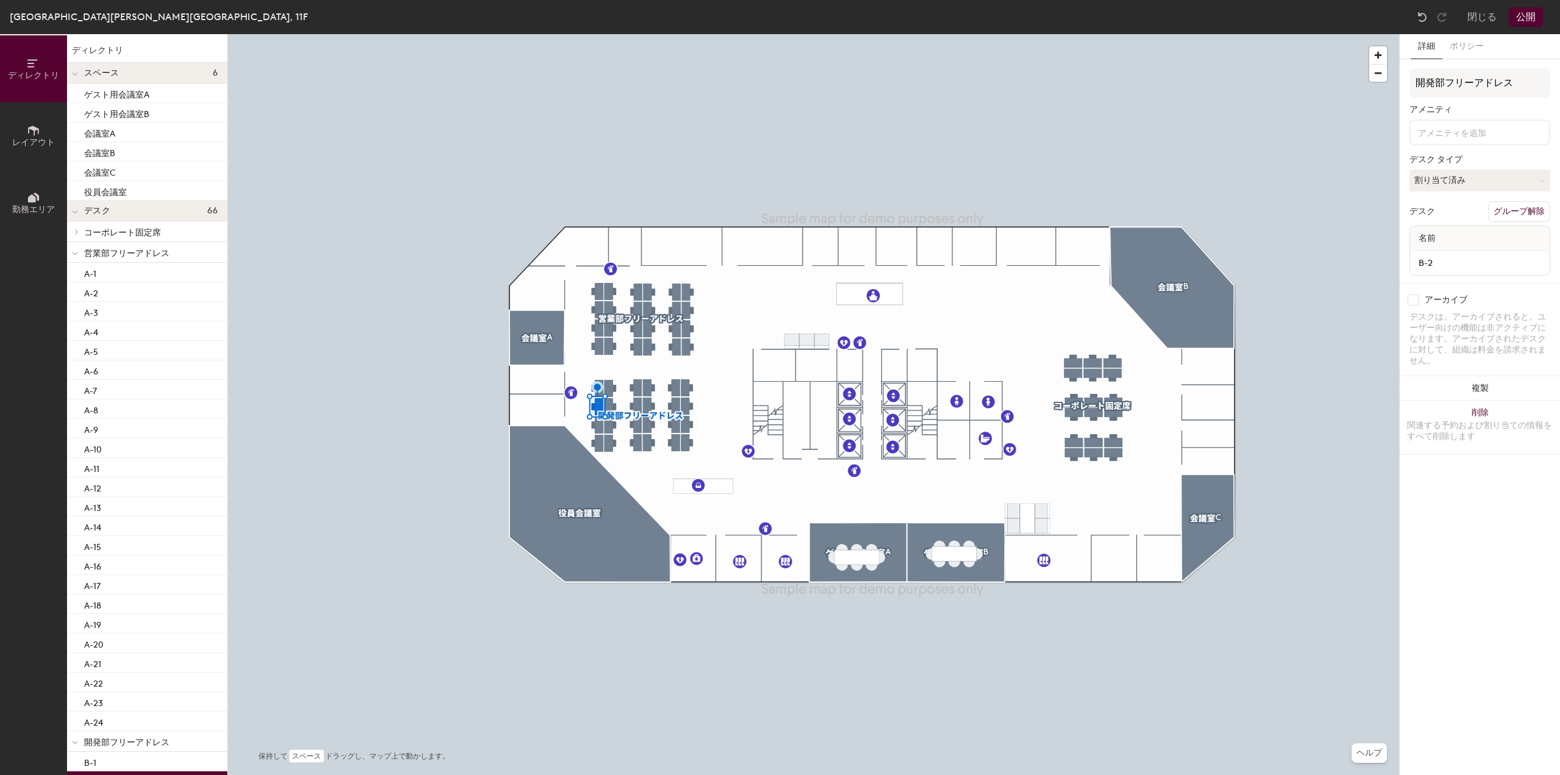
scroll to position [366, 0]
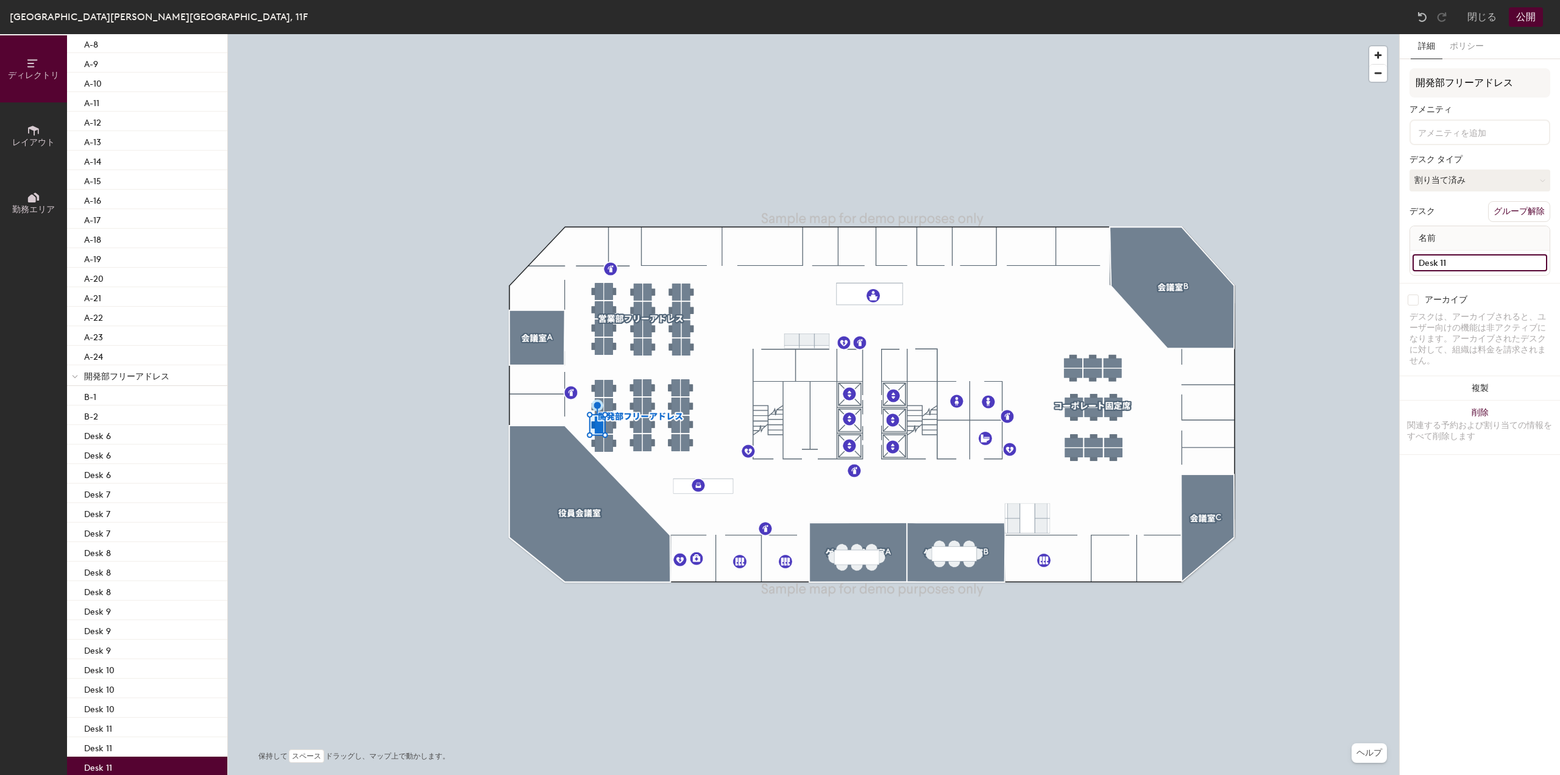
click at [1486, 265] on input "Desk 11" at bounding box center [1480, 262] width 135 height 17
type input "B-3"
click at [1480, 268] on input "Desk 10" at bounding box center [1480, 262] width 135 height 17
type input "B-4"
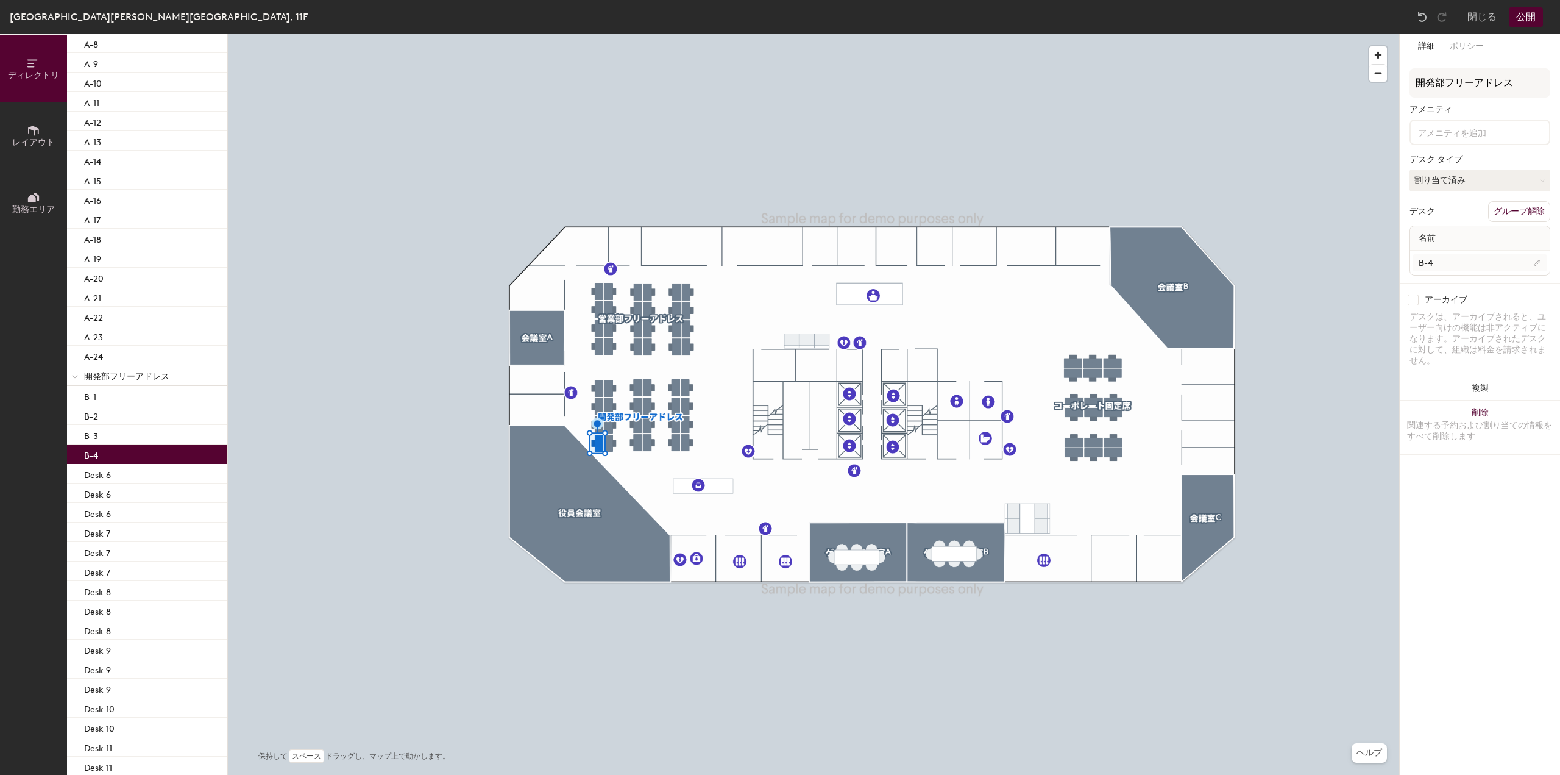
click at [607, 34] on div at bounding box center [814, 34] width 1172 height 0
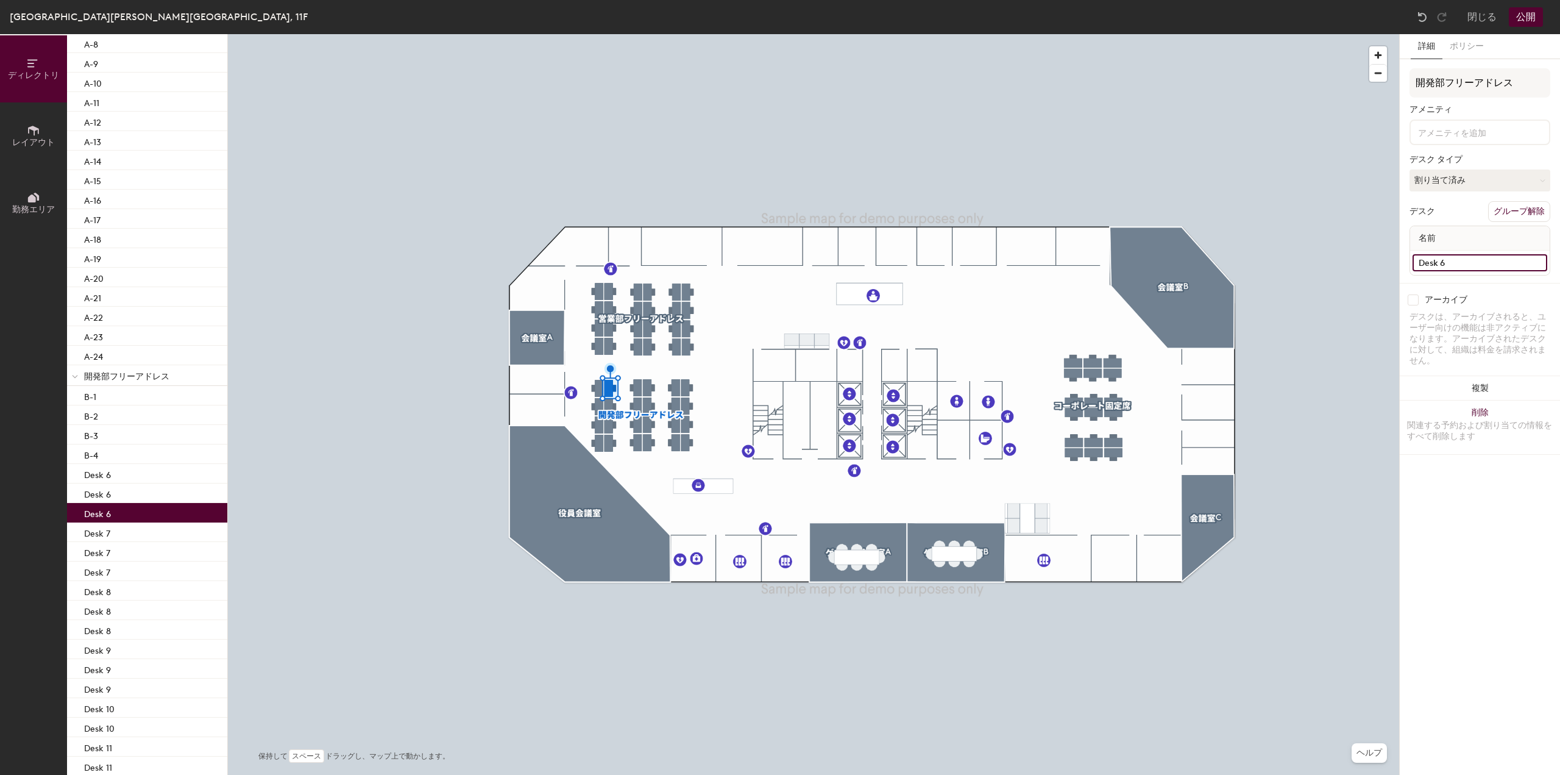
click at [1460, 258] on input "Desk 6" at bounding box center [1480, 262] width 135 height 17
type input "B-5"
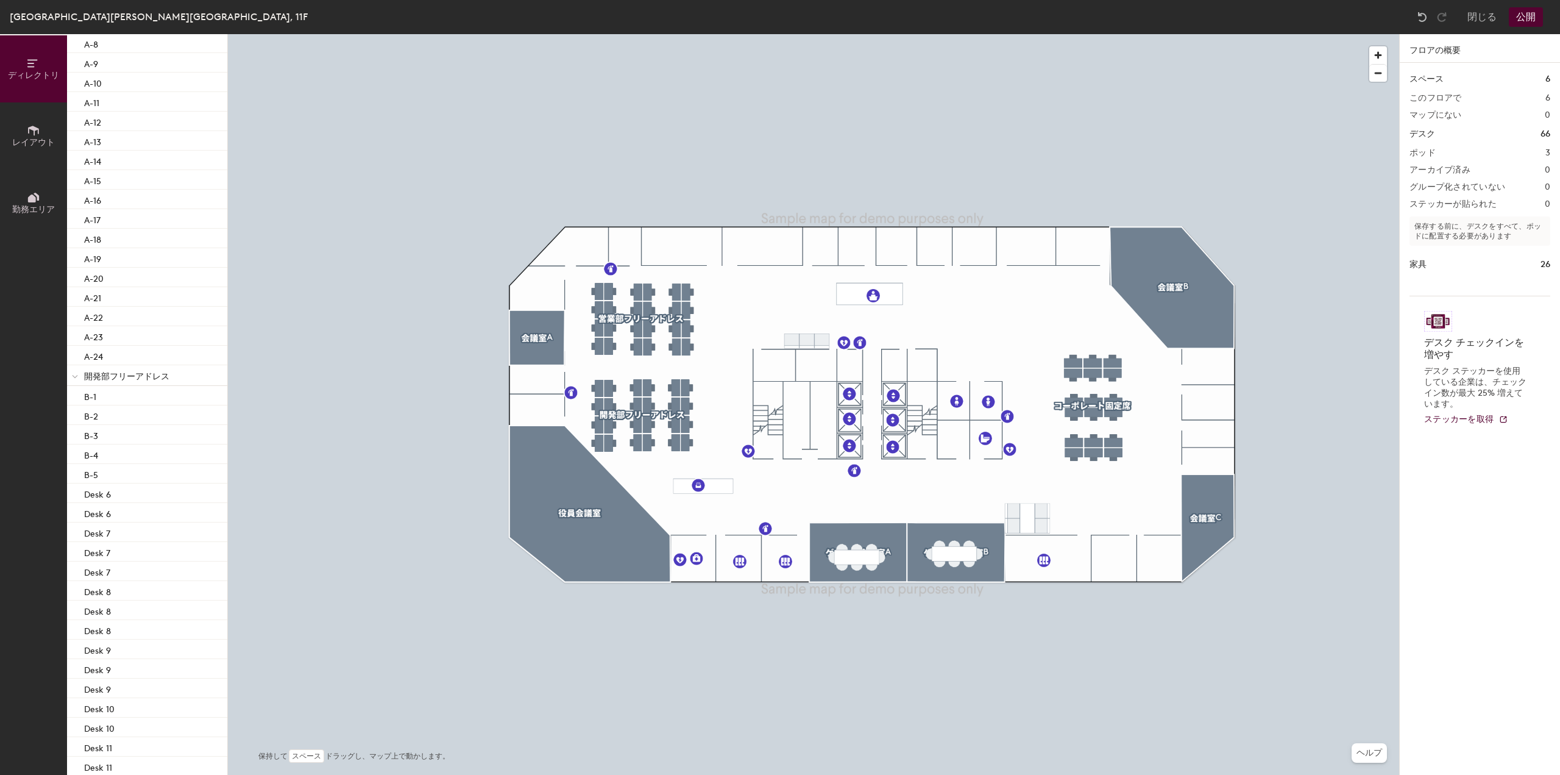
click at [1525, 16] on button "公開" at bounding box center [1526, 17] width 34 height 20
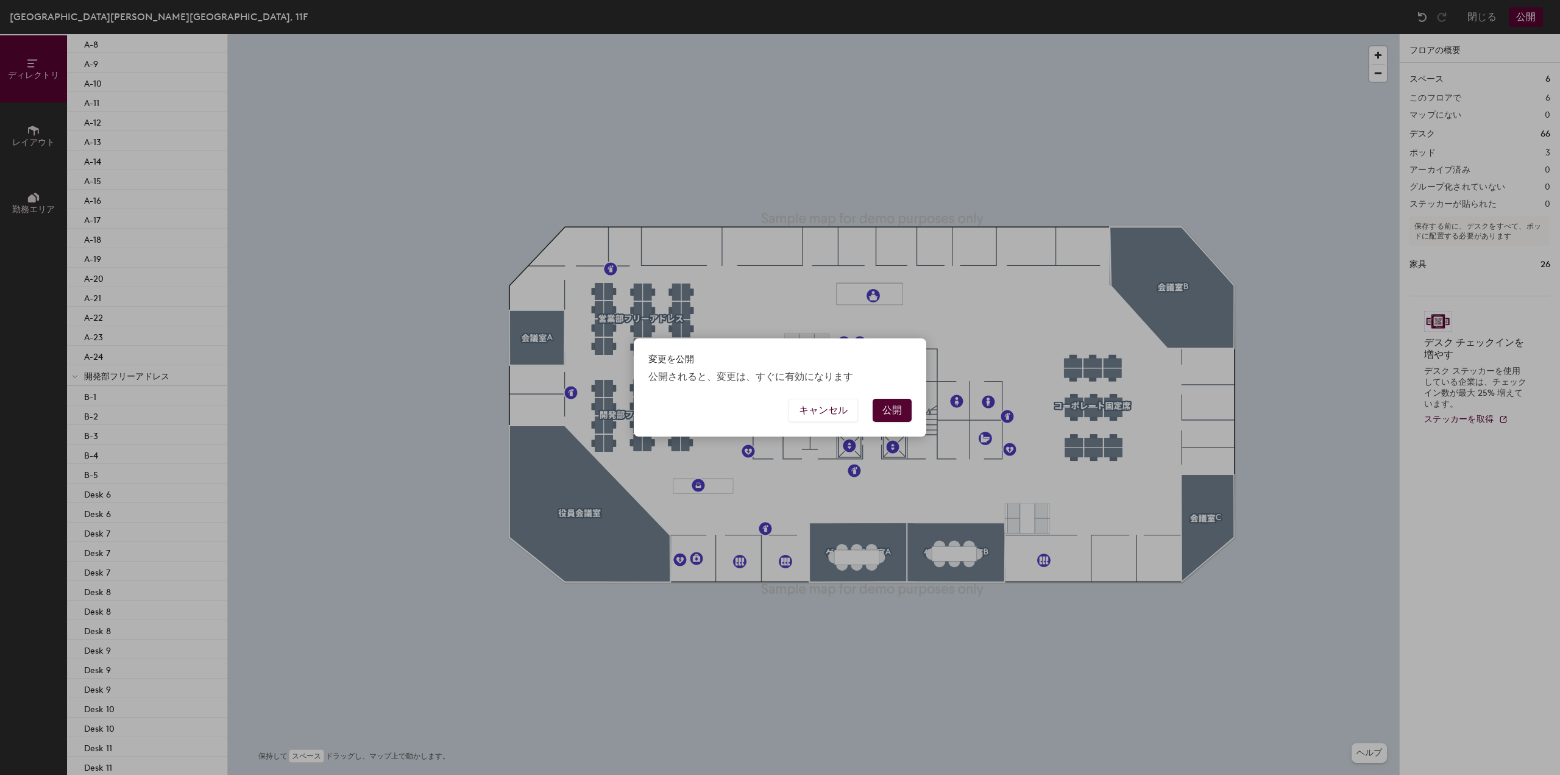
click at [897, 416] on button "公開" at bounding box center [892, 410] width 39 height 23
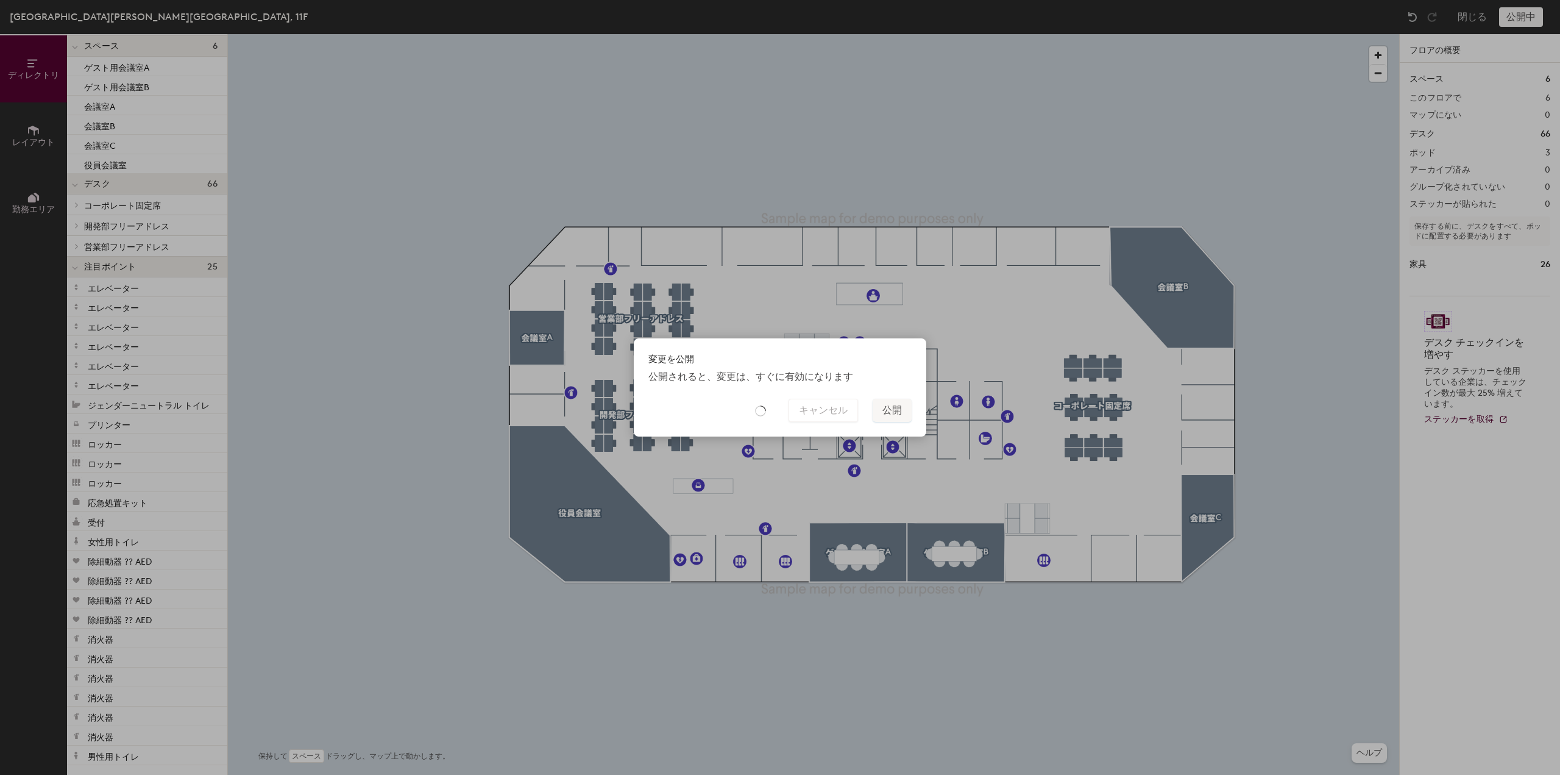
scroll to position [26, 0]
click at [869, 146] on div "変更を公開 公開されると、変更は、すぐに有効になります キャンセル 公開" at bounding box center [780, 387] width 1560 height 775
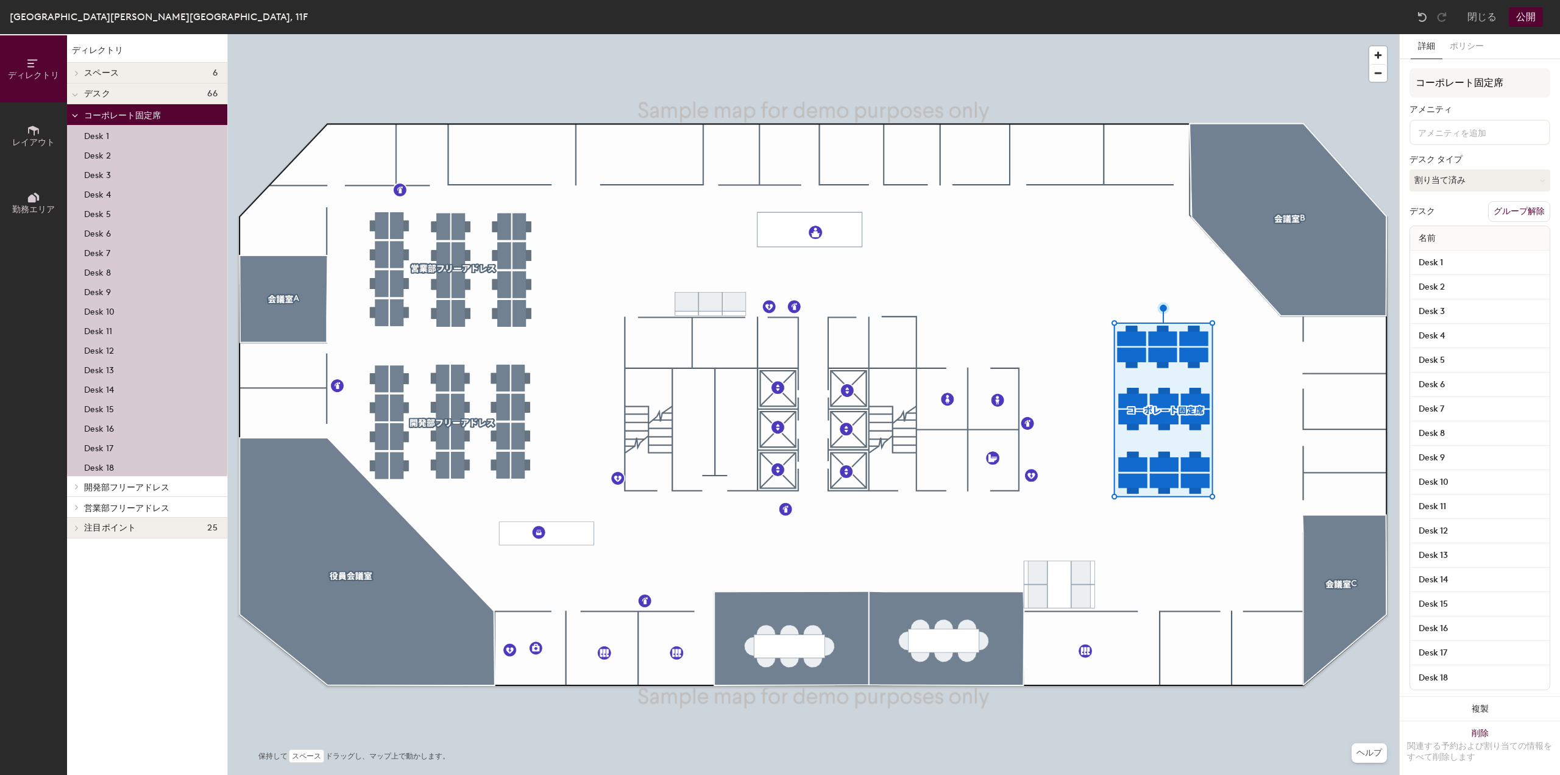
click at [123, 491] on span "開発部フリーアドレス" at bounding box center [126, 487] width 85 height 10
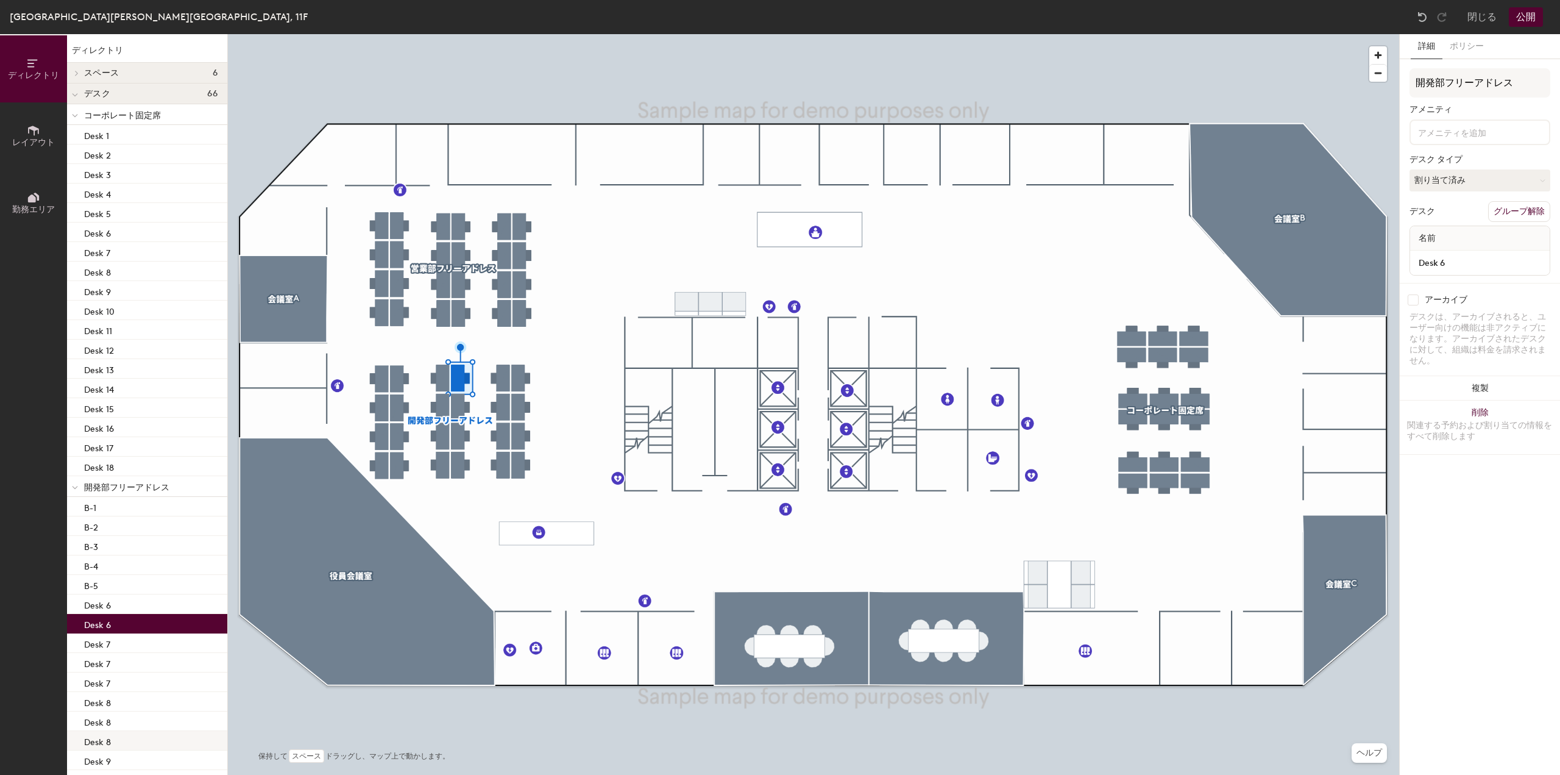
scroll to position [241, 0]
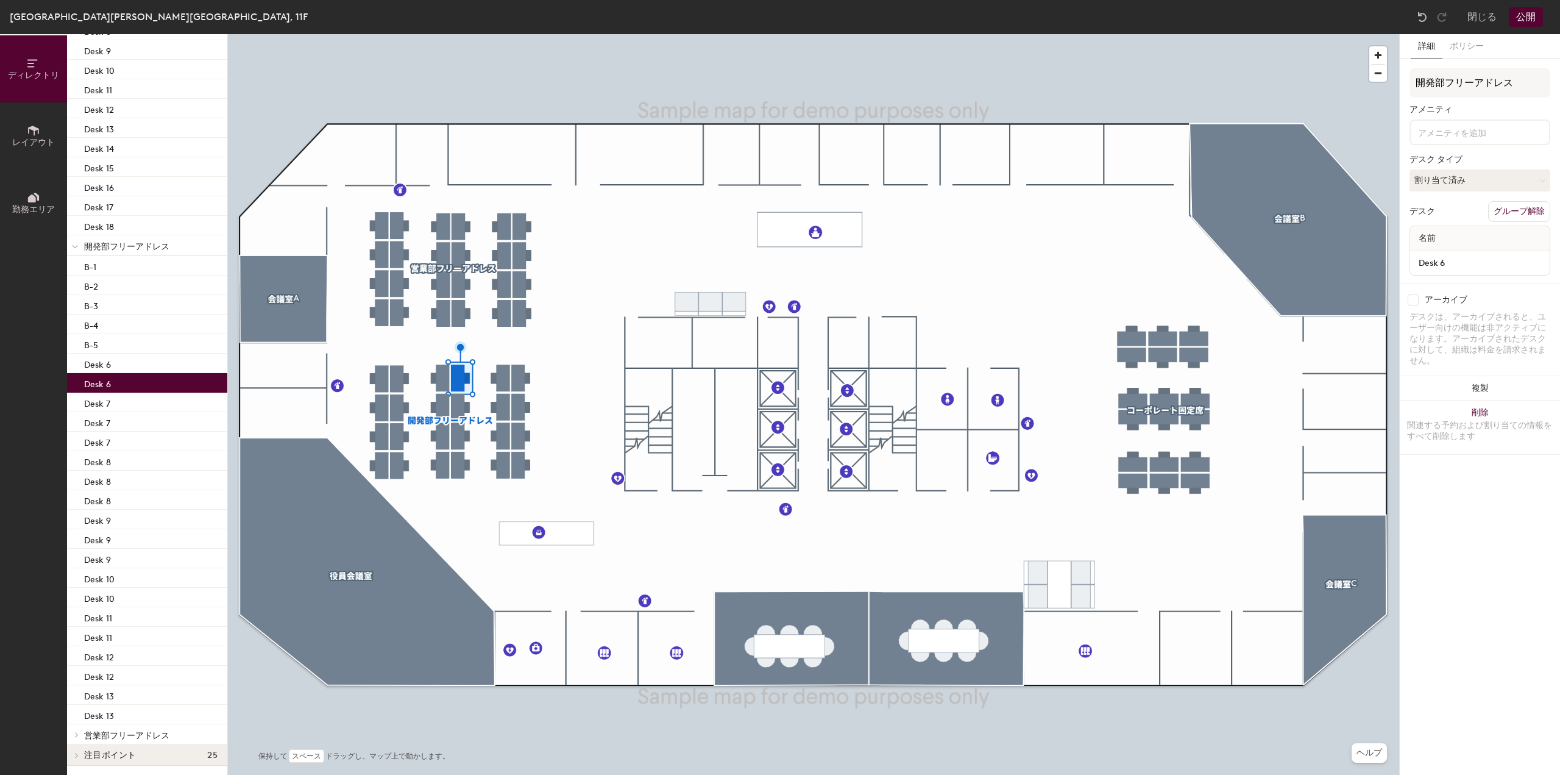
click at [117, 732] on span "営業部フリーアドレス" at bounding box center [126, 735] width 85 height 10
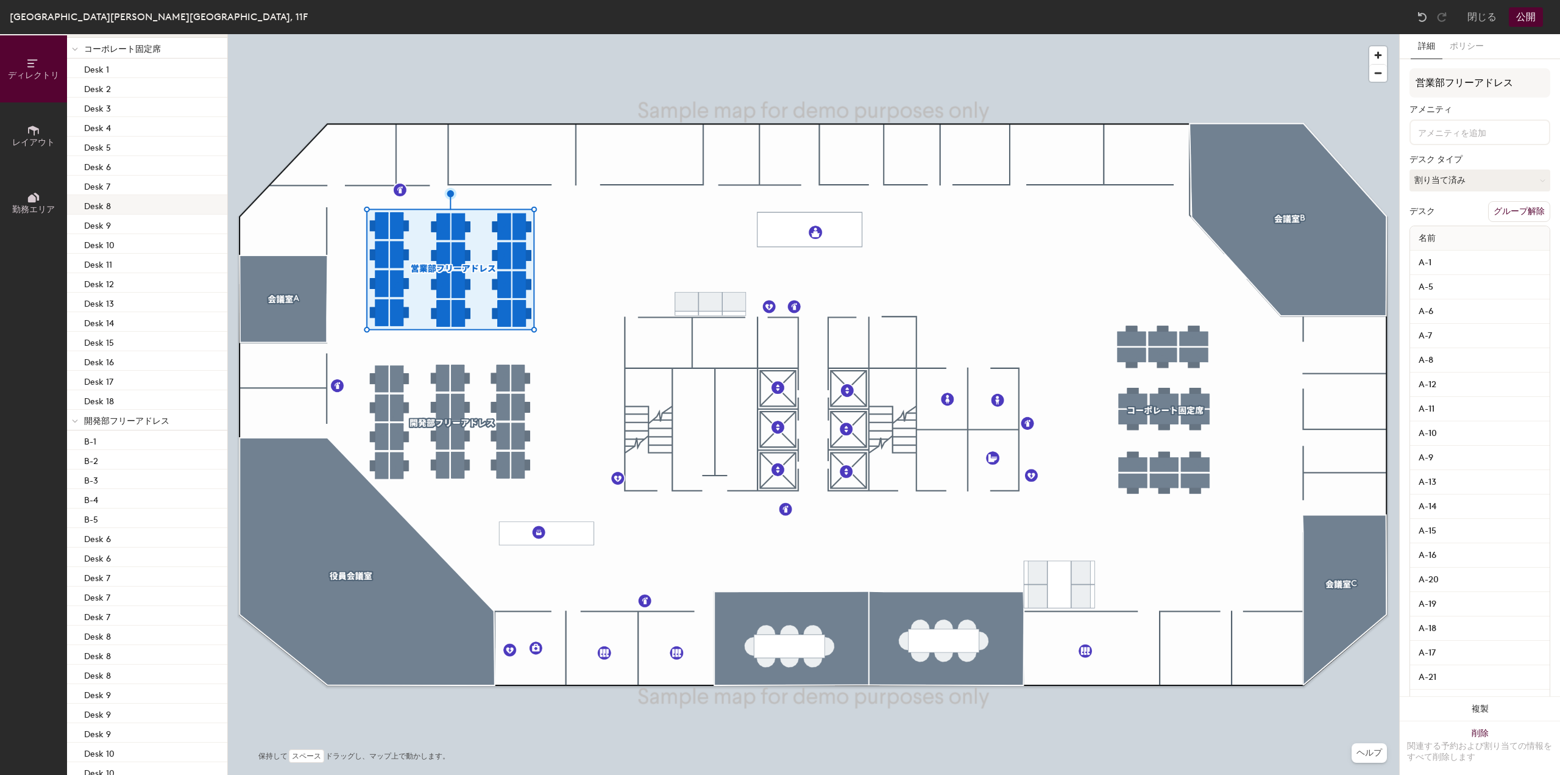
scroll to position [0, 0]
click at [33, 140] on span "レイアウト" at bounding box center [33, 142] width 43 height 10
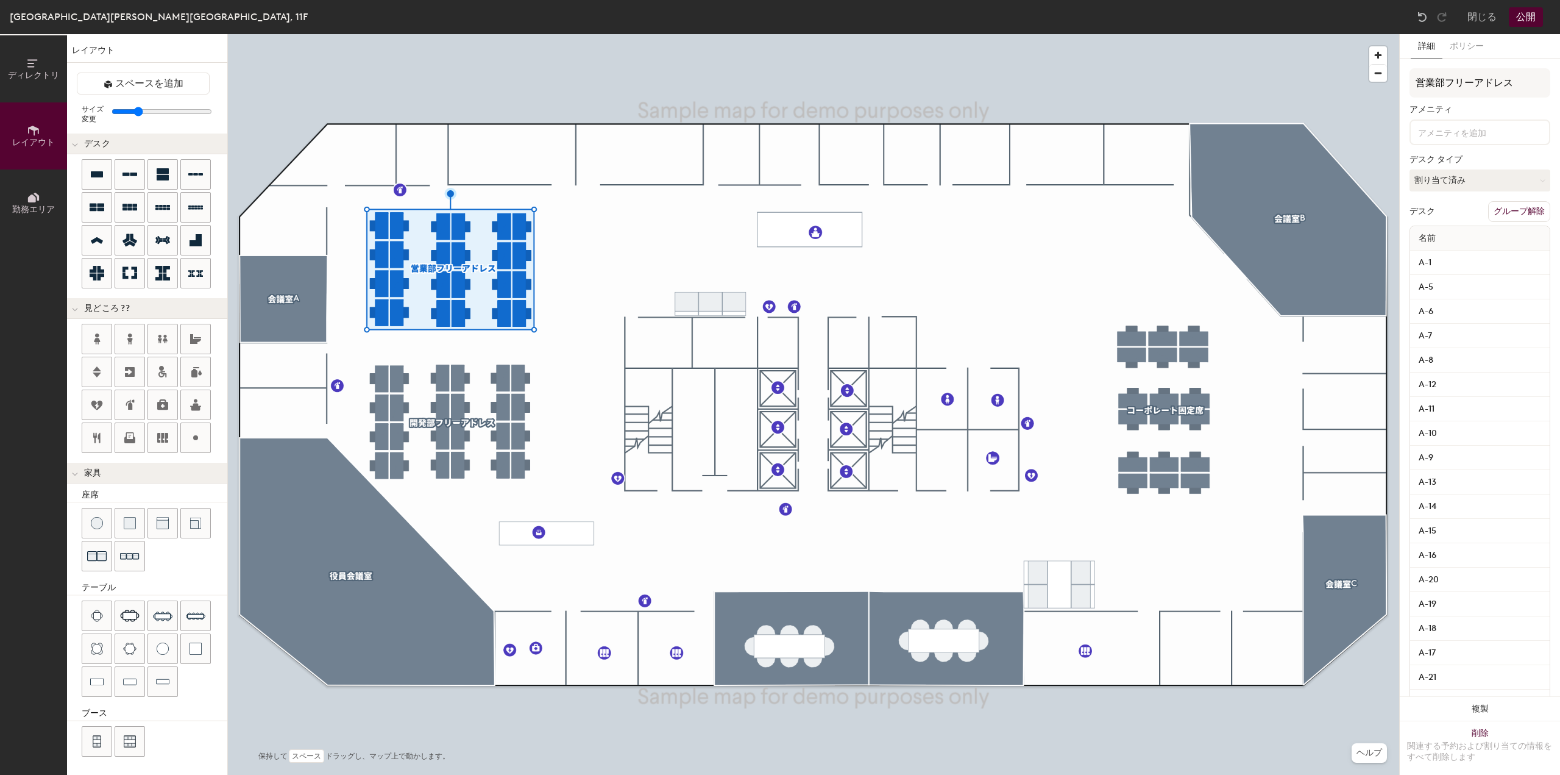
click at [17, 205] on span "勤務エリア" at bounding box center [33, 209] width 43 height 10
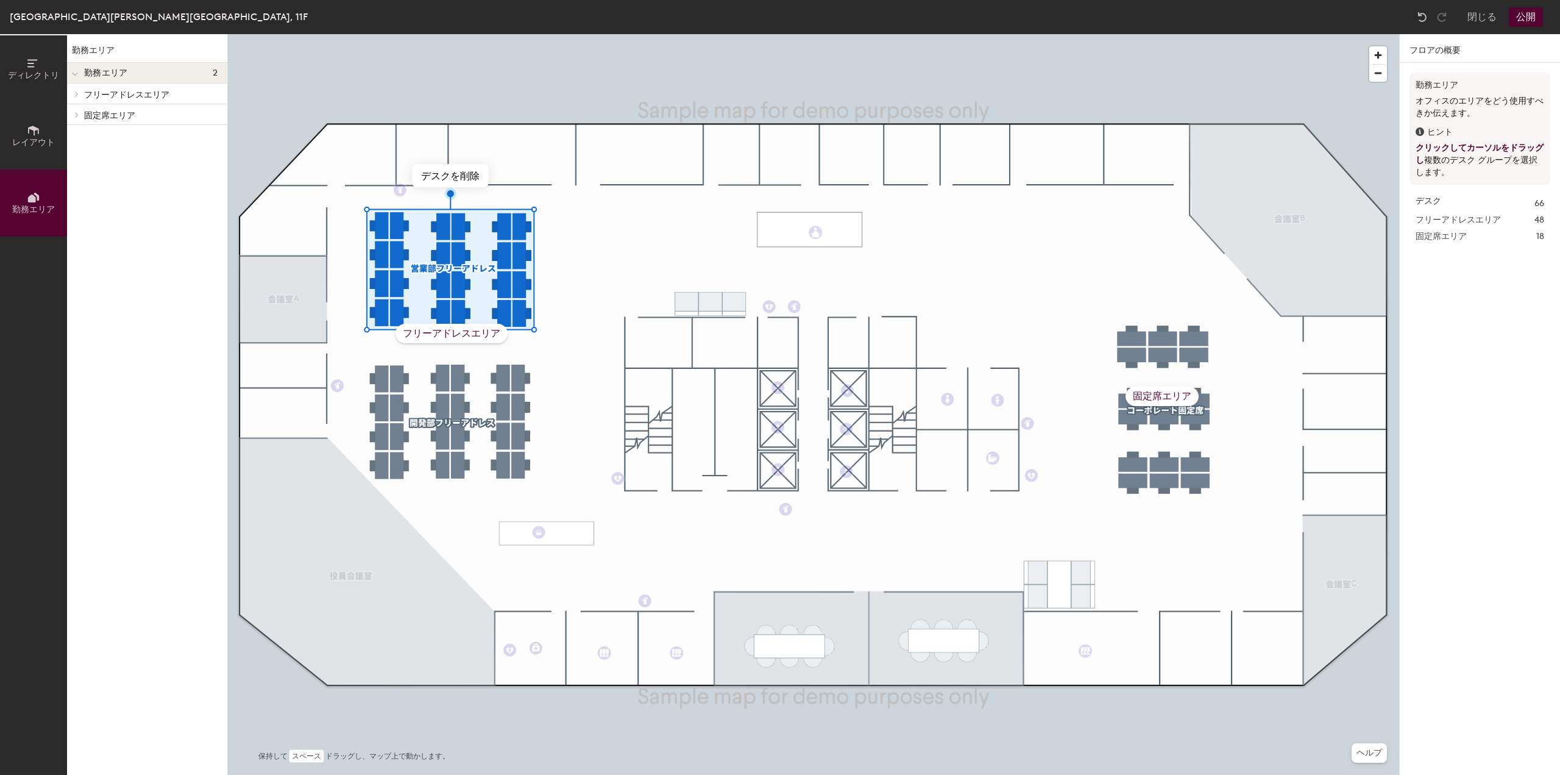
click at [1470, 202] on div "デスク 66" at bounding box center [1480, 203] width 129 height 13
click at [43, 71] on span "ディレクトリ" at bounding box center [33, 75] width 51 height 10
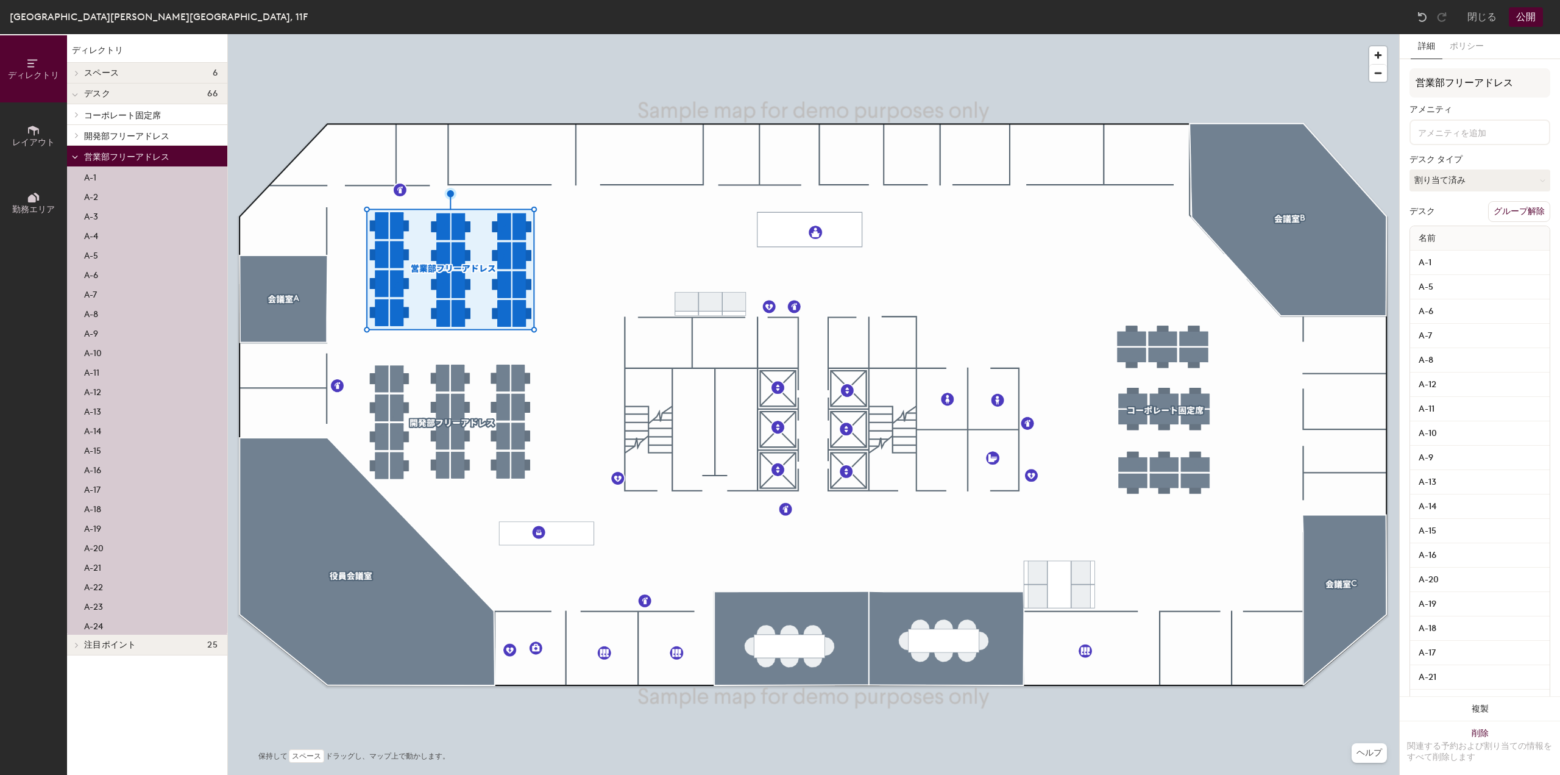
click at [137, 155] on span "営業部フリーアドレス" at bounding box center [126, 157] width 85 height 10
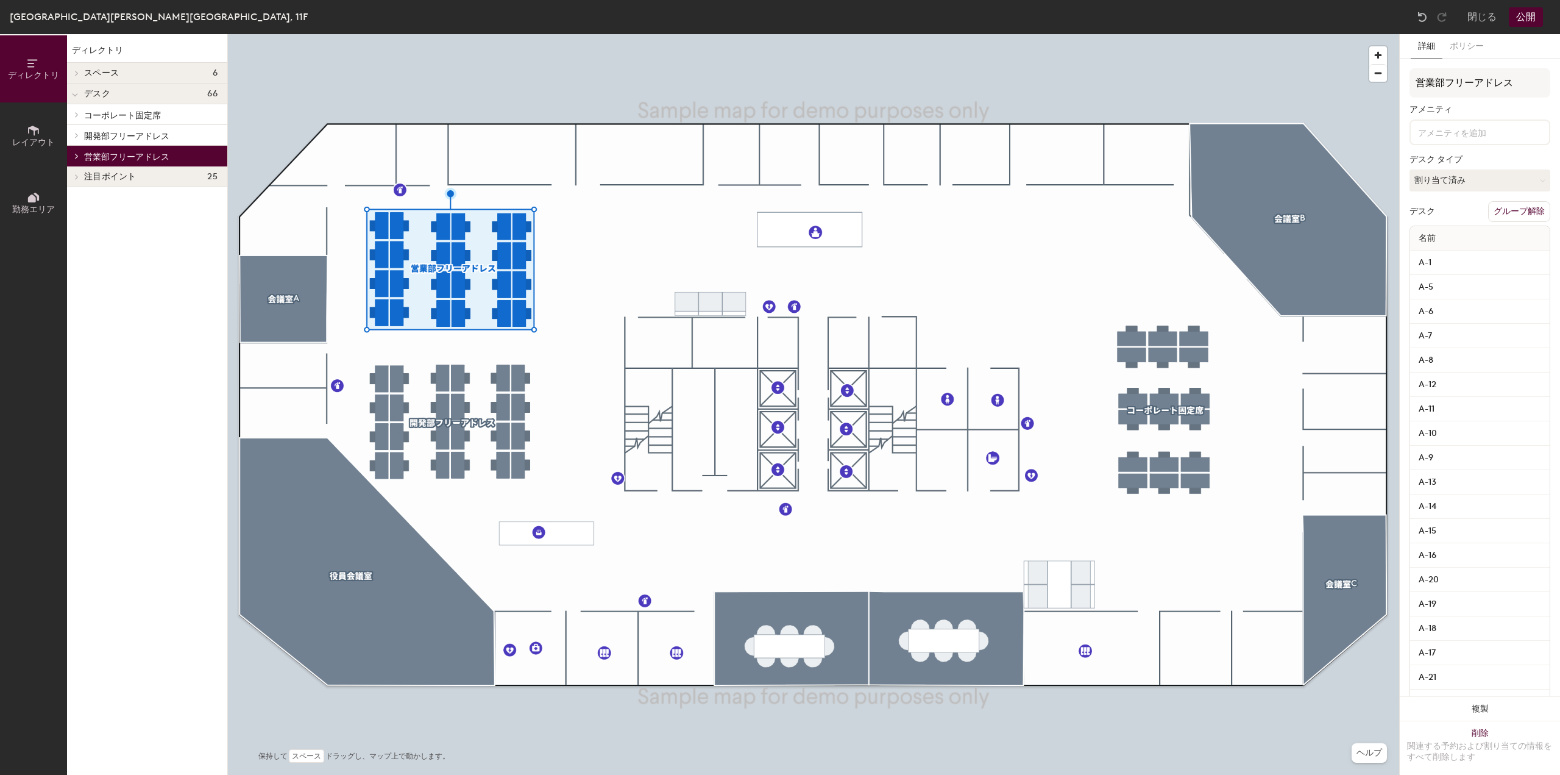
click at [104, 176] on span "注目ポイント" at bounding box center [110, 177] width 52 height 10
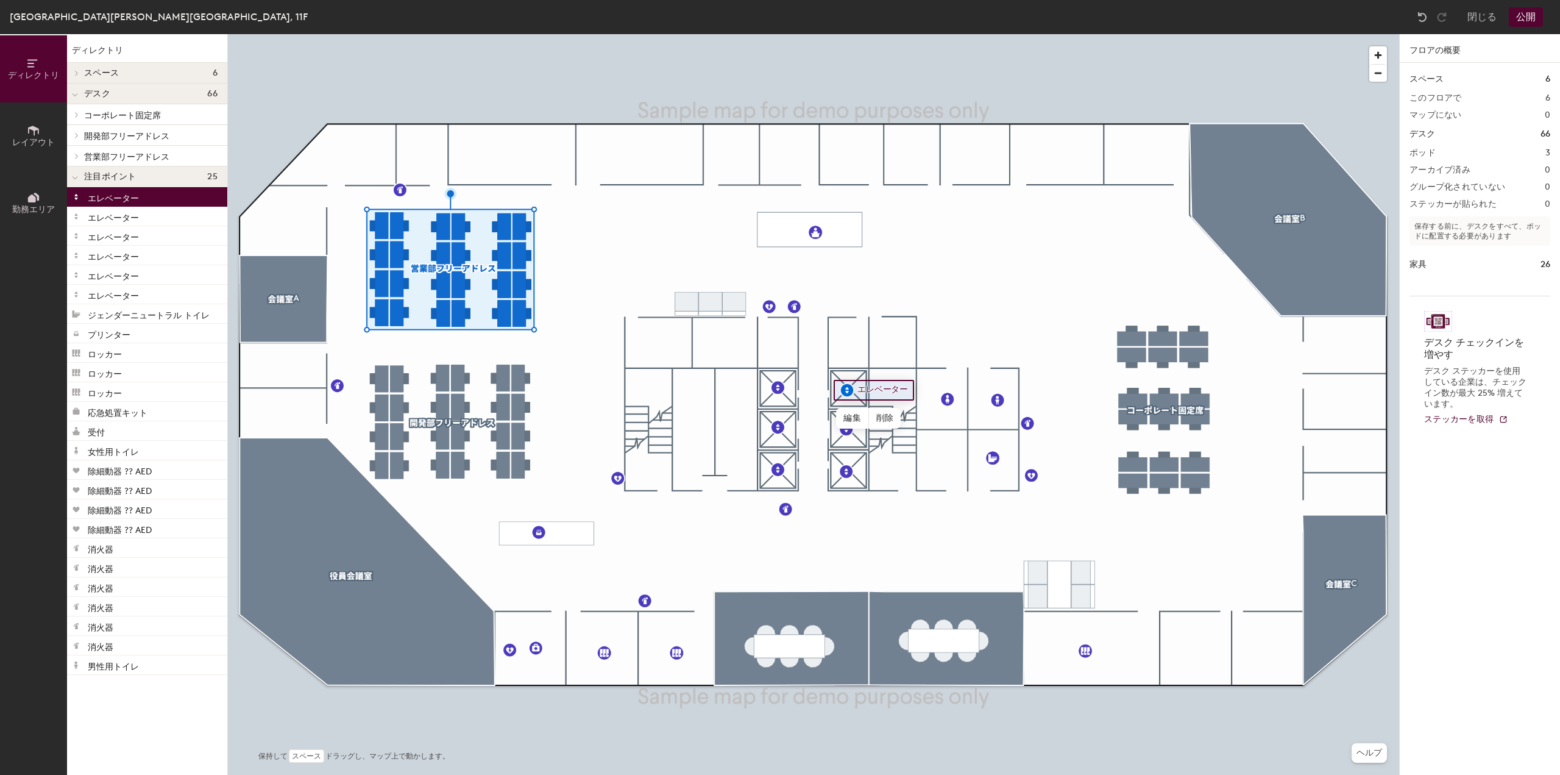
click at [99, 202] on p "エレベーター" at bounding box center [113, 197] width 51 height 14
click at [102, 248] on p "エレベーター" at bounding box center [113, 255] width 51 height 14
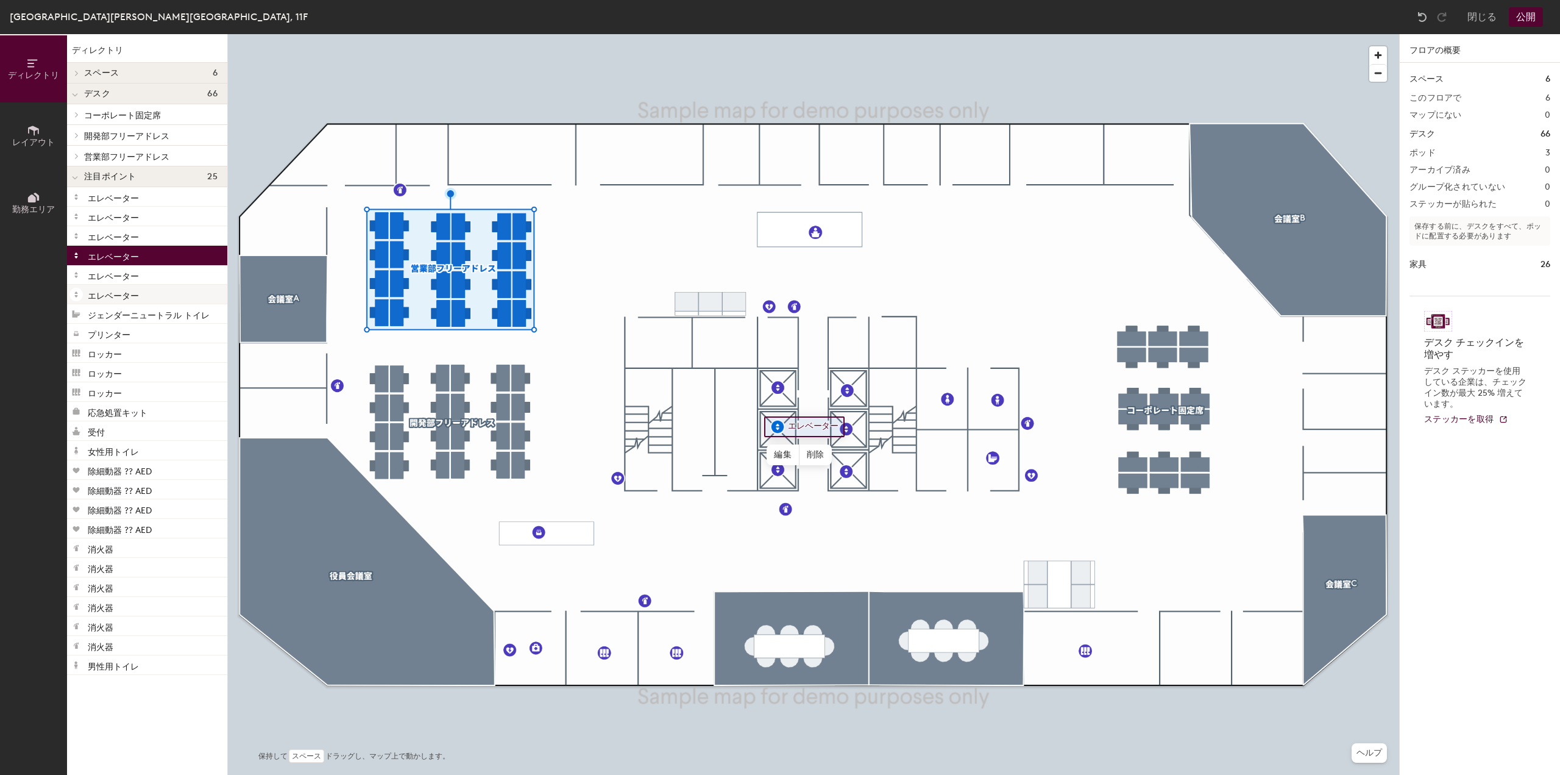
click at [107, 296] on p "エレベーター" at bounding box center [113, 294] width 51 height 14
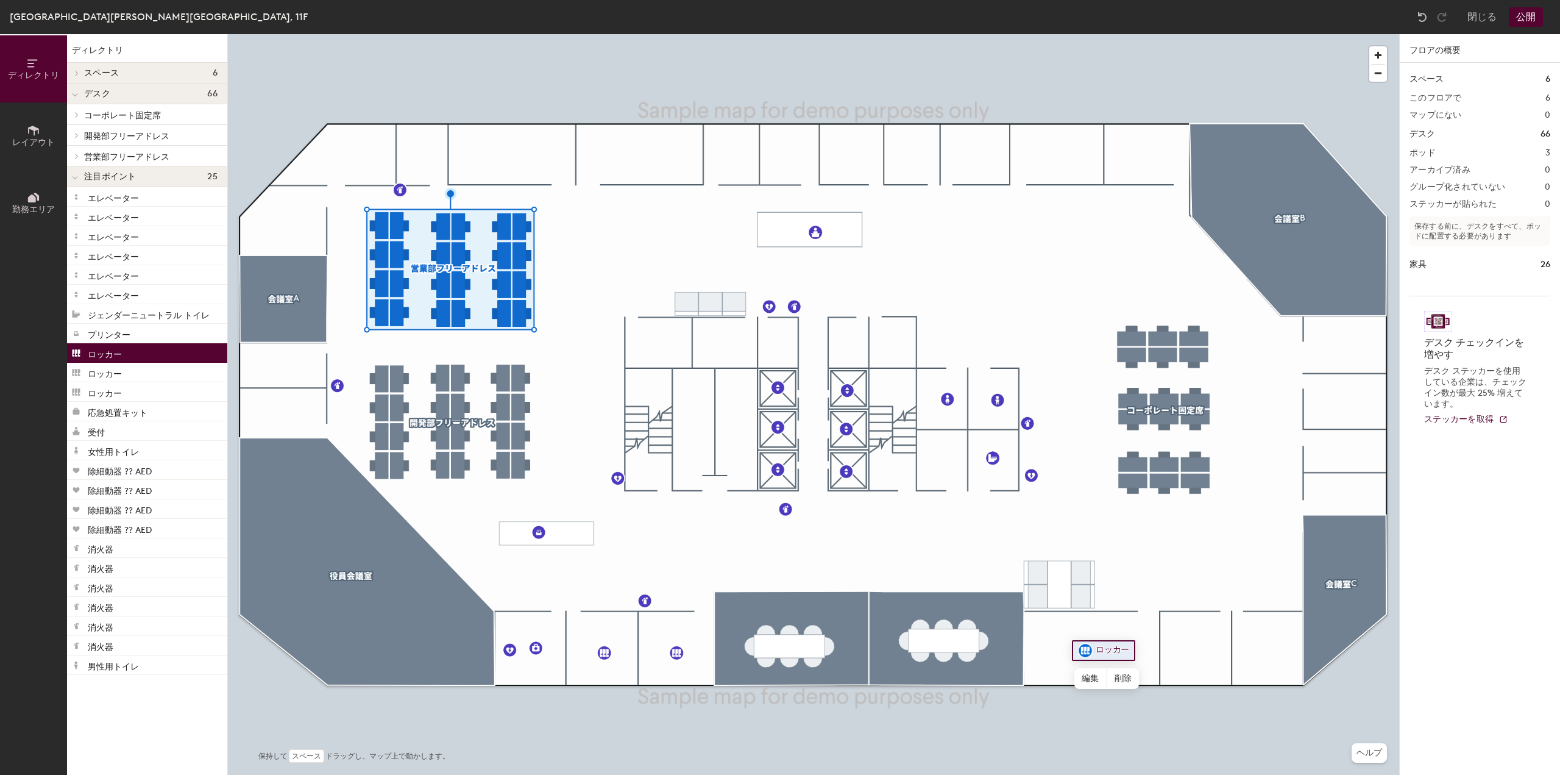
click at [106, 344] on div "ロッカー" at bounding box center [147, 353] width 160 height 20
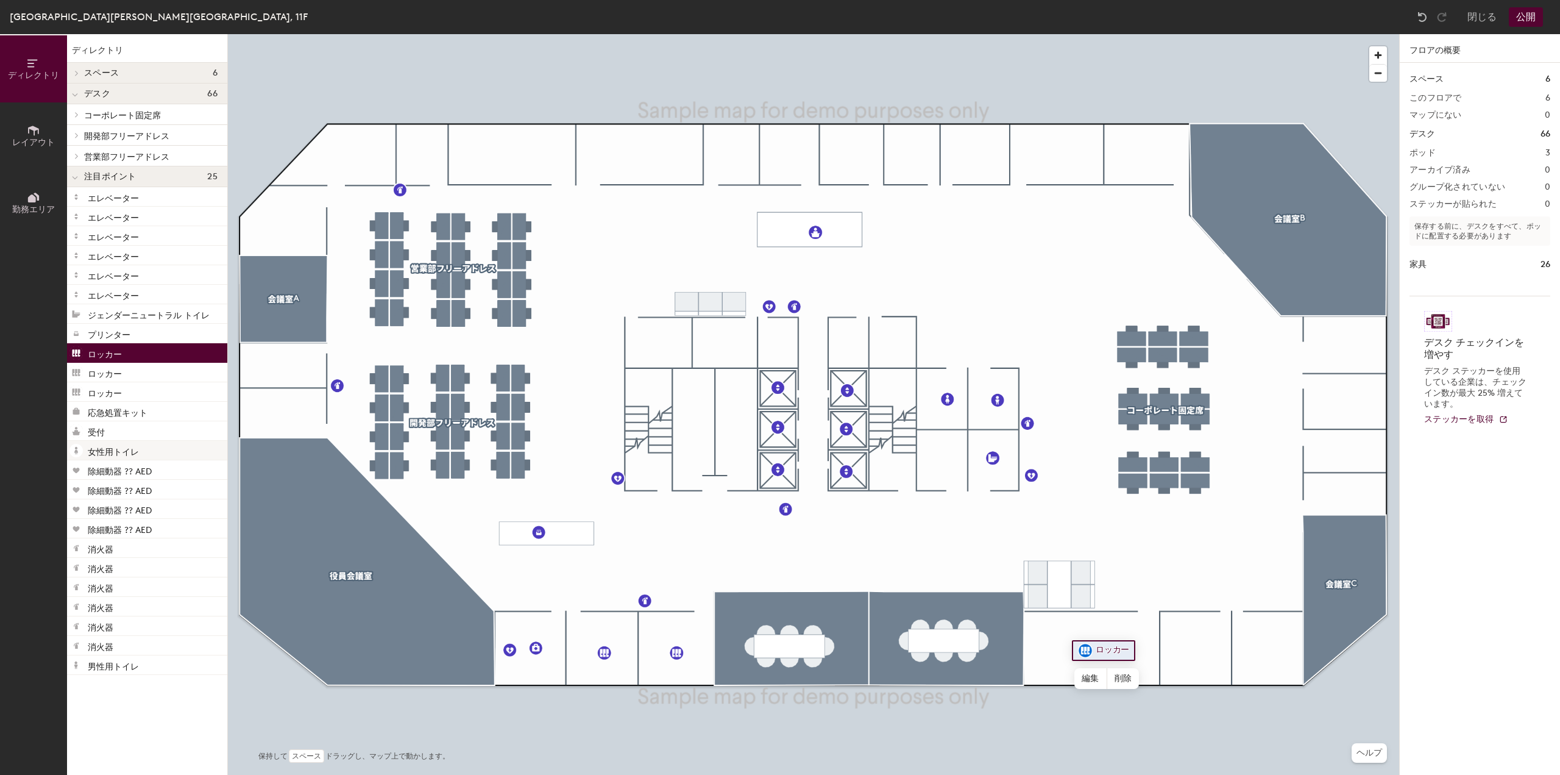
click at [110, 454] on p "女性用トイレ" at bounding box center [113, 450] width 51 height 14
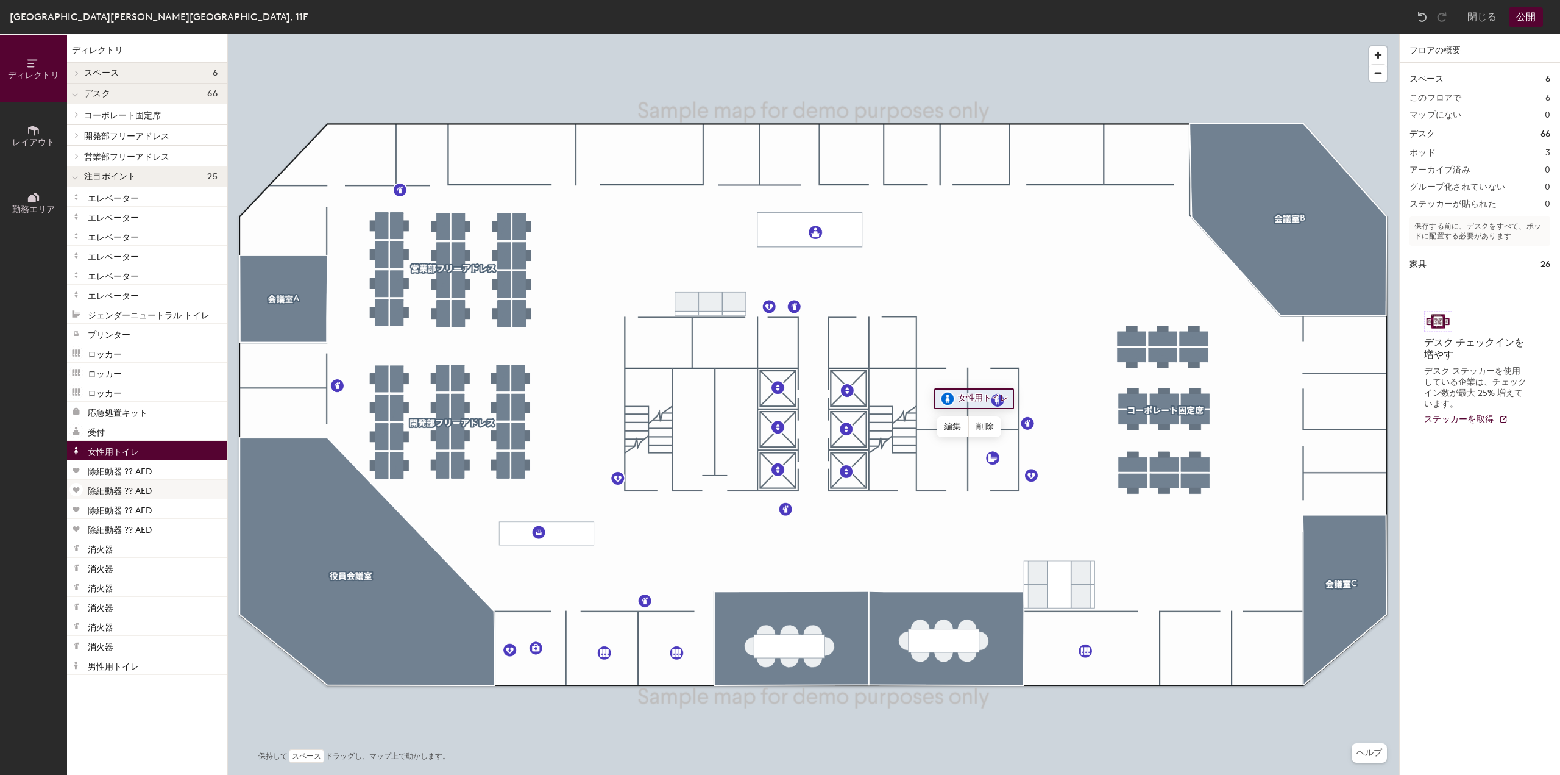
click at [108, 488] on p "除細動器 ?? AED" at bounding box center [120, 489] width 64 height 14
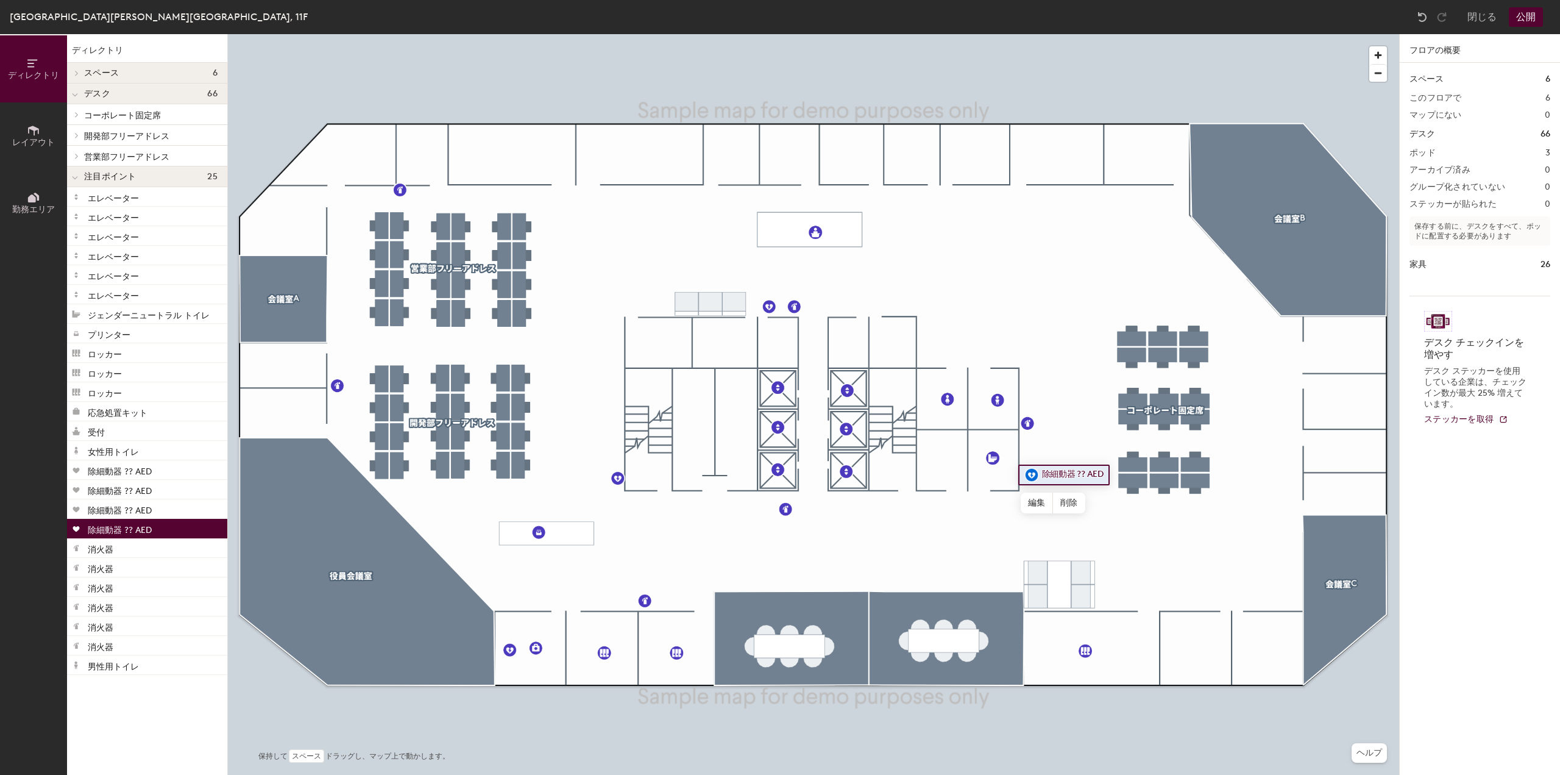
click at [105, 532] on p "除細動器 ?? AED" at bounding box center [120, 528] width 64 height 14
click at [1460, 175] on div "スペース 6 このフロアで 6 マップにない 0 デスク 66 ポッド 3 アーカイブ済み 0 グループ化されていない 0 ステッカーが貼られた 0 保存する…" at bounding box center [1480, 433] width 160 height 741
click at [1484, 148] on div "ポッド 3" at bounding box center [1480, 153] width 141 height 10
click at [1457, 121] on div "スペース 6 このフロアで 6 マップにない 0 デスク 66 ポッド 3 アーカイブ済み 0 グループ化されていない 0 ステッカーが貼られた 0 保存する…" at bounding box center [1480, 433] width 160 height 741
click at [1536, 15] on button "公開" at bounding box center [1526, 17] width 34 height 20
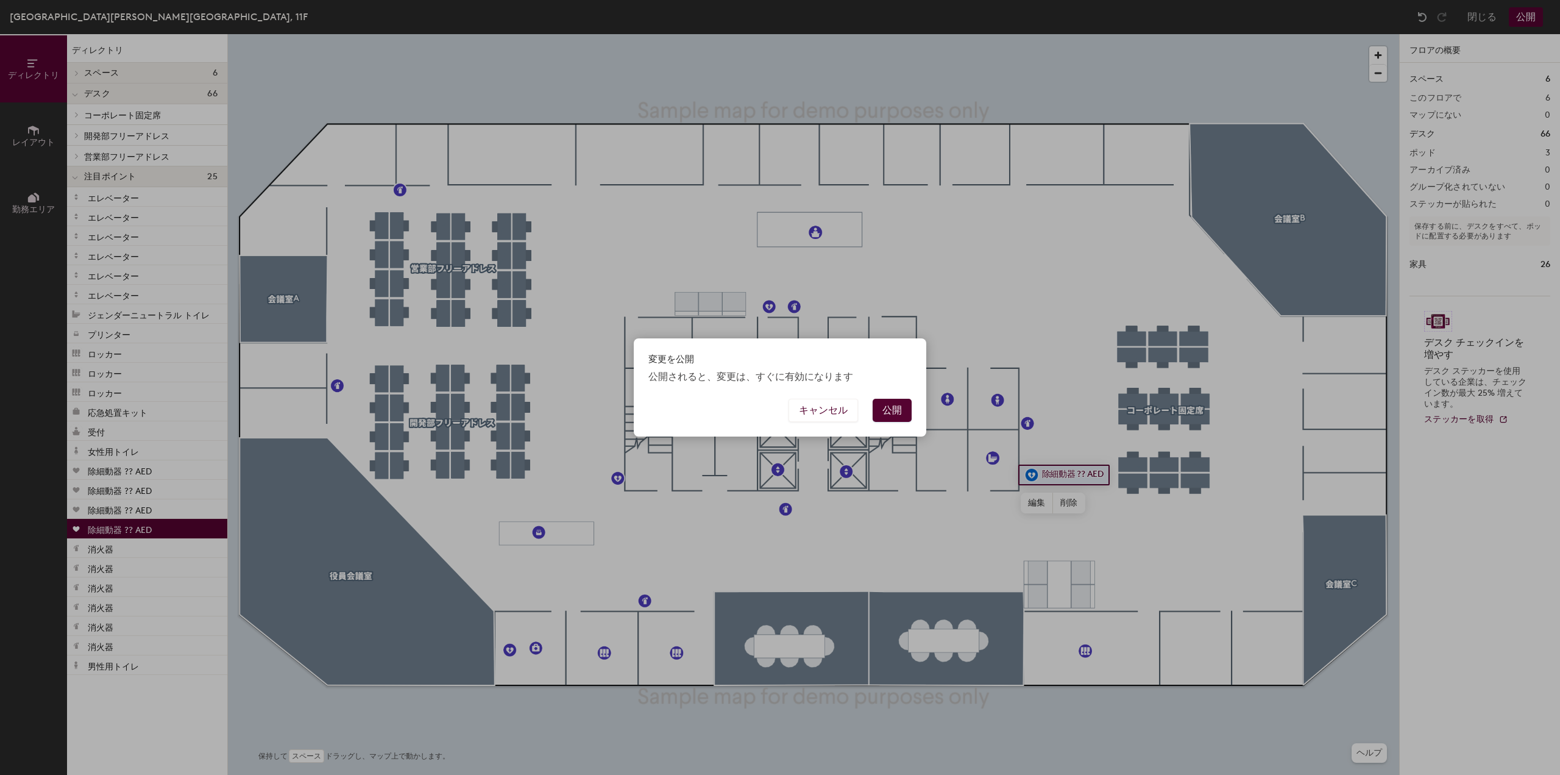
click at [901, 410] on button "公開" at bounding box center [892, 410] width 39 height 23
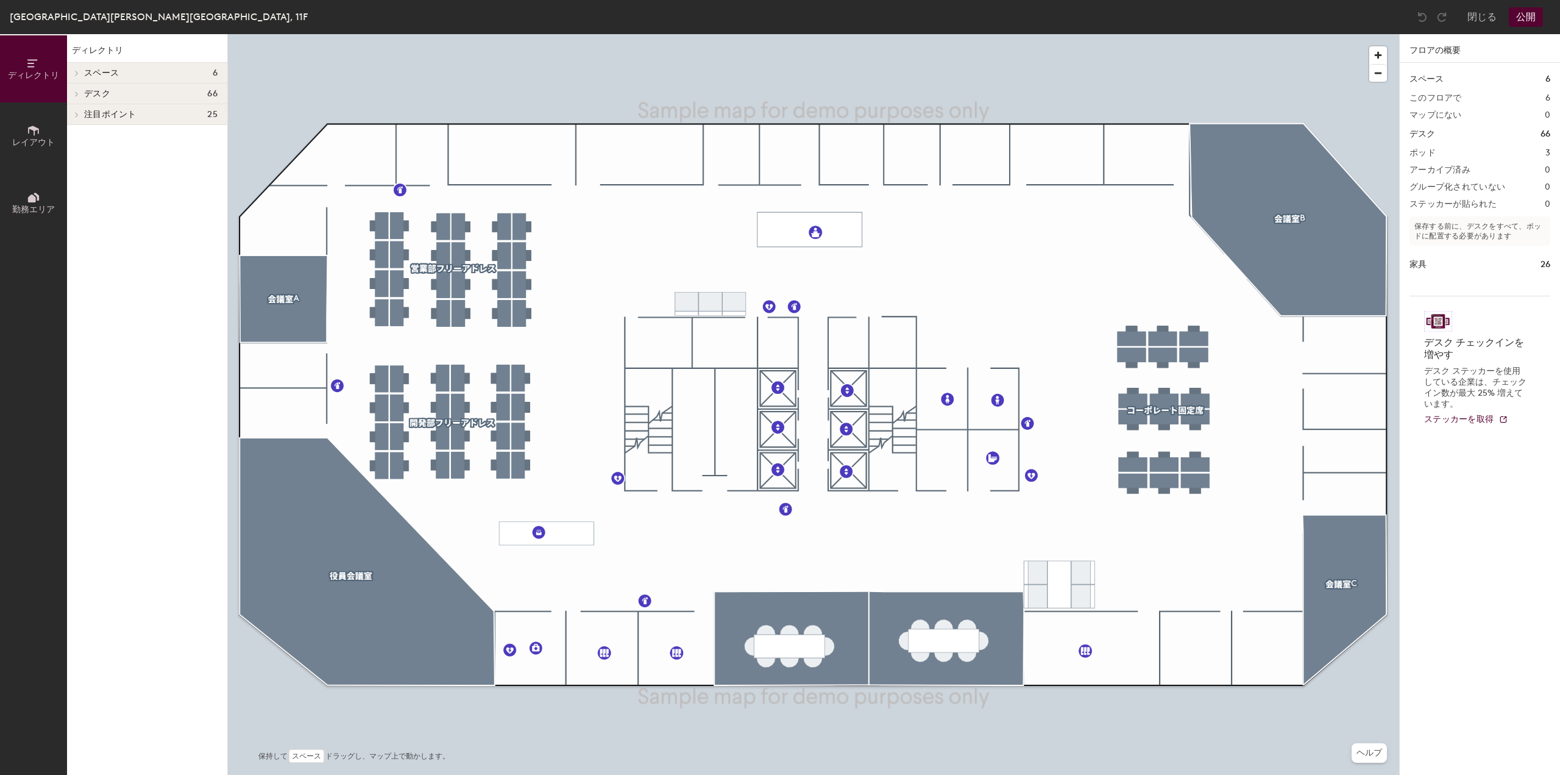
click at [513, 34] on div at bounding box center [814, 34] width 1172 height 0
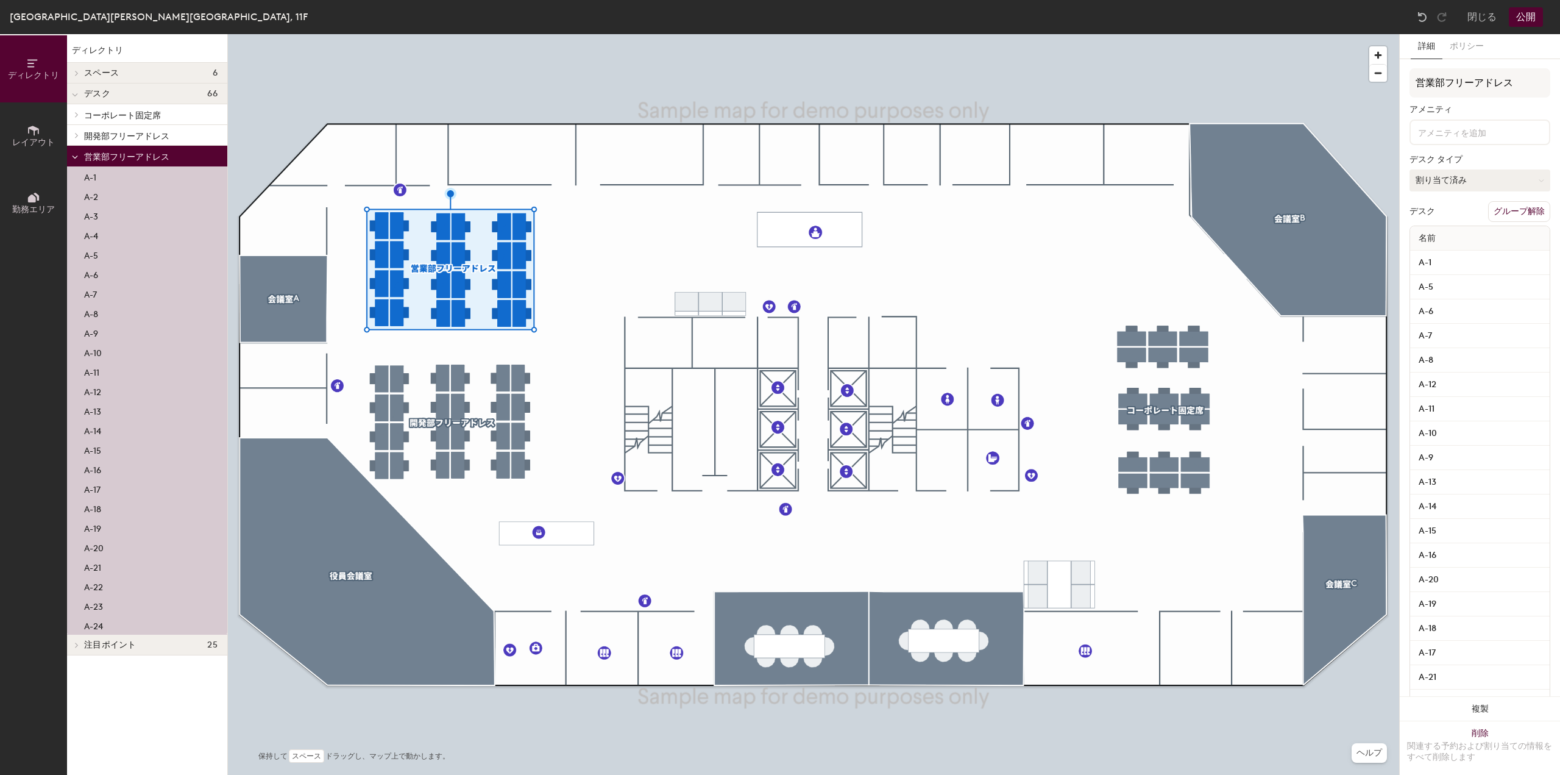
click at [1492, 176] on button "割り当て済み" at bounding box center [1480, 180] width 141 height 22
click at [1447, 256] on div "ホテリング" at bounding box center [1471, 255] width 122 height 18
click at [1448, 185] on button "ホテリング" at bounding box center [1480, 180] width 141 height 22
click at [1451, 256] on div "ホテリング" at bounding box center [1471, 255] width 122 height 18
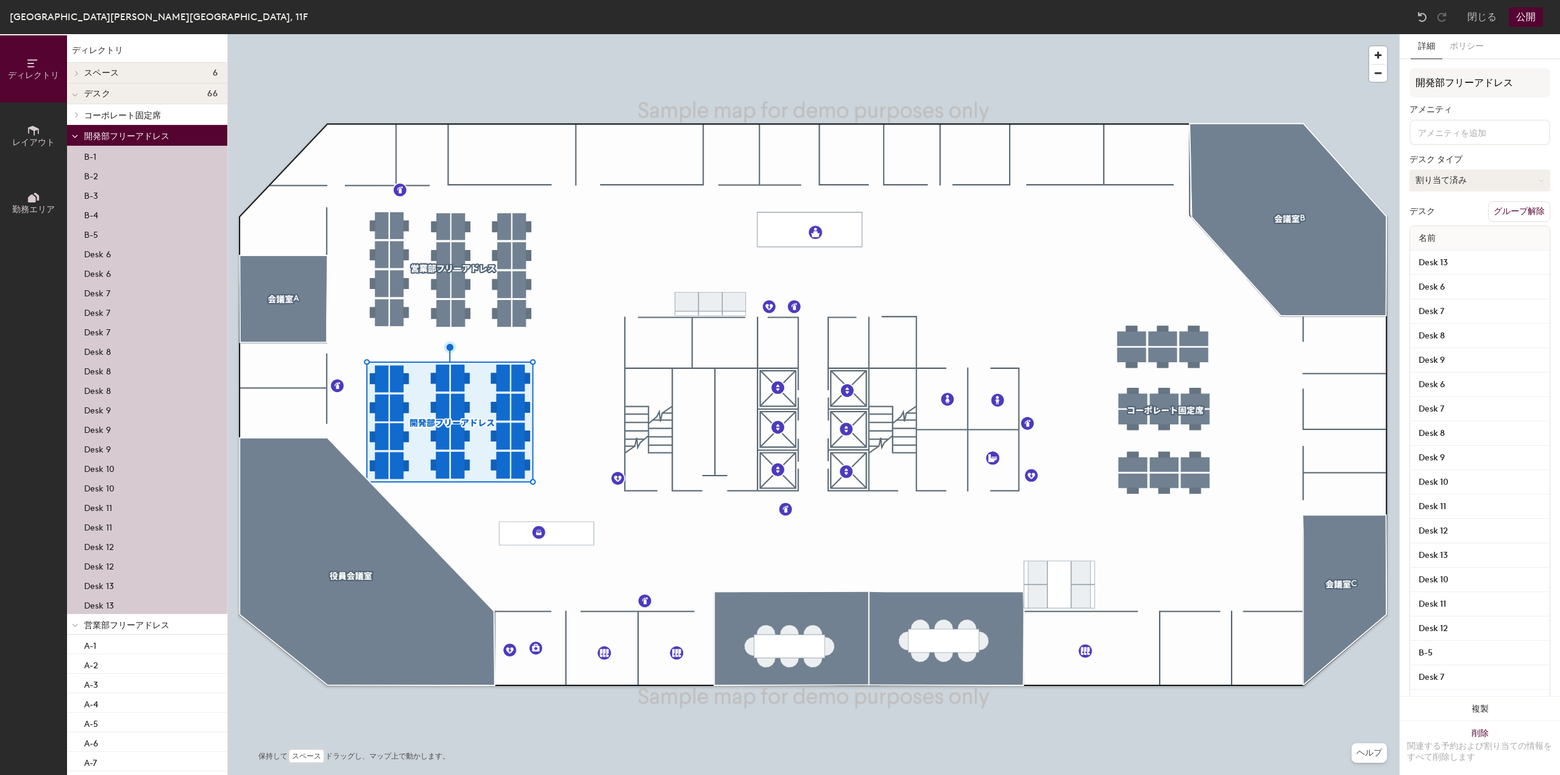
click at [1460, 172] on button "割り当て済み" at bounding box center [1480, 180] width 141 height 22
click at [1441, 252] on div "ホテリング" at bounding box center [1471, 255] width 122 height 18
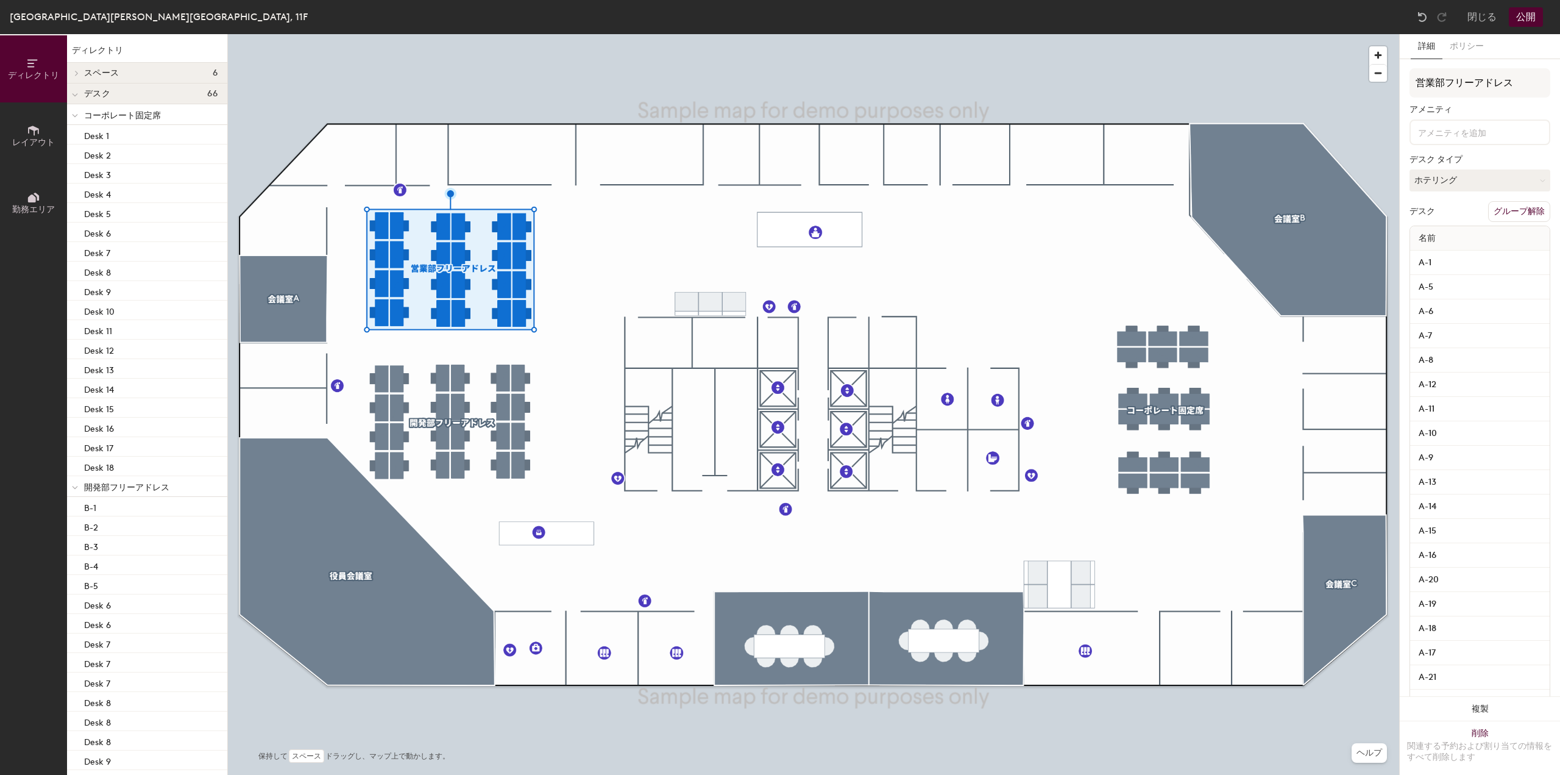
click at [1521, 15] on button "公開" at bounding box center [1526, 17] width 34 height 20
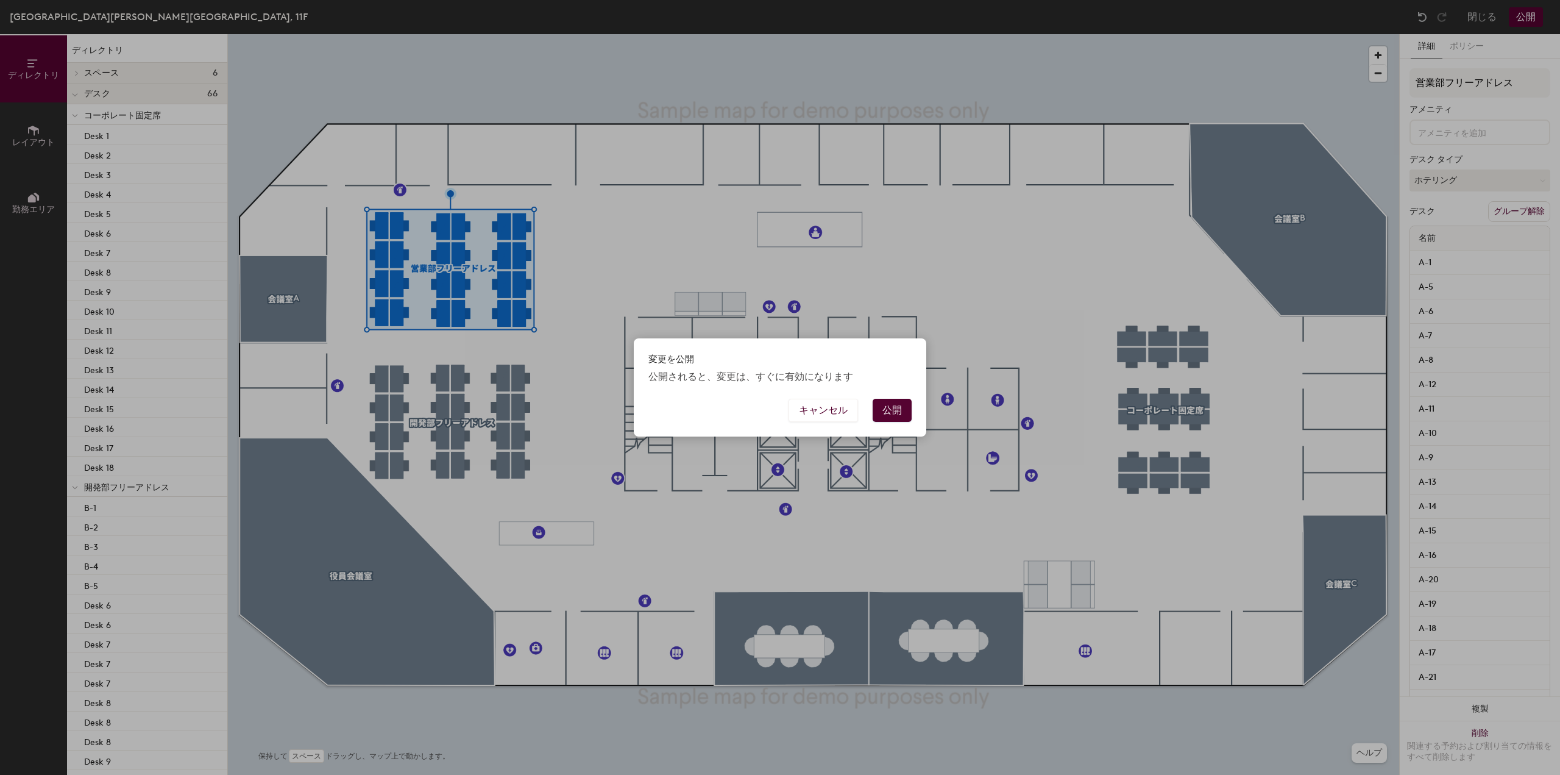
click at [905, 405] on button "公開" at bounding box center [892, 410] width 39 height 23
